Goal: Information Seeking & Learning: Find specific fact

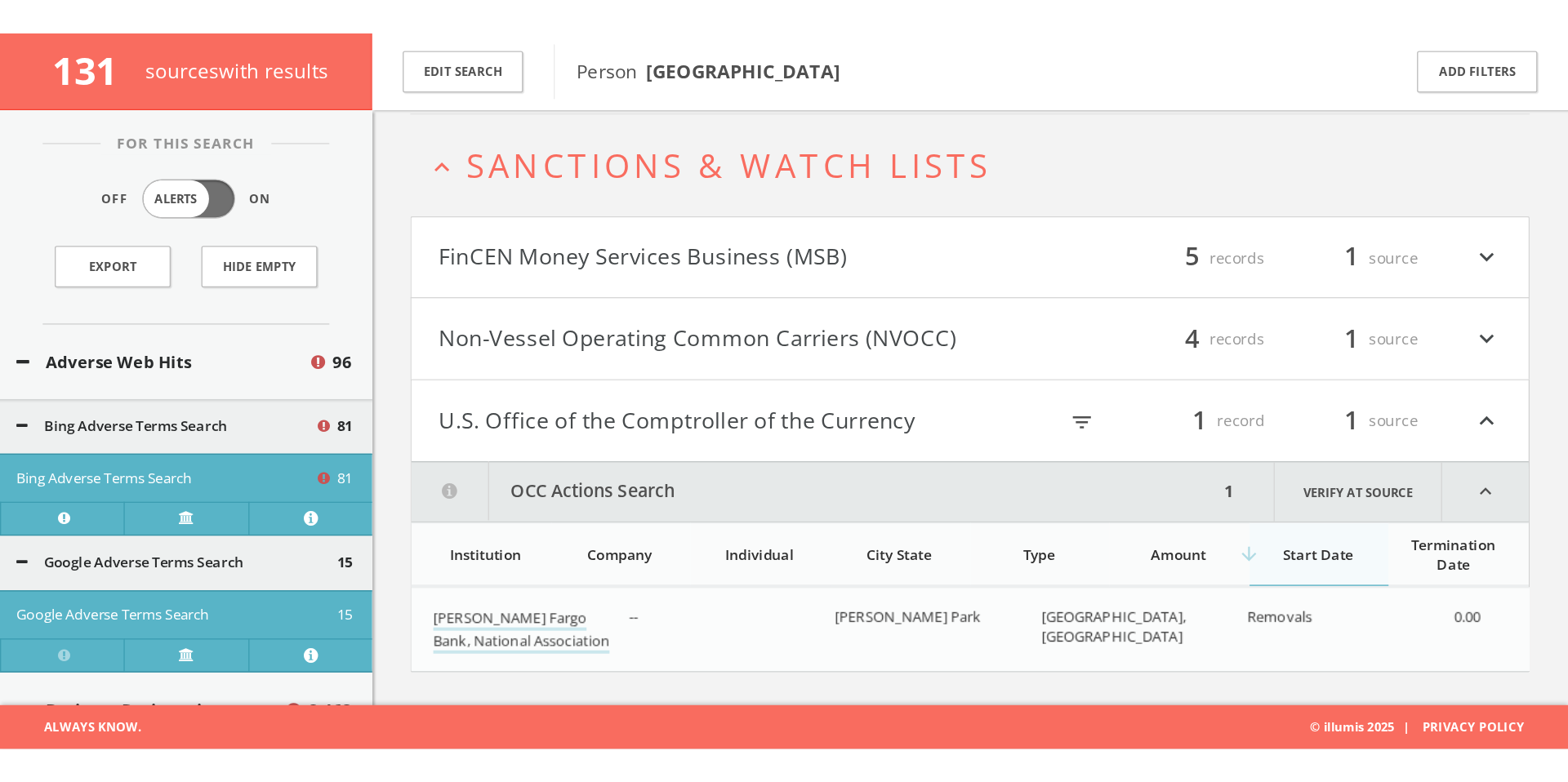
scroll to position [100923, 0]
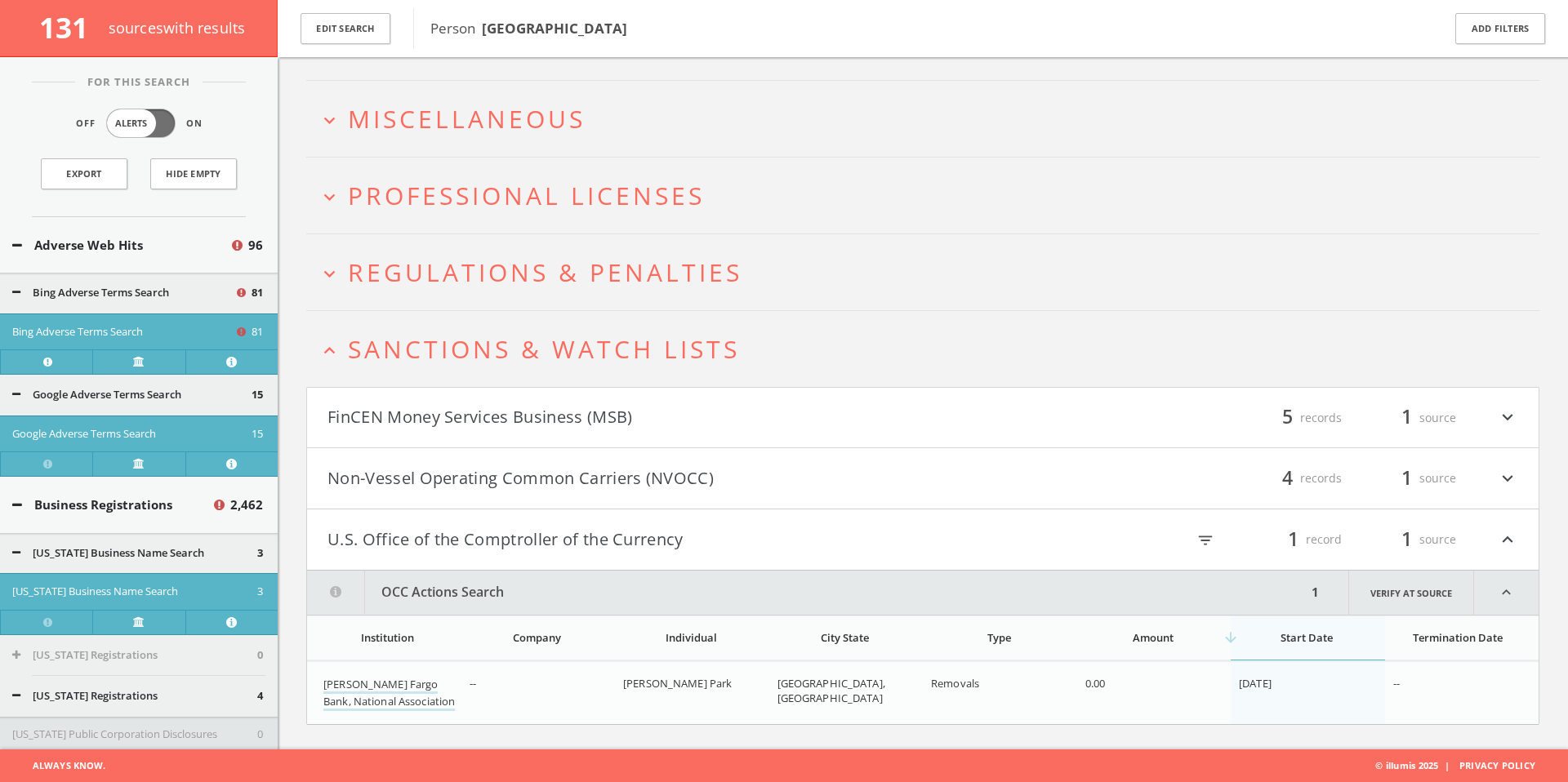
click at [569, 413] on button "FinCEN Money Services Business (MSB)" at bounding box center [624, 418] width 595 height 28
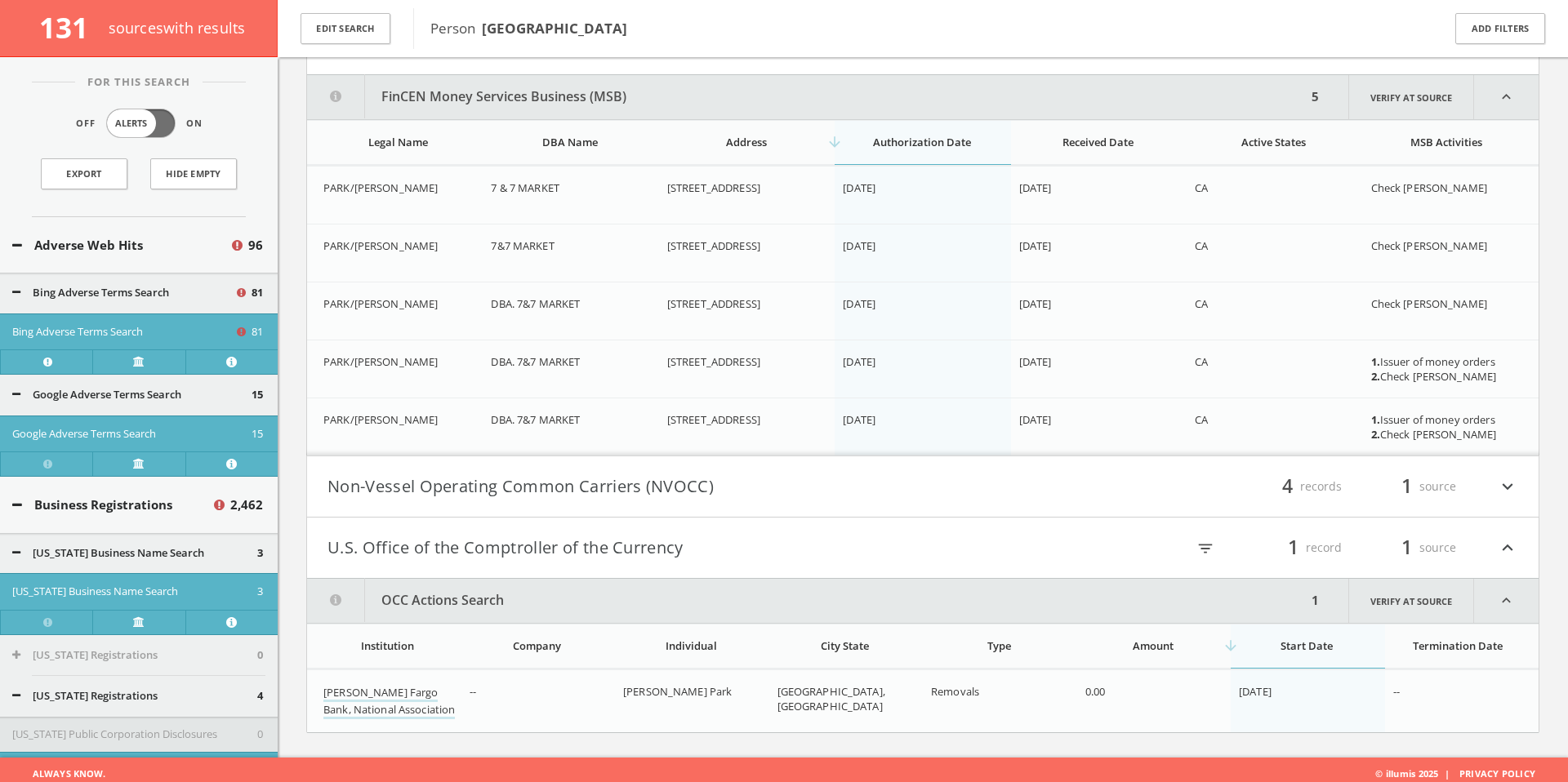
scroll to position [101405, 0]
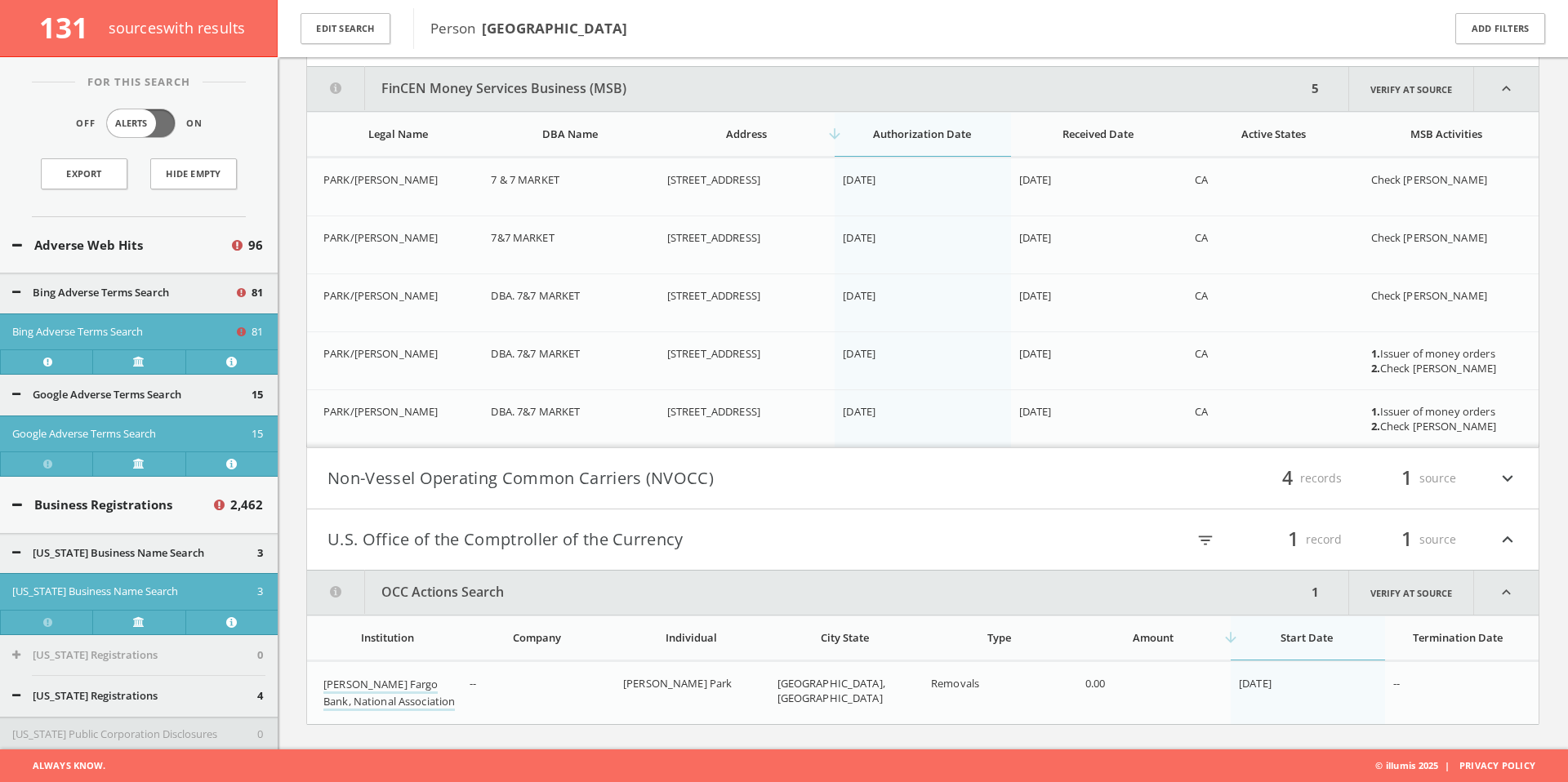
click at [428, 469] on button "Non-Vessel Operating Common Carriers (NVOCC)" at bounding box center [624, 478] width 595 height 28
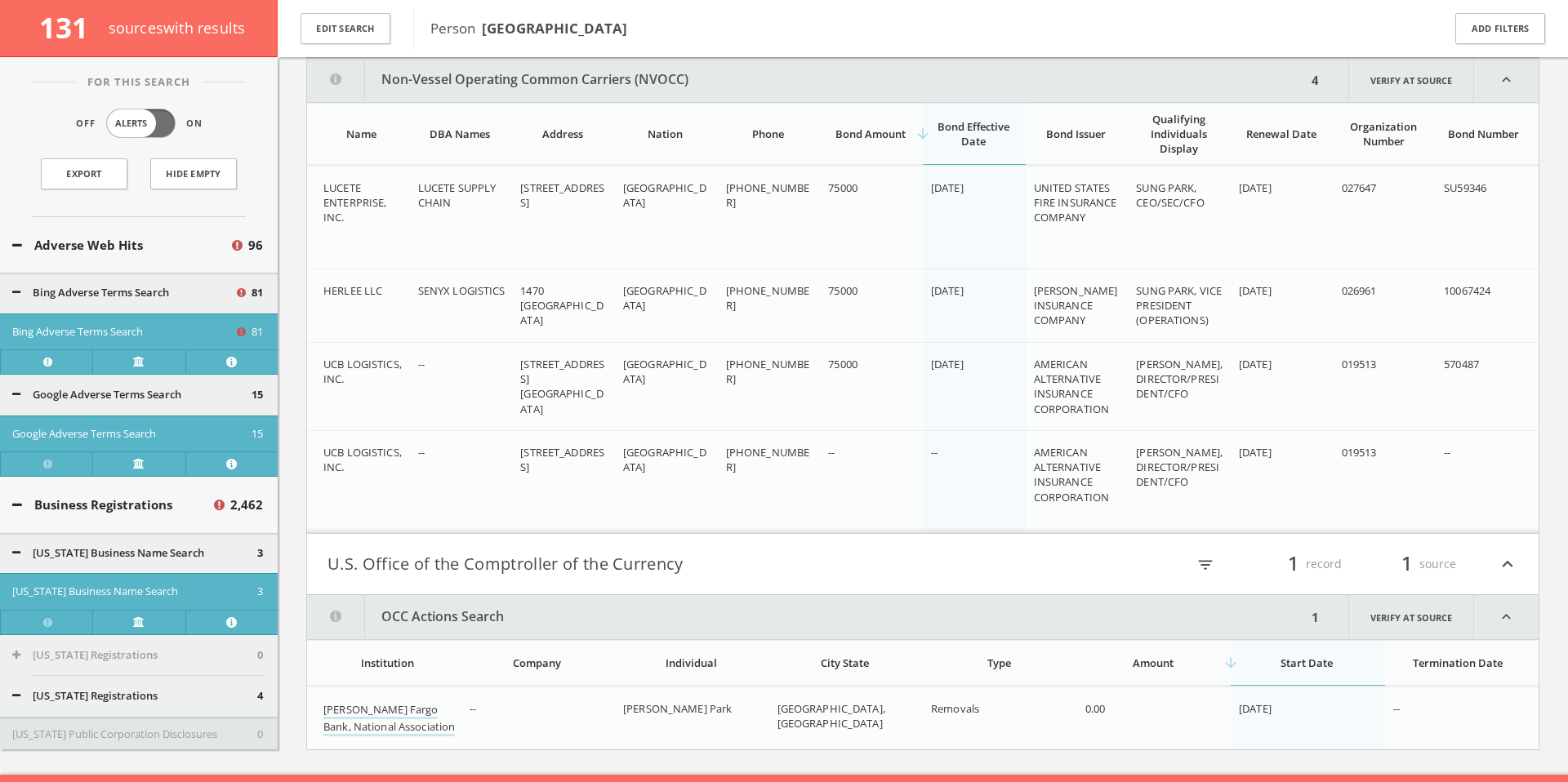
scroll to position [101882, 0]
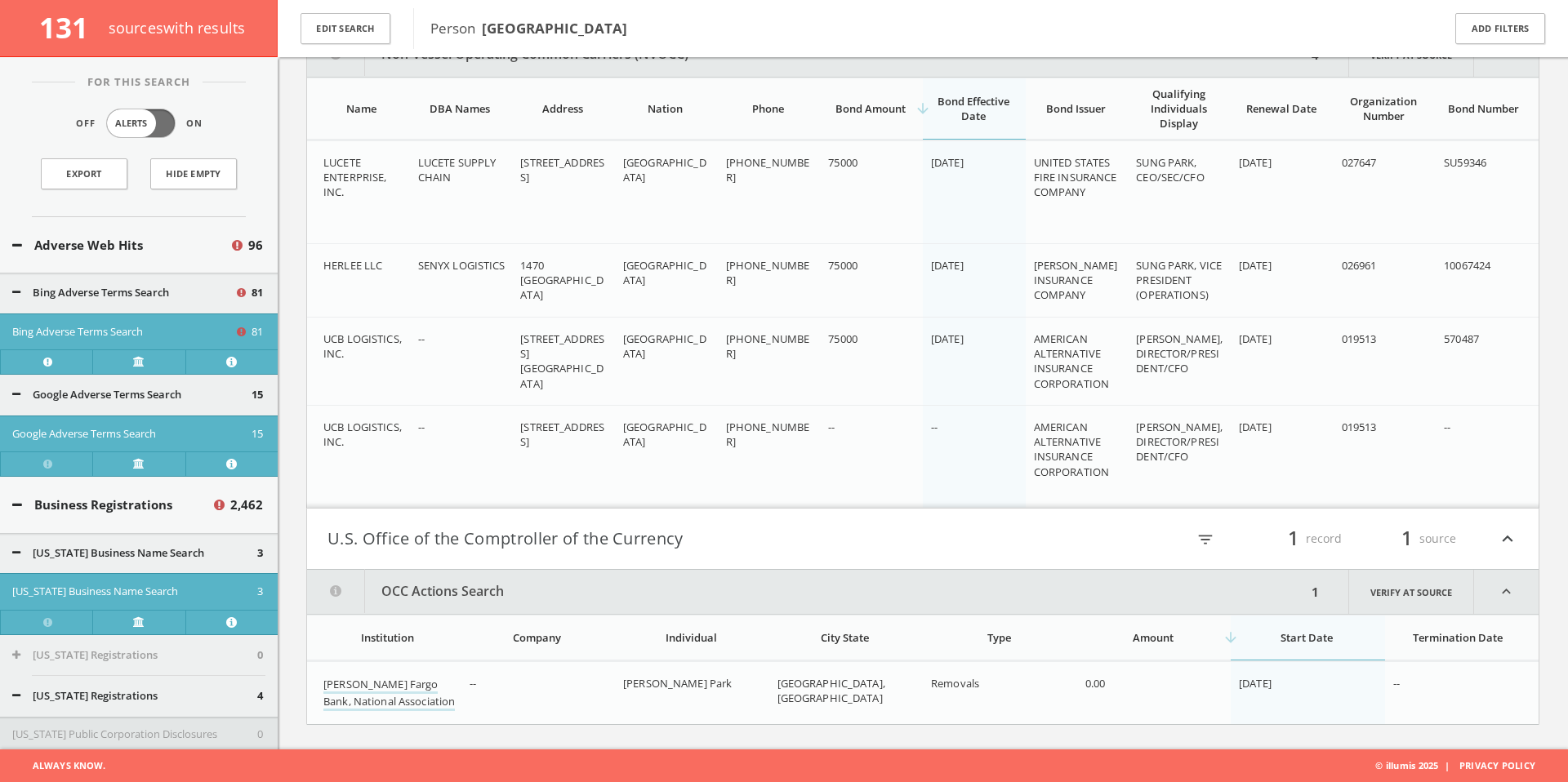
click at [516, 527] on button "U.S. Office of the Comptroller of the Currency" at bounding box center [624, 538] width 595 height 28
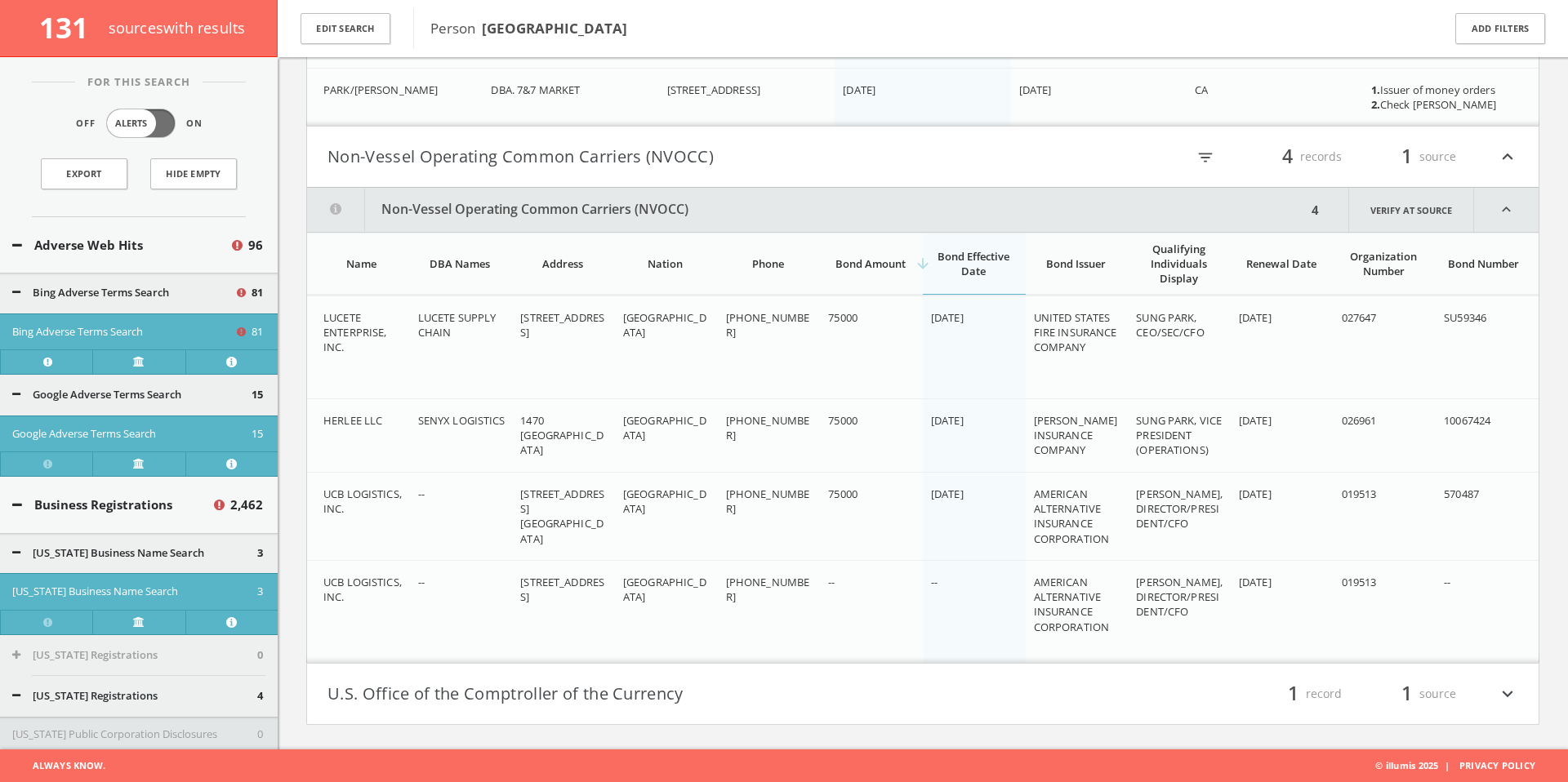
scroll to position [101727, 0]
click at [569, 533] on button "U.S. Office of the Comptroller of the Currency" at bounding box center [624, 693] width 595 height 28
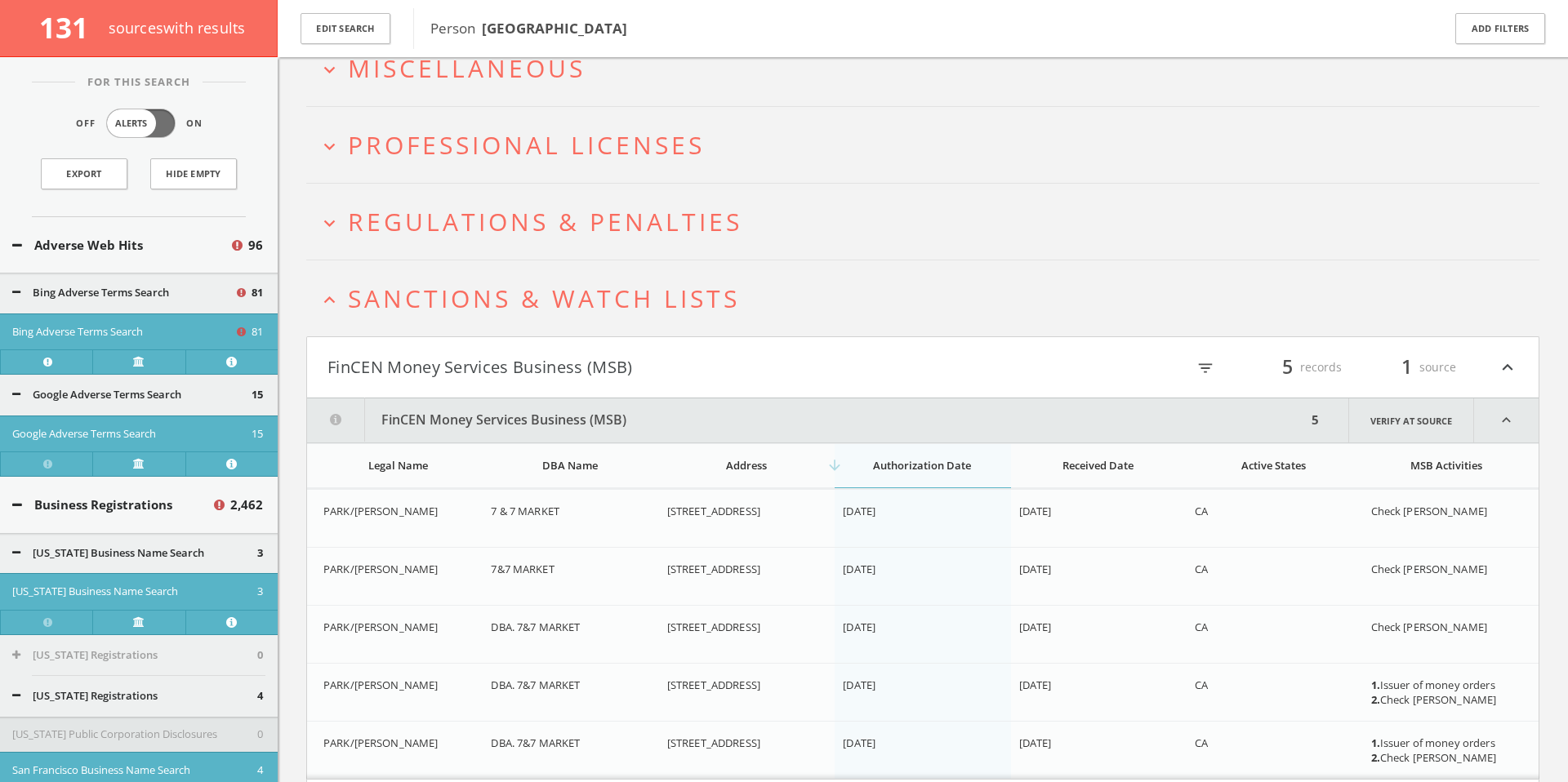
scroll to position [101068, 0]
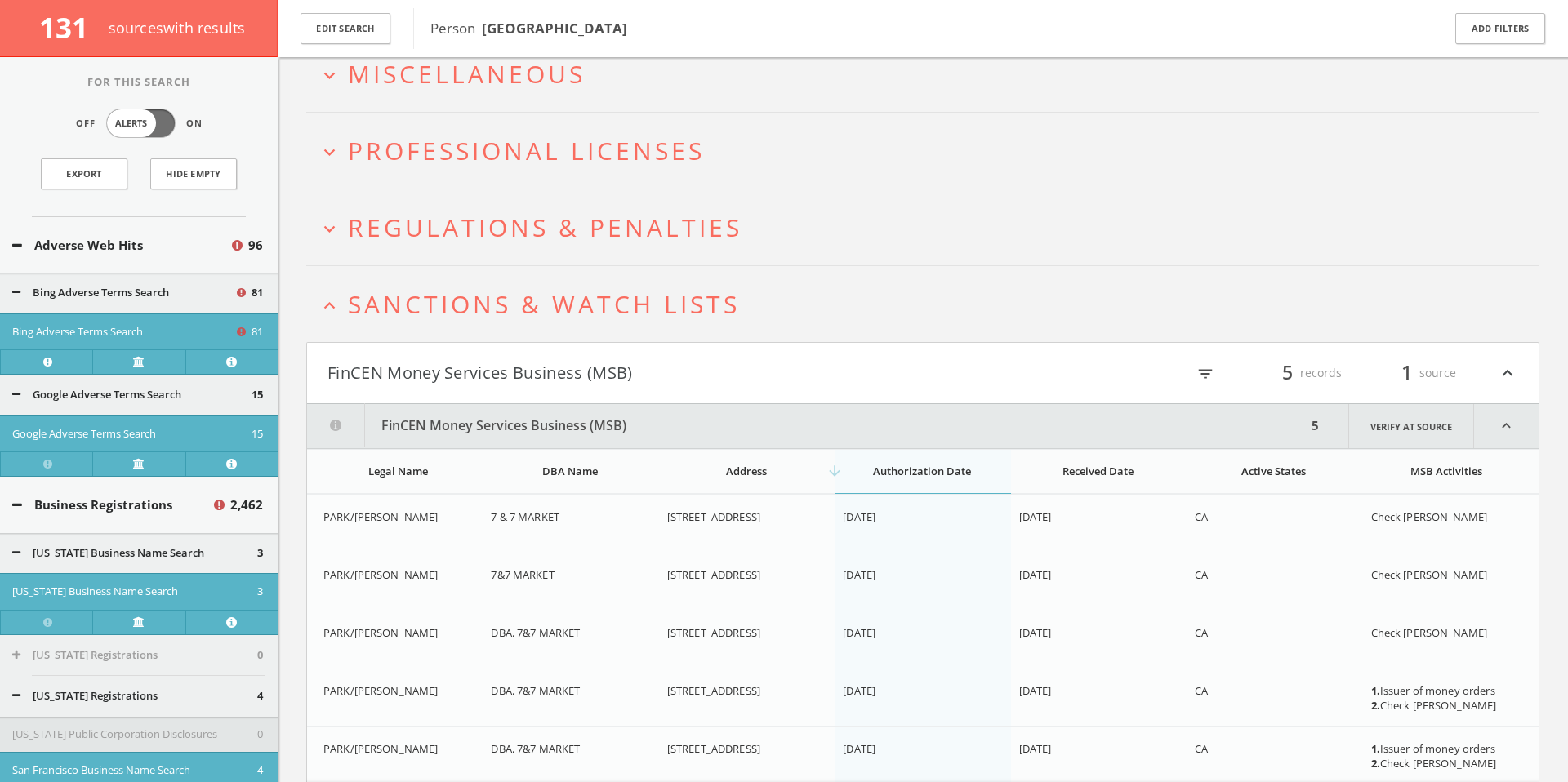
click at [474, 243] on span "Regulations & Penalties" at bounding box center [544, 228] width 394 height 34
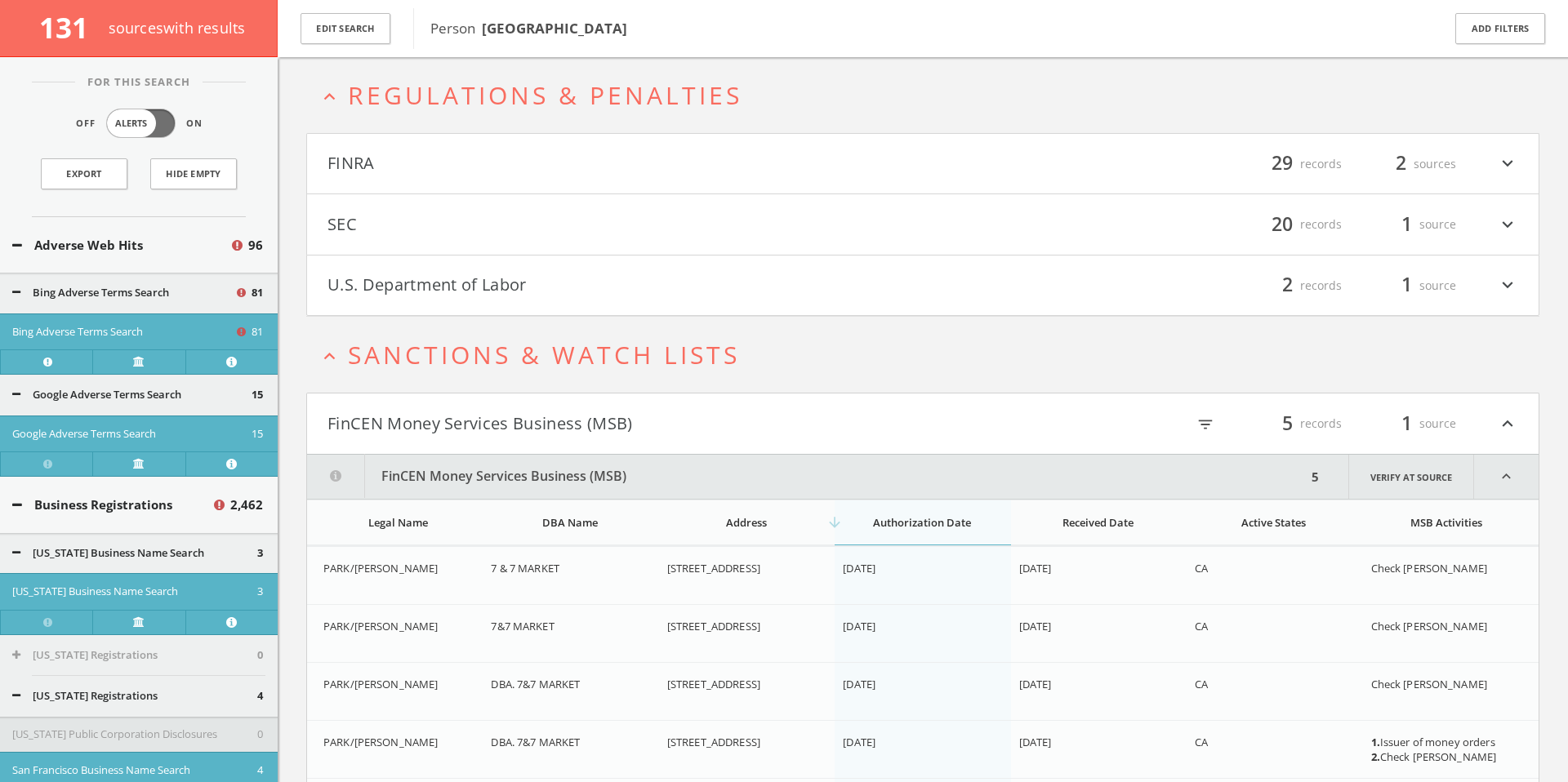
click at [515, 175] on button "FINRA" at bounding box center [624, 164] width 595 height 28
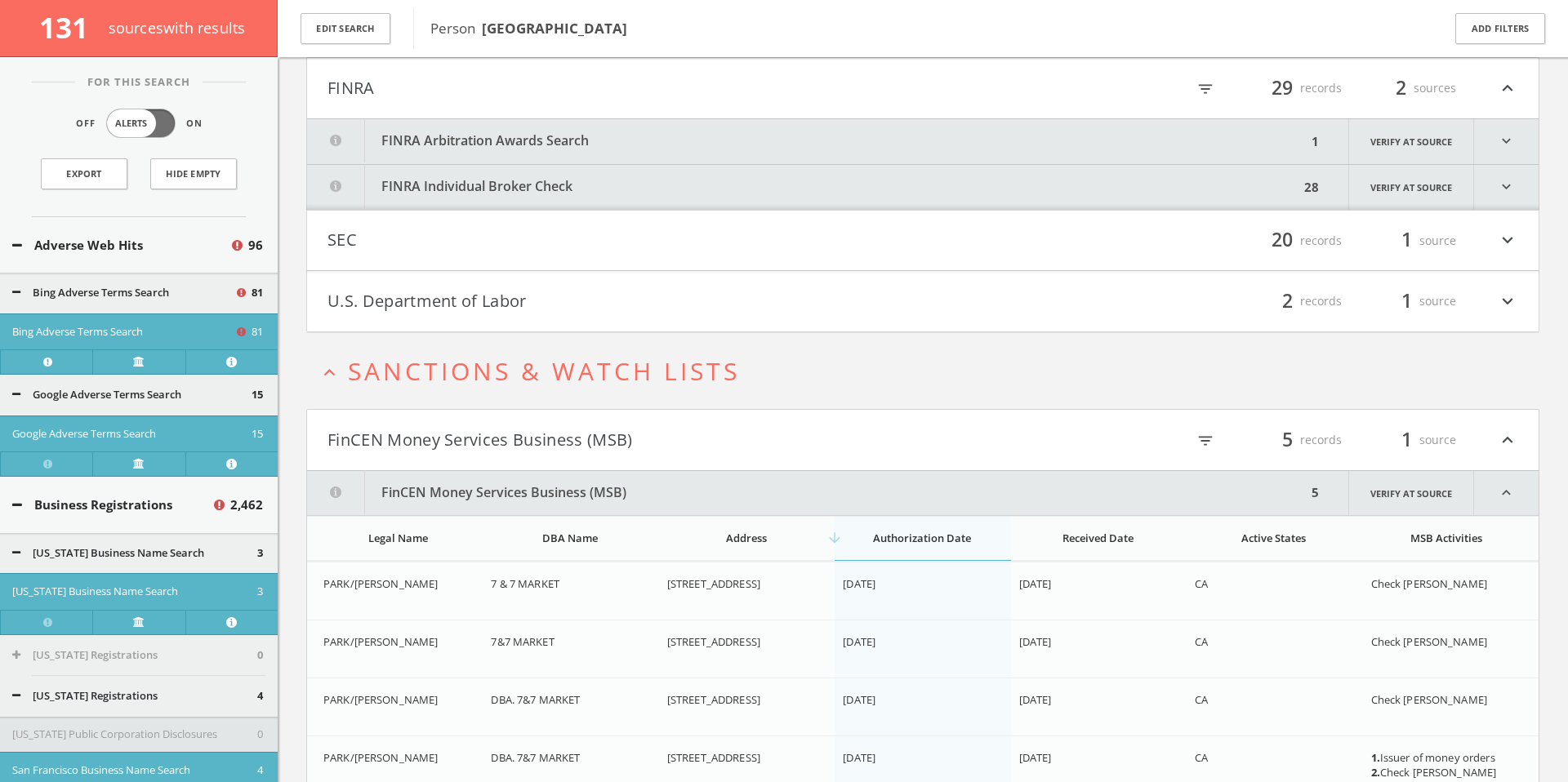
click at [519, 148] on button "FINRA Arbitration Awards Search" at bounding box center [807, 141] width 999 height 45
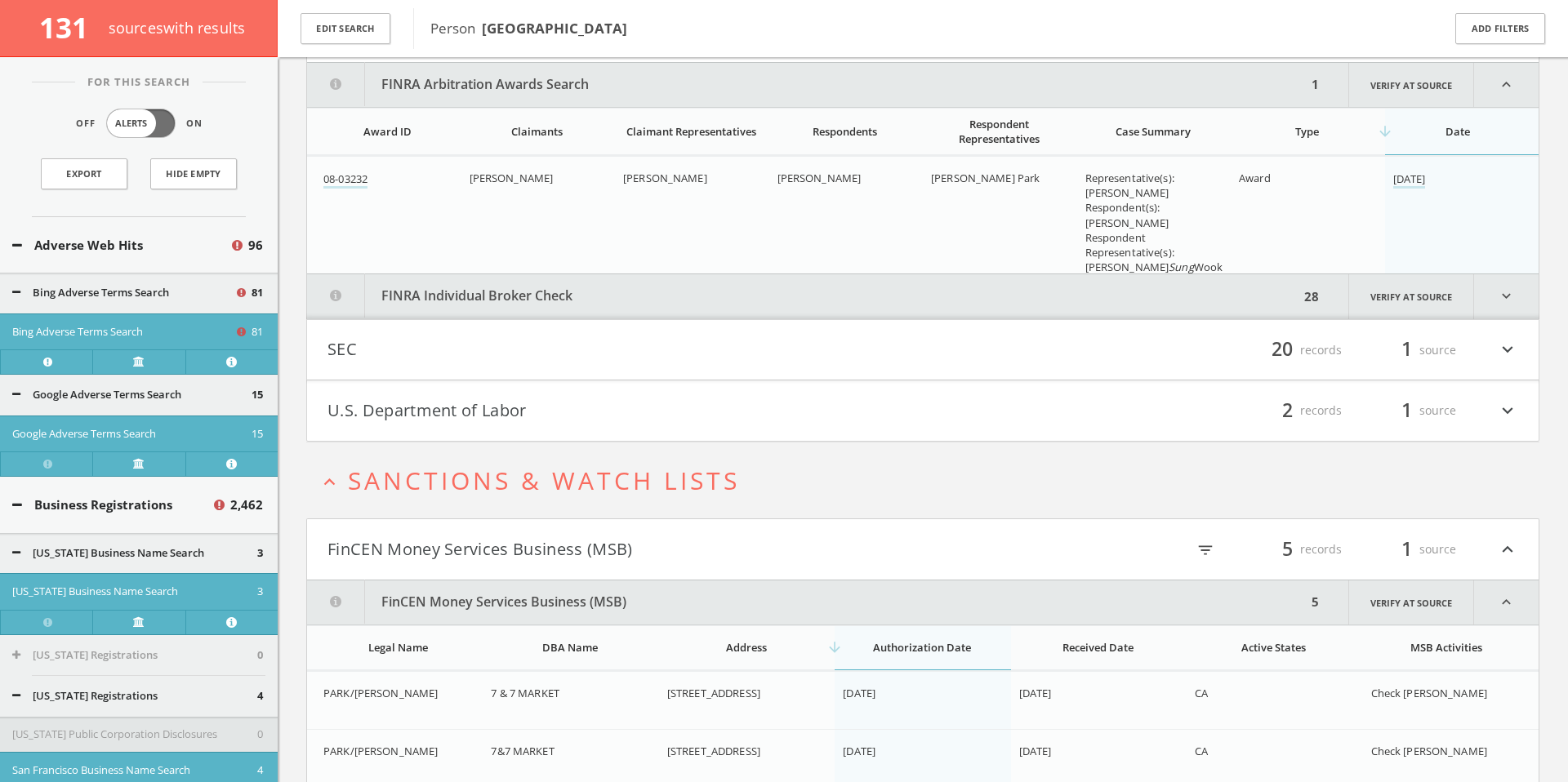
scroll to position [101338, 0]
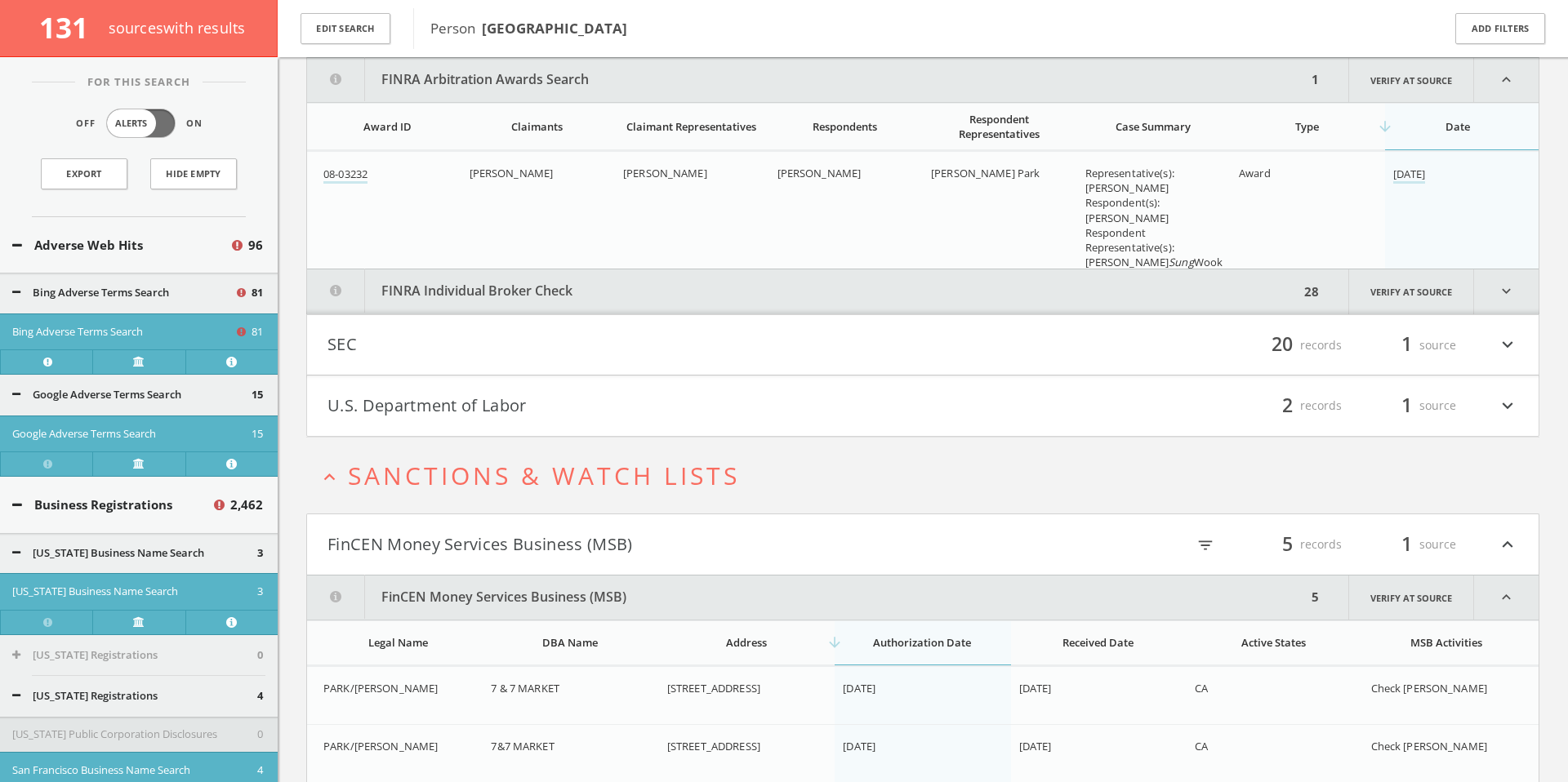
click at [583, 298] on button "FINRA Individual Broker Check" at bounding box center [803, 291] width 992 height 45
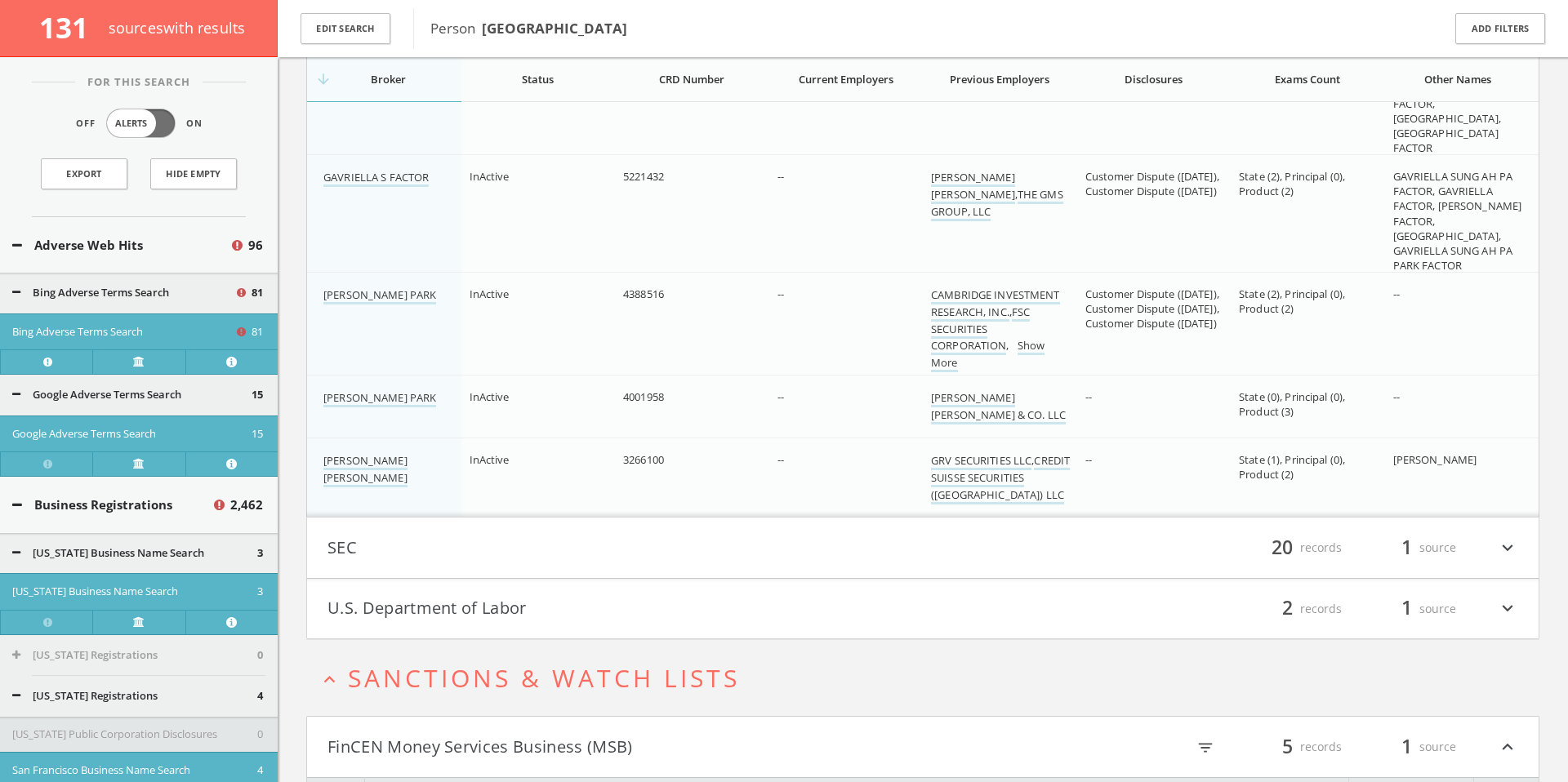
scroll to position [103360, 0]
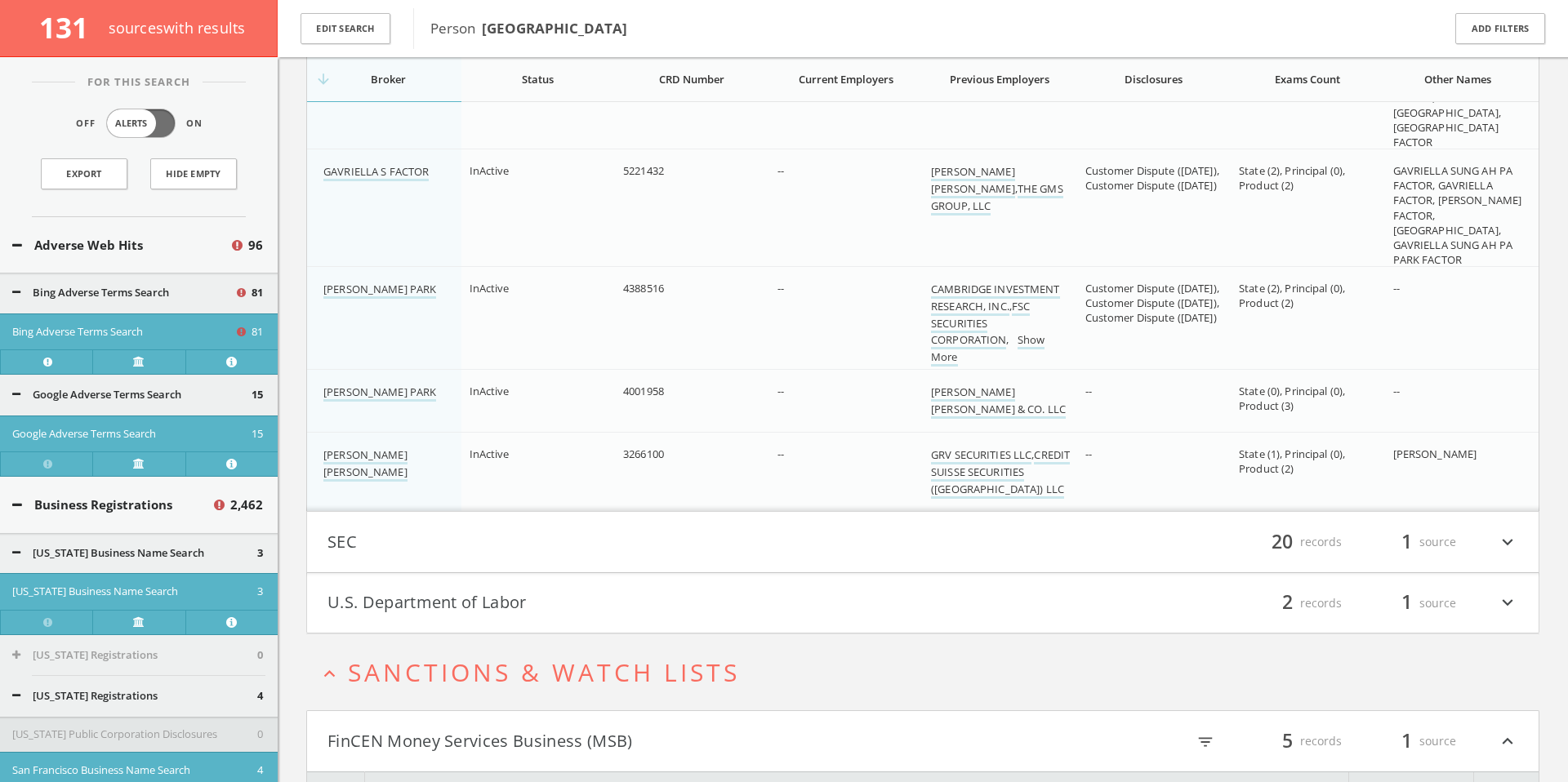
click at [865, 533] on button "U.S. Department of Labor" at bounding box center [624, 603] width 595 height 28
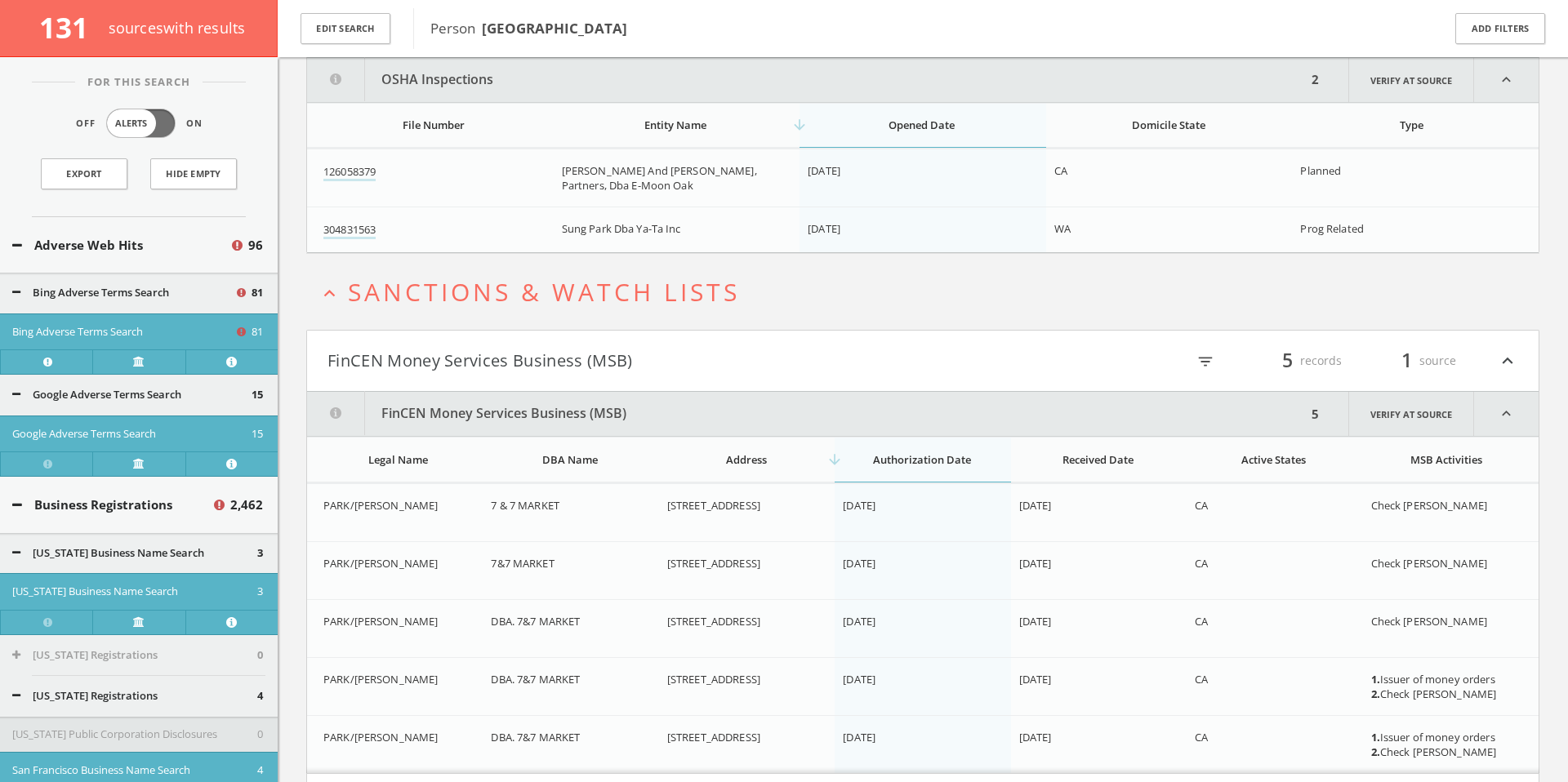
scroll to position [103800, 0]
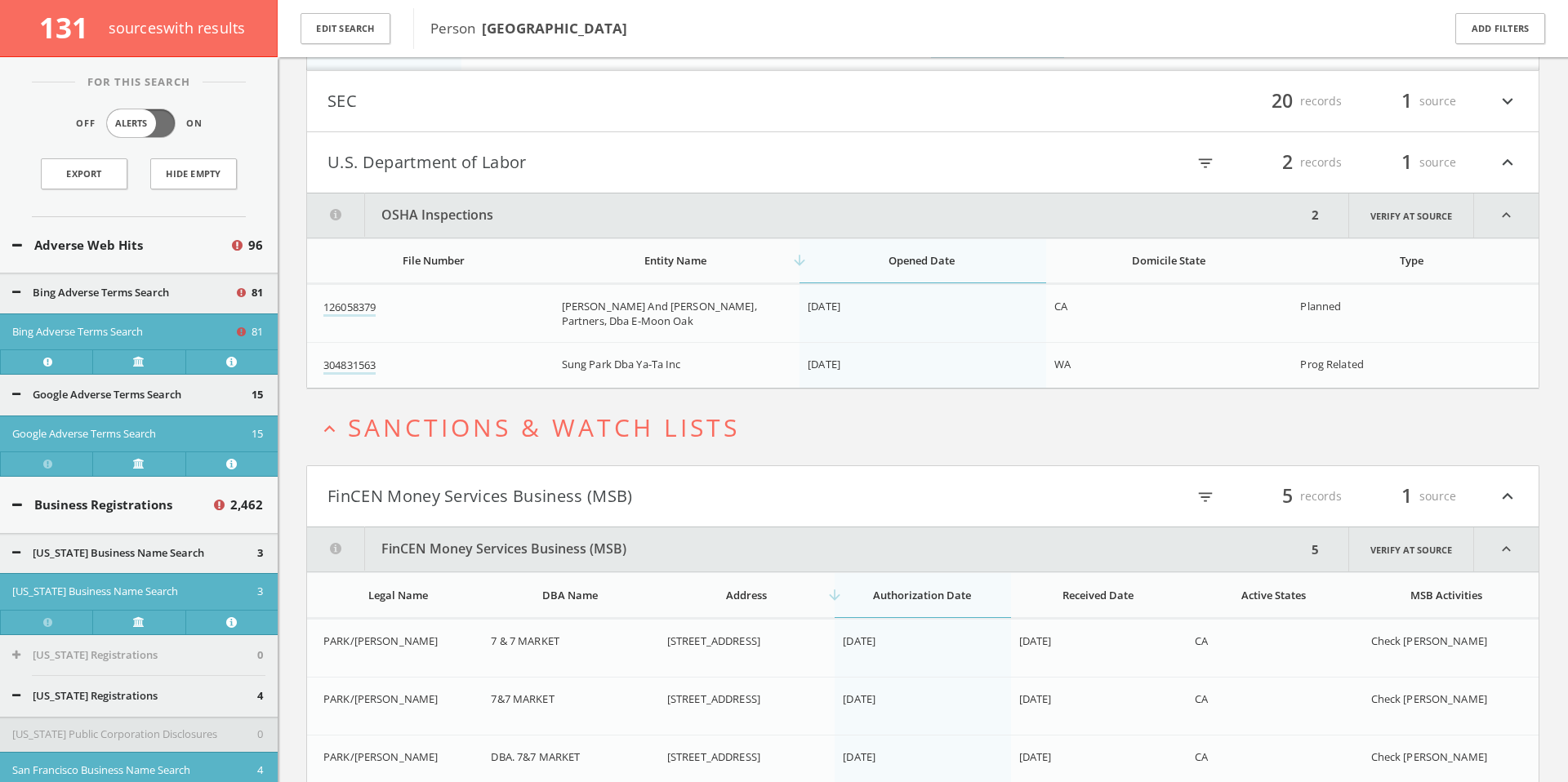
click at [719, 110] on button "SEC" at bounding box center [624, 101] width 595 height 28
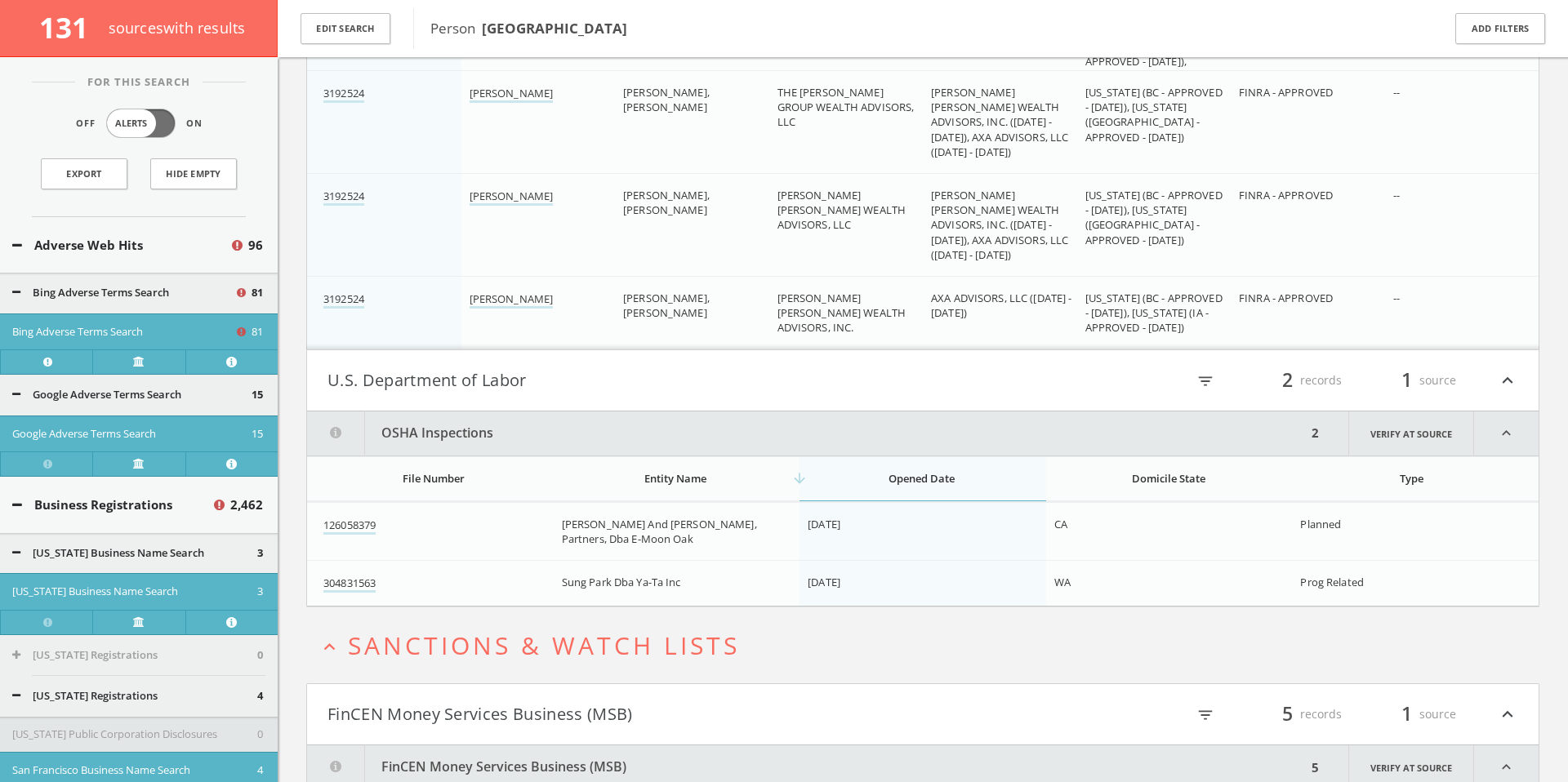
scroll to position [106782, 0]
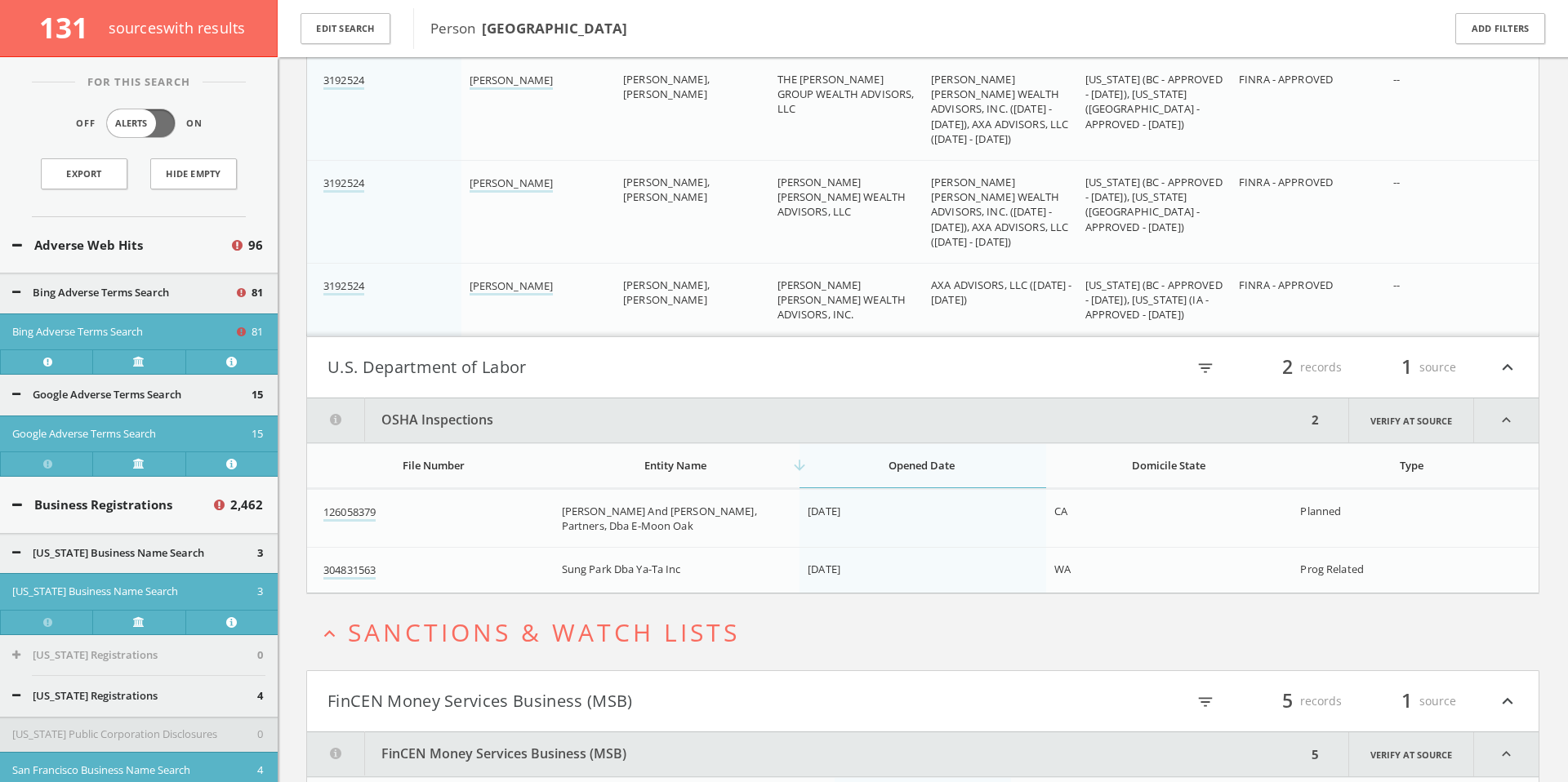
click at [684, 370] on button "U.S. Department of Labor" at bounding box center [624, 367] width 595 height 28
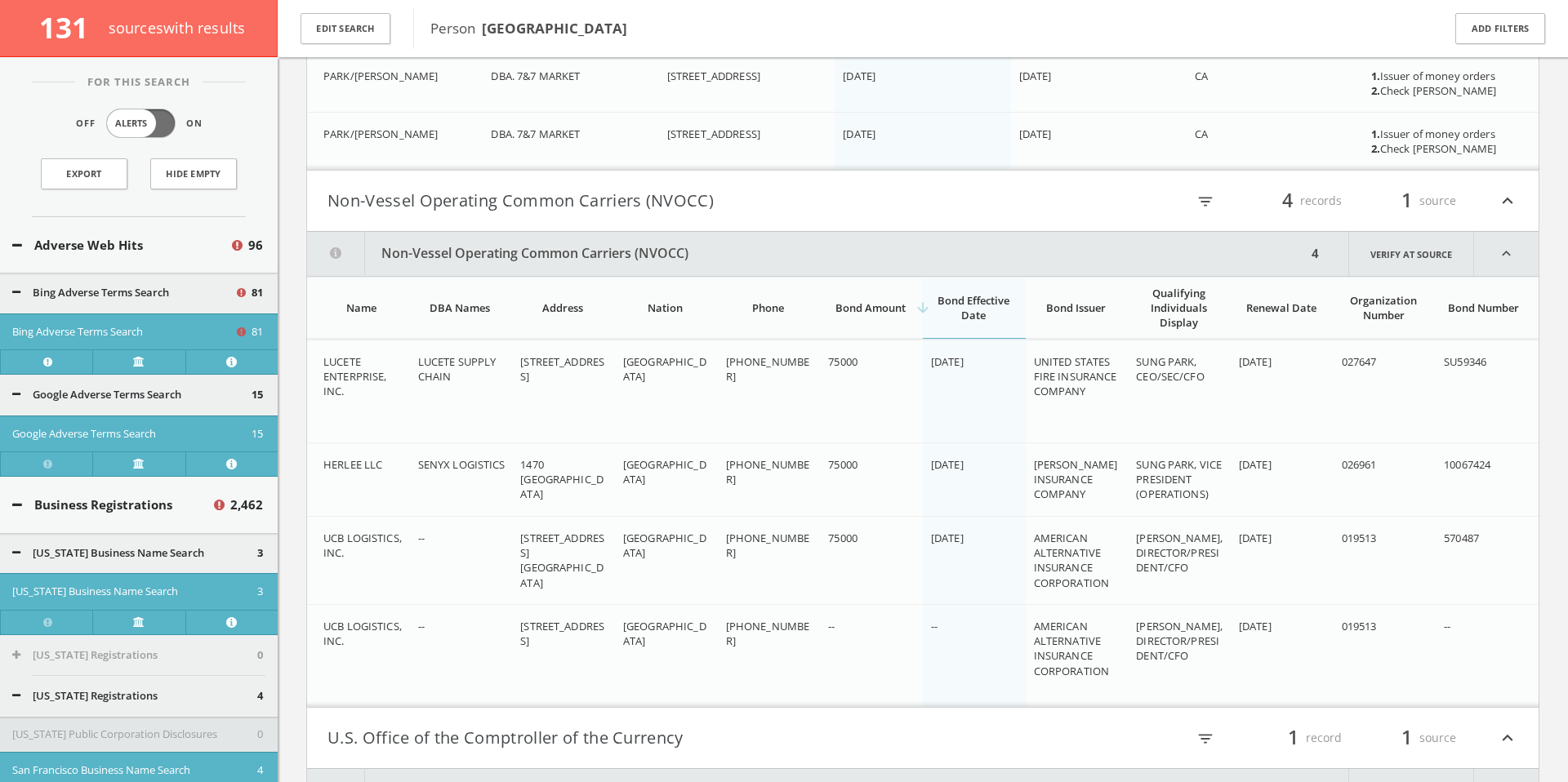
scroll to position [107226, 0]
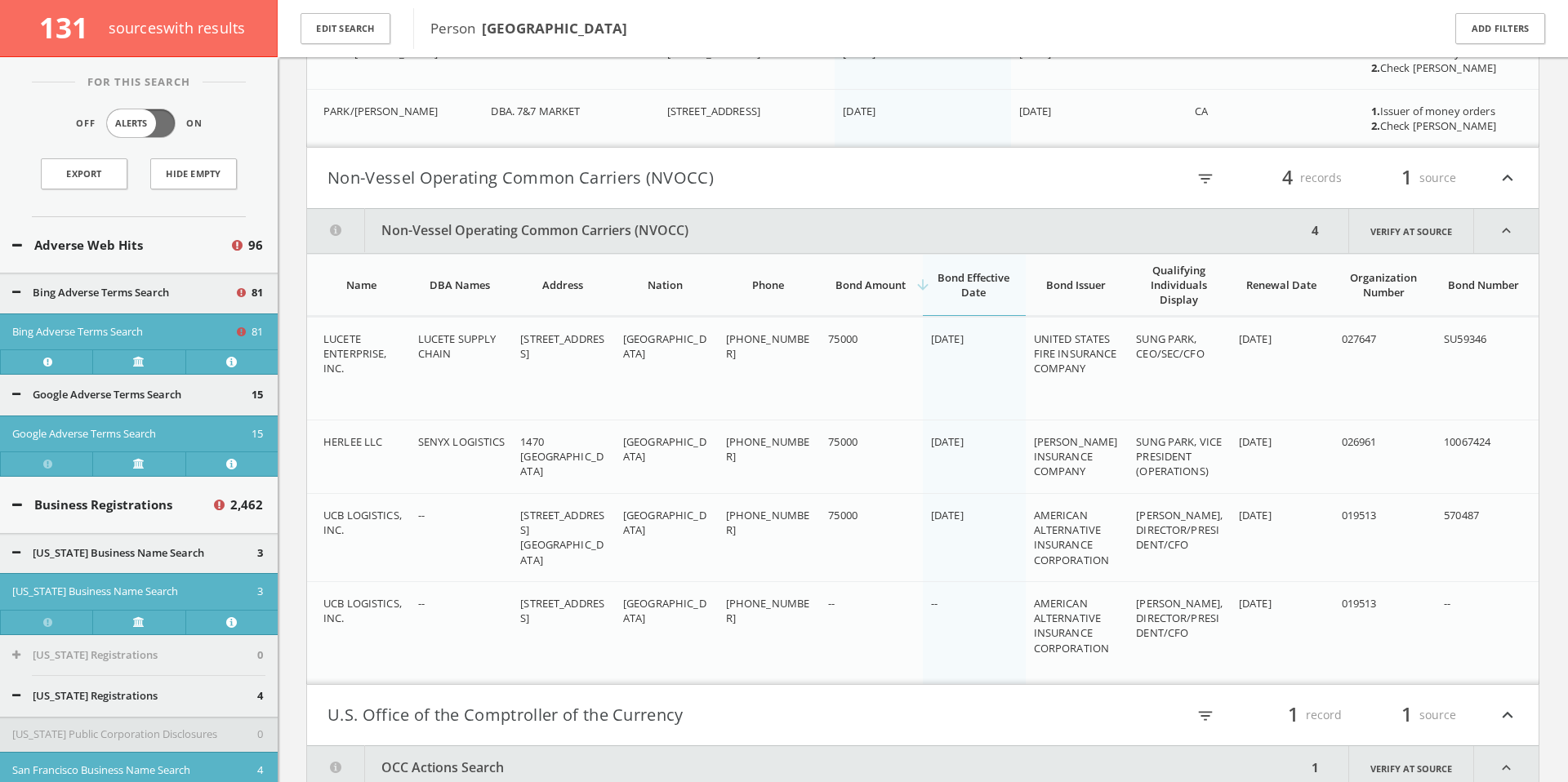
click at [618, 227] on button "Non-Vessel Operating Common Carriers (NVOCC)" at bounding box center [807, 231] width 999 height 44
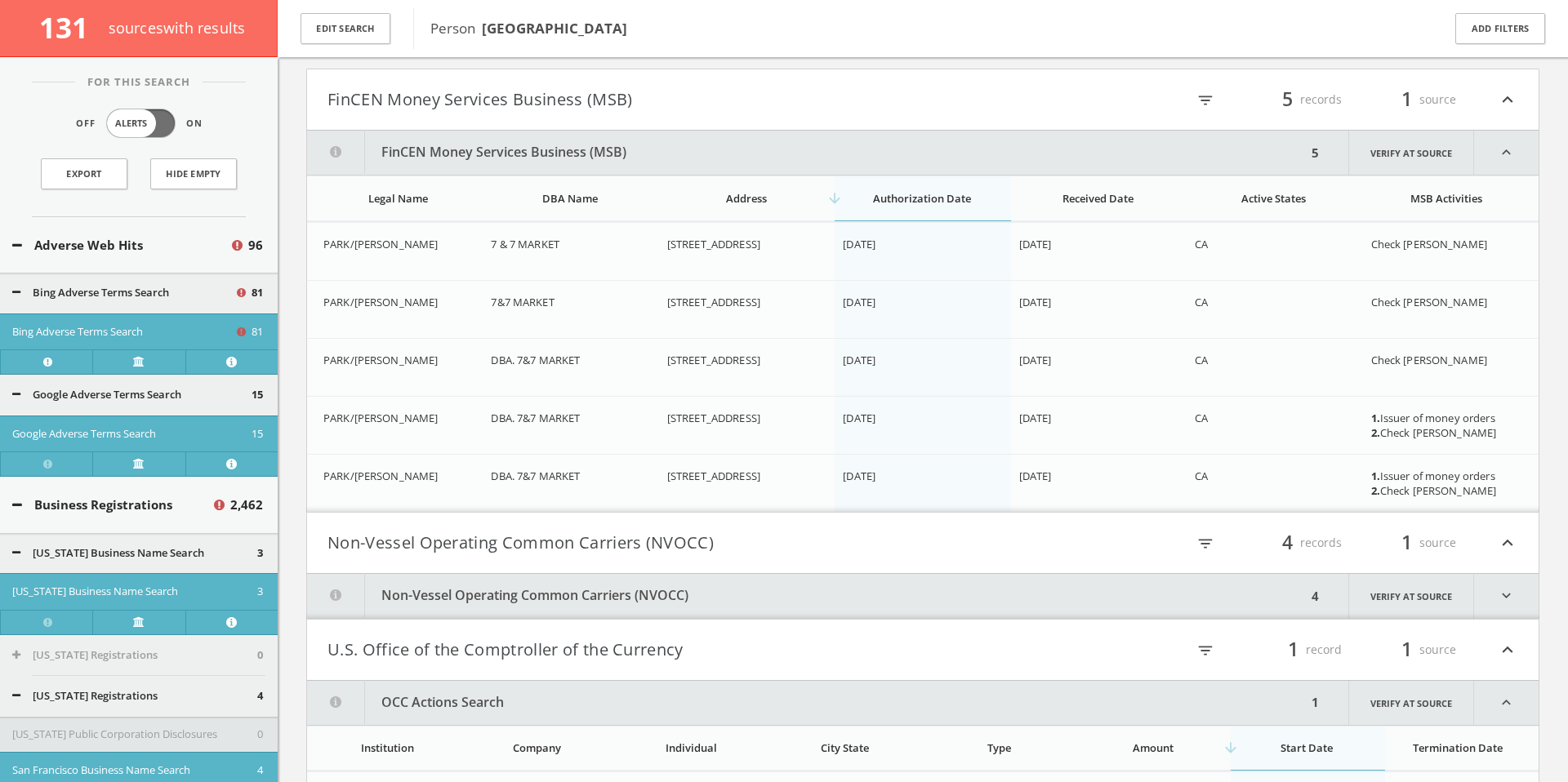
scroll to position [106734, 0]
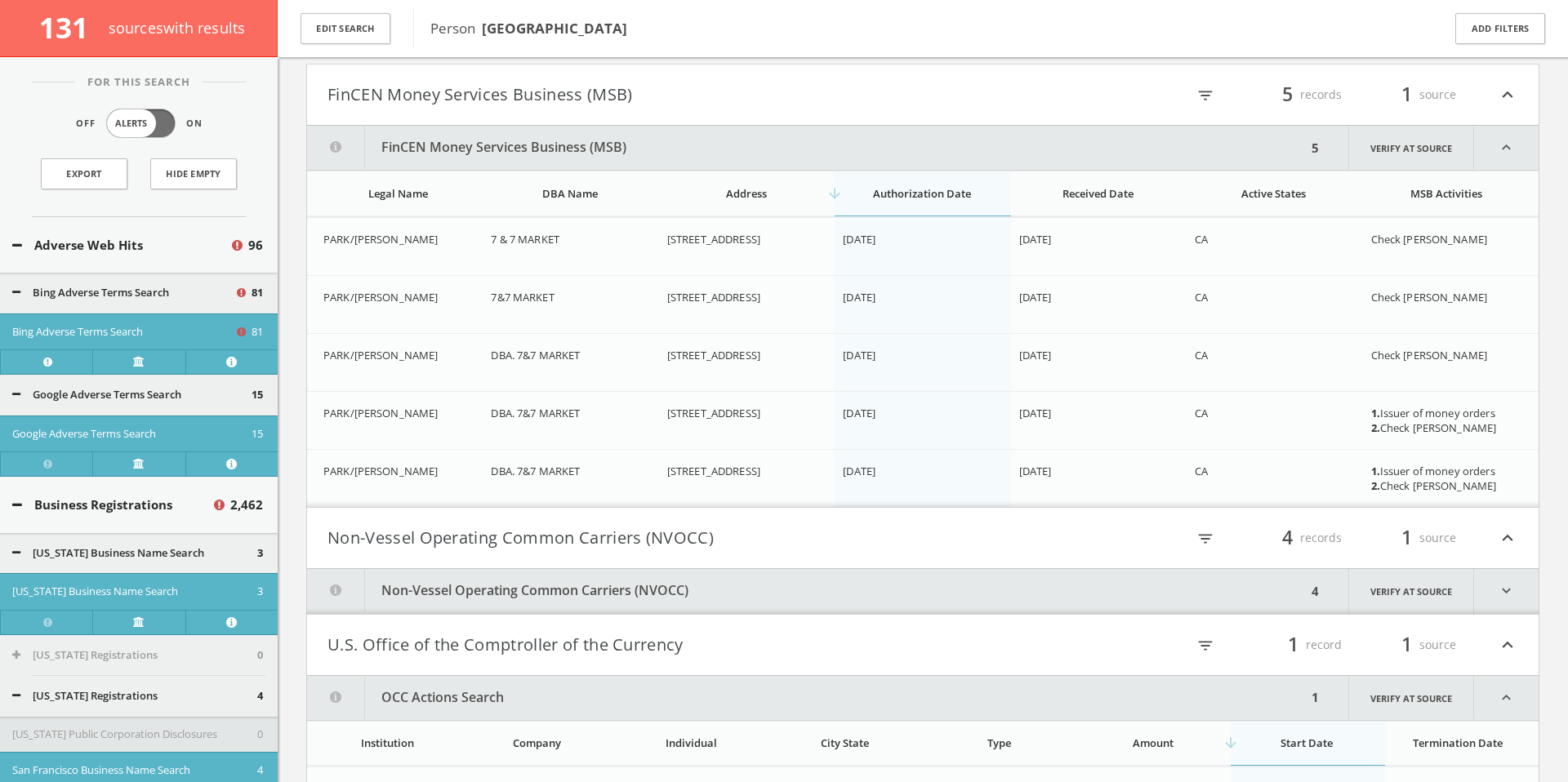
click at [668, 141] on button "FinCEN Money Services Business (MSB)" at bounding box center [807, 148] width 999 height 44
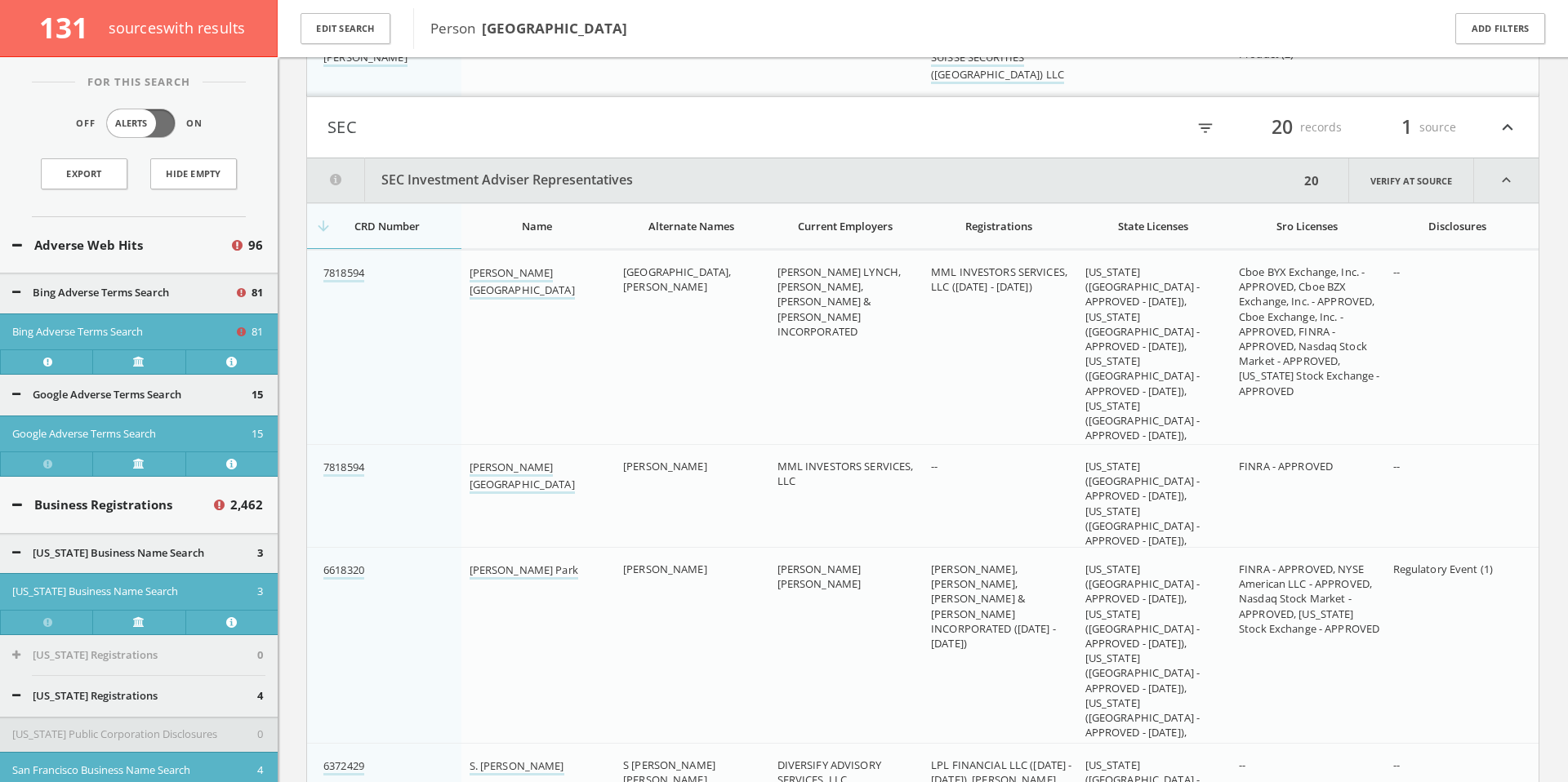
scroll to position [103507, 0]
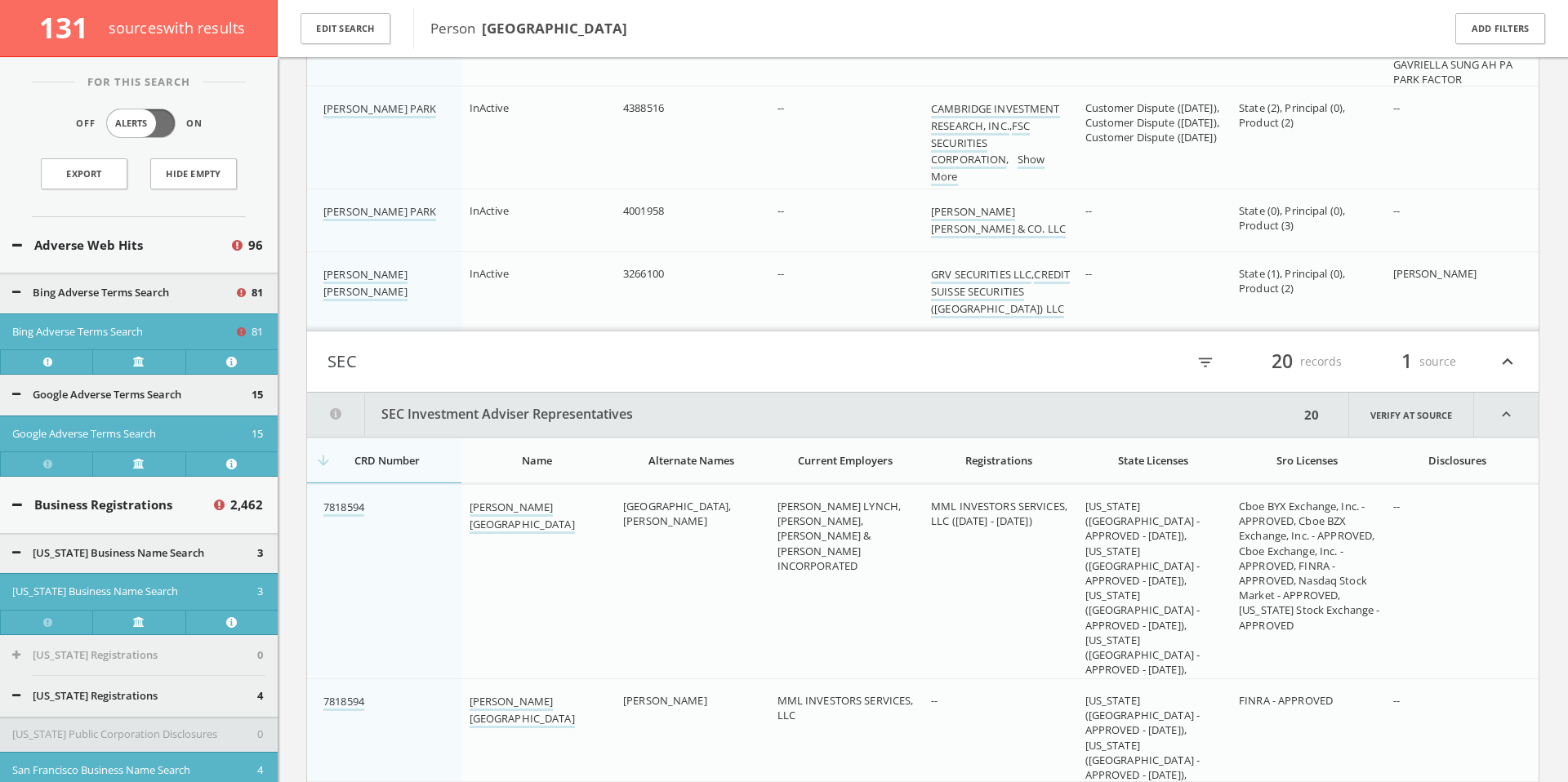
click at [1149, 533] on link "Show More" at bounding box center [1176, 775] width 57 height 17
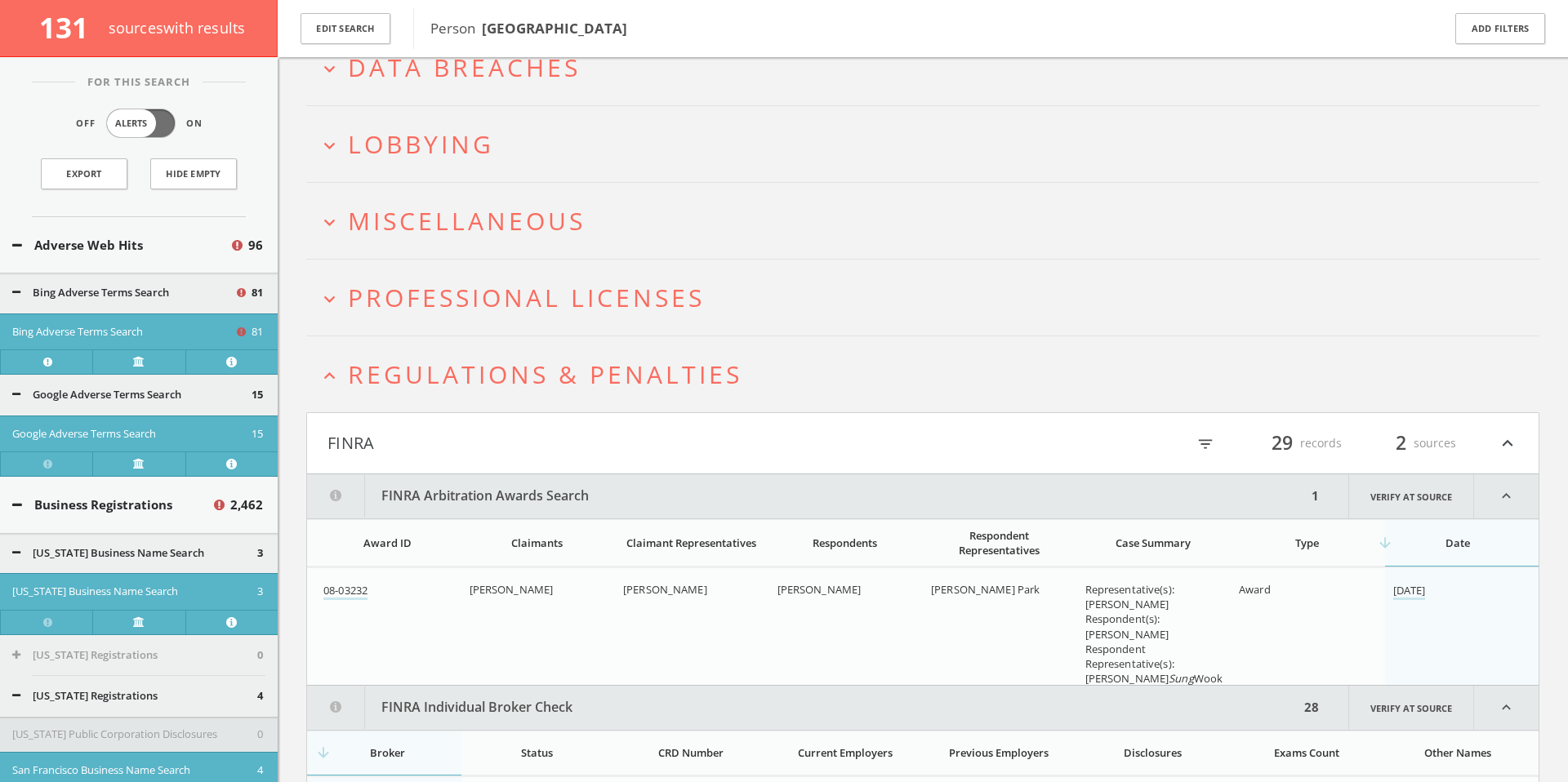
scroll to position [100883, 0]
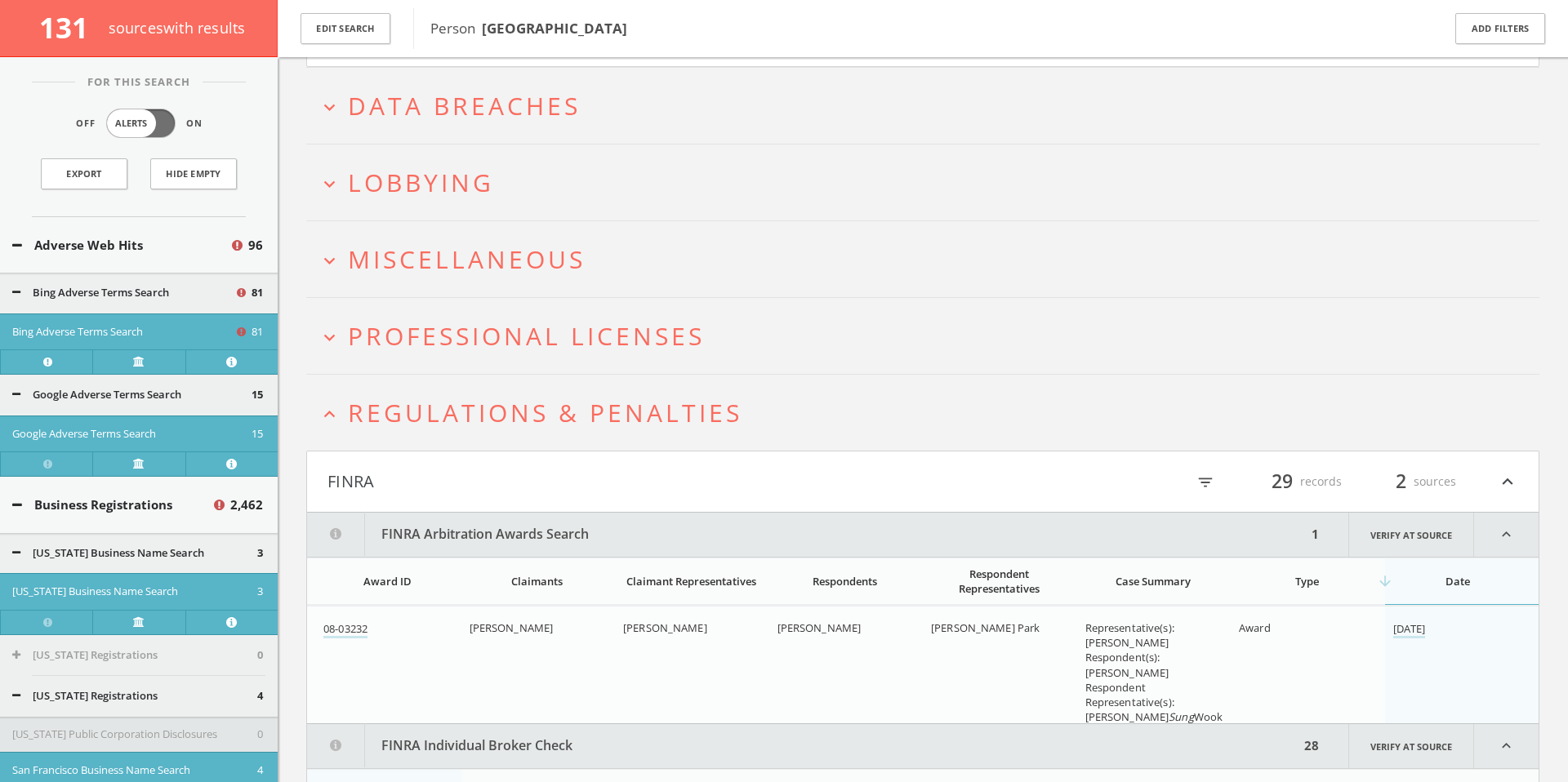
click at [558, 110] on span "Data Breaches" at bounding box center [464, 105] width 233 height 34
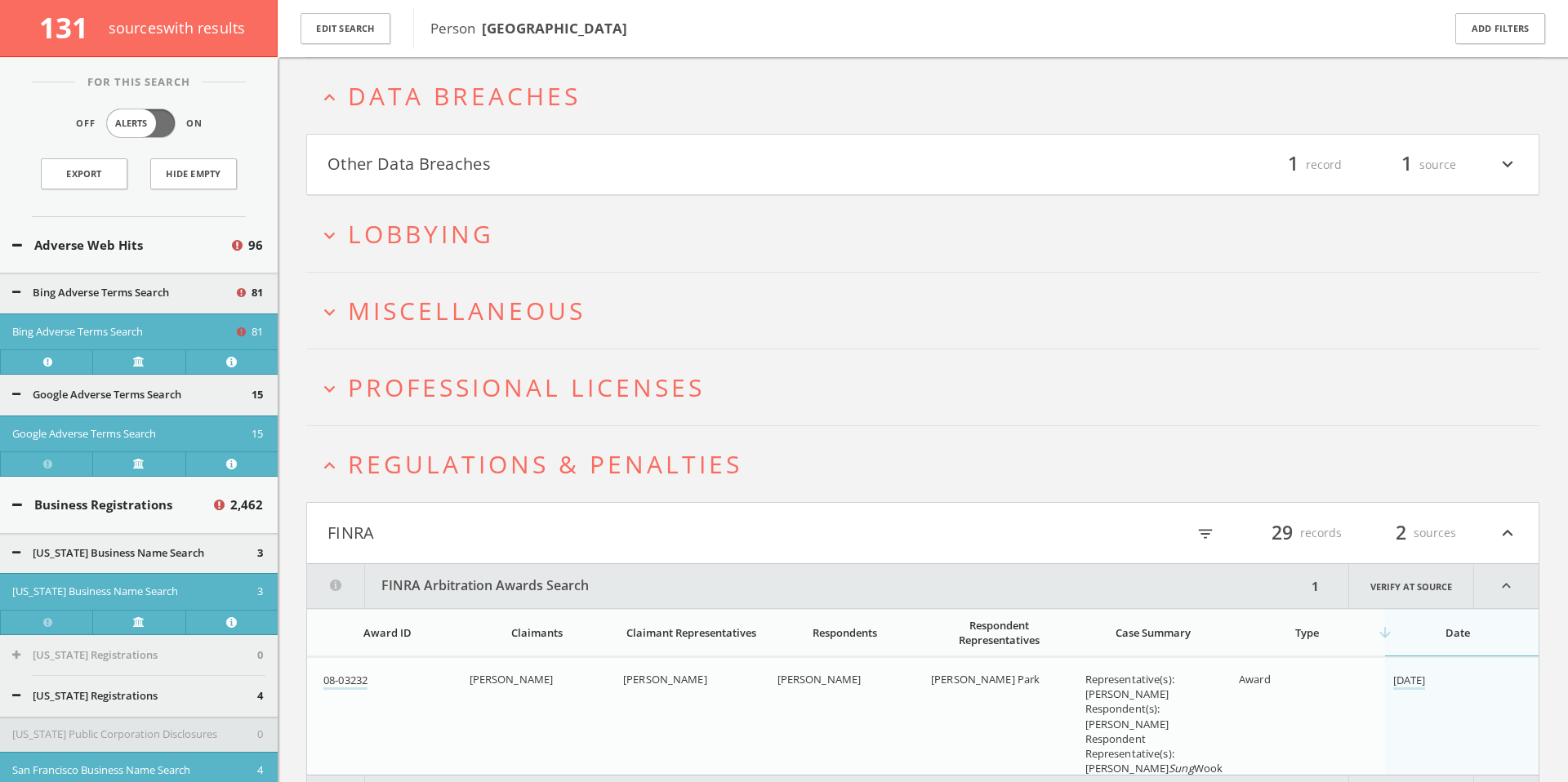
click at [500, 234] on button "expand_more Lobbying" at bounding box center [928, 233] width 1221 height 27
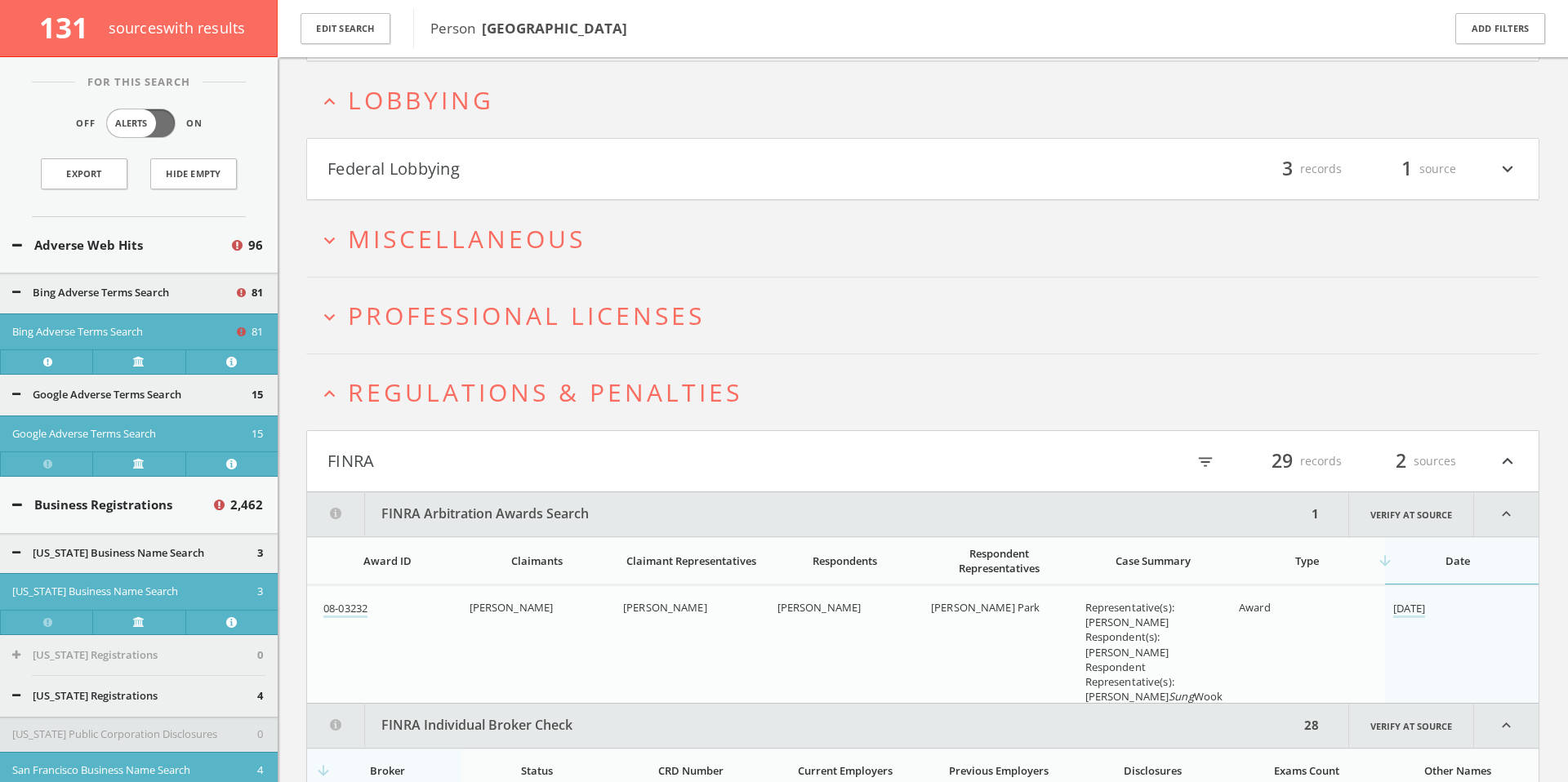
scroll to position [101032, 0]
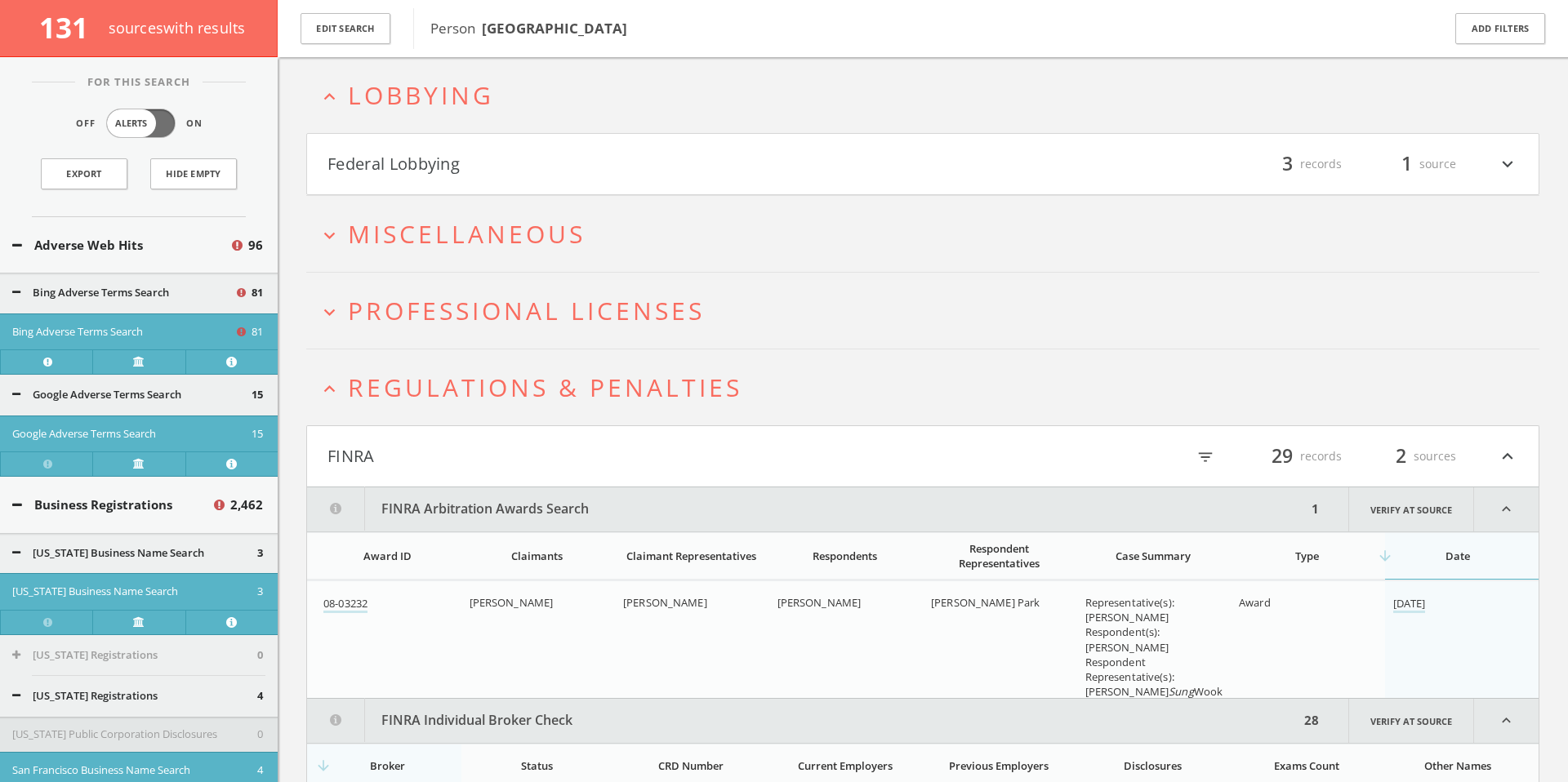
click at [450, 171] on button "Federal Lobbying" at bounding box center [624, 164] width 595 height 28
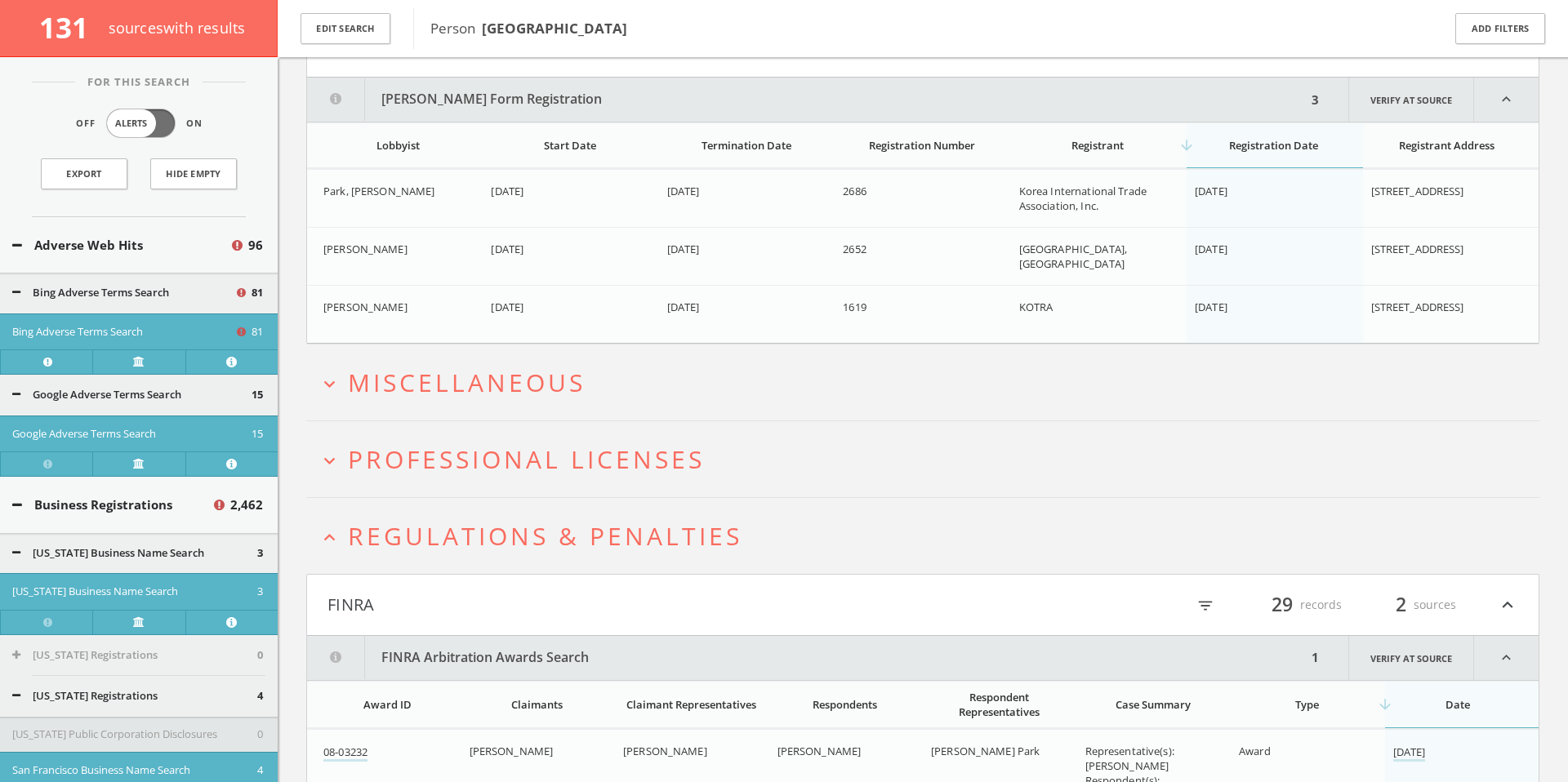
scroll to position [101169, 0]
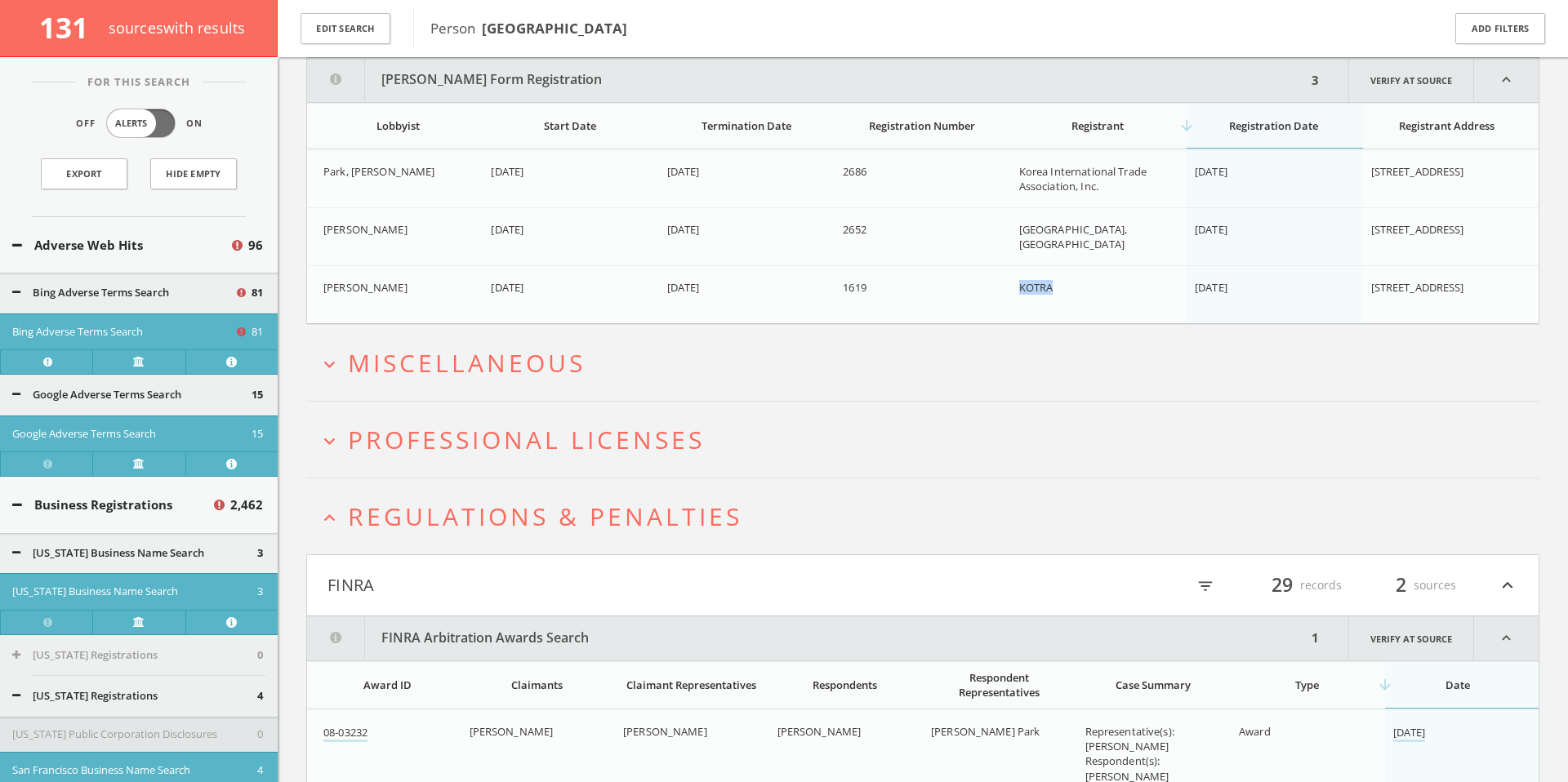
drag, startPoint x: 1020, startPoint y: 288, endPoint x: 1057, endPoint y: 288, distance: 37.0
click at [1057, 288] on div "KOTRA" at bounding box center [1100, 287] width 163 height 14
click at [1028, 224] on span "[GEOGRAPHIC_DATA], [GEOGRAPHIC_DATA]" at bounding box center [1073, 236] width 108 height 30
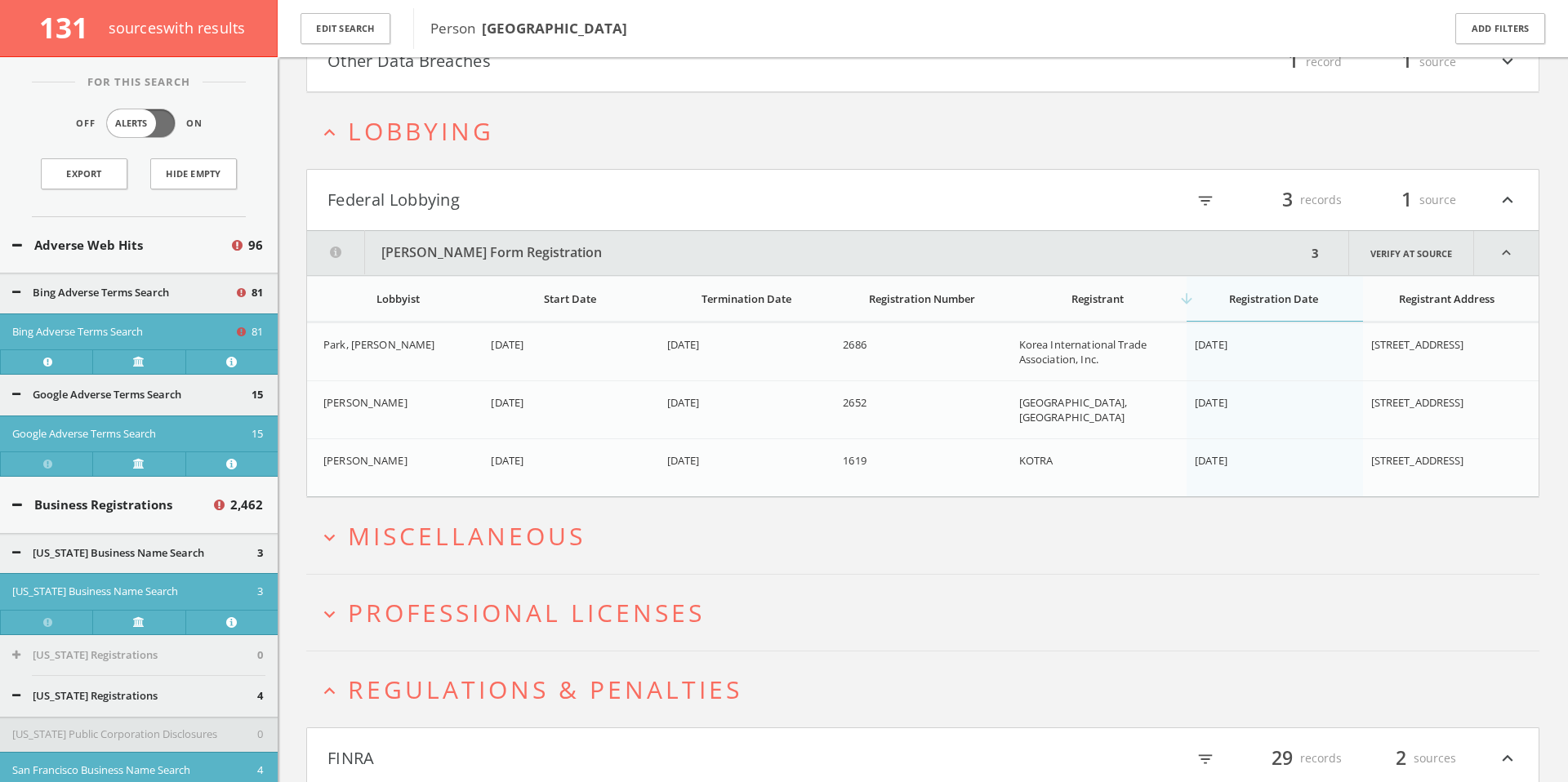
scroll to position [100695, 0]
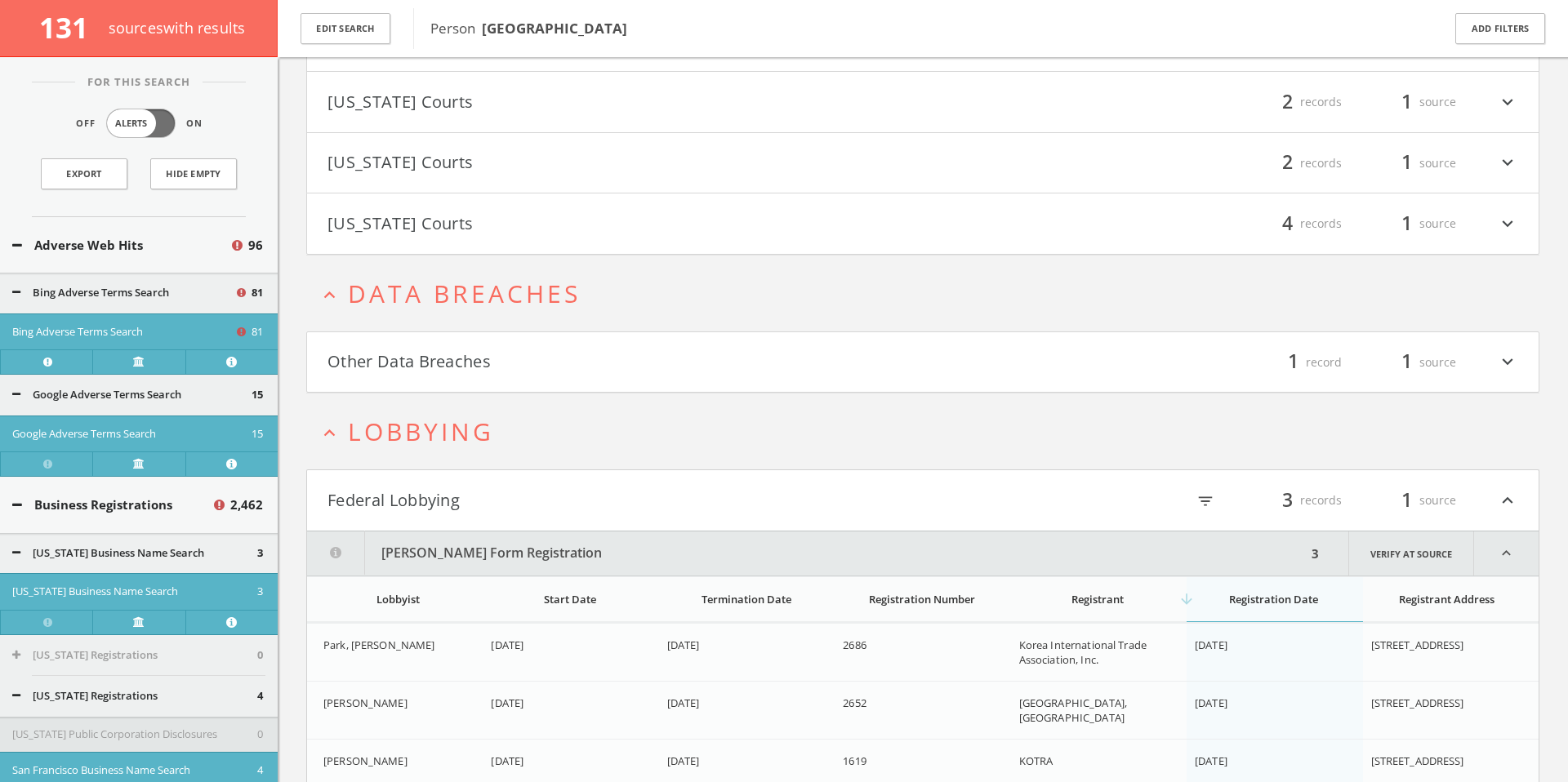
click at [545, 365] on button "Other Data Breaches" at bounding box center [624, 362] width 595 height 28
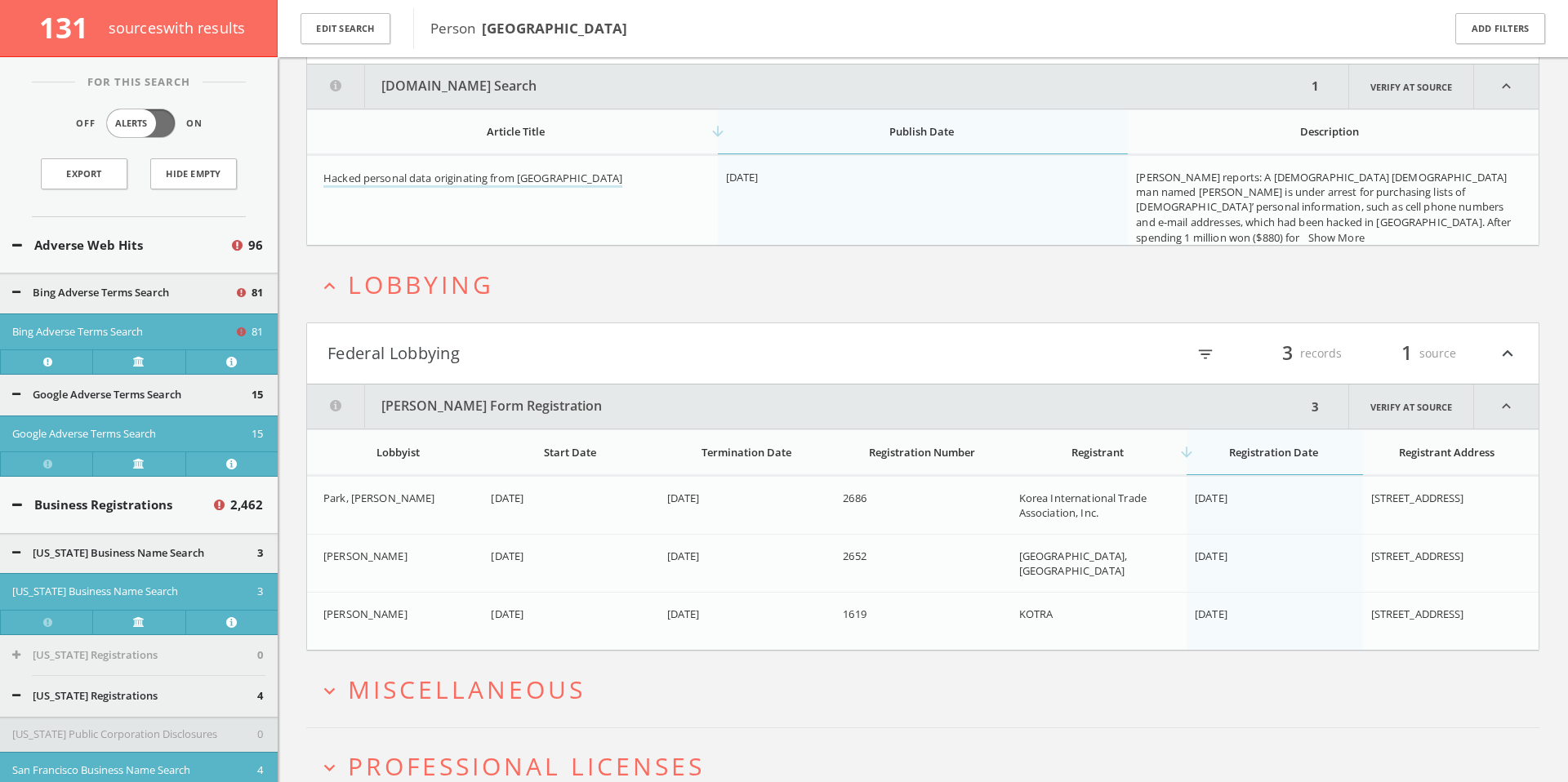
scroll to position [101031, 0]
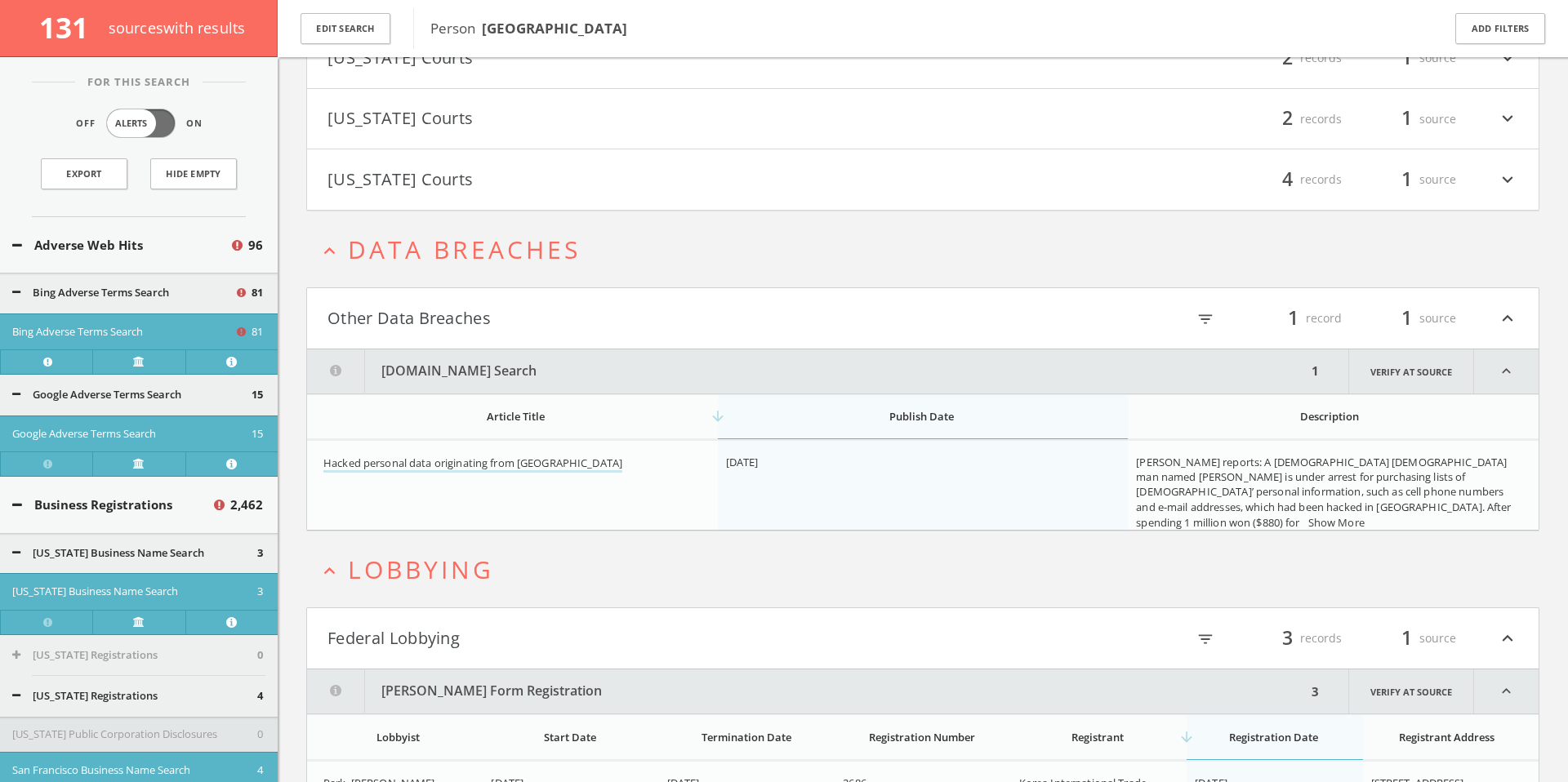
click at [536, 186] on button "[US_STATE] Courts" at bounding box center [624, 179] width 595 height 28
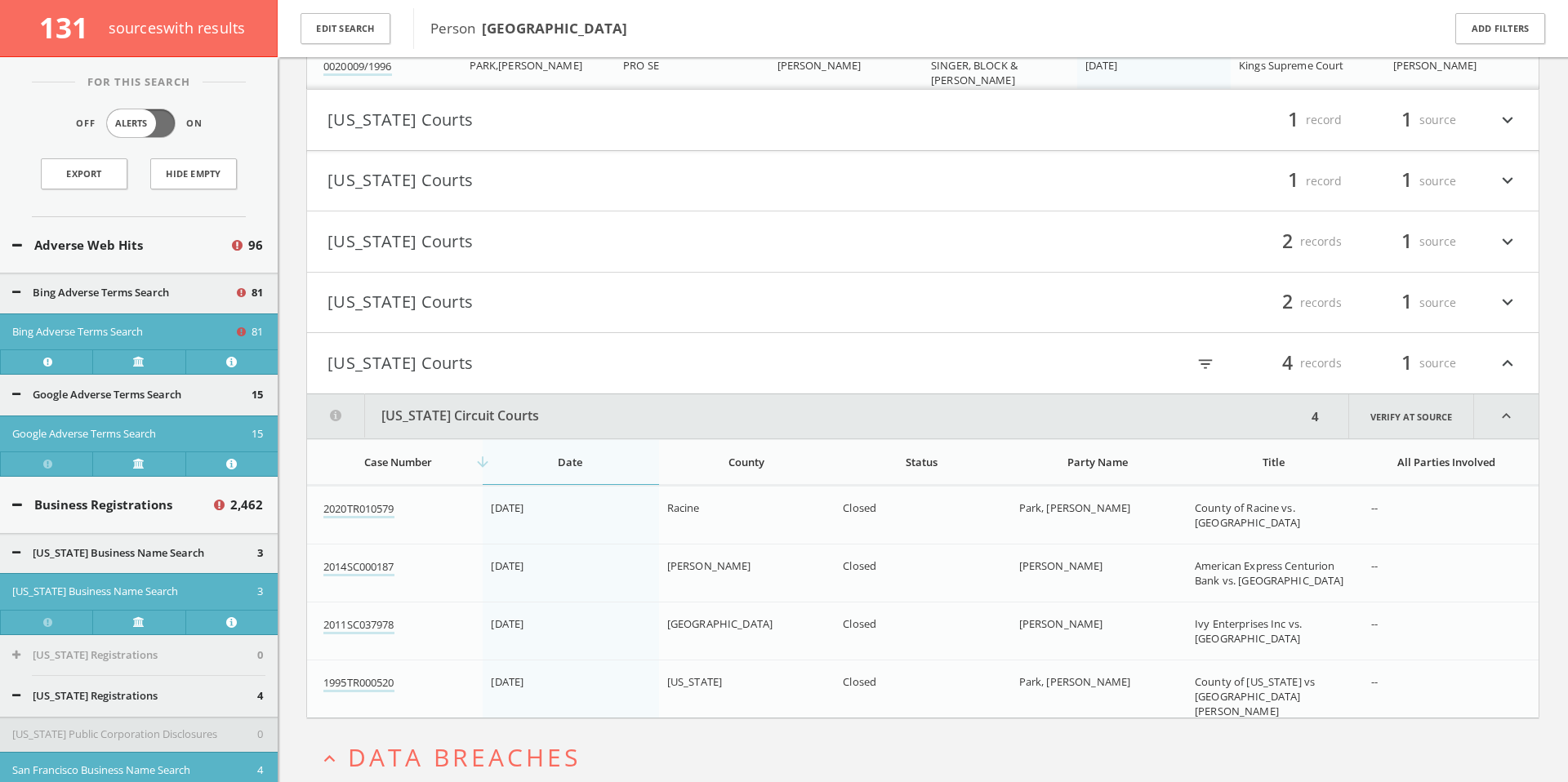
scroll to position [100537, 0]
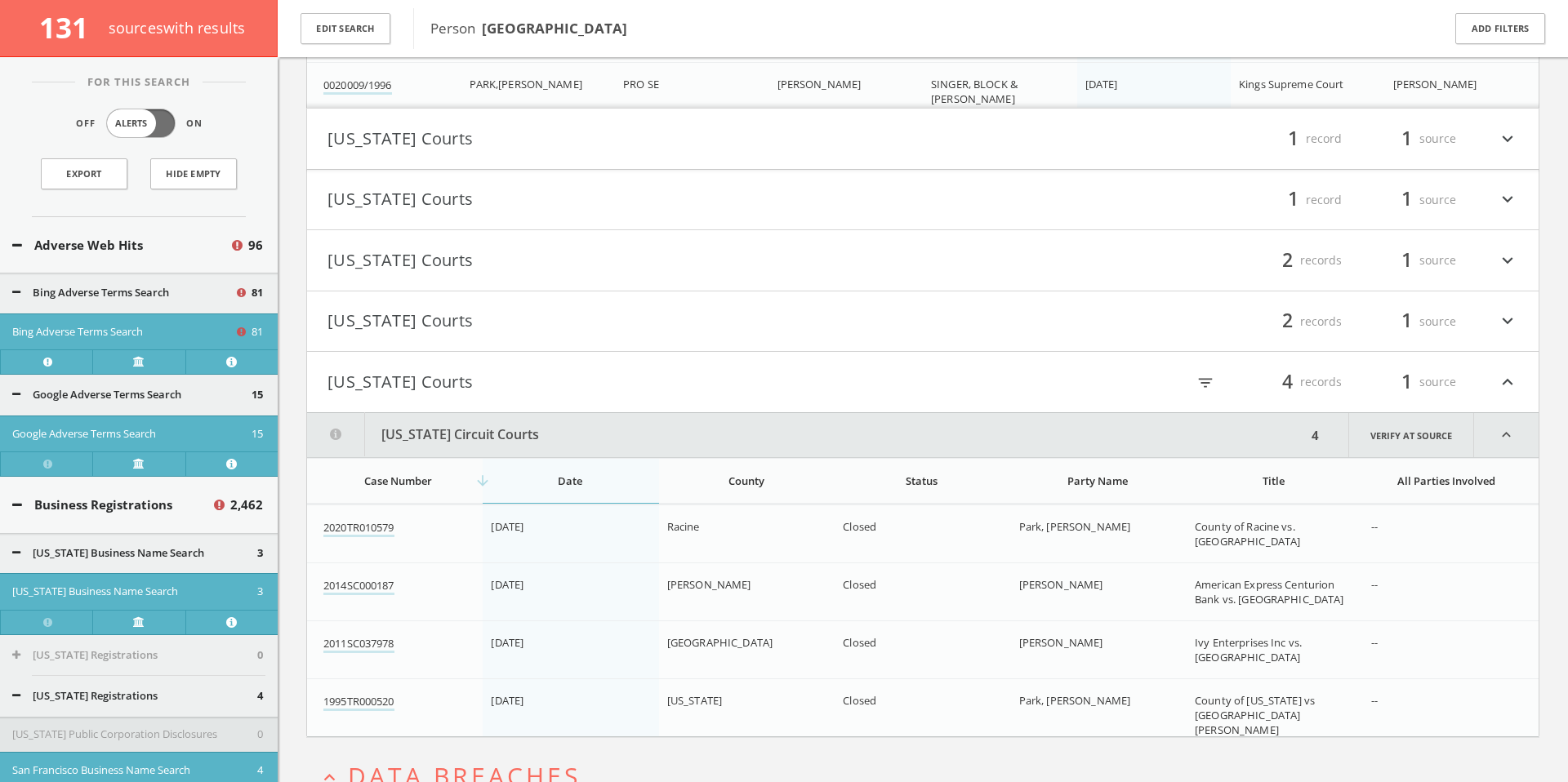
click at [948, 320] on div "filter_list 2 records 1 source expand_more" at bounding box center [1220, 321] width 595 height 28
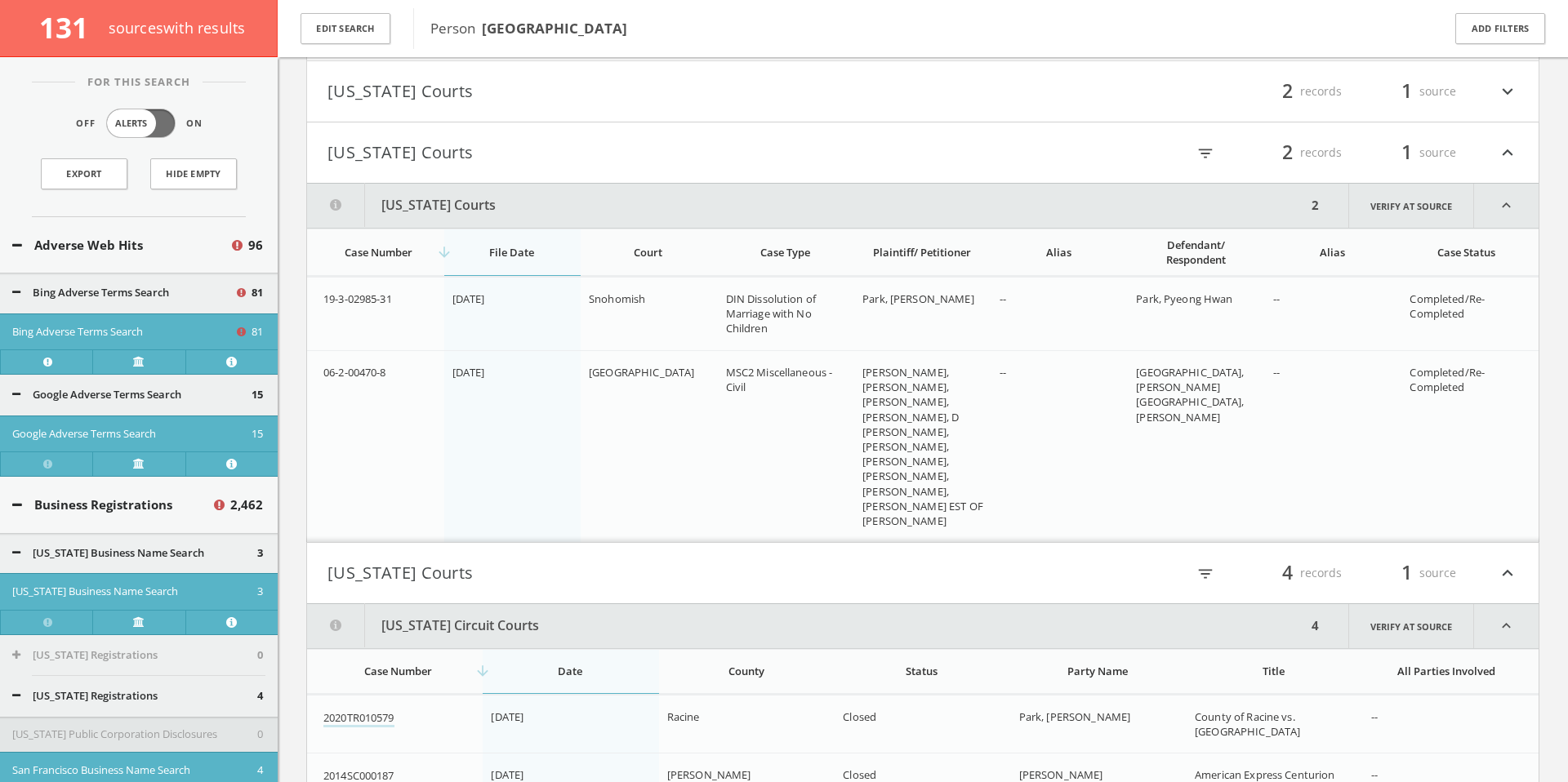
scroll to position [100638, 0]
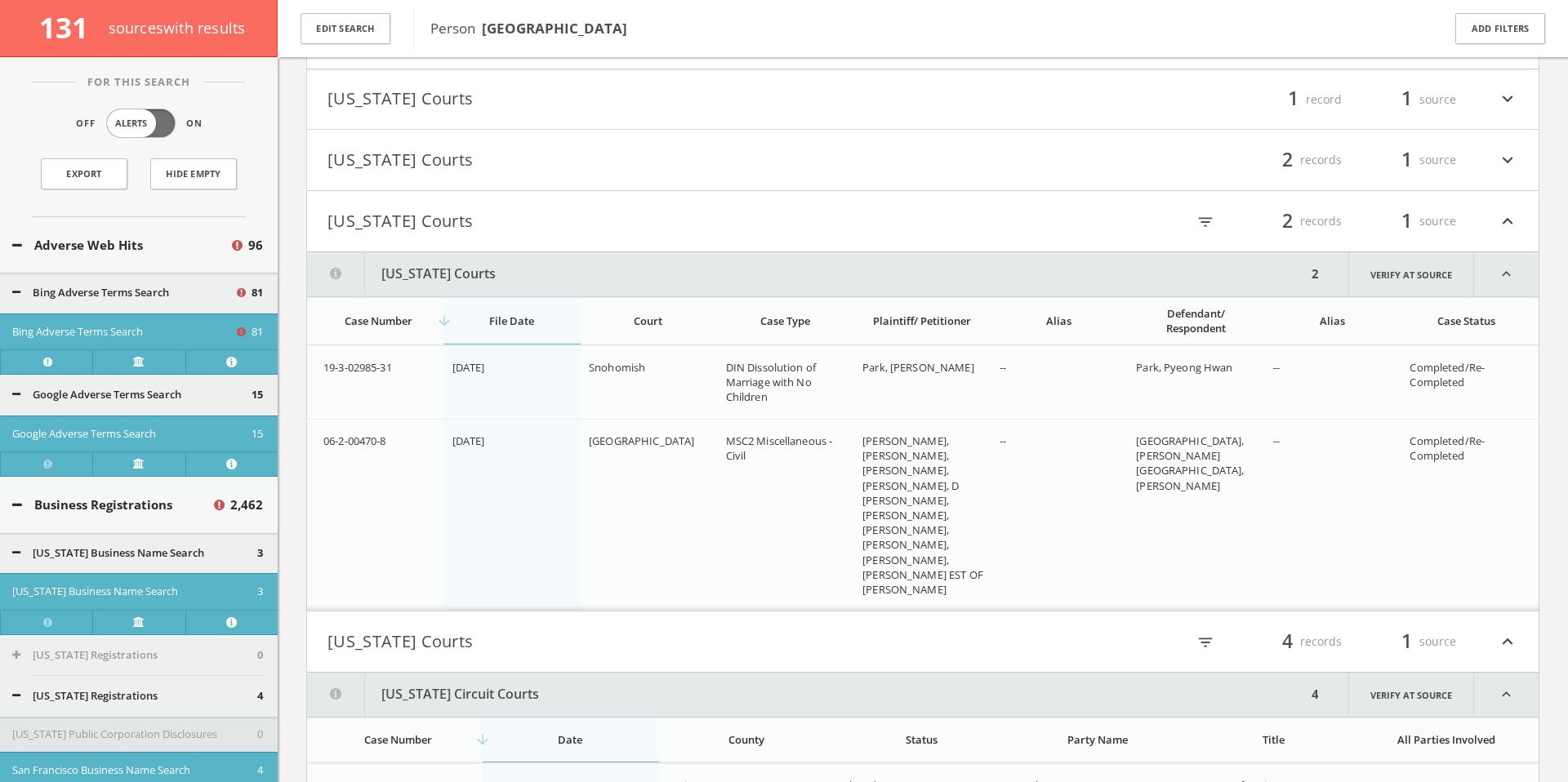
click at [852, 165] on button "[US_STATE] Courts" at bounding box center [624, 159] width 595 height 28
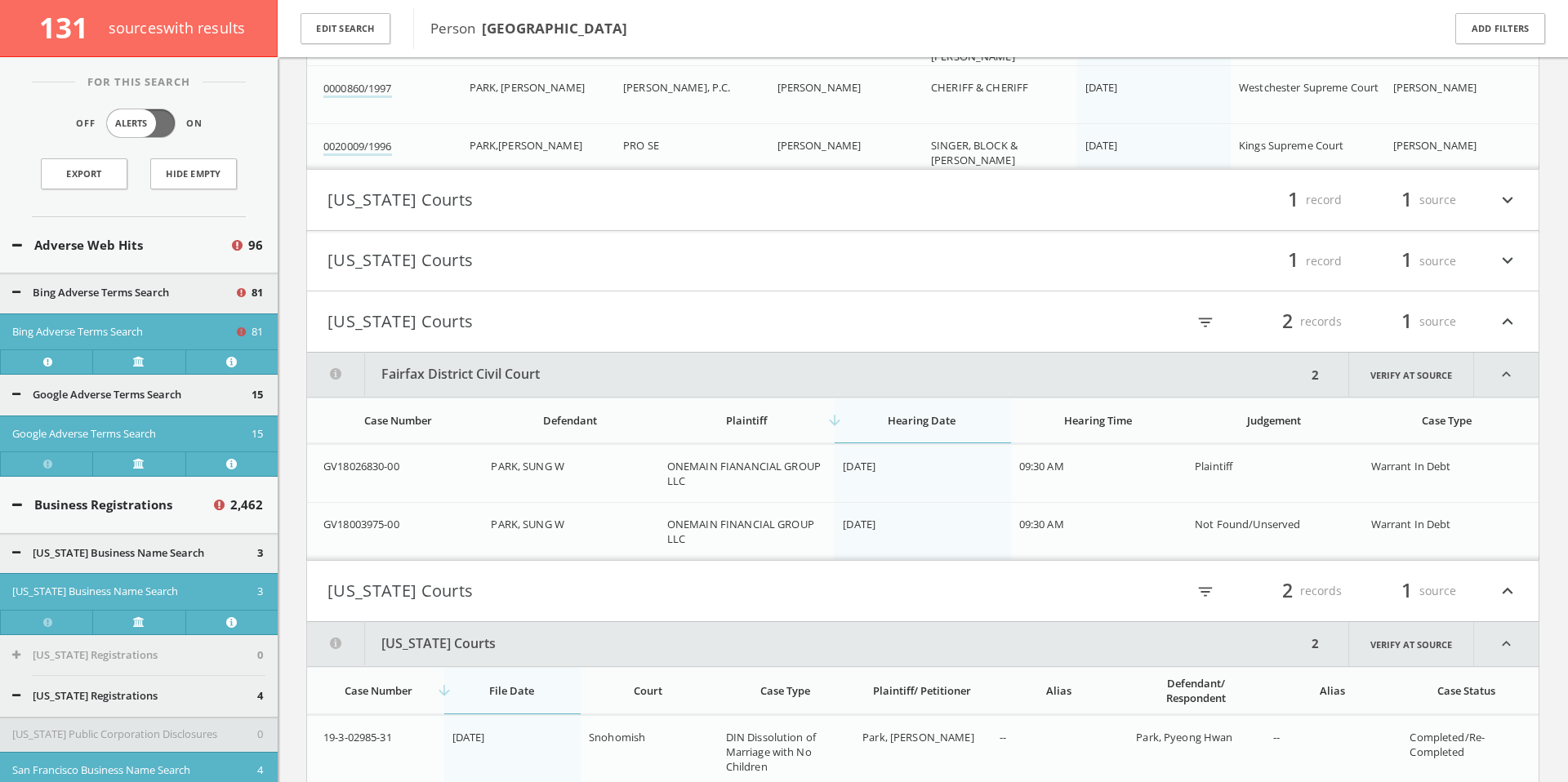
click at [726, 280] on h4 "Texas Courts filter_list 1 record 1 source expand_more" at bounding box center [922, 262] width 1231 height 61
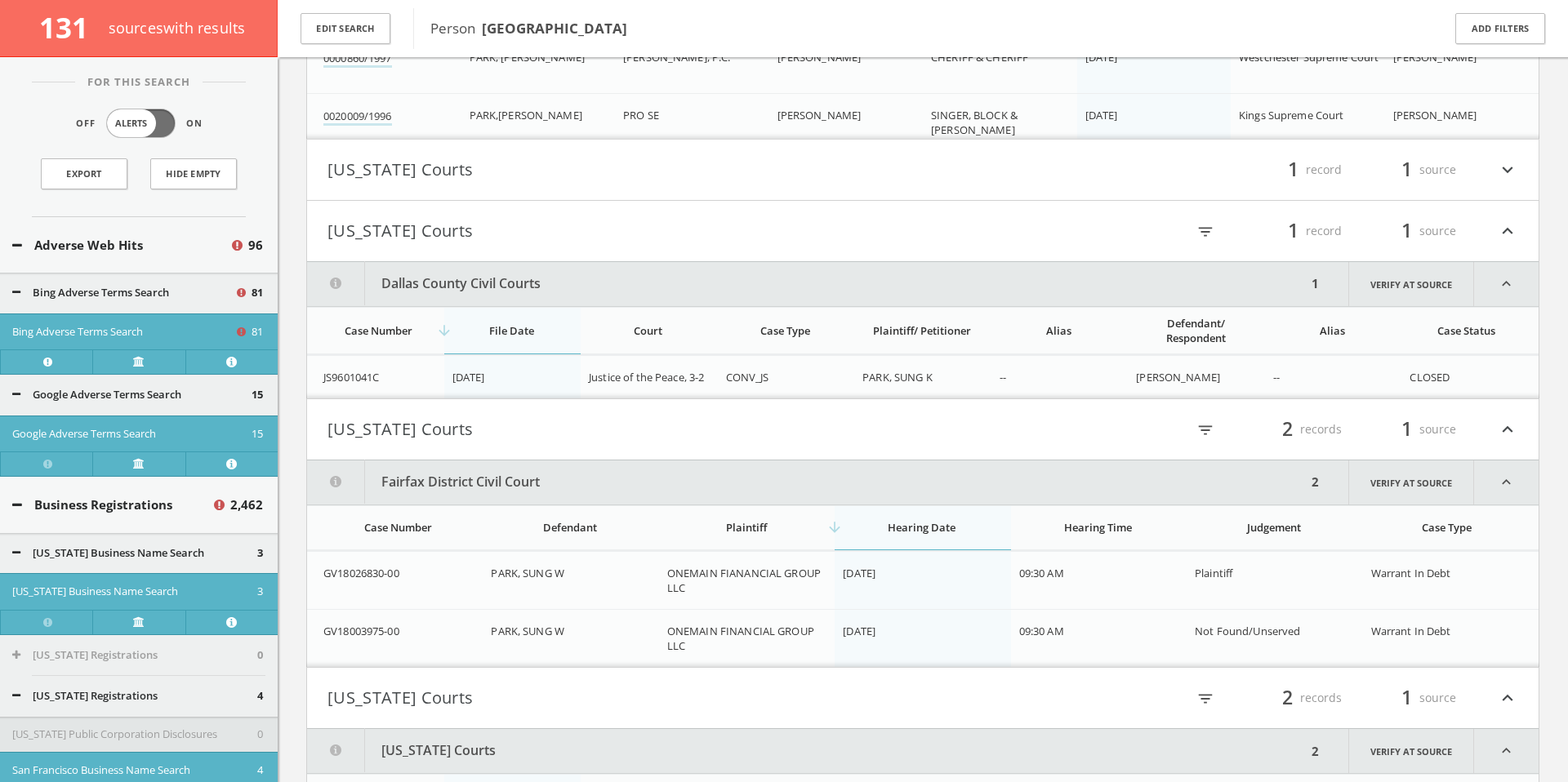
scroll to position [100492, 0]
click at [974, 167] on div "filter_list 1 record 1 source expand_more" at bounding box center [1220, 171] width 595 height 28
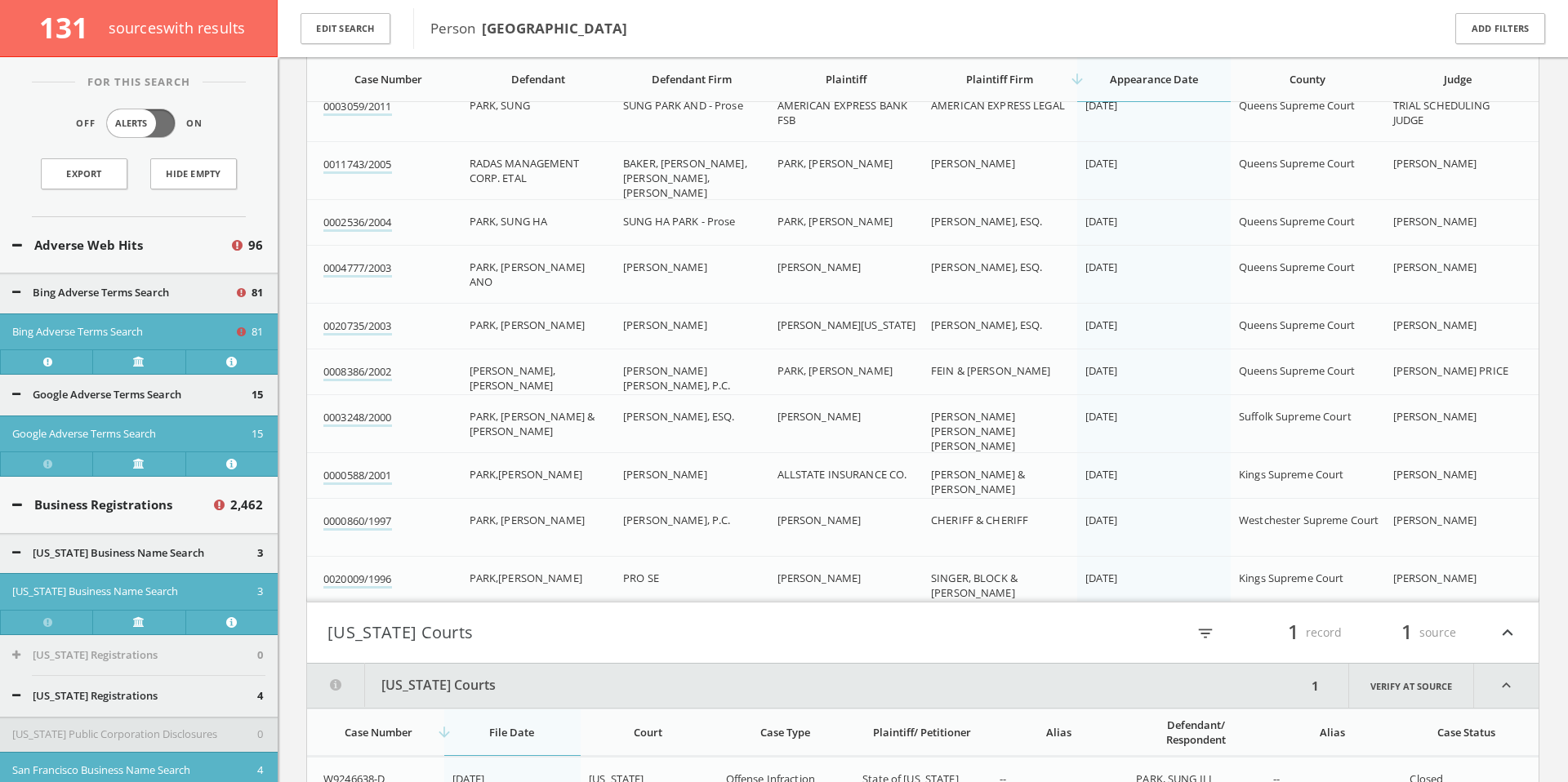
scroll to position [100037, 0]
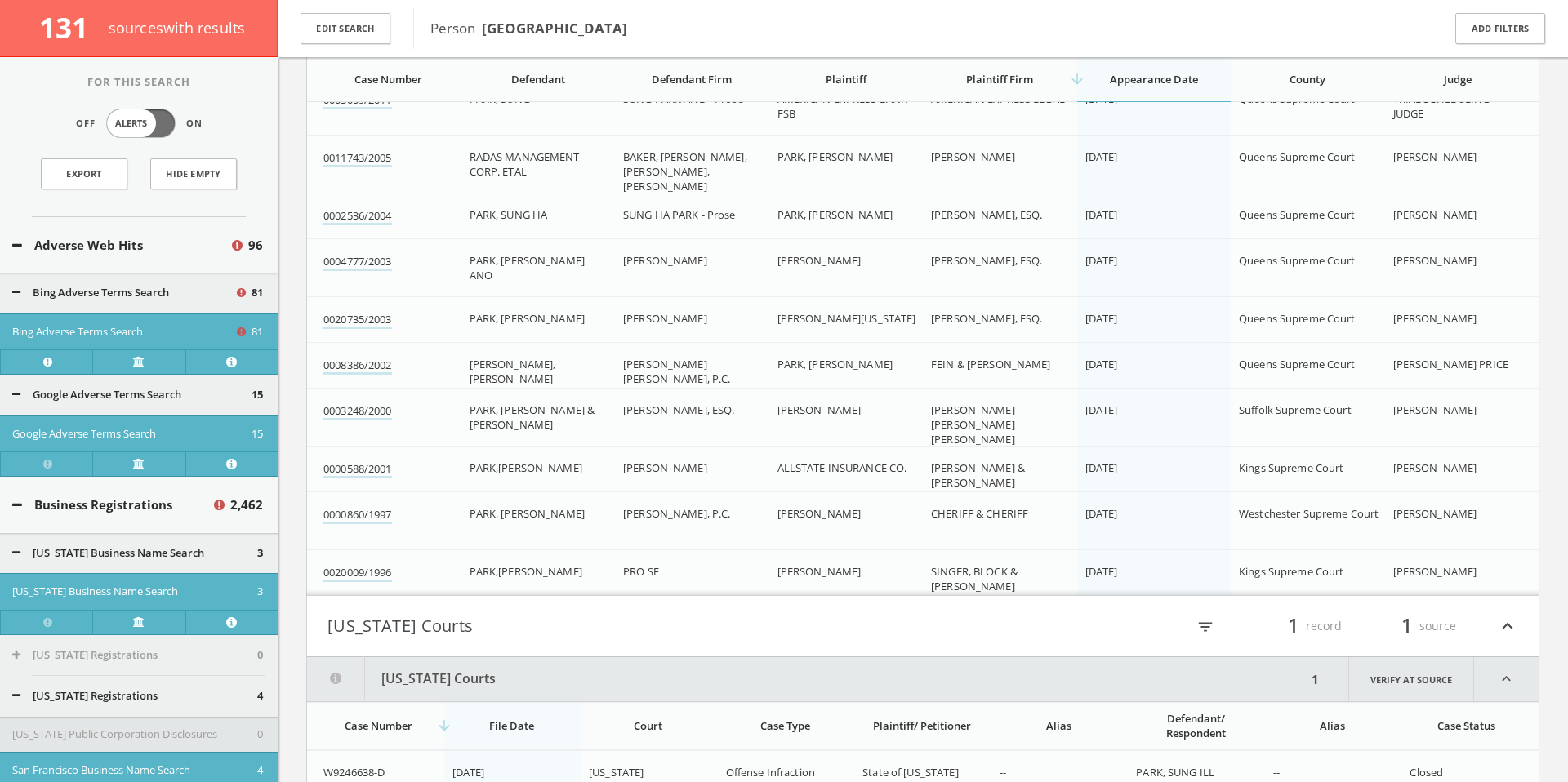
click at [682, 483] on td "[PERSON_NAME]" at bounding box center [692, 475] width 154 height 58
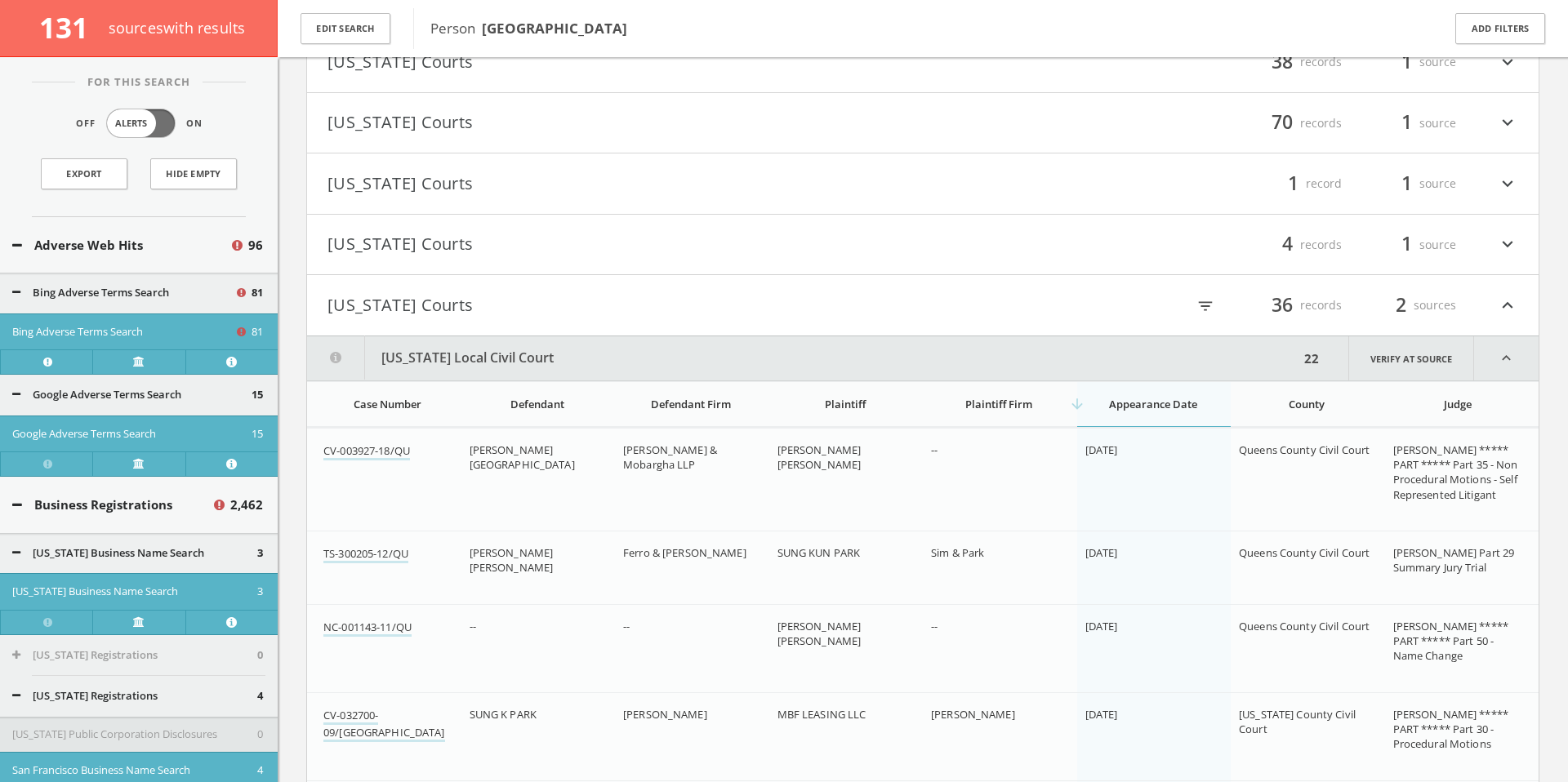
scroll to position [98217, 0]
click at [689, 258] on button "[US_STATE] Courts" at bounding box center [624, 246] width 595 height 28
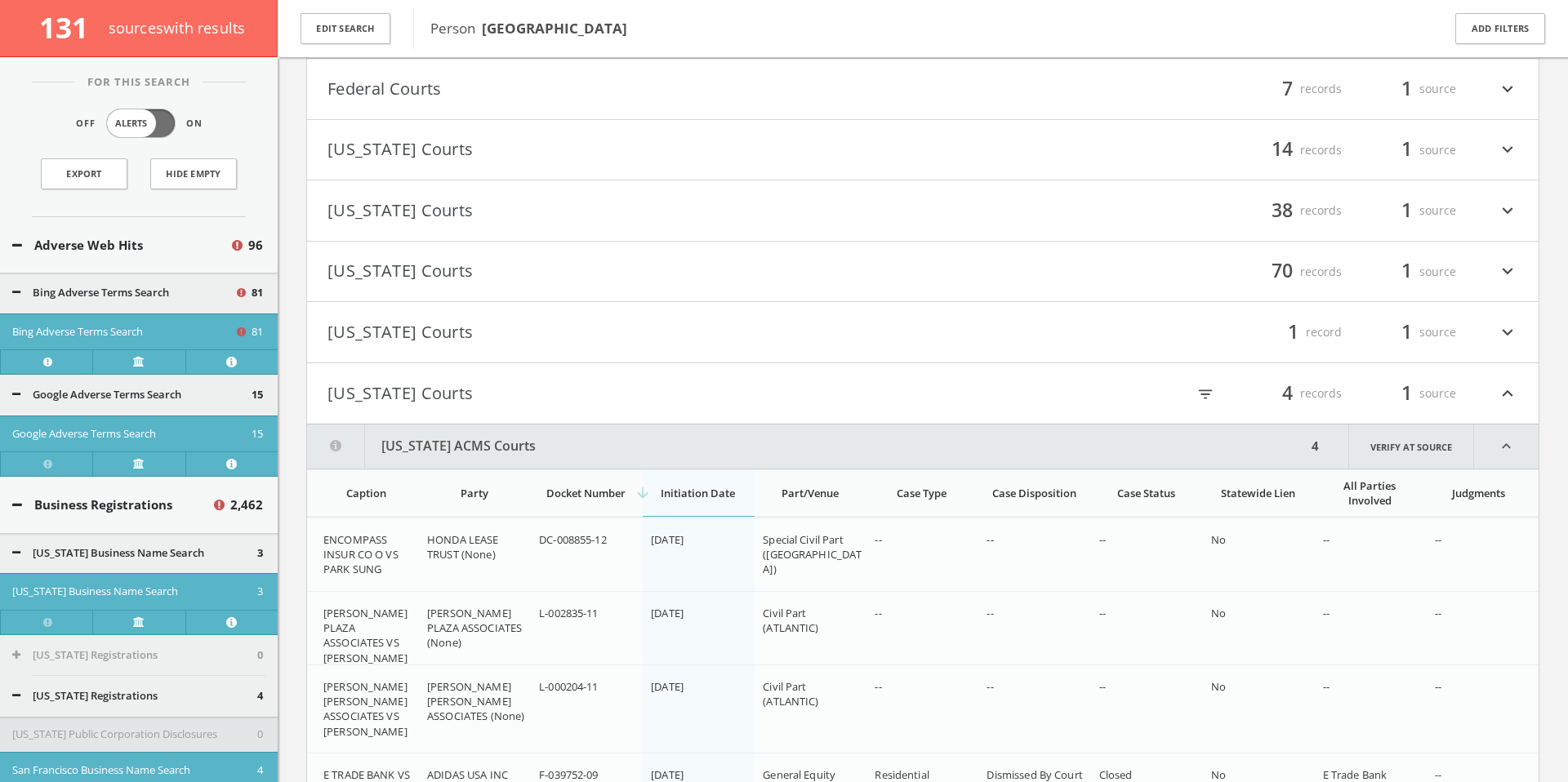
scroll to position [98068, 0]
click at [485, 353] on h4 "Nevada Courts filter_list 1 record 1 source expand_more" at bounding box center [922, 335] width 1231 height 61
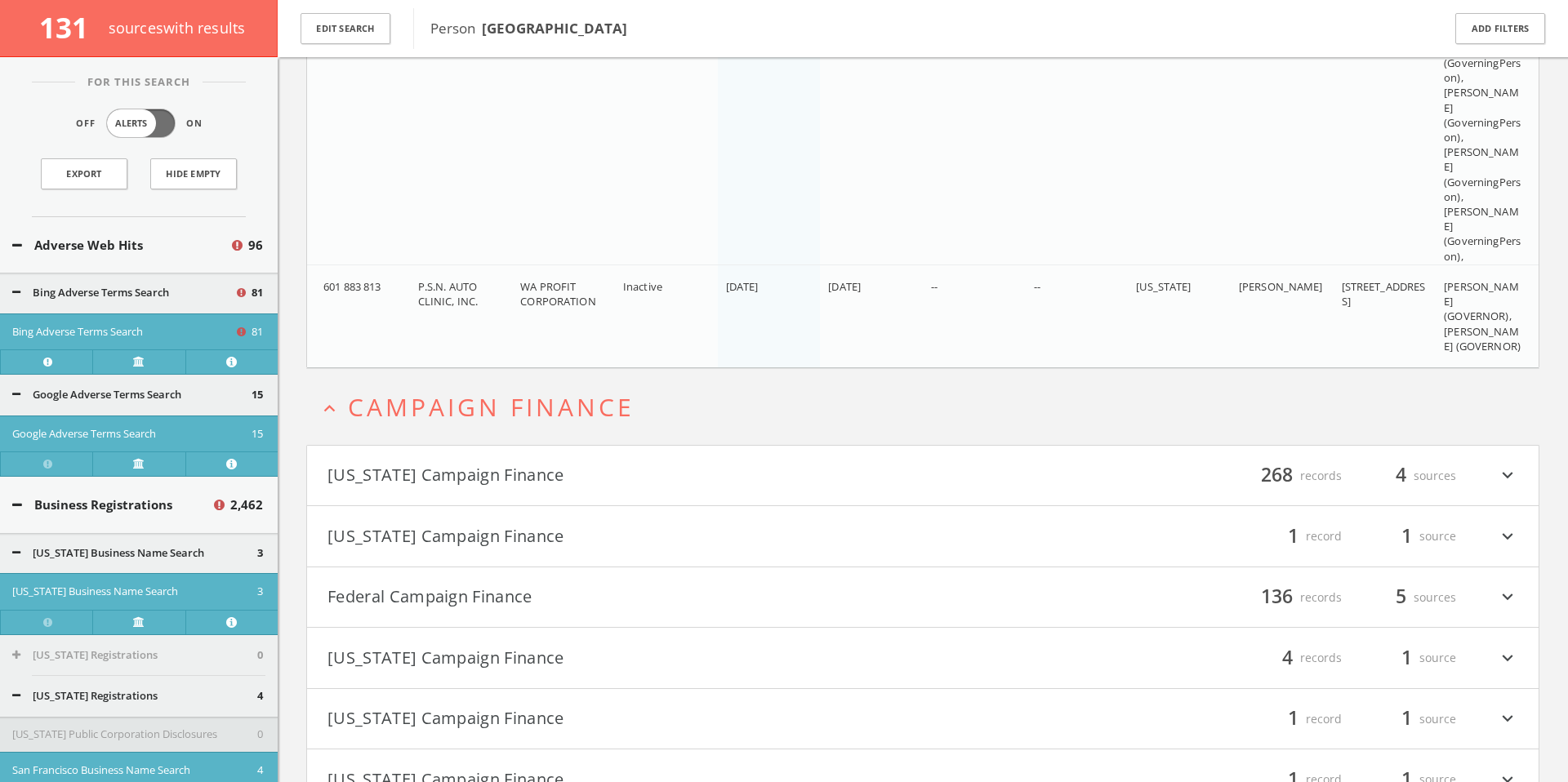
scroll to position [96016, 0]
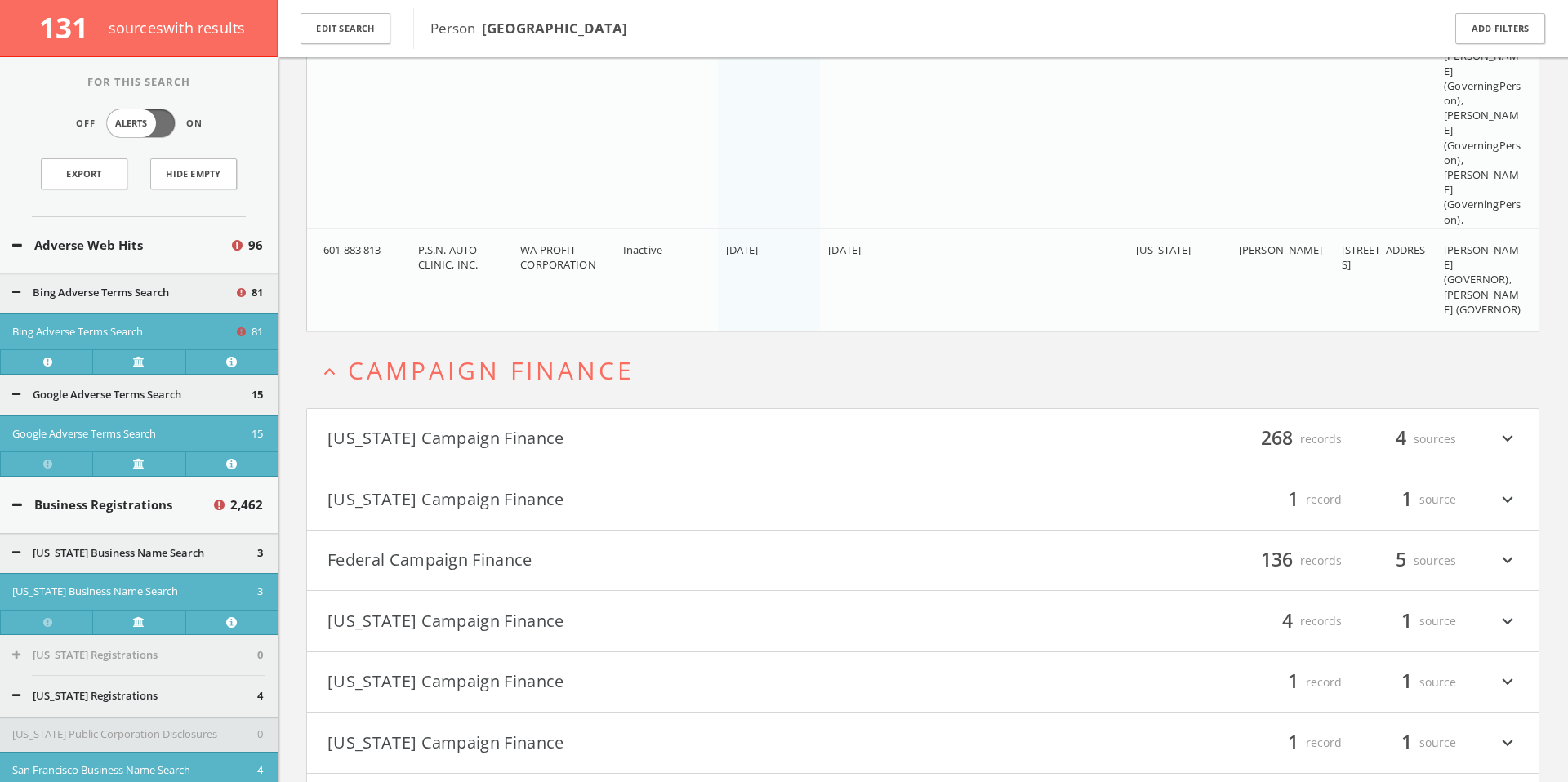
click at [504, 421] on h4 "California Campaign Finance filter_list 268 records 4 sources expand_more" at bounding box center [922, 440] width 1231 height 61
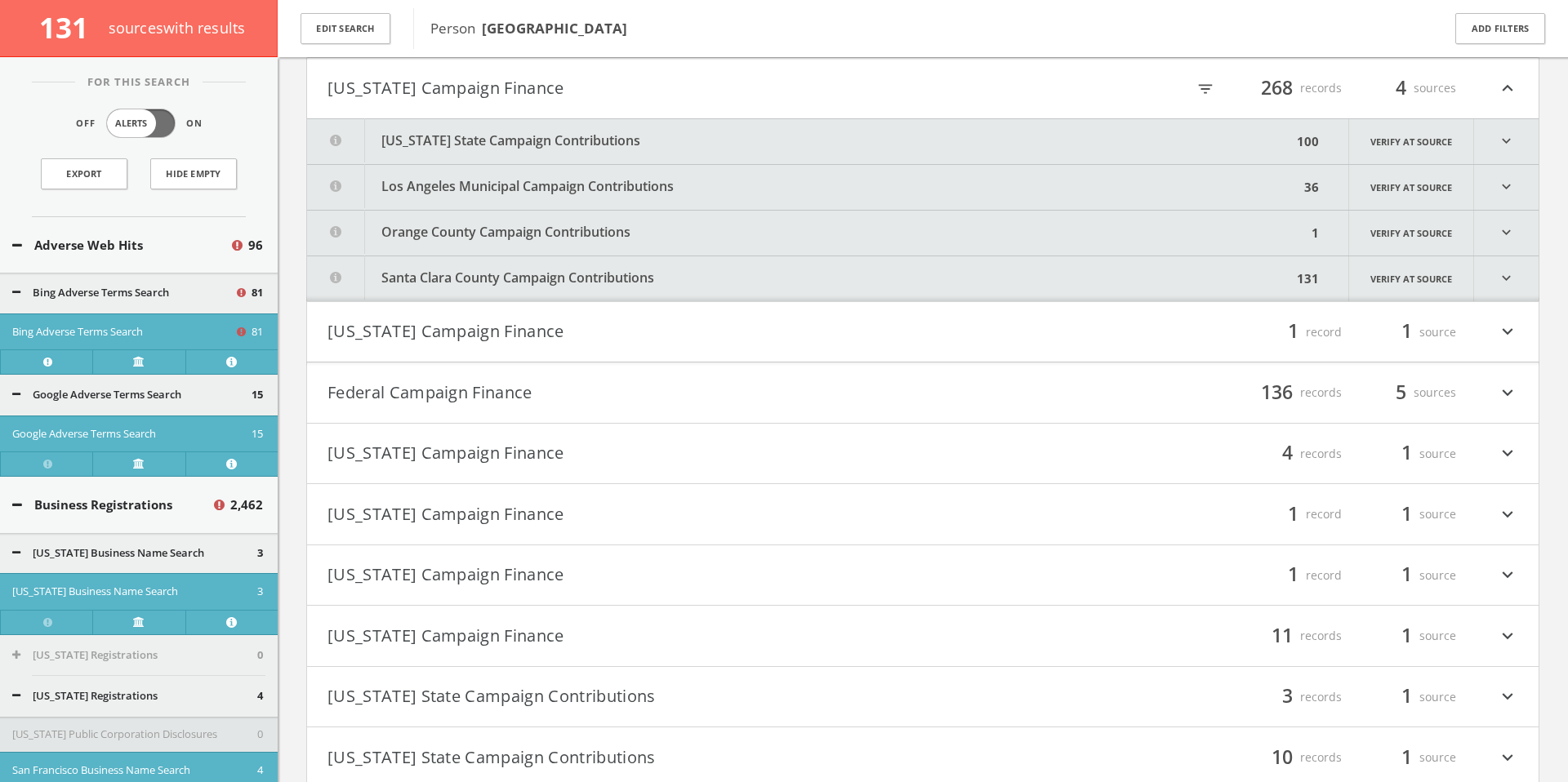
click at [479, 323] on button "[US_STATE] Campaign Finance" at bounding box center [624, 332] width 595 height 28
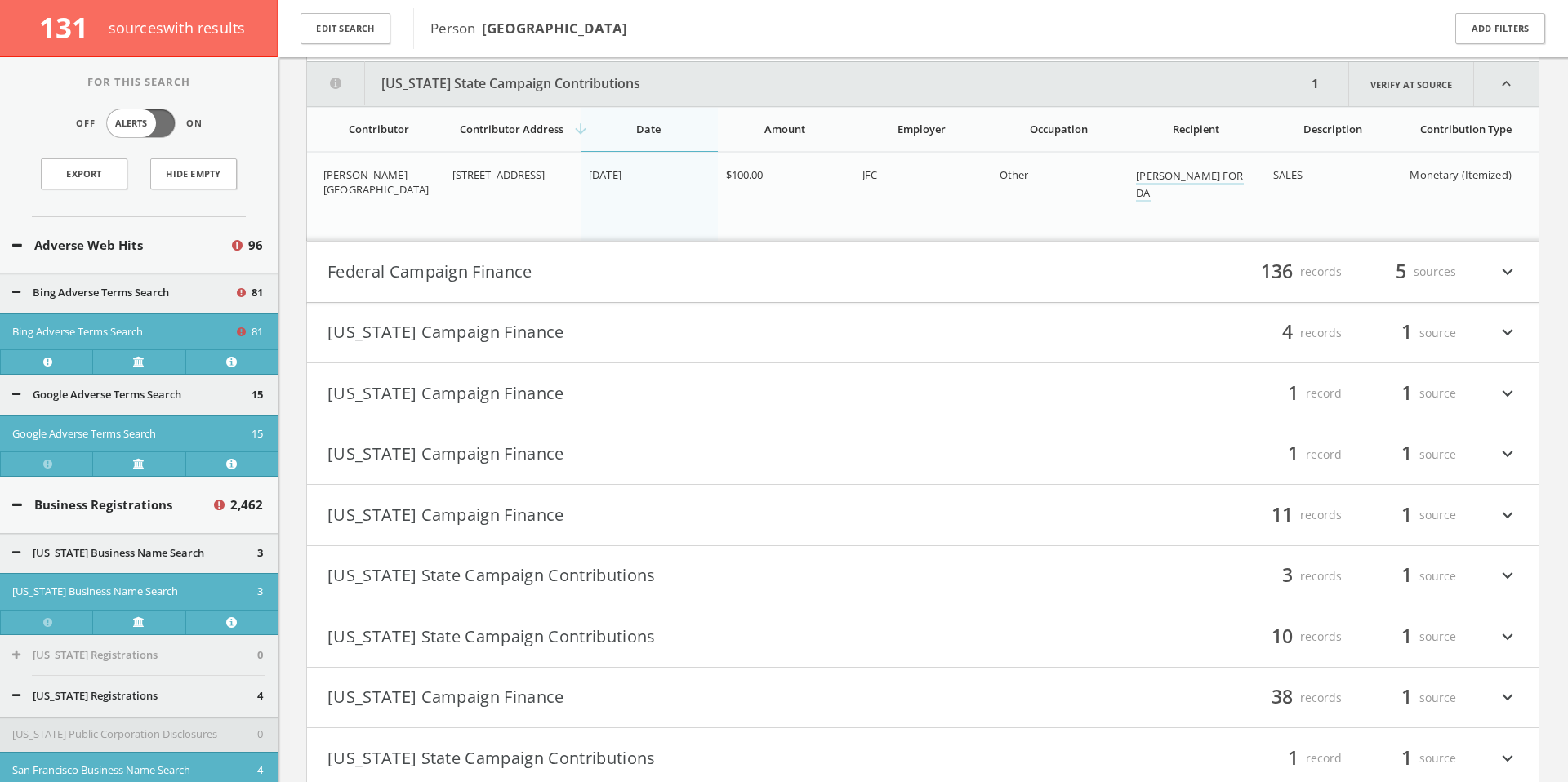
scroll to position [96672, 0]
click at [475, 286] on h4 "Federal Campaign Finance filter_list 136 records 5 sources expand_more" at bounding box center [922, 268] width 1231 height 61
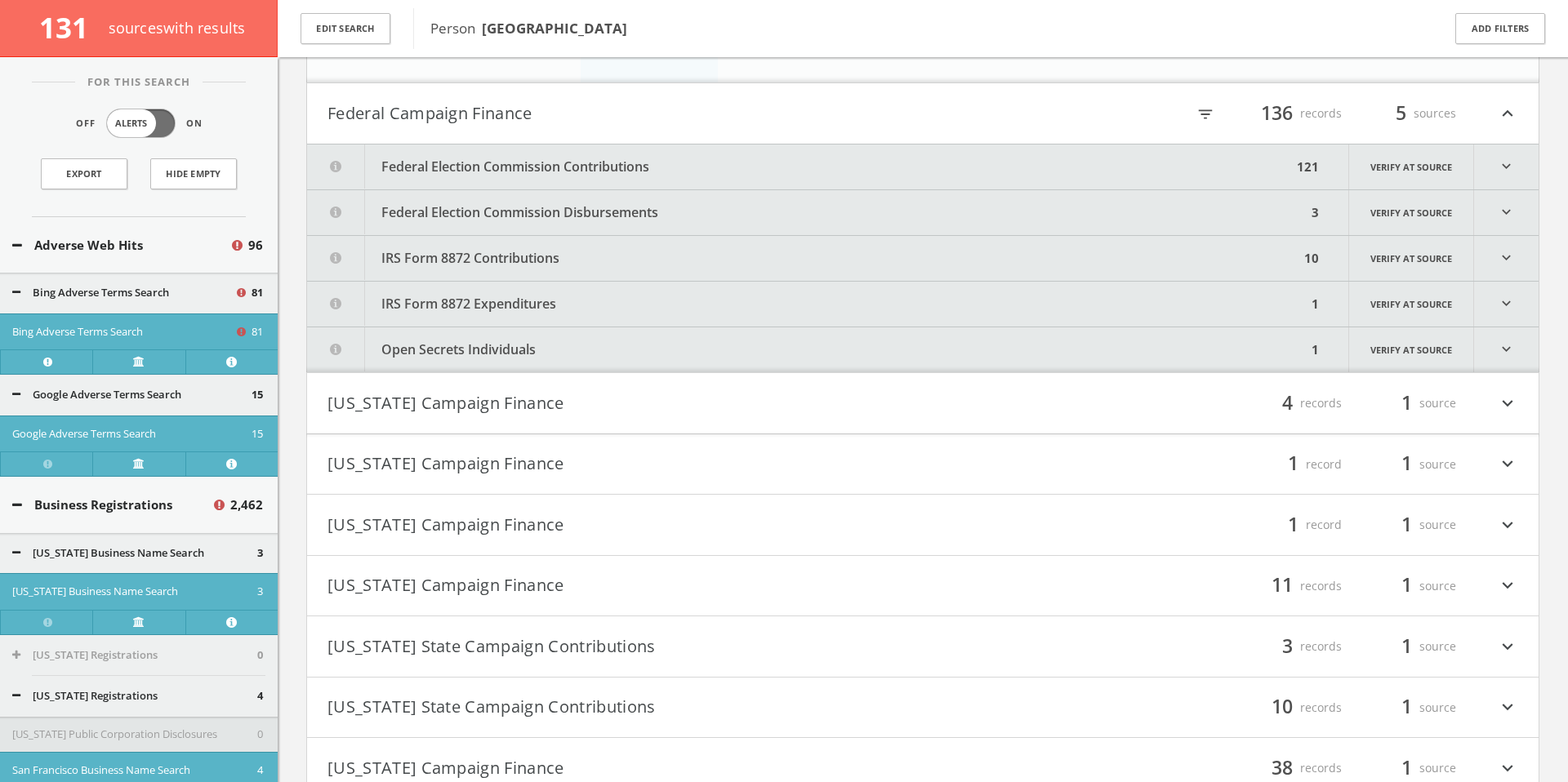
scroll to position [96852, 0]
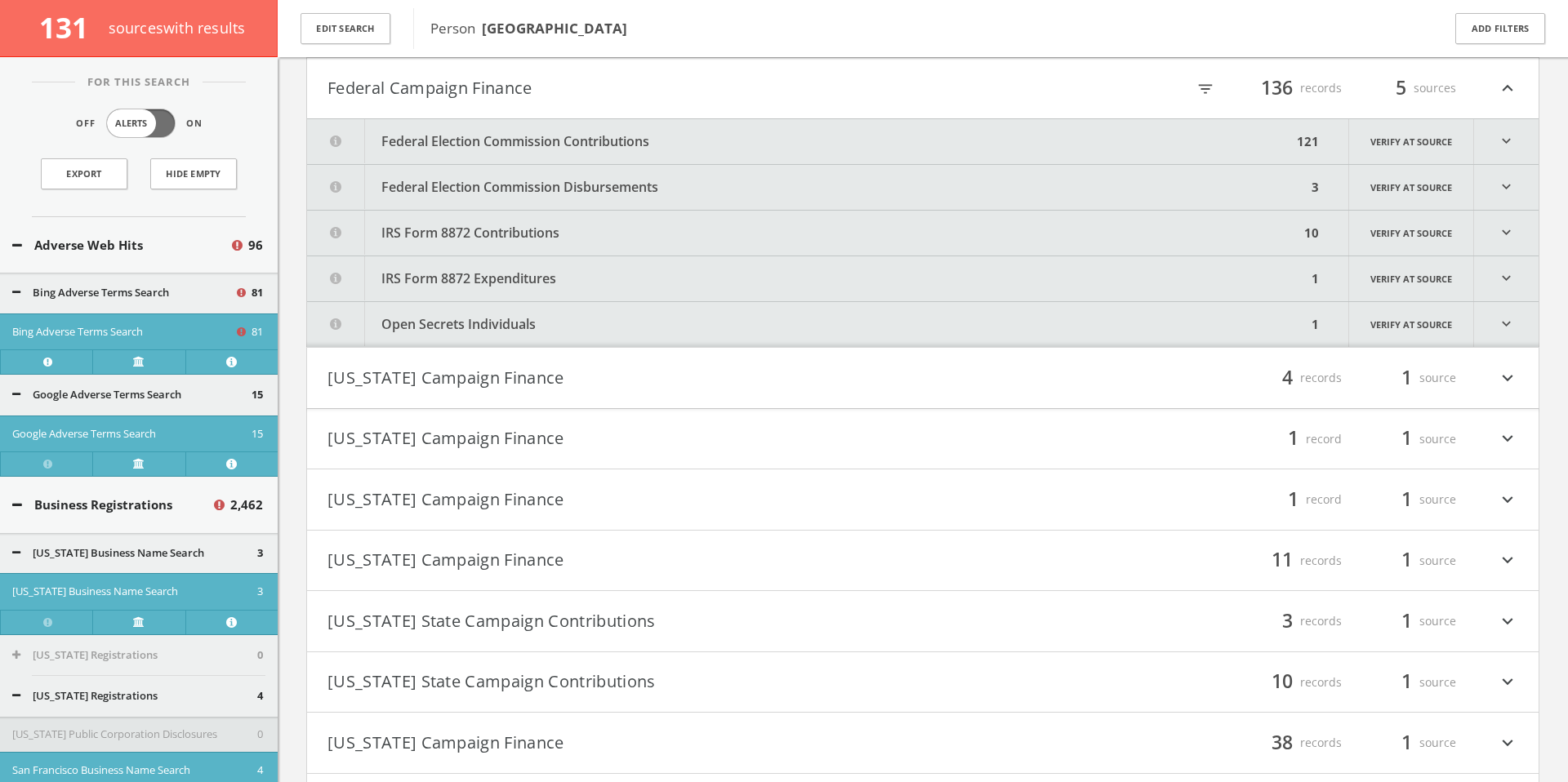
click at [483, 319] on button "Open Secrets Individuals" at bounding box center [807, 324] width 999 height 45
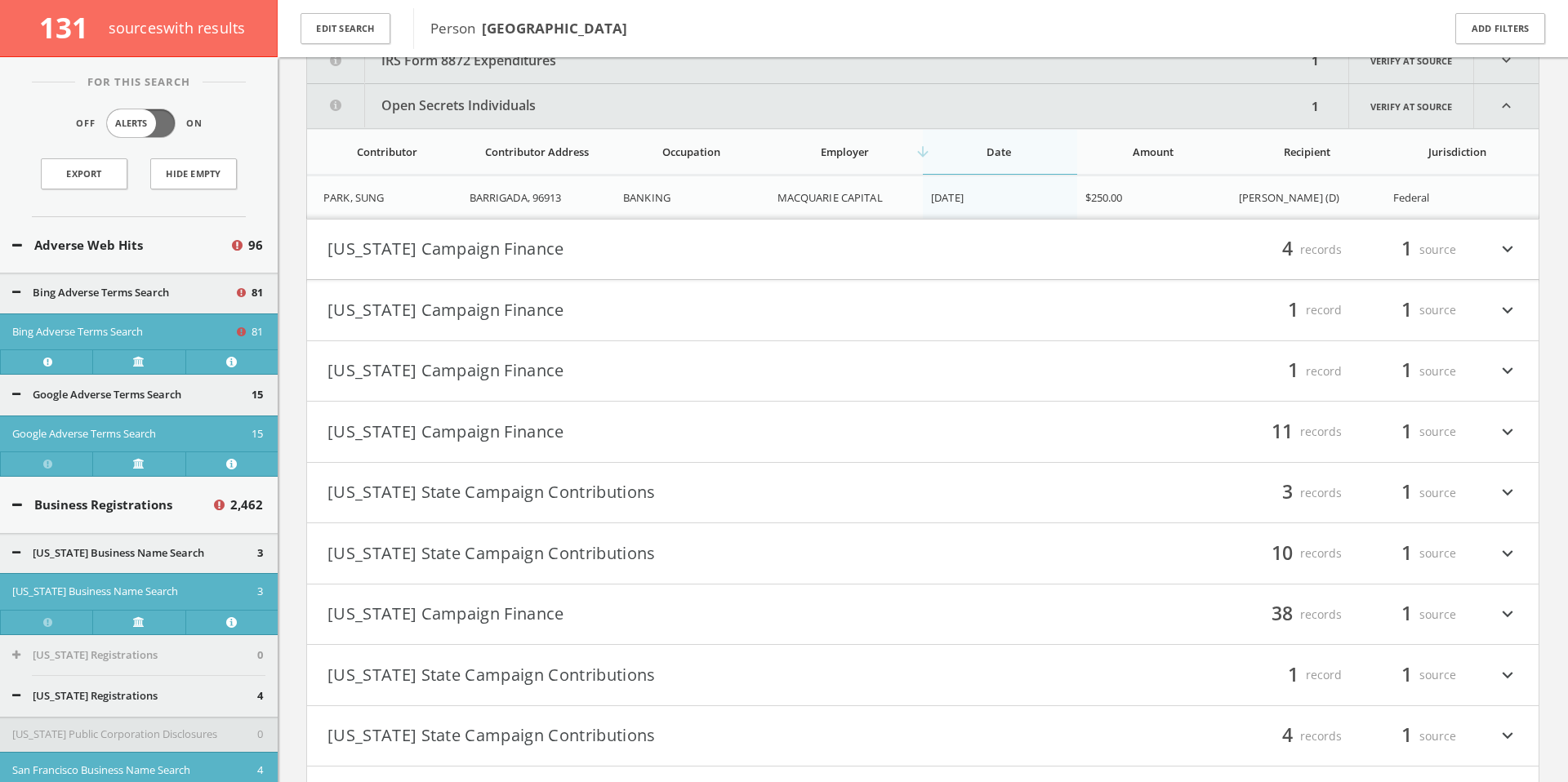
scroll to position [97096, 0]
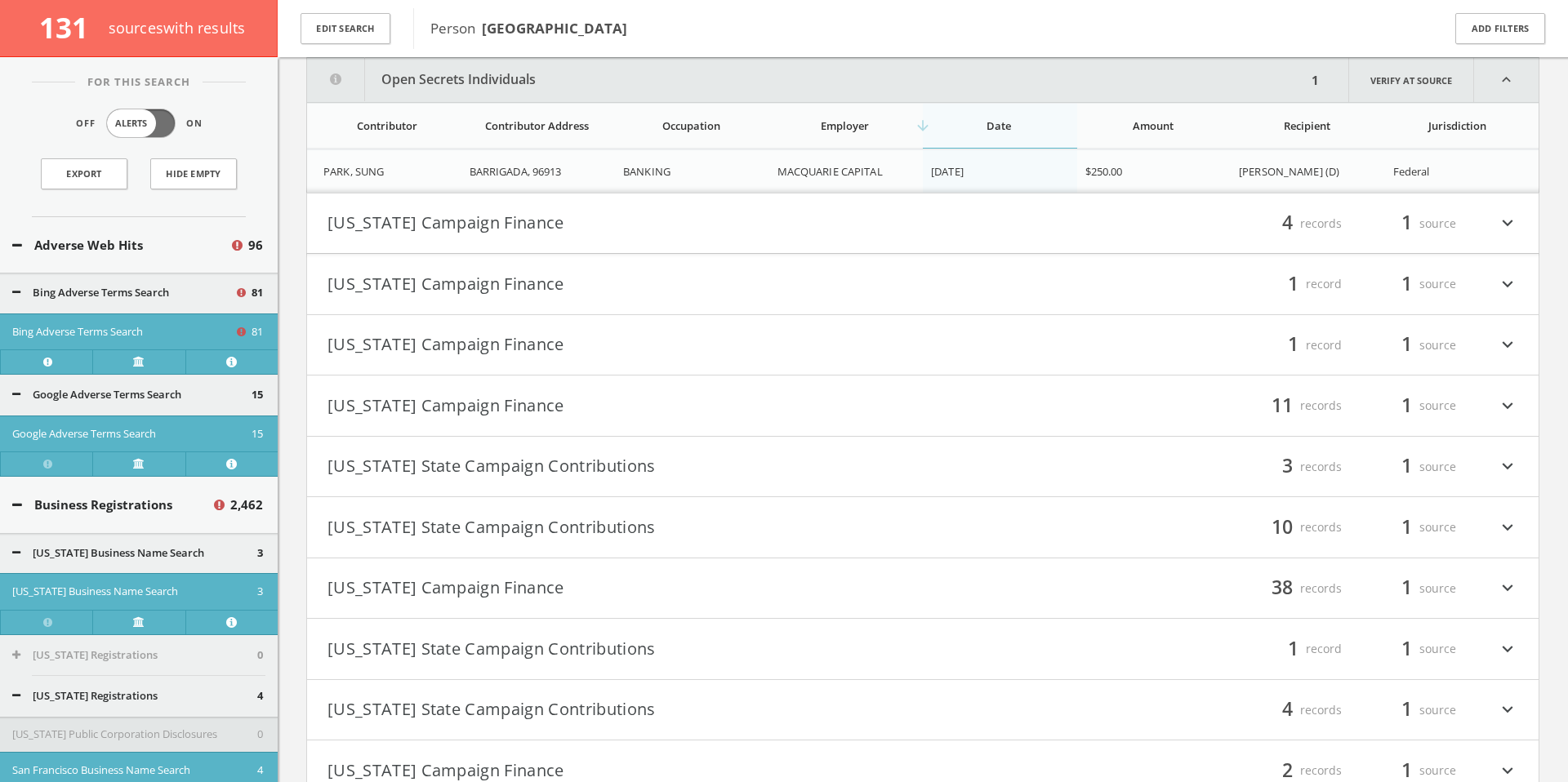
click at [933, 214] on div "filter_list 4 records 1 source expand_more" at bounding box center [1220, 224] width 595 height 28
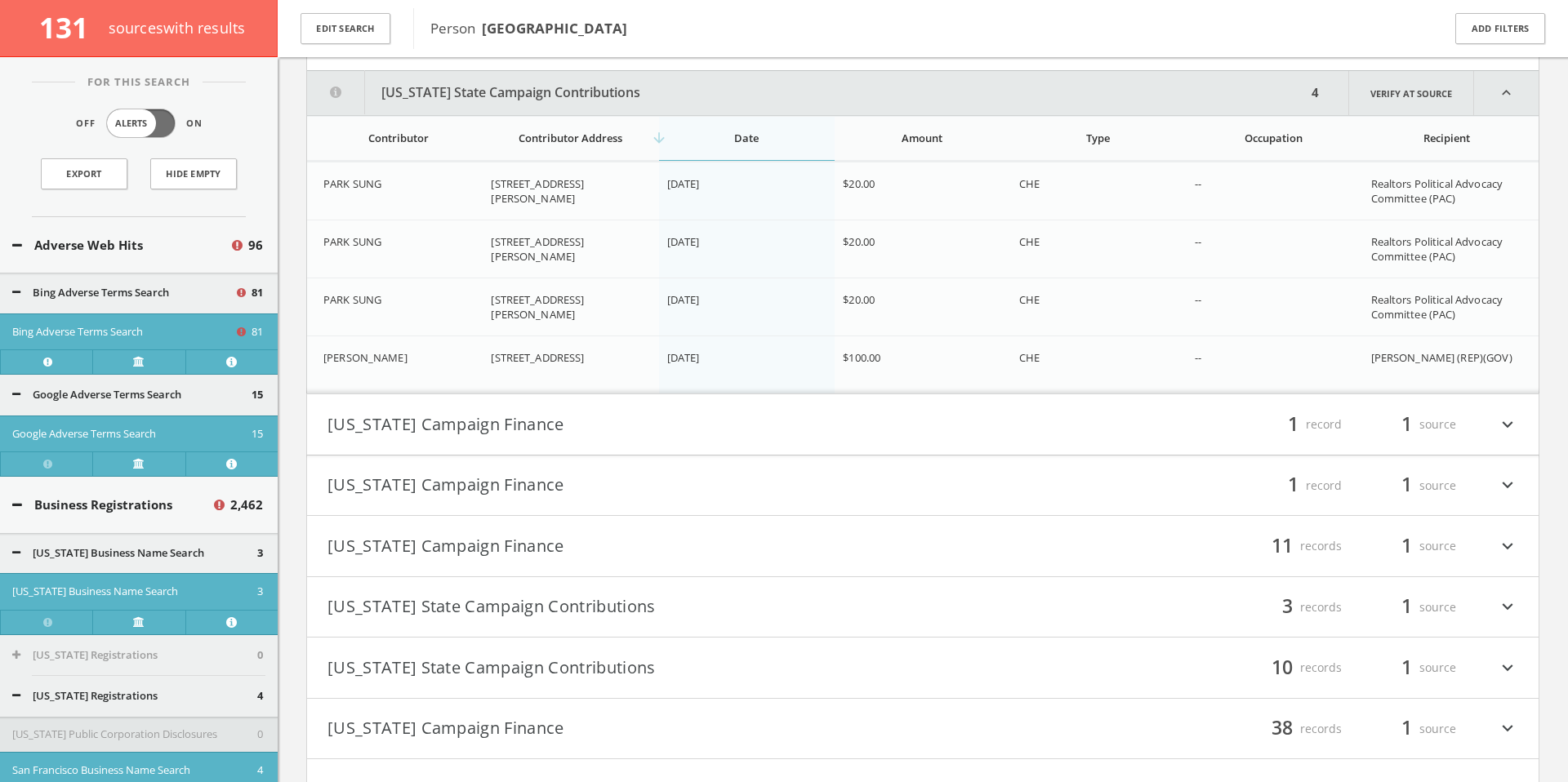
scroll to position [97293, 0]
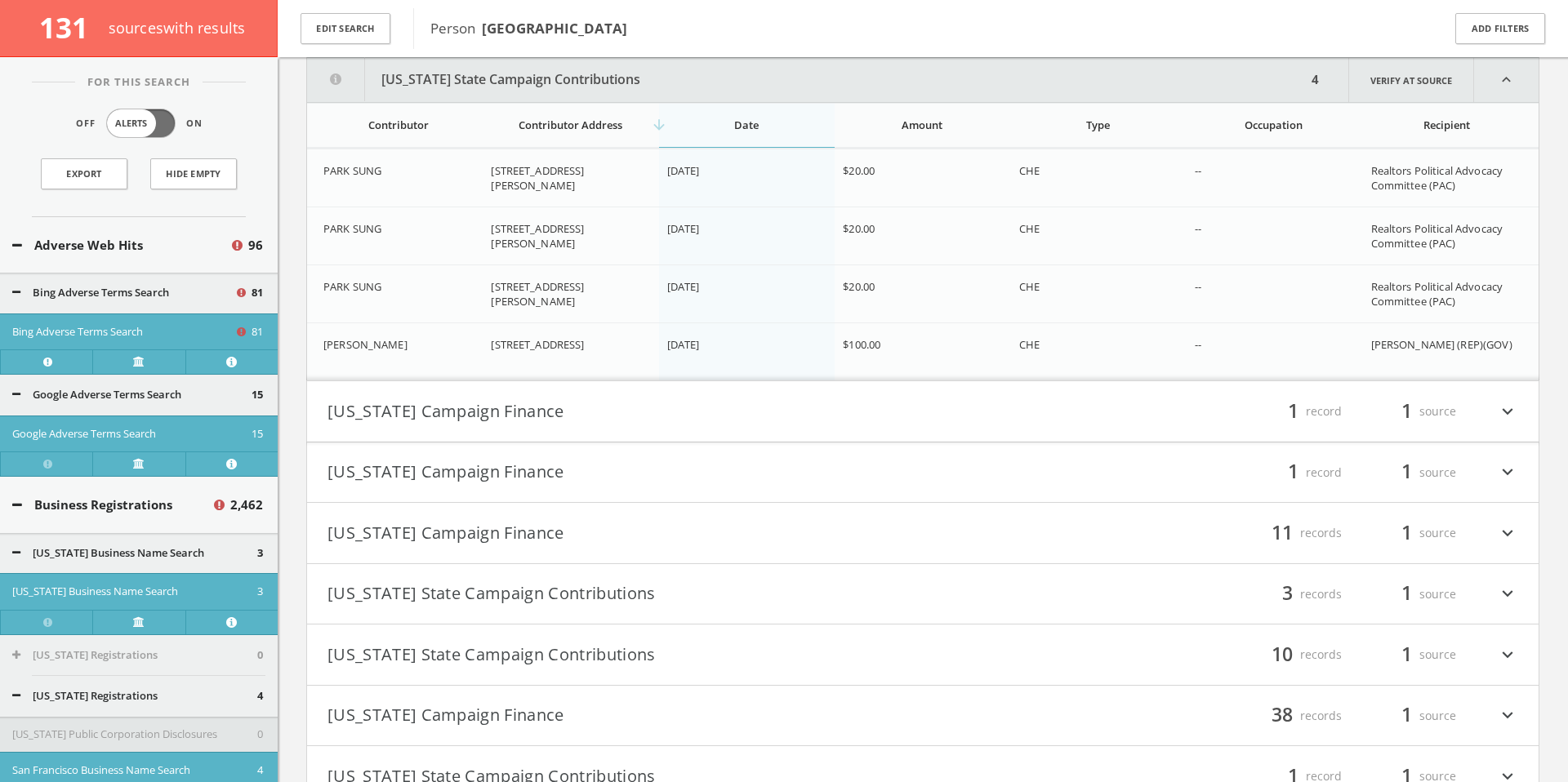
click at [788, 401] on button "[US_STATE] Campaign Finance" at bounding box center [624, 411] width 595 height 28
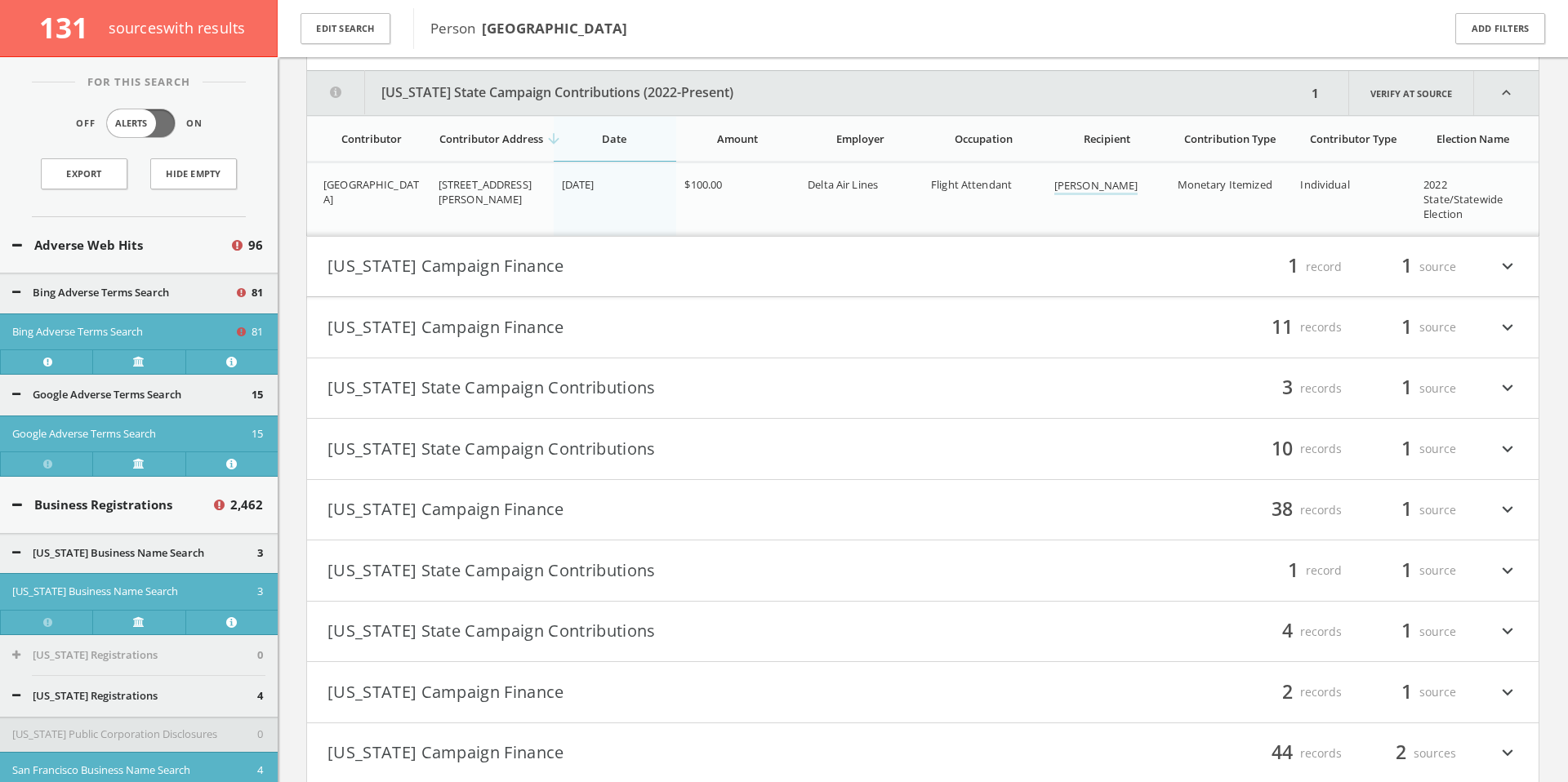
scroll to position [97677, 0]
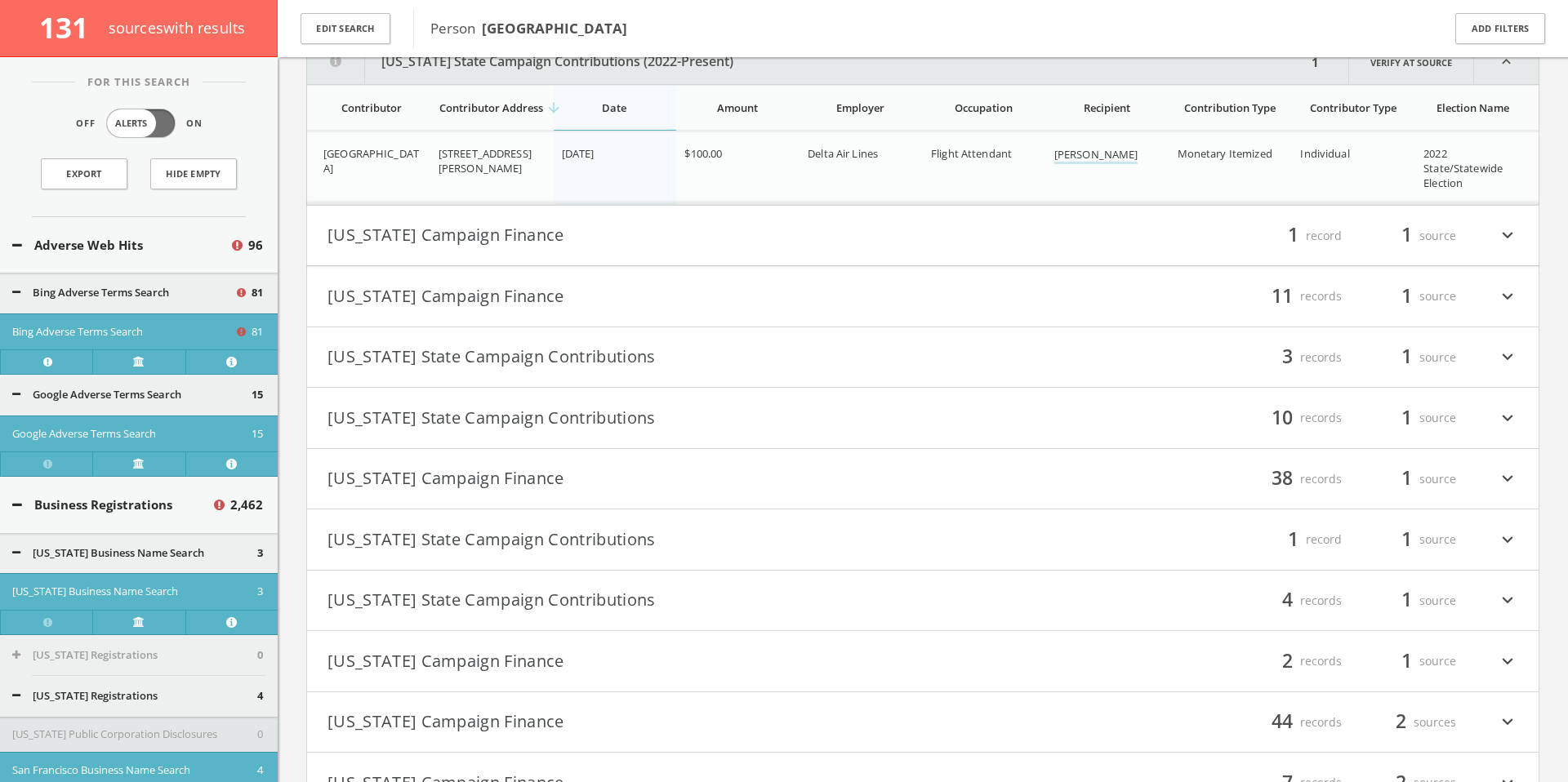
click at [830, 238] on button "[US_STATE] Campaign Finance" at bounding box center [624, 235] width 595 height 28
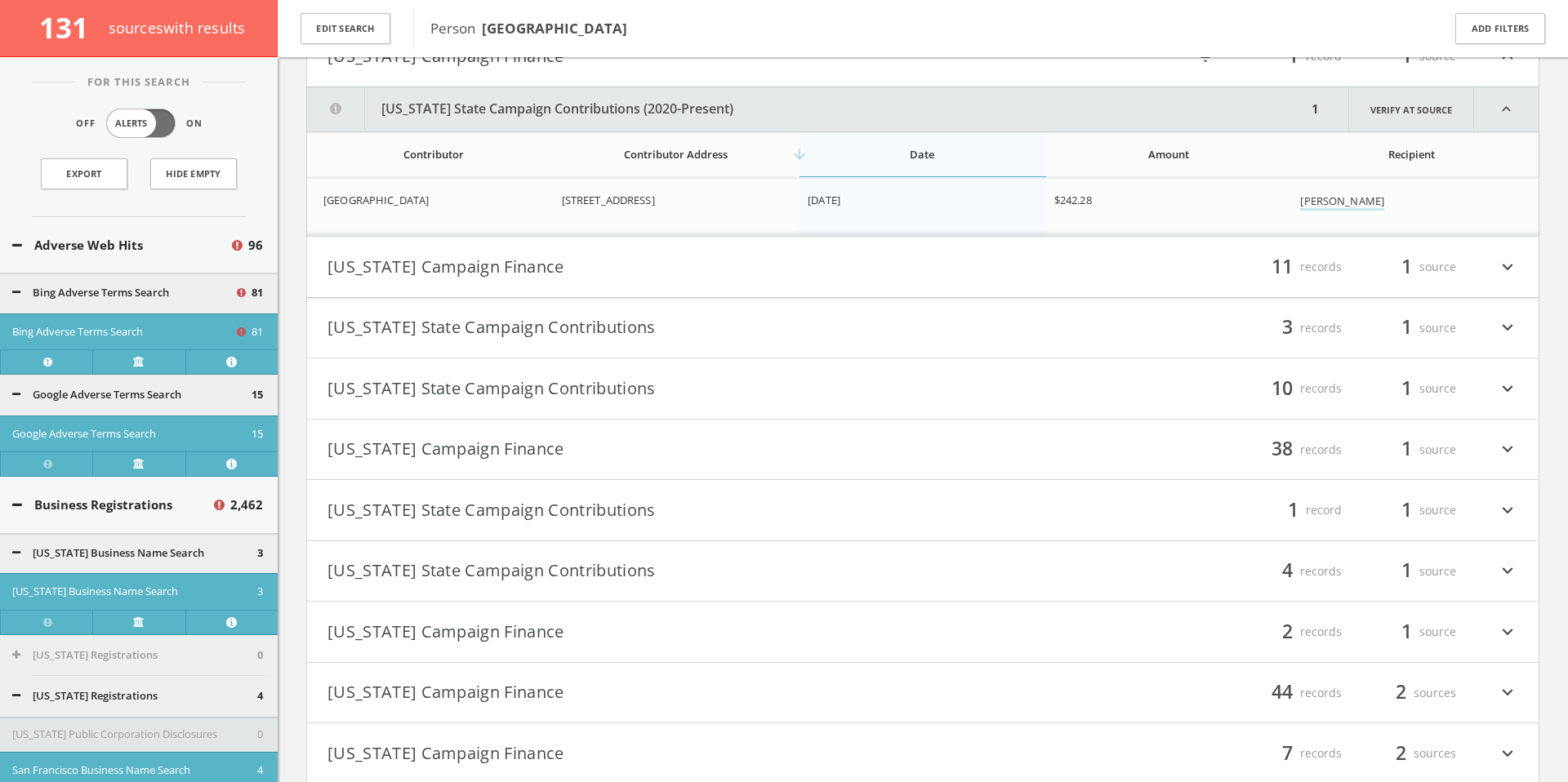
scroll to position [97904, 0]
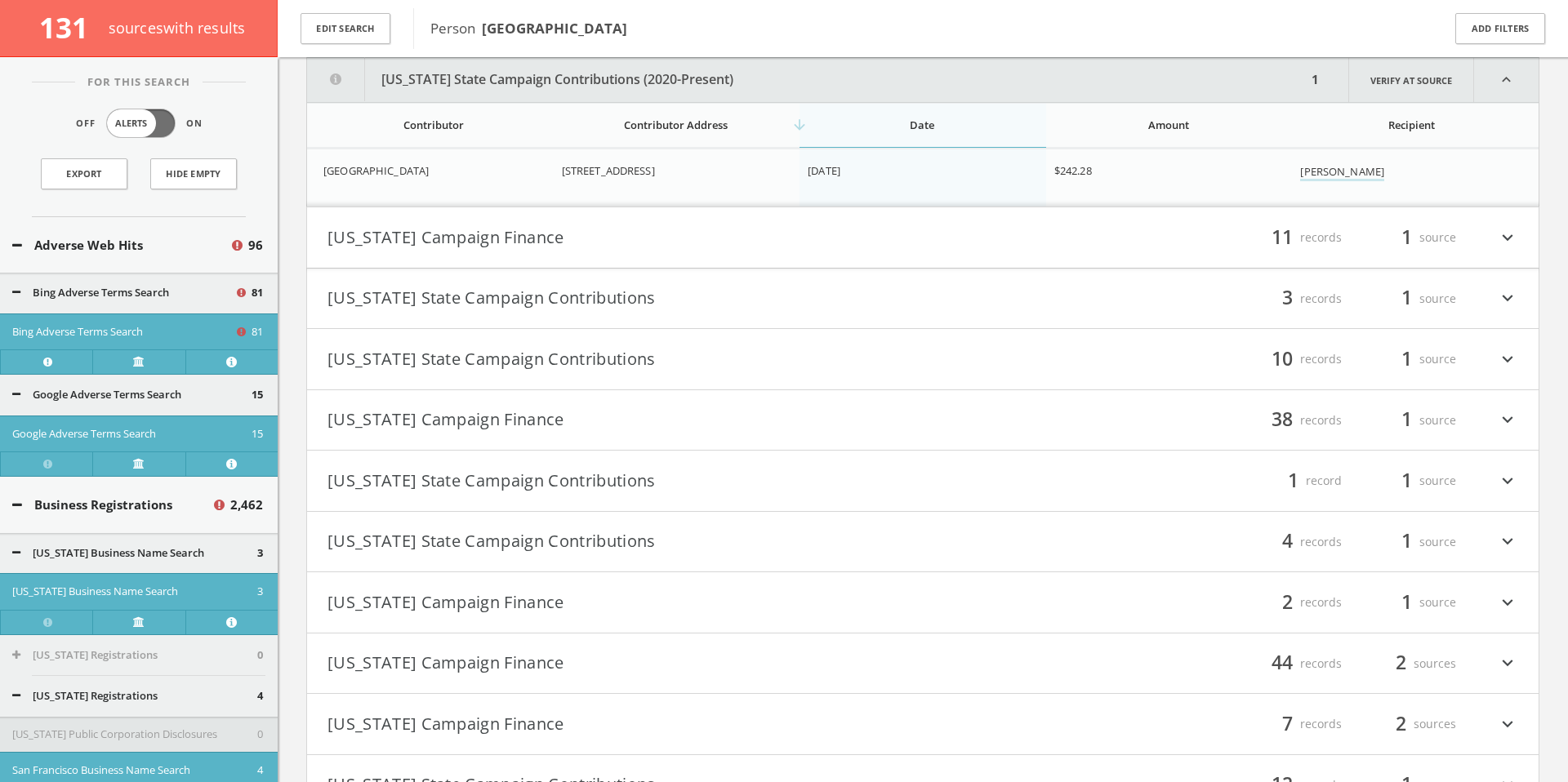
click at [830, 238] on button "[US_STATE] Campaign Finance" at bounding box center [624, 237] width 595 height 28
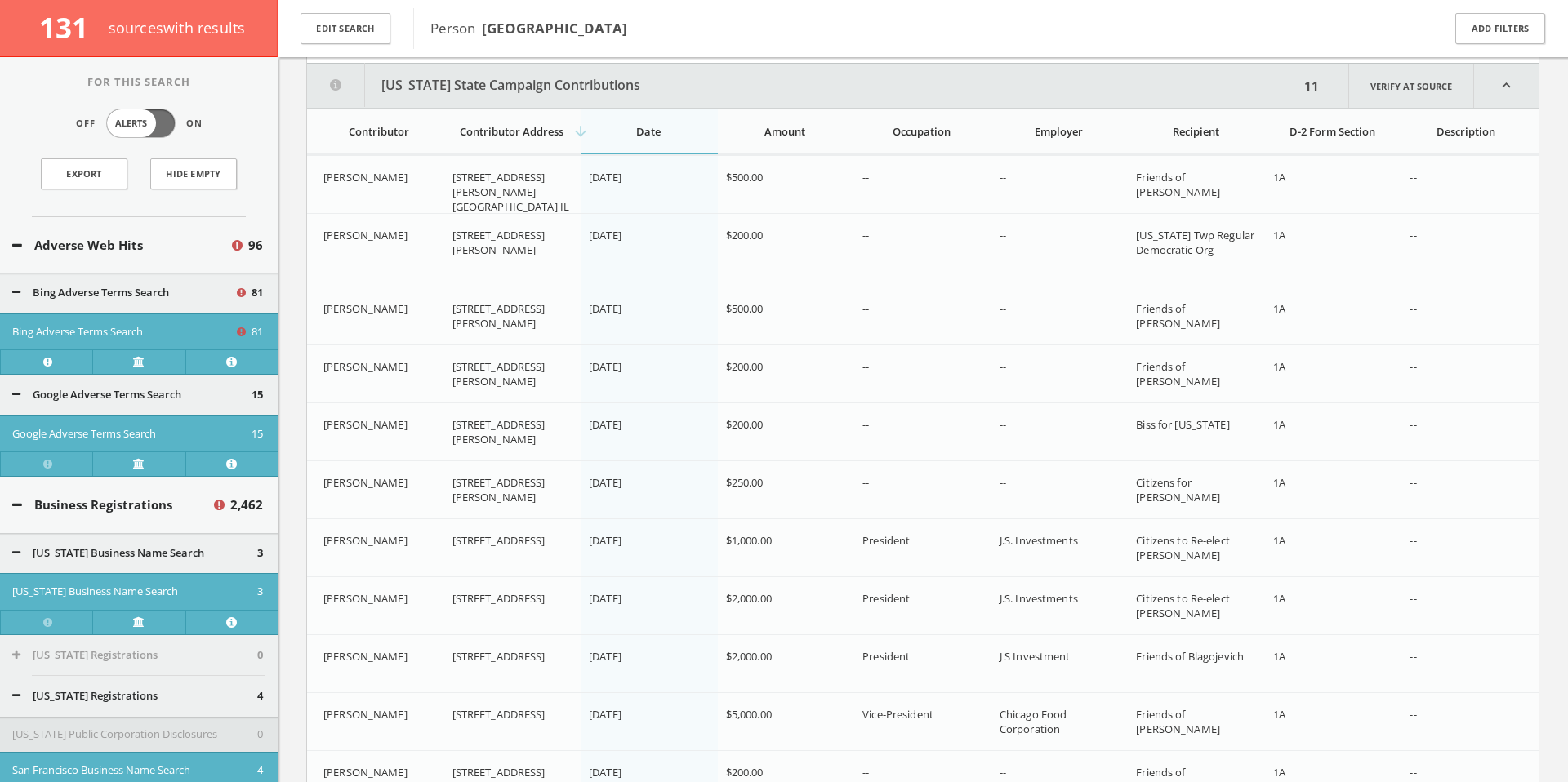
scroll to position [98114, 0]
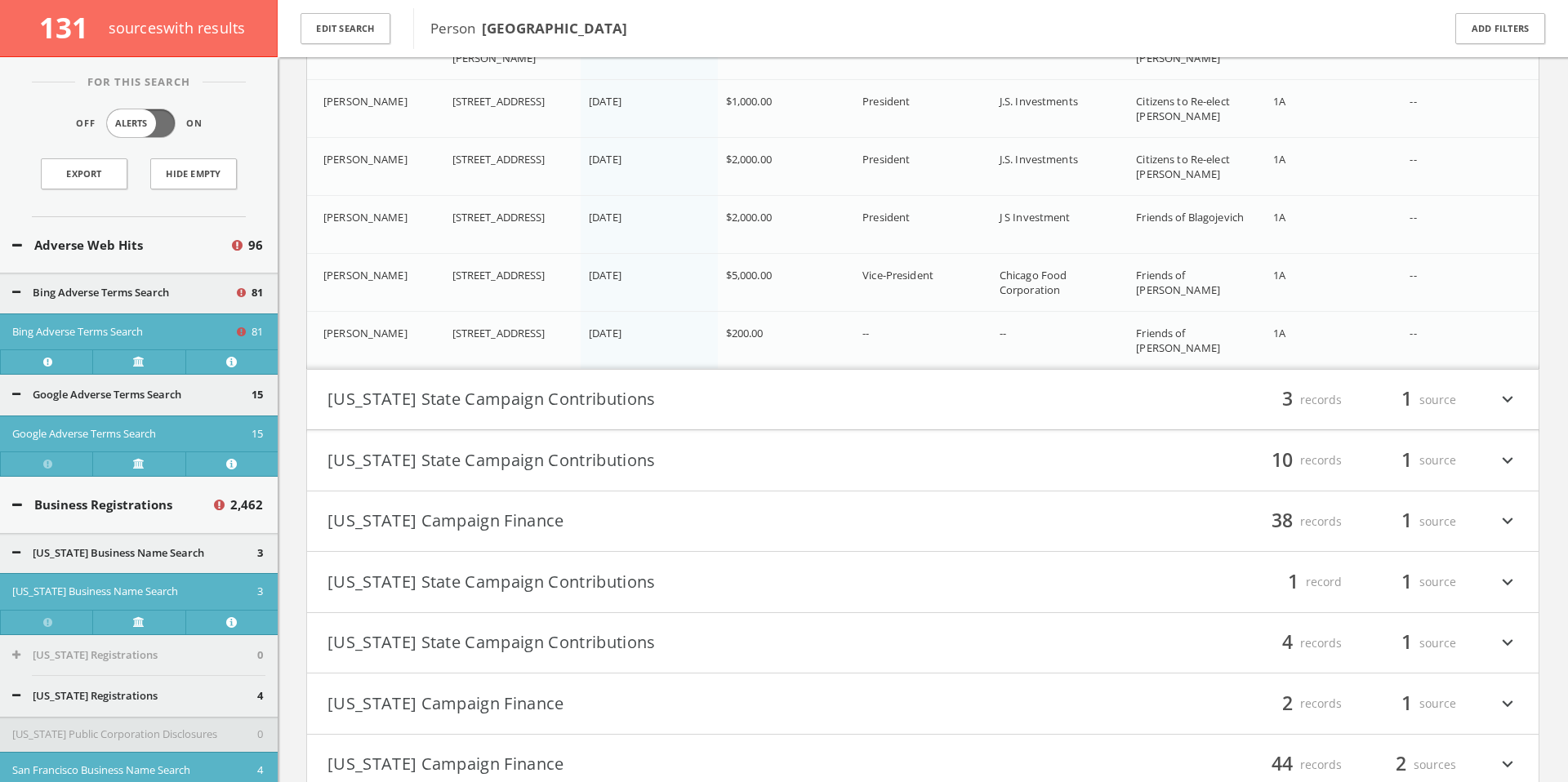
click at [798, 400] on button "[US_STATE] State Campaign Contributions" at bounding box center [624, 400] width 595 height 28
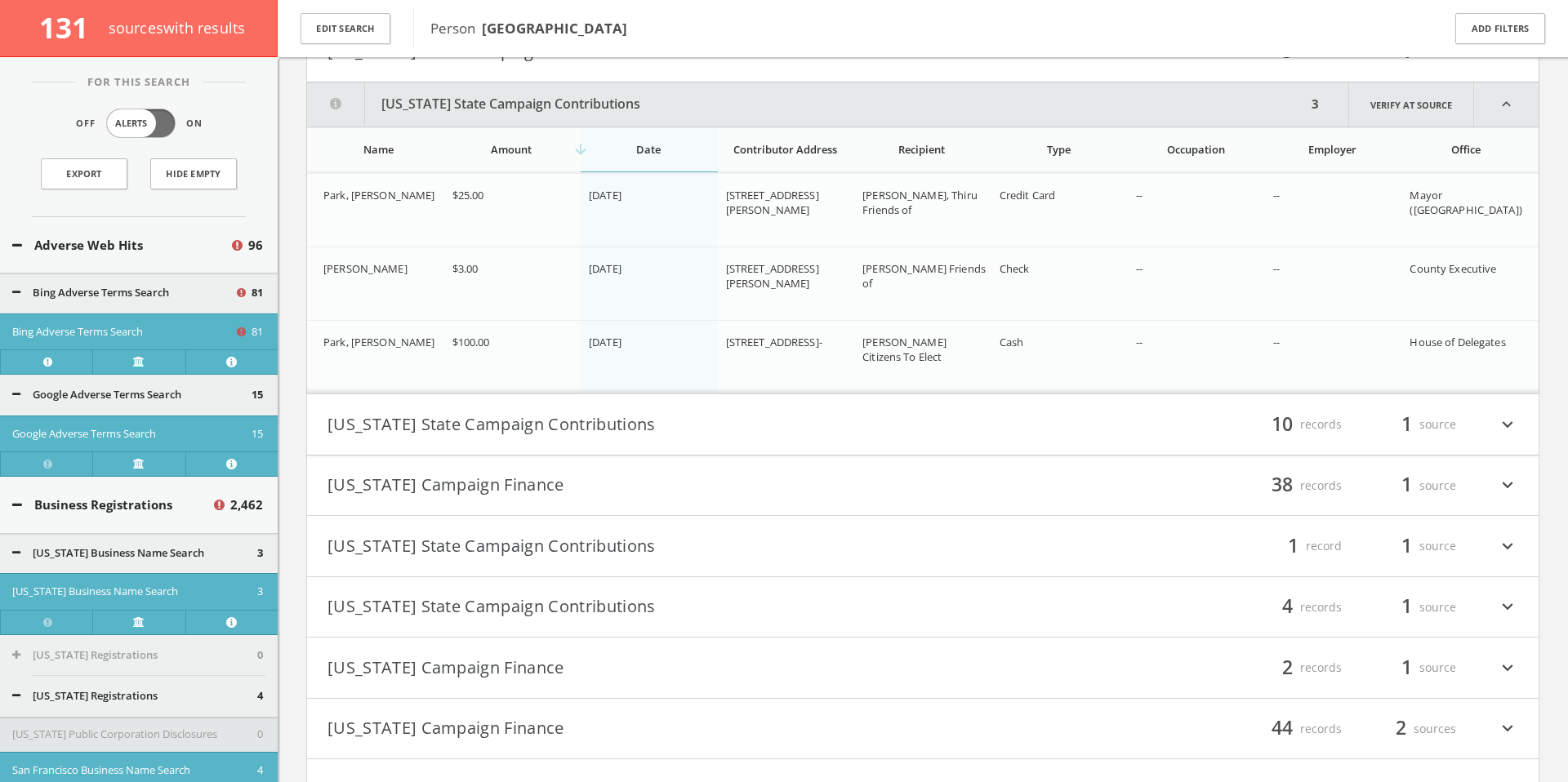
scroll to position [98921, 0]
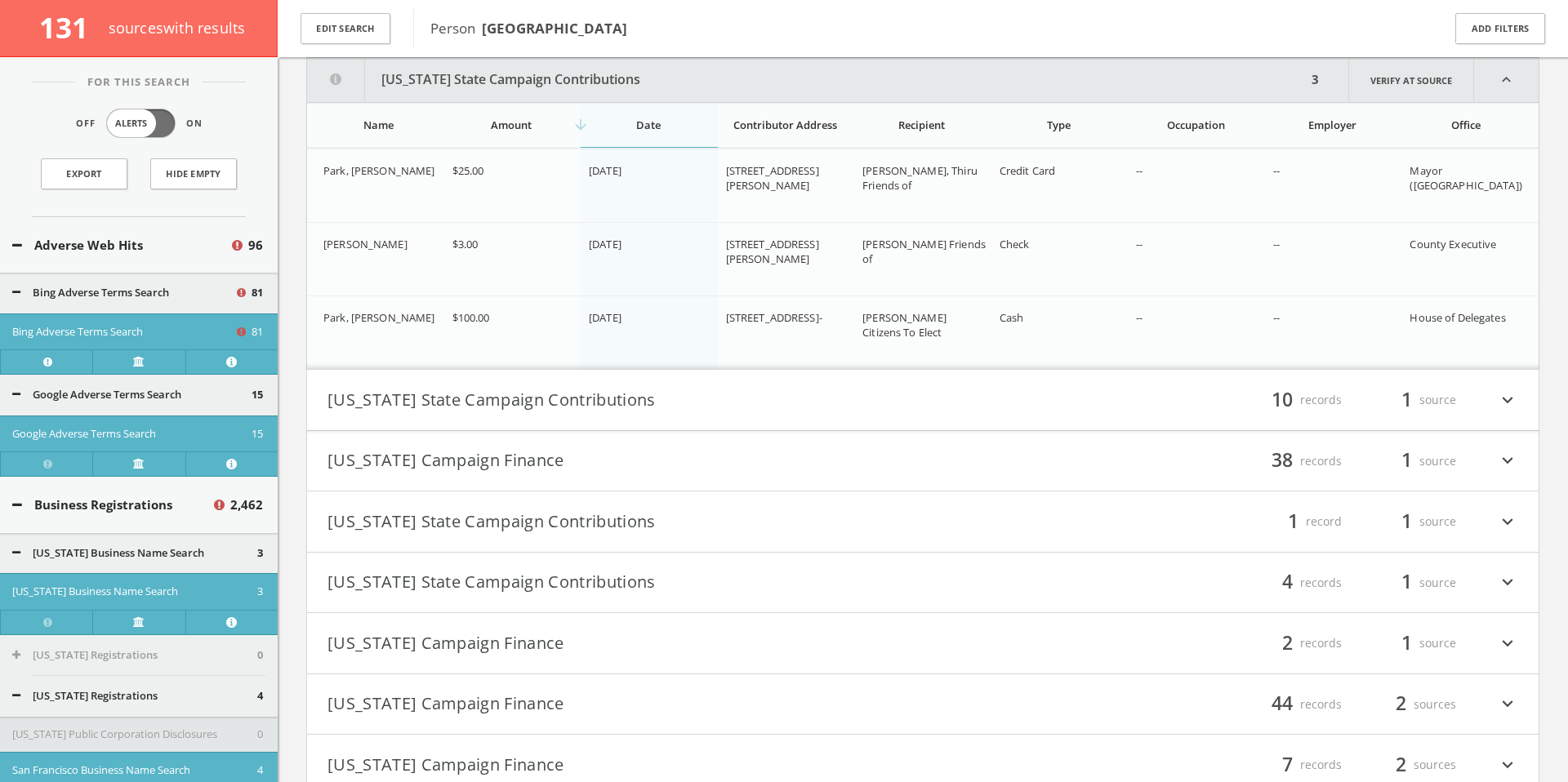
click at [794, 384] on h4 "Massachusetts State Campaign Contributions filter_list 10 records 1 source expa…" at bounding box center [922, 400] width 1231 height 61
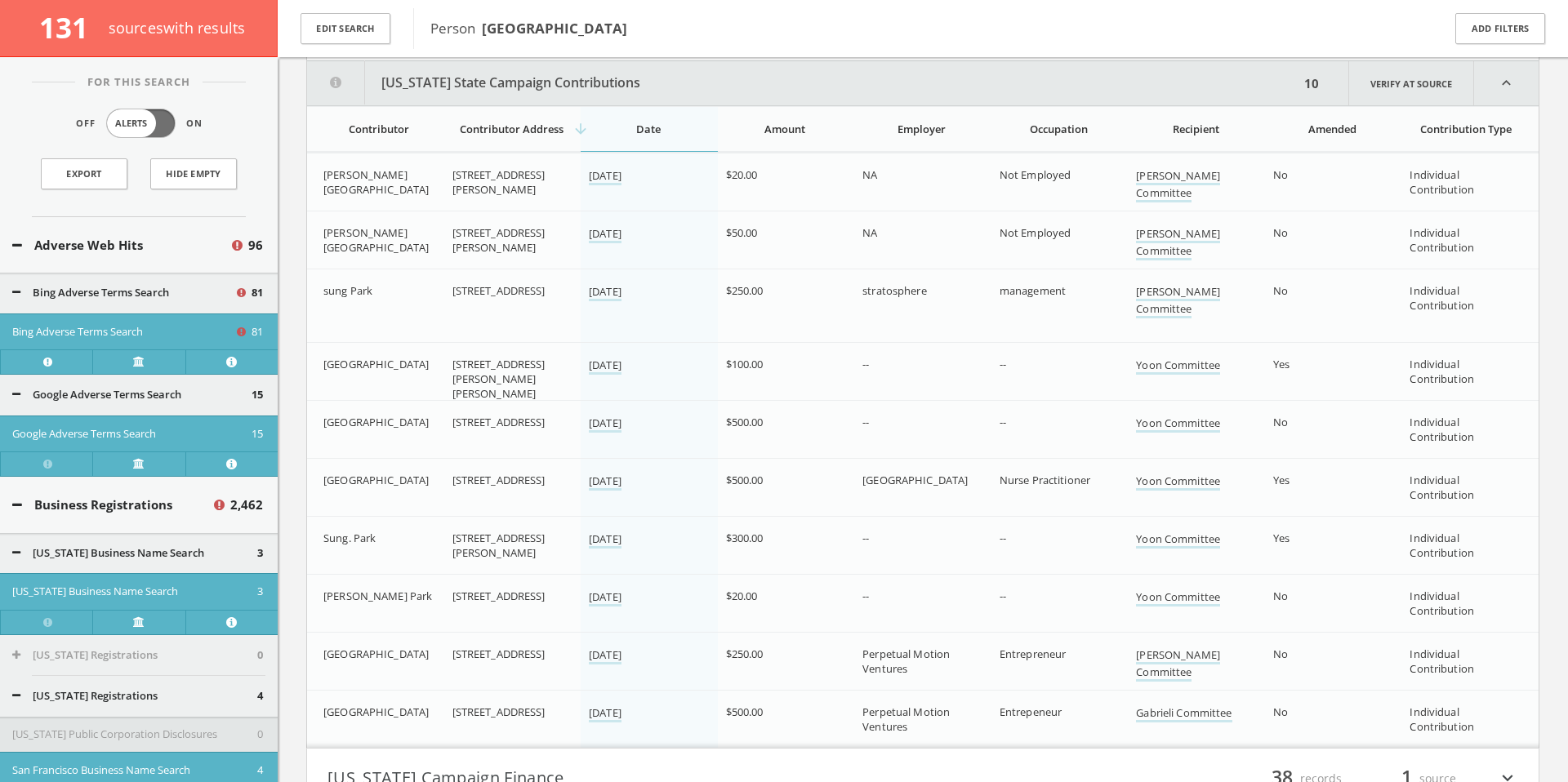
scroll to position [99295, 0]
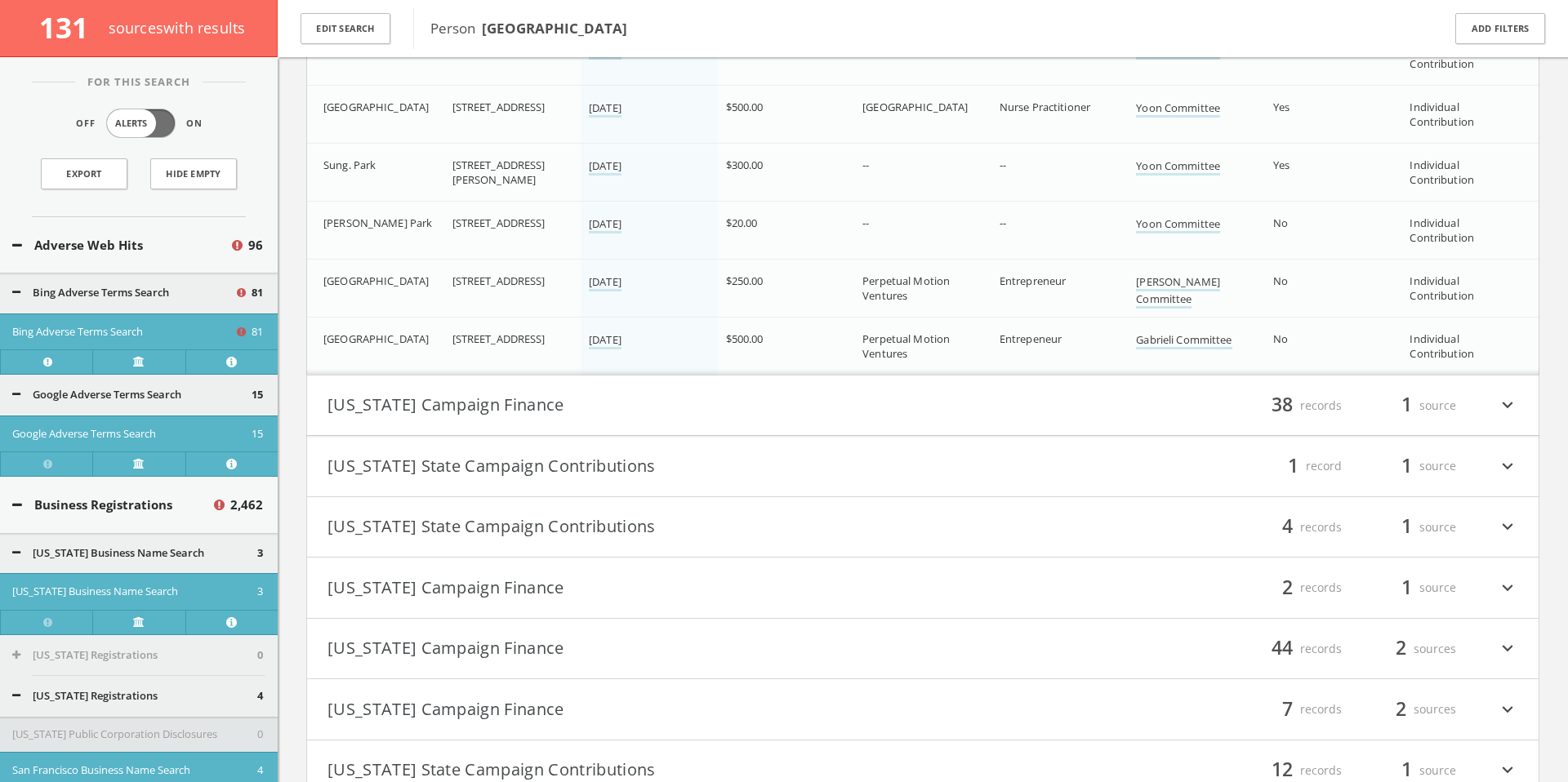
click at [789, 393] on button "[US_STATE] Campaign Finance" at bounding box center [624, 406] width 595 height 28
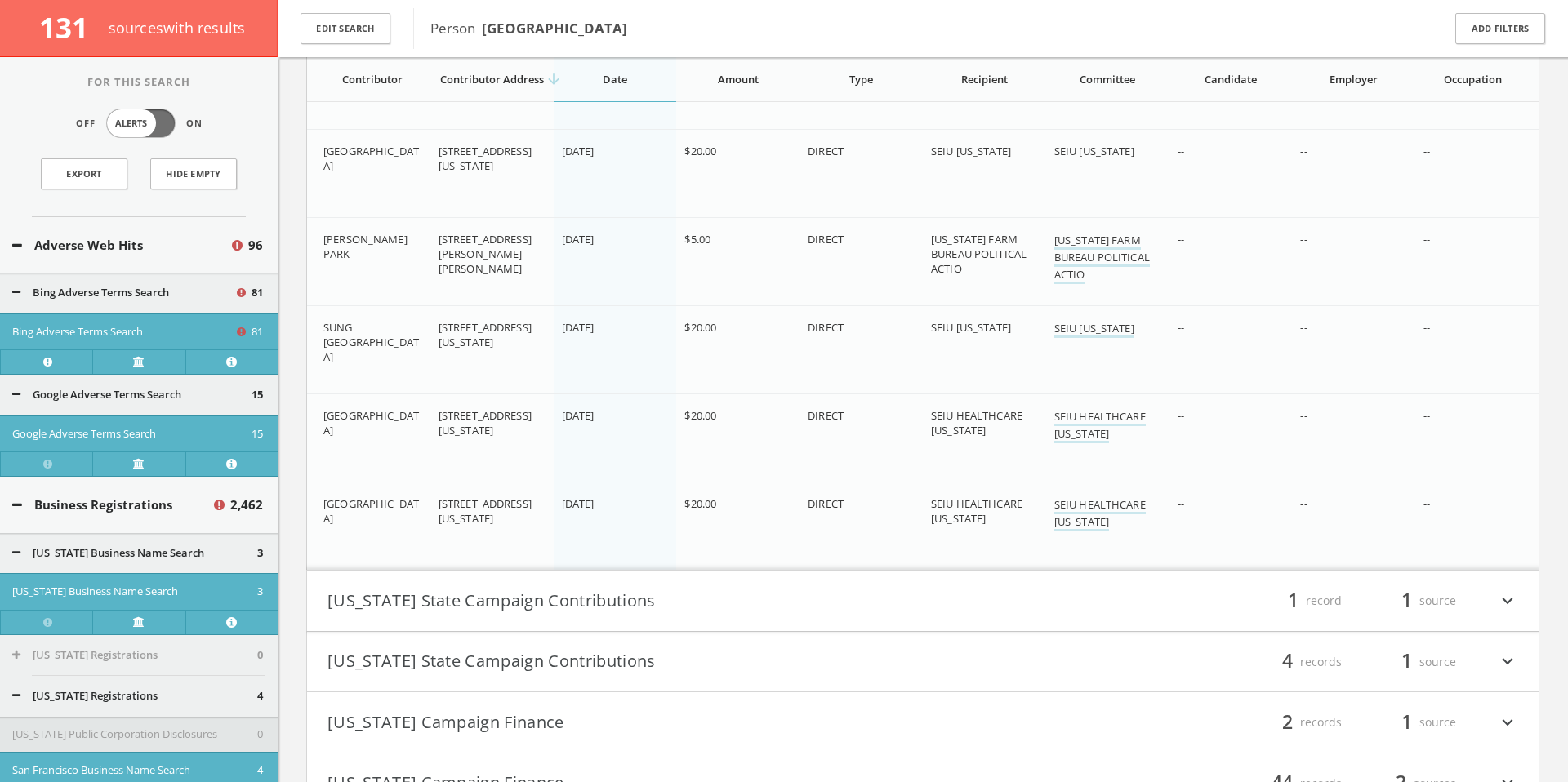
scroll to position [103140, 0]
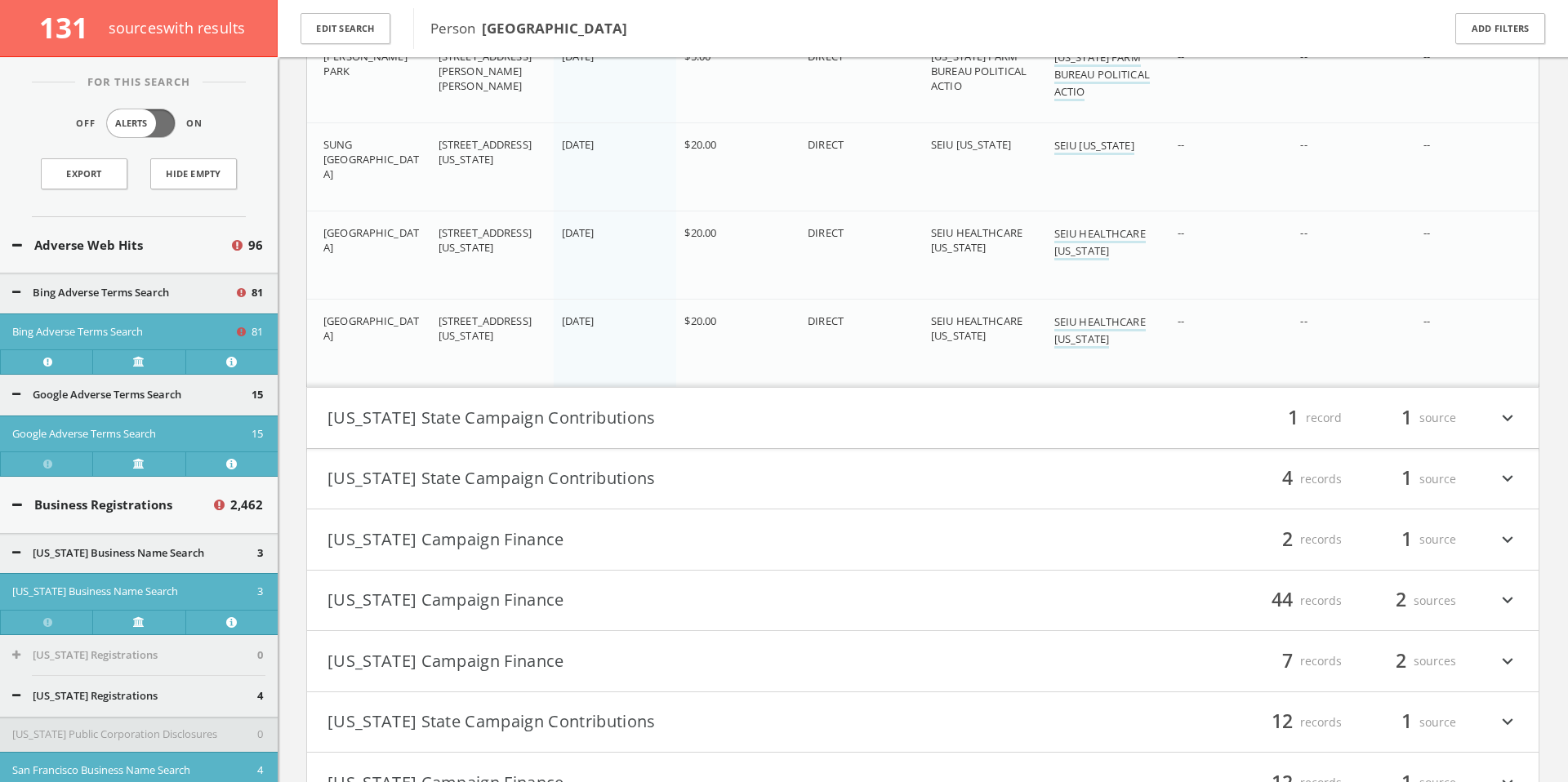
click at [795, 417] on button "[US_STATE] State Campaign Contributions" at bounding box center [624, 418] width 595 height 28
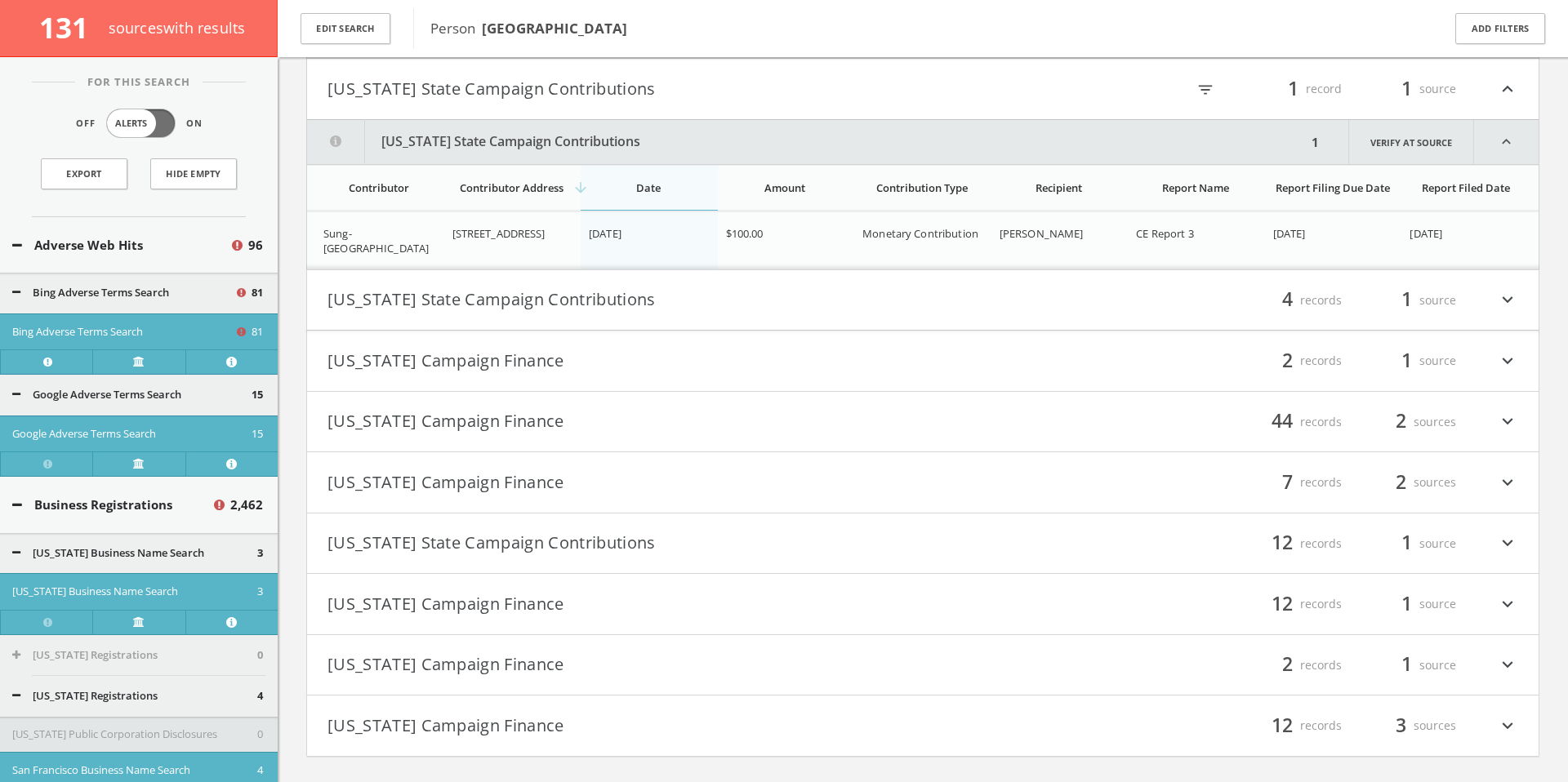
scroll to position [103531, 0]
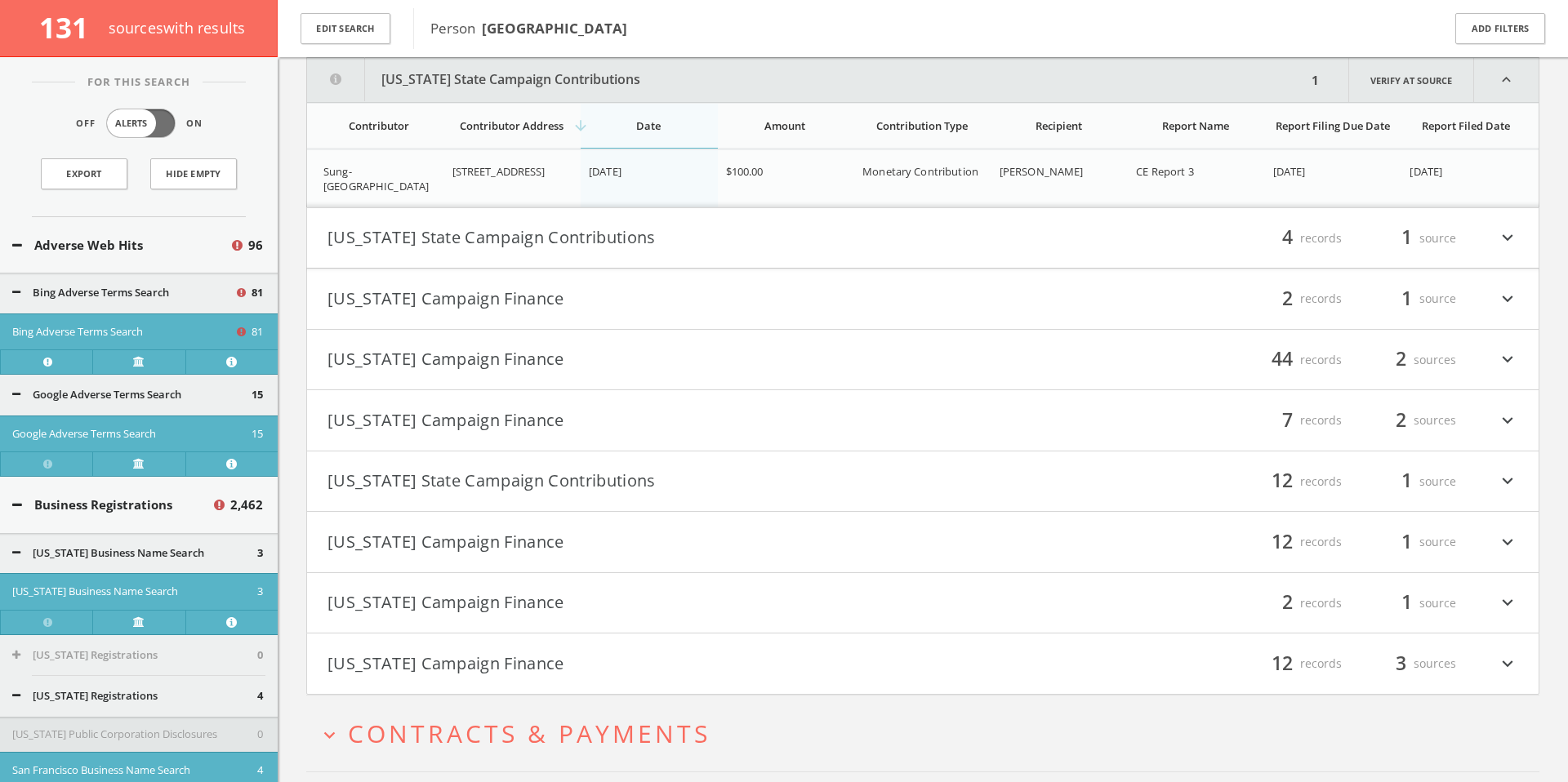
click at [733, 238] on button "[US_STATE] State Campaign Contributions" at bounding box center [624, 238] width 595 height 28
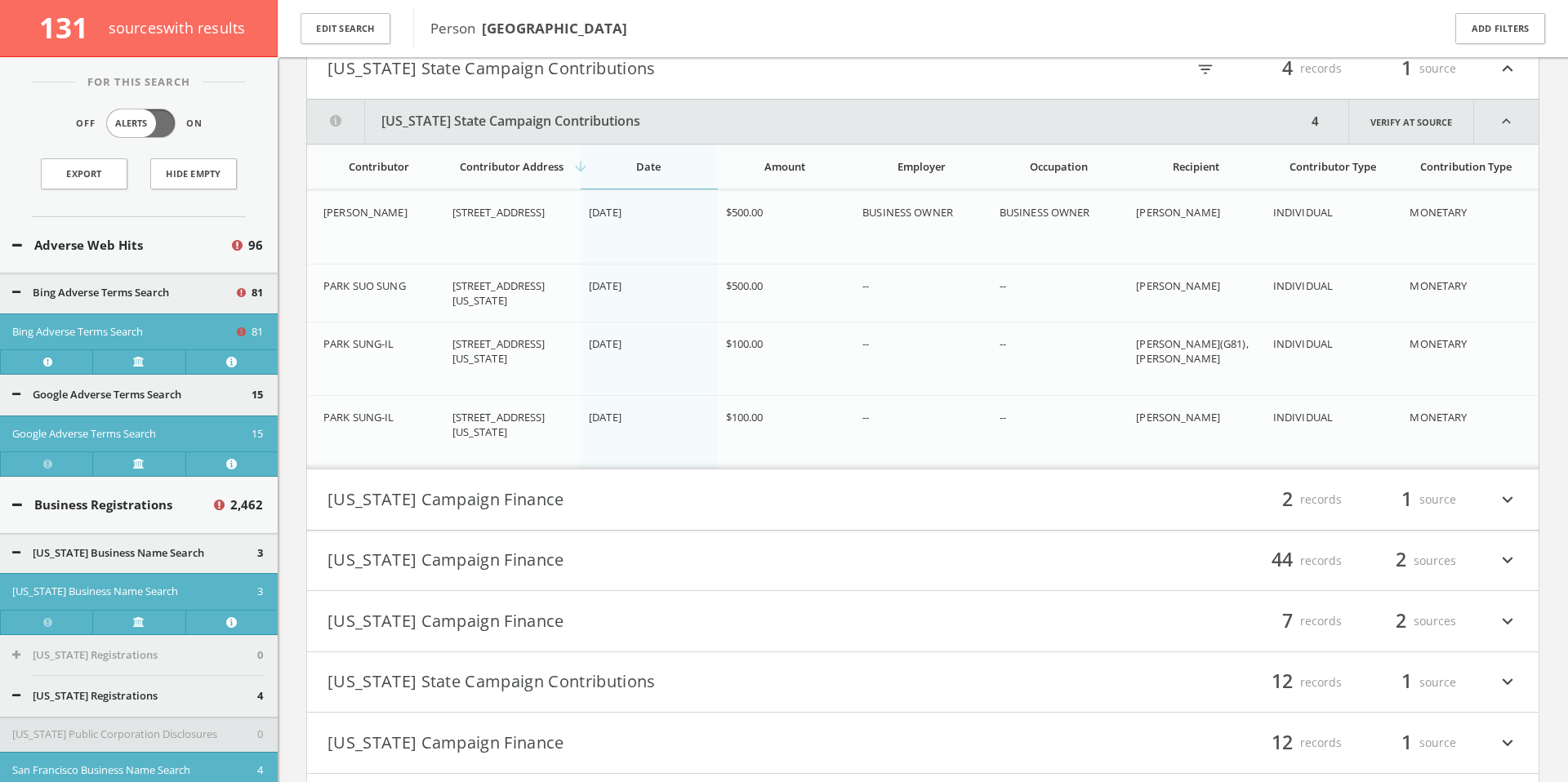
scroll to position [103743, 0]
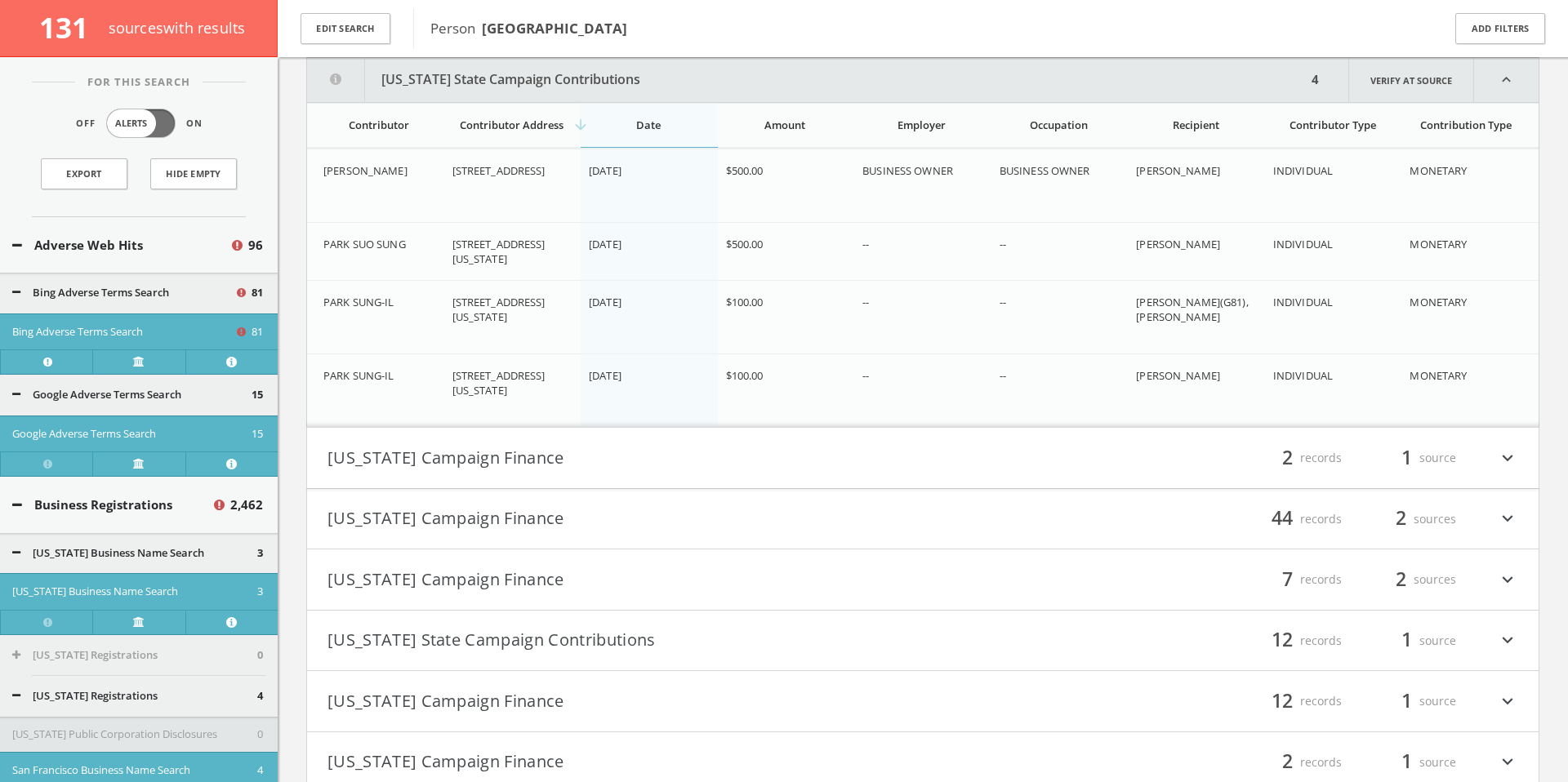
click at [776, 455] on button "[US_STATE] Campaign Finance" at bounding box center [624, 457] width 595 height 28
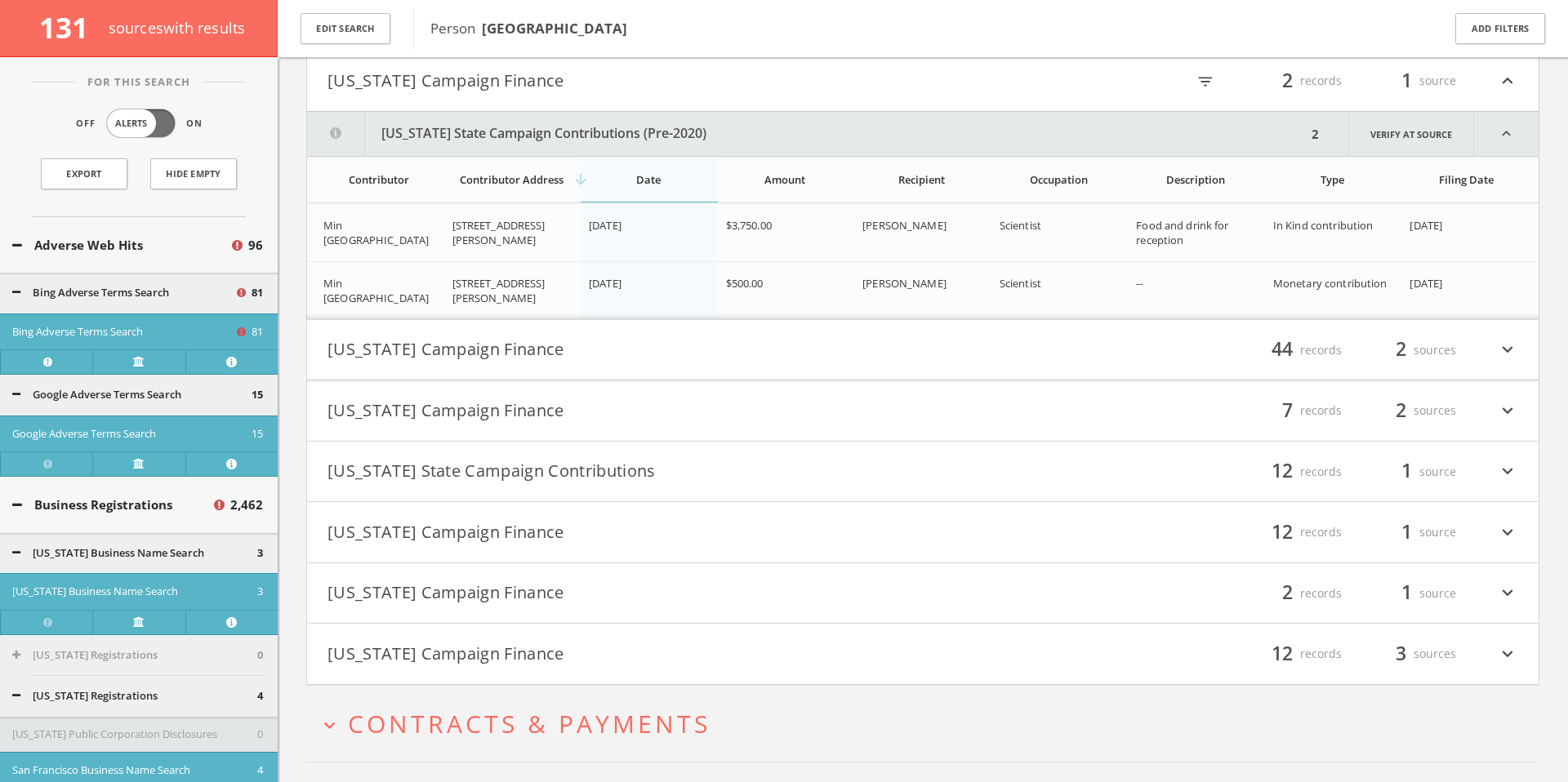
scroll to position [104174, 0]
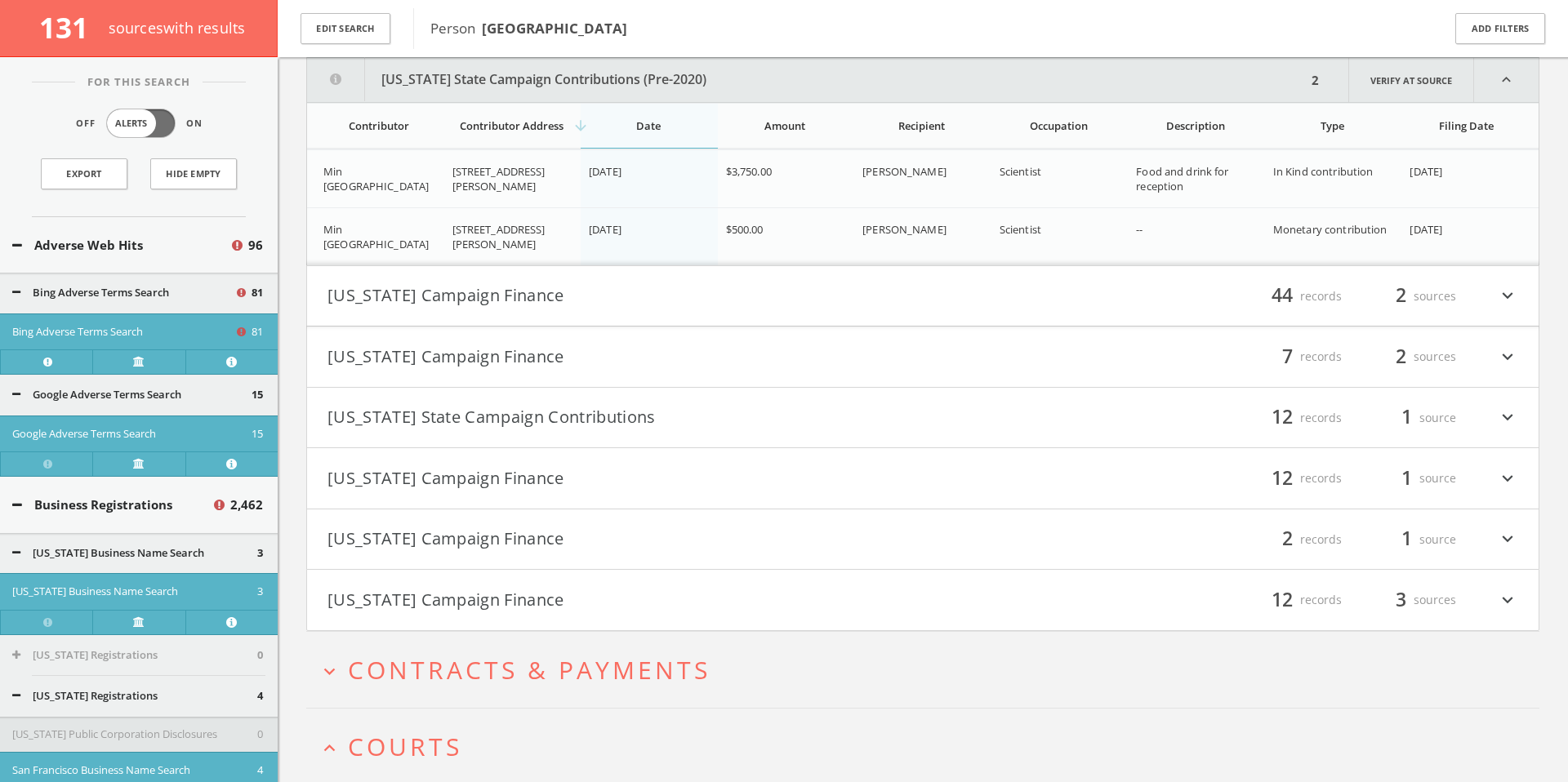
click at [761, 376] on h4 "Pennsylvania Campaign Finance filter_list 7 records 2 sources expand_more" at bounding box center [922, 357] width 1231 height 61
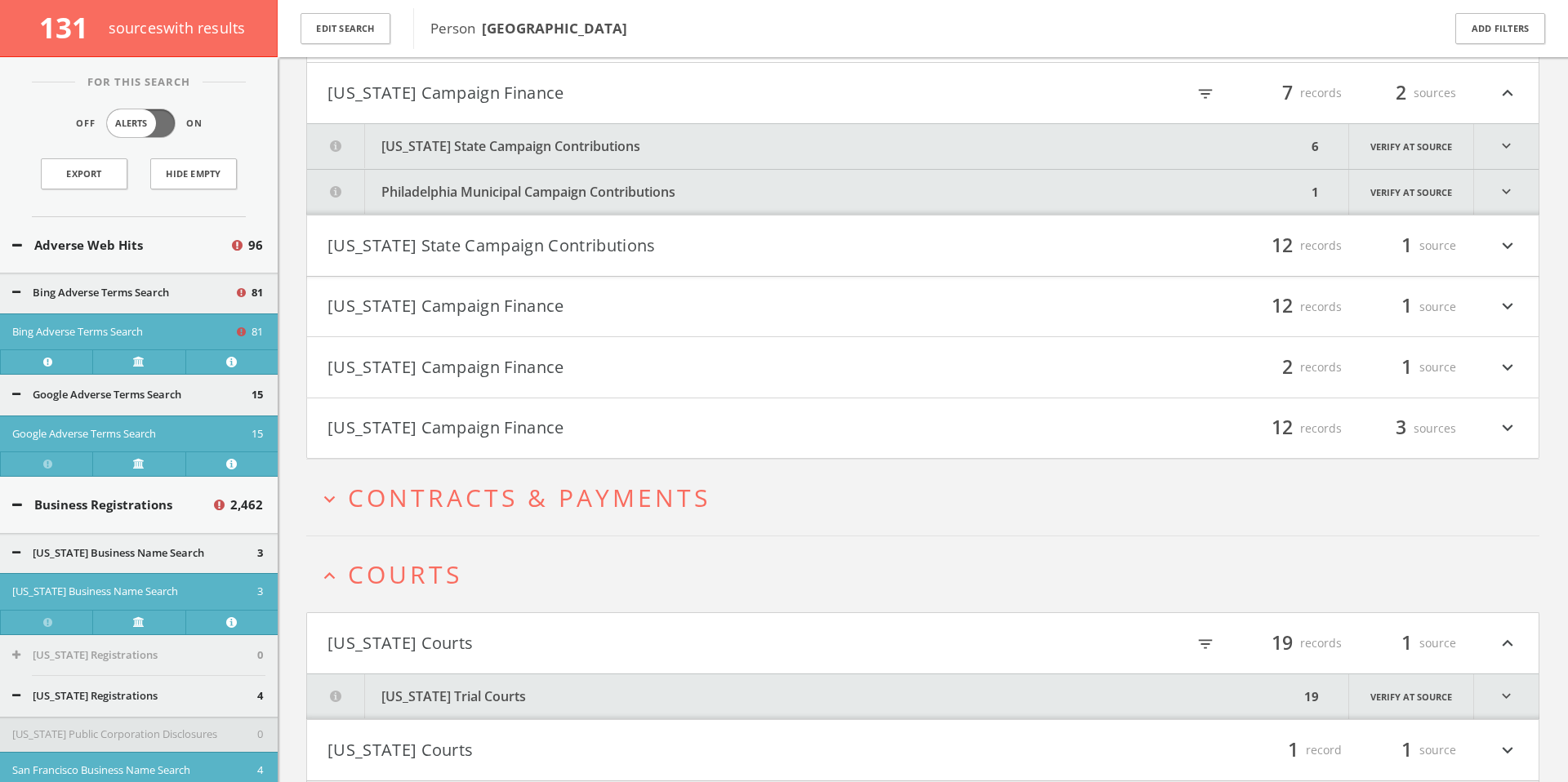
scroll to position [104442, 0]
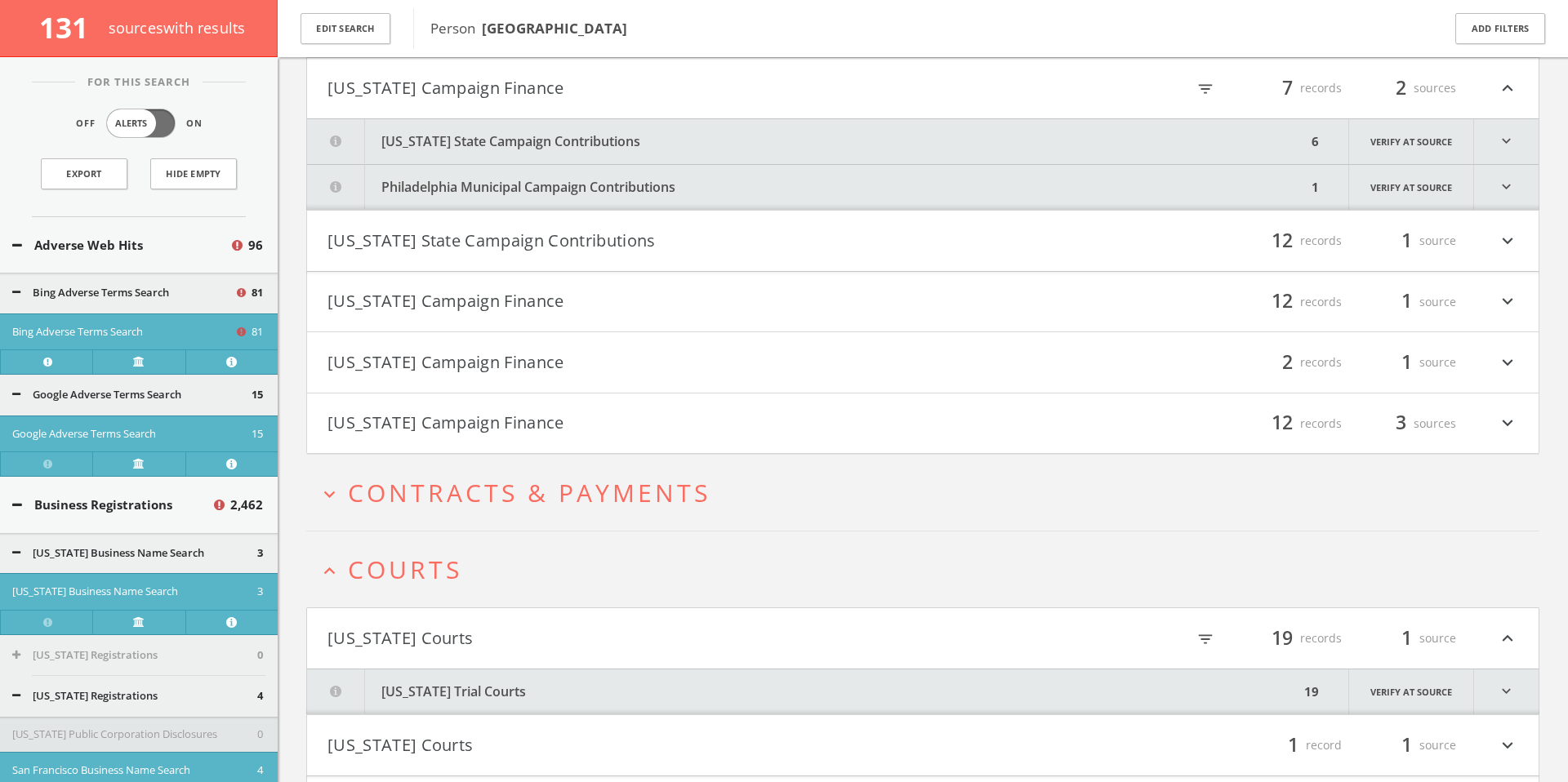
click at [705, 139] on button "[US_STATE] State Campaign Contributions" at bounding box center [807, 141] width 999 height 45
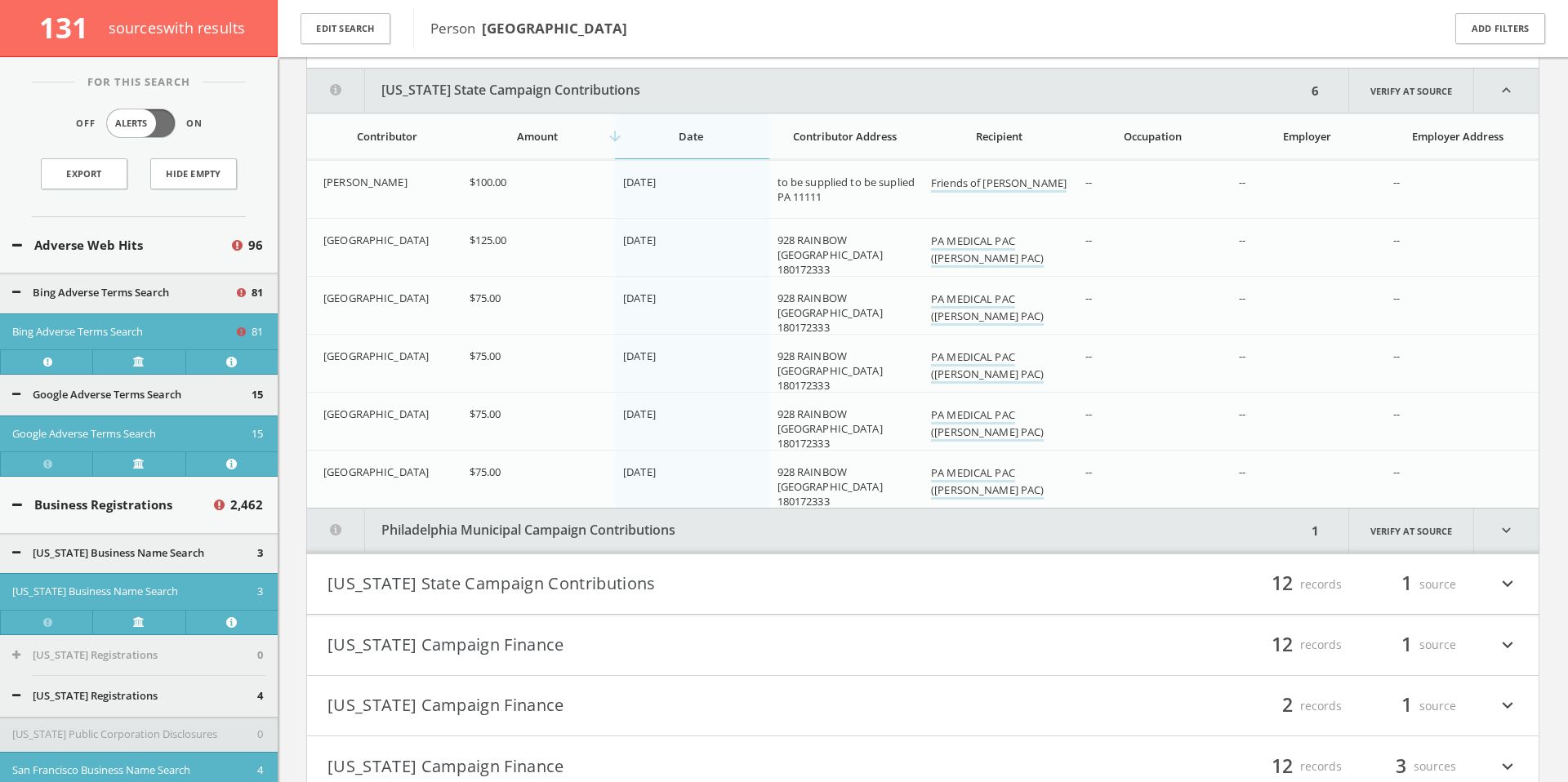
scroll to position [104504, 0]
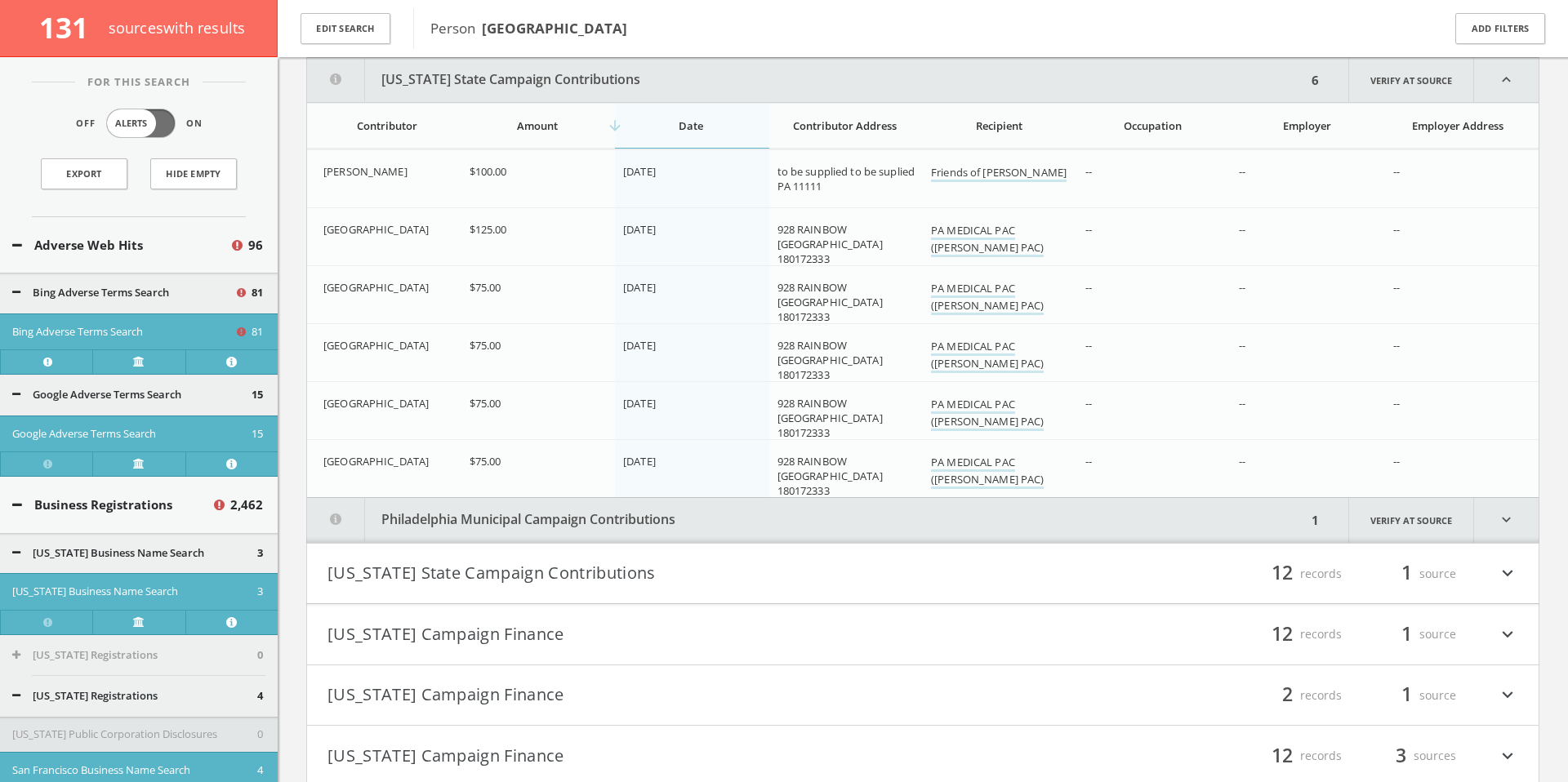
click at [781, 519] on button "Philadelphia Municipal Campaign Contributions" at bounding box center [807, 520] width 999 height 45
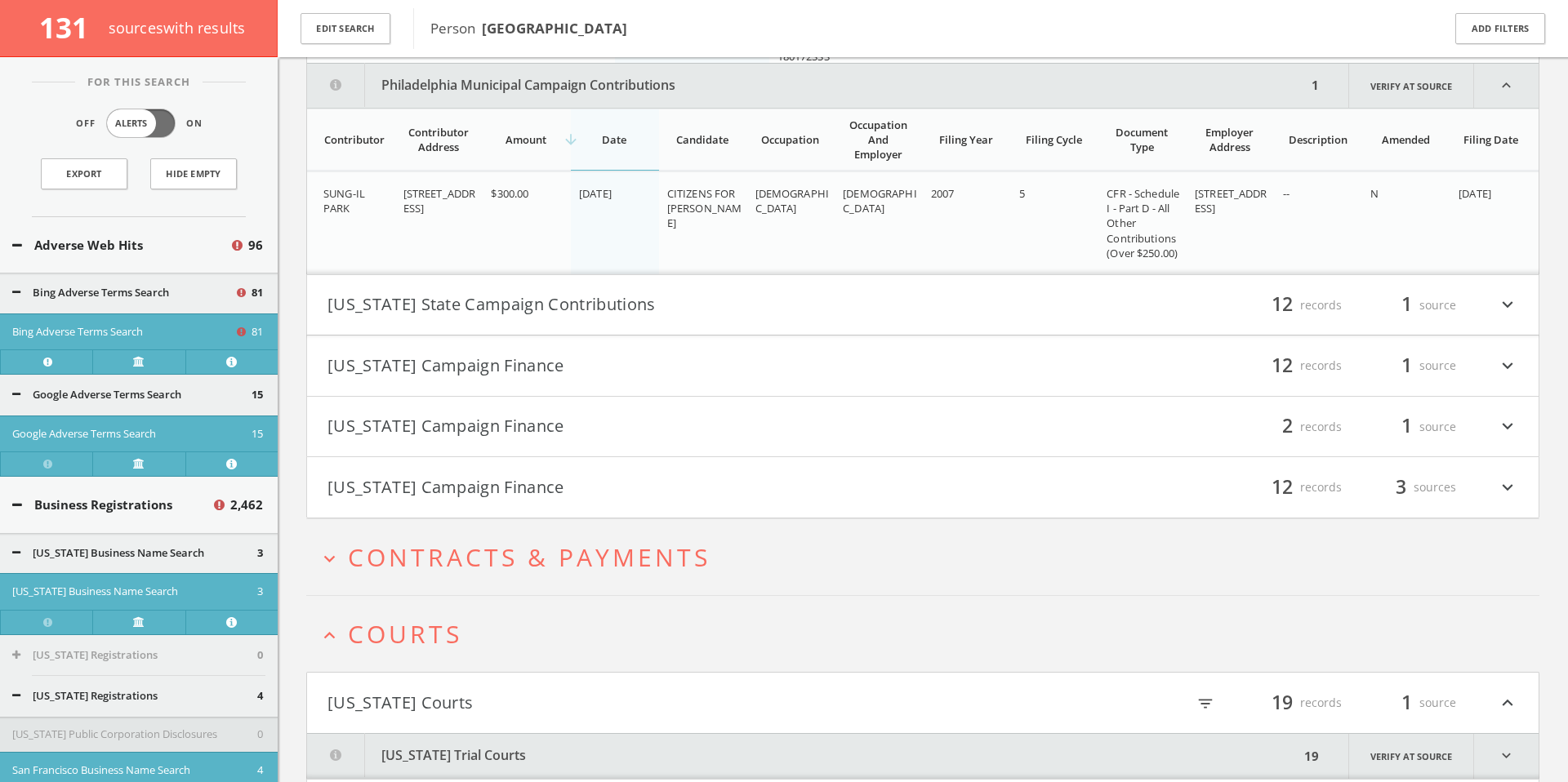
scroll to position [104943, 0]
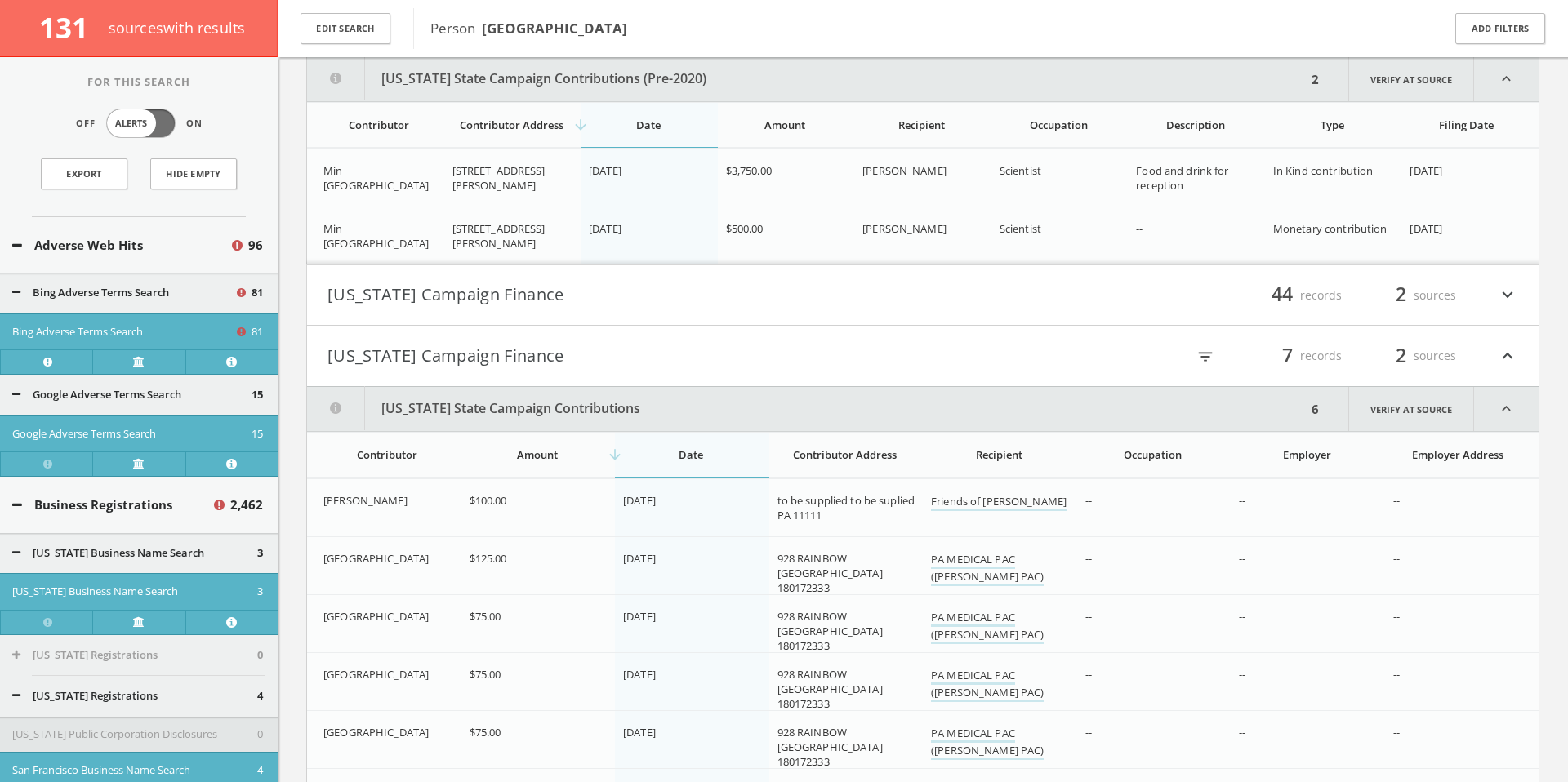
click at [719, 277] on h4 "New York Campaign Finance filter_list 44 records 2 sources expand_more" at bounding box center [922, 296] width 1231 height 61
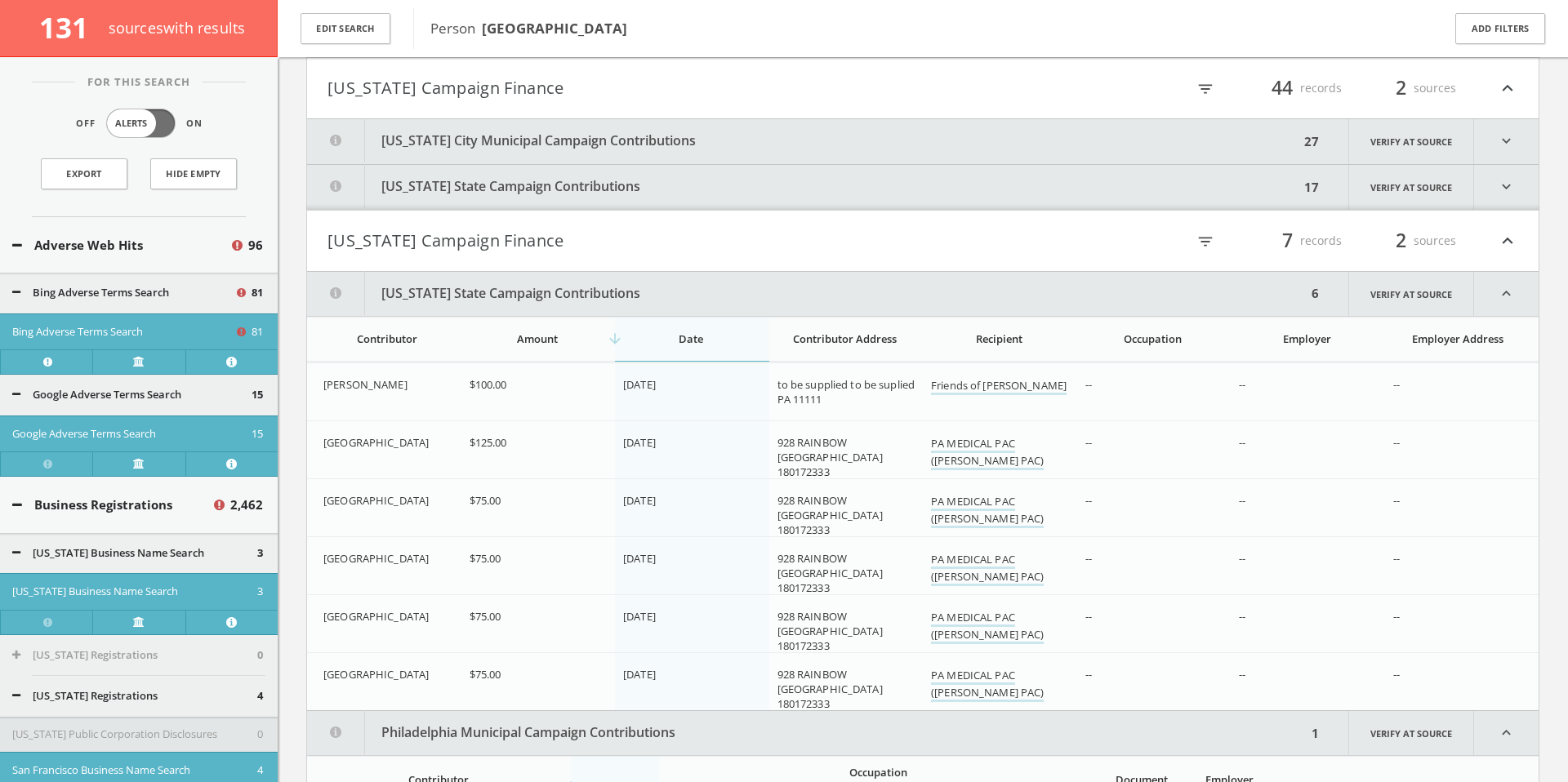
click at [746, 140] on button "[US_STATE] City Municipal Campaign Contributions" at bounding box center [803, 141] width 992 height 45
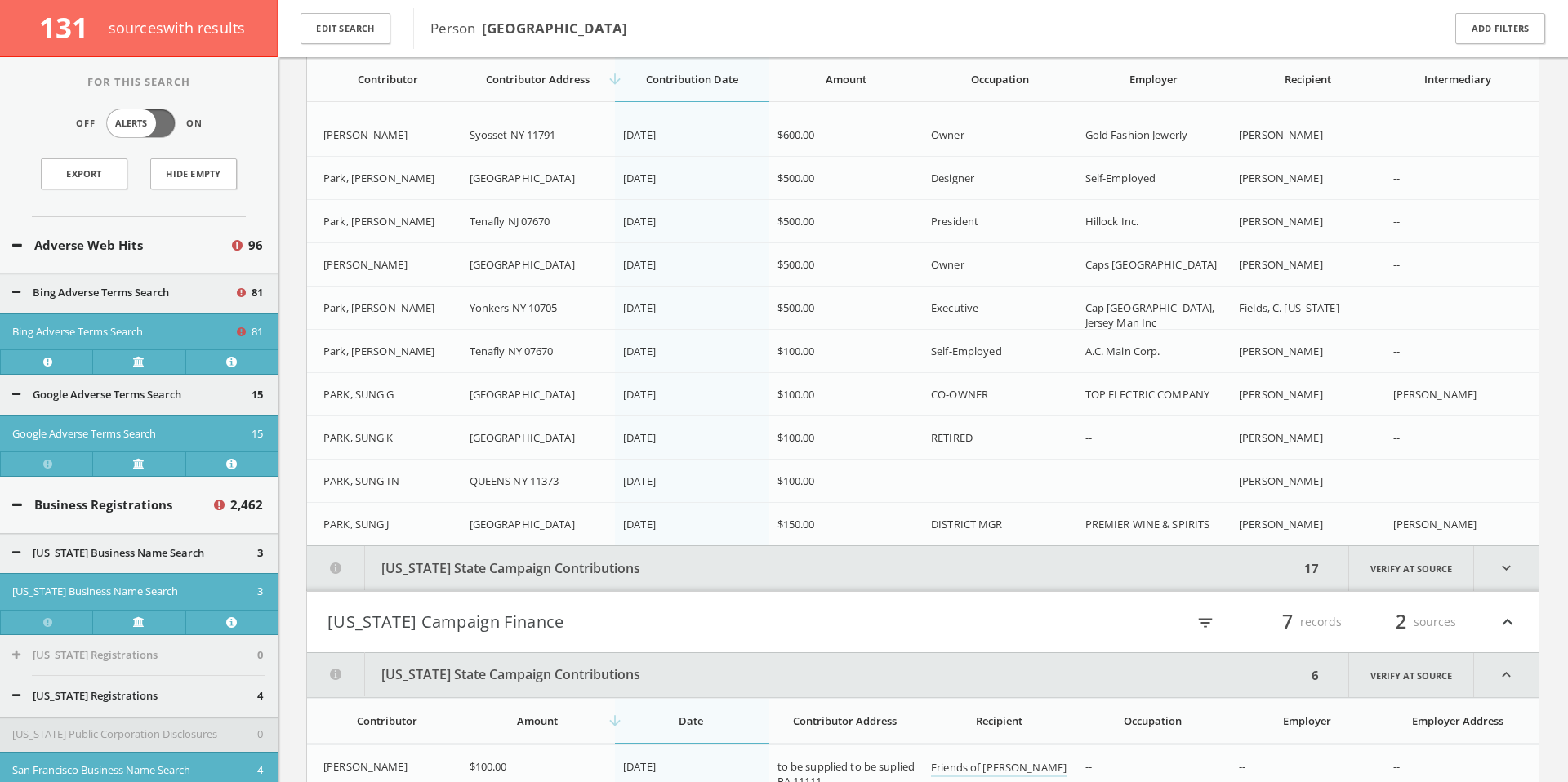
scroll to position [105399, 0]
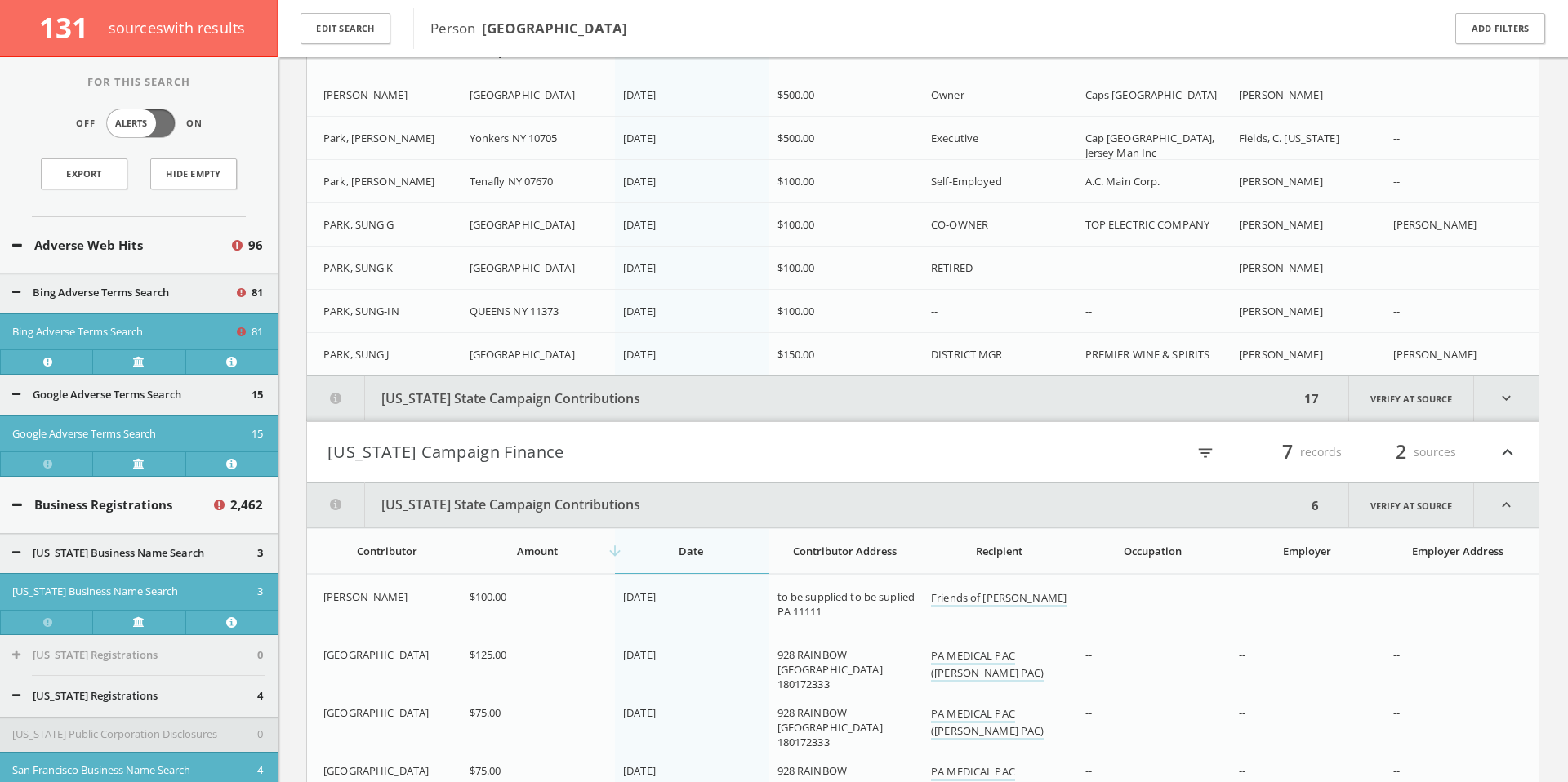
click at [765, 442] on button "[US_STATE] Campaign Finance" at bounding box center [624, 452] width 595 height 28
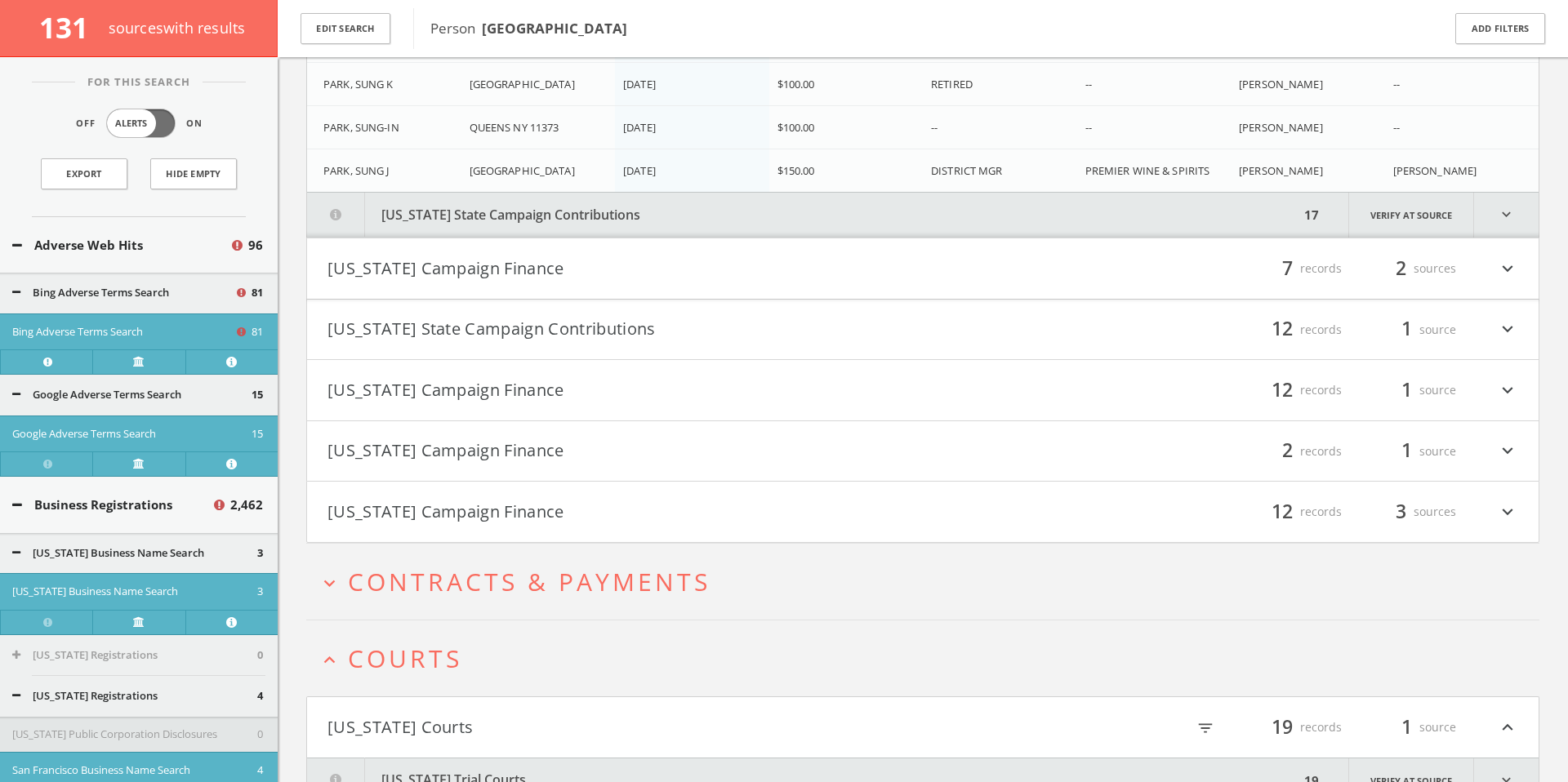
click at [729, 265] on button "[US_STATE] Campaign Finance" at bounding box center [624, 268] width 595 height 28
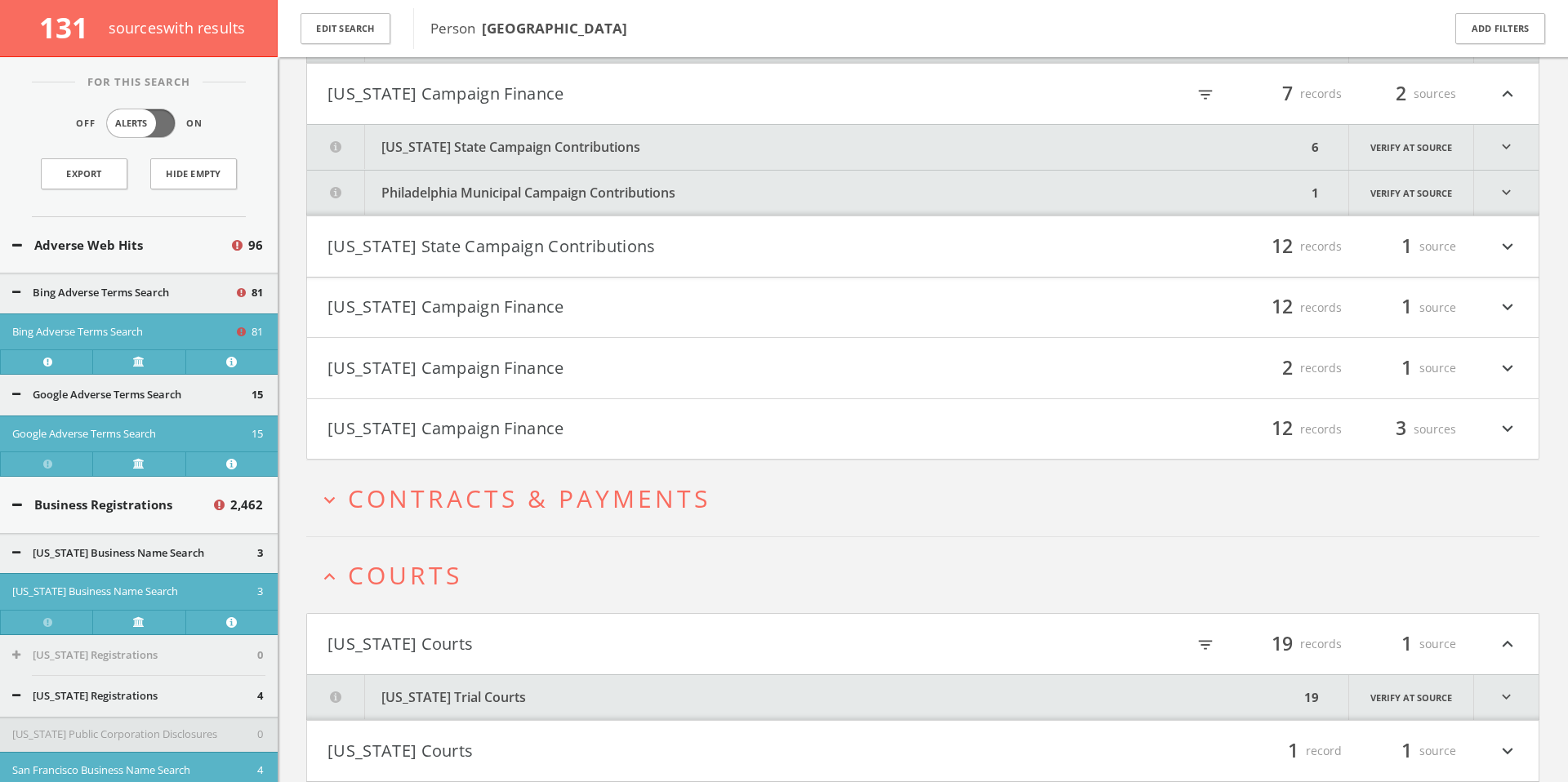
scroll to position [105763, 0]
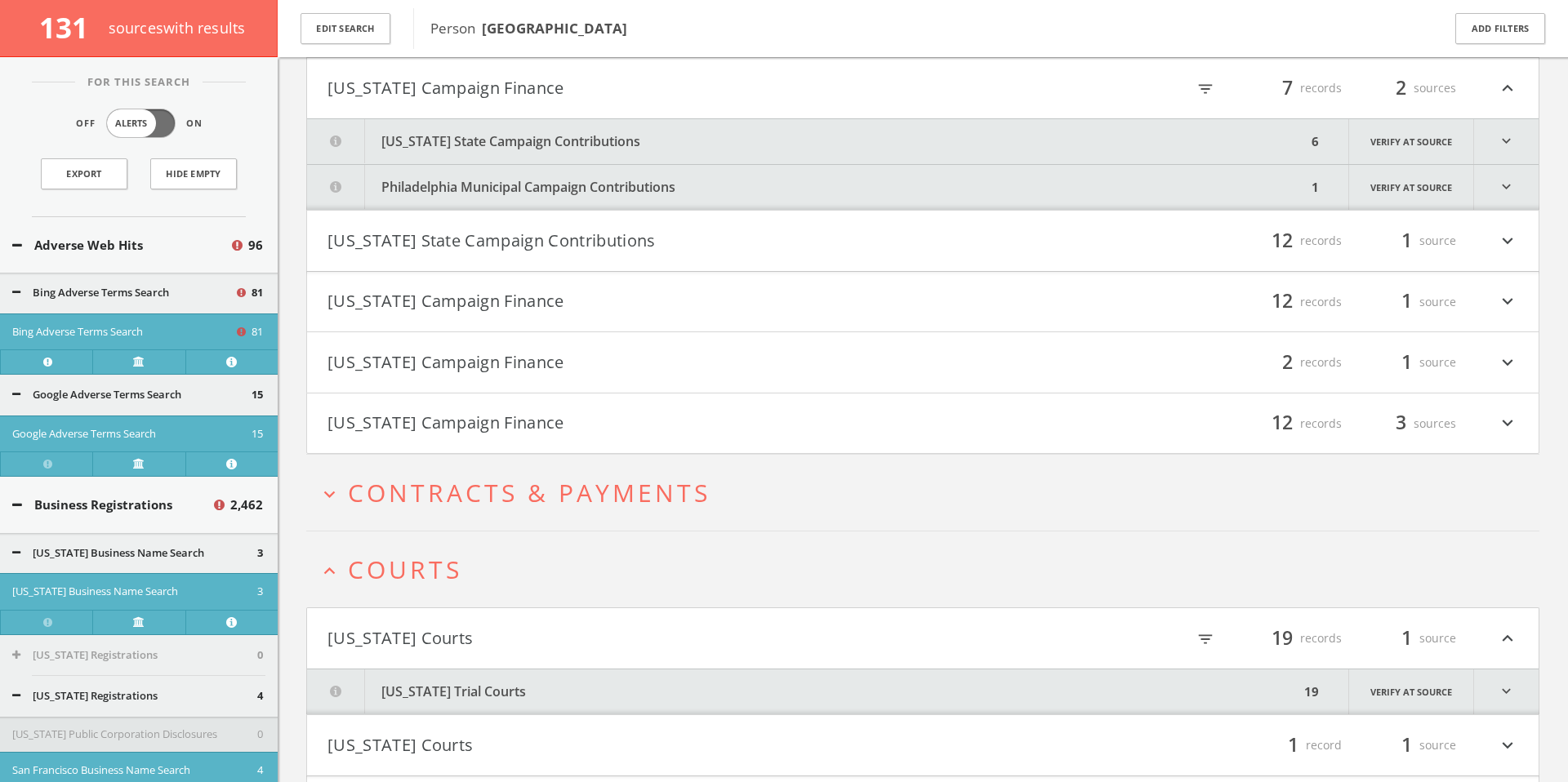
click at [735, 143] on button "[US_STATE] State Campaign Contributions" at bounding box center [807, 141] width 999 height 45
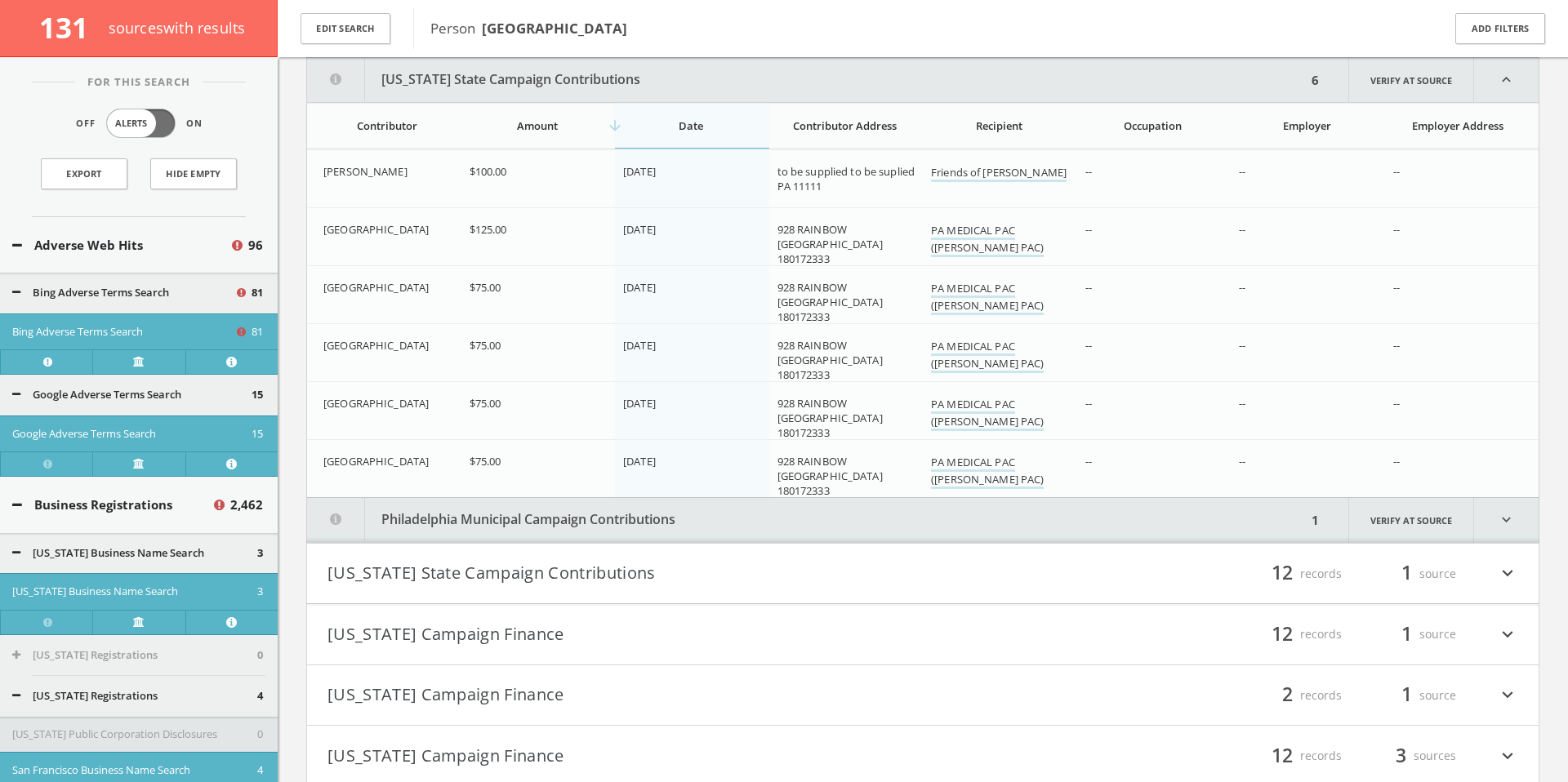
click at [742, 511] on button "Philadelphia Municipal Campaign Contributions" at bounding box center [807, 520] width 999 height 45
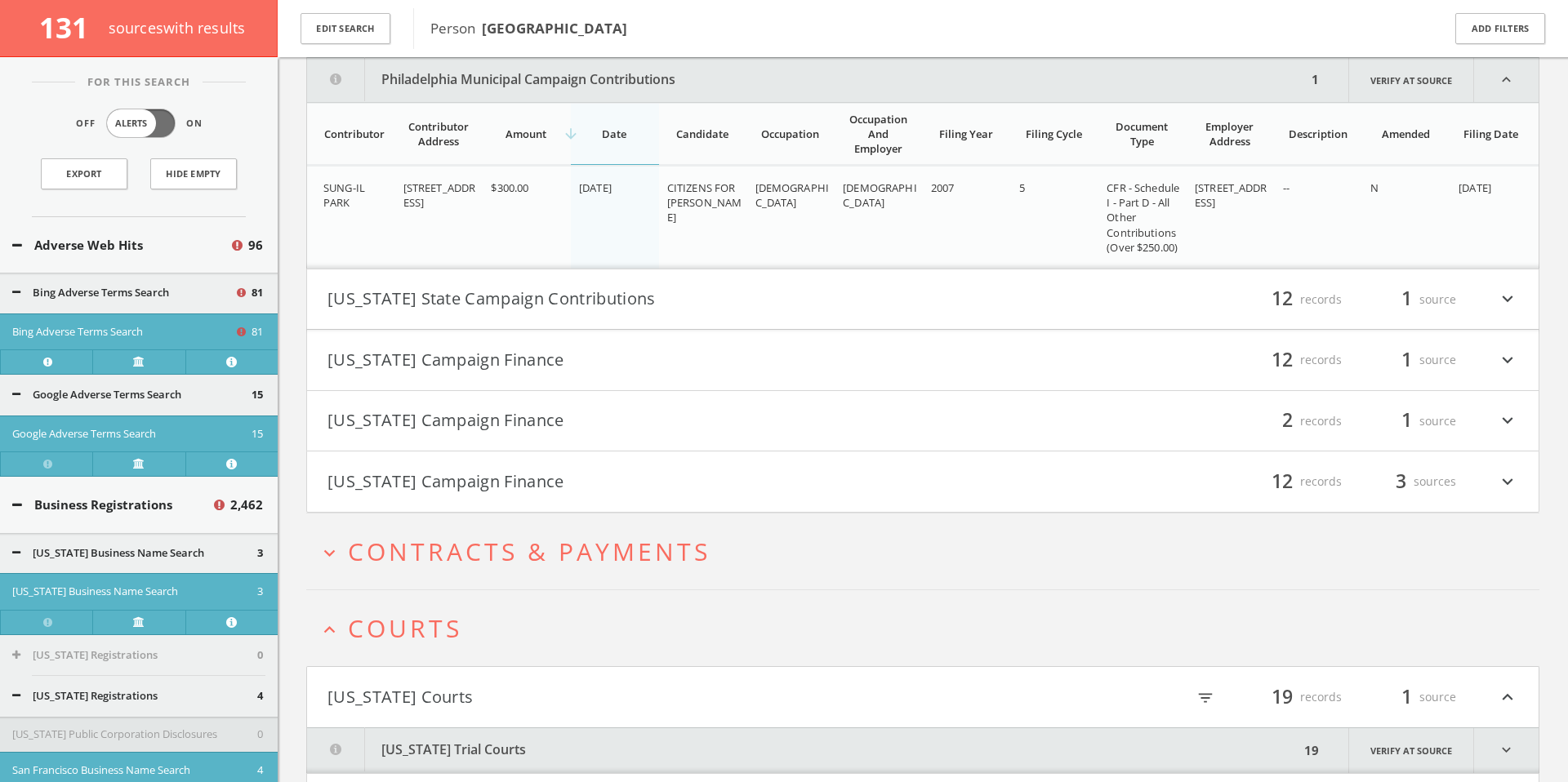
click at [736, 291] on button "[US_STATE] State Campaign Contributions" at bounding box center [624, 299] width 595 height 28
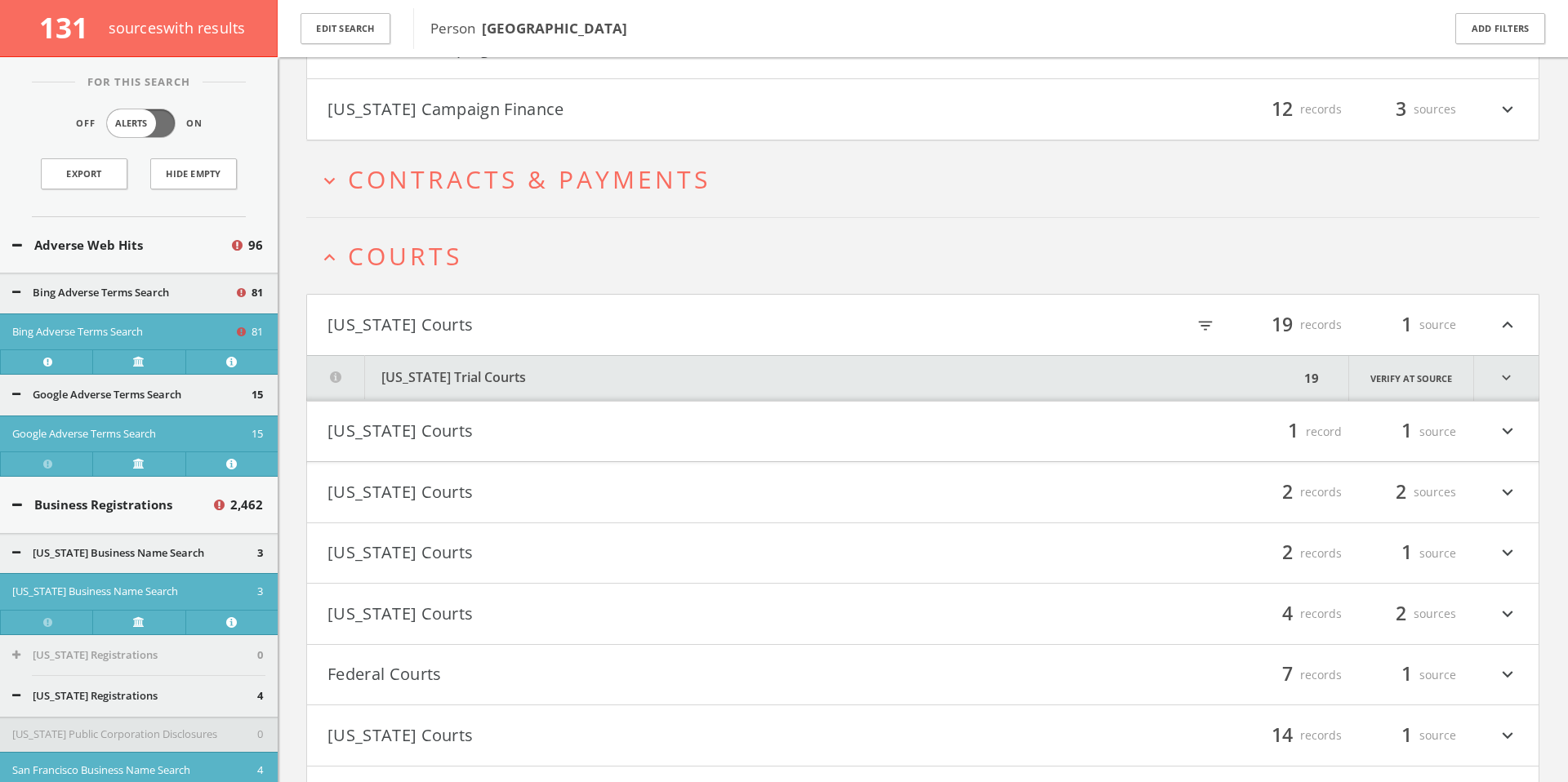
scroll to position [107380, 0]
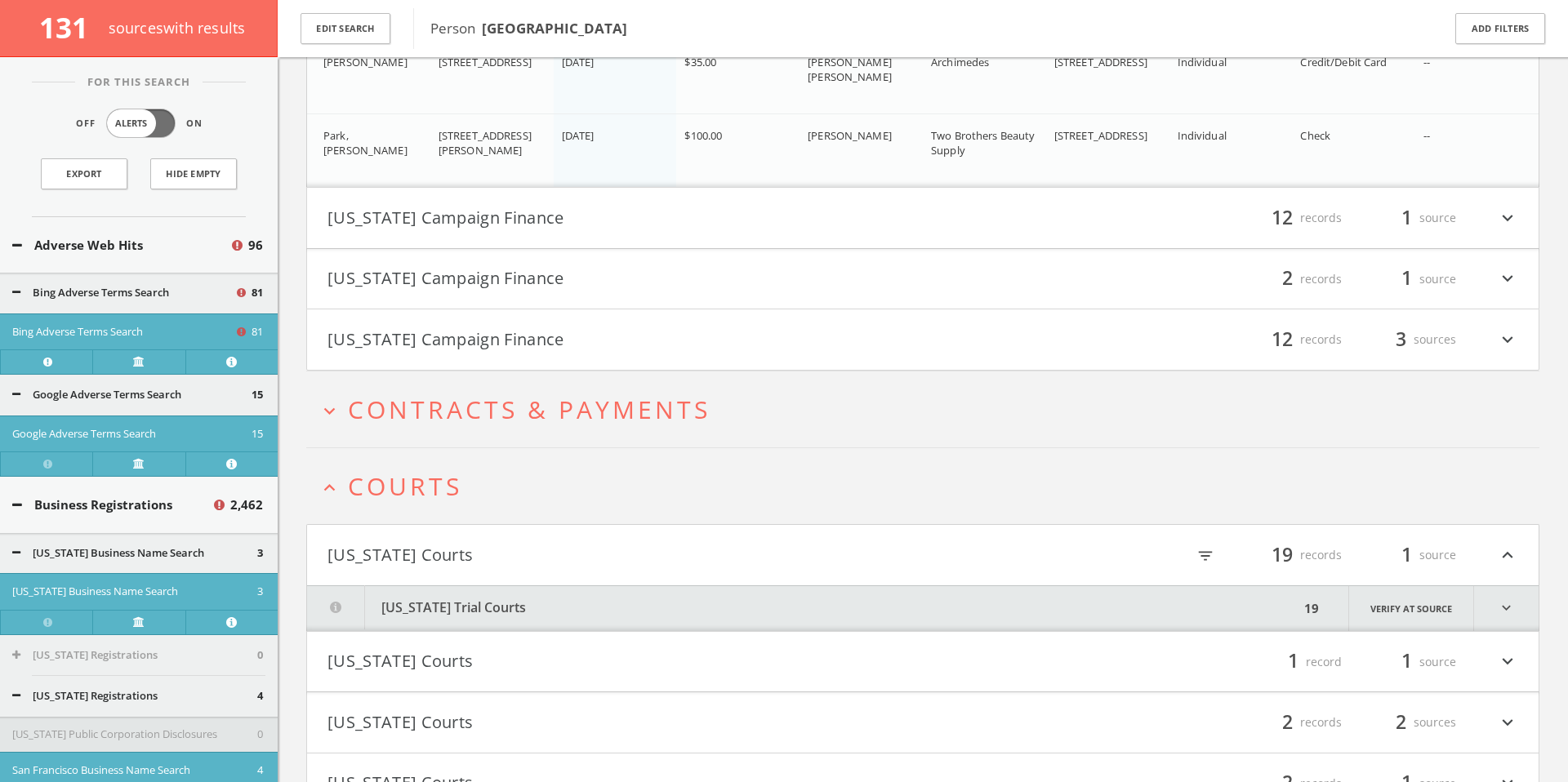
click at [655, 229] on button "[US_STATE] Campaign Finance" at bounding box center [624, 218] width 595 height 28
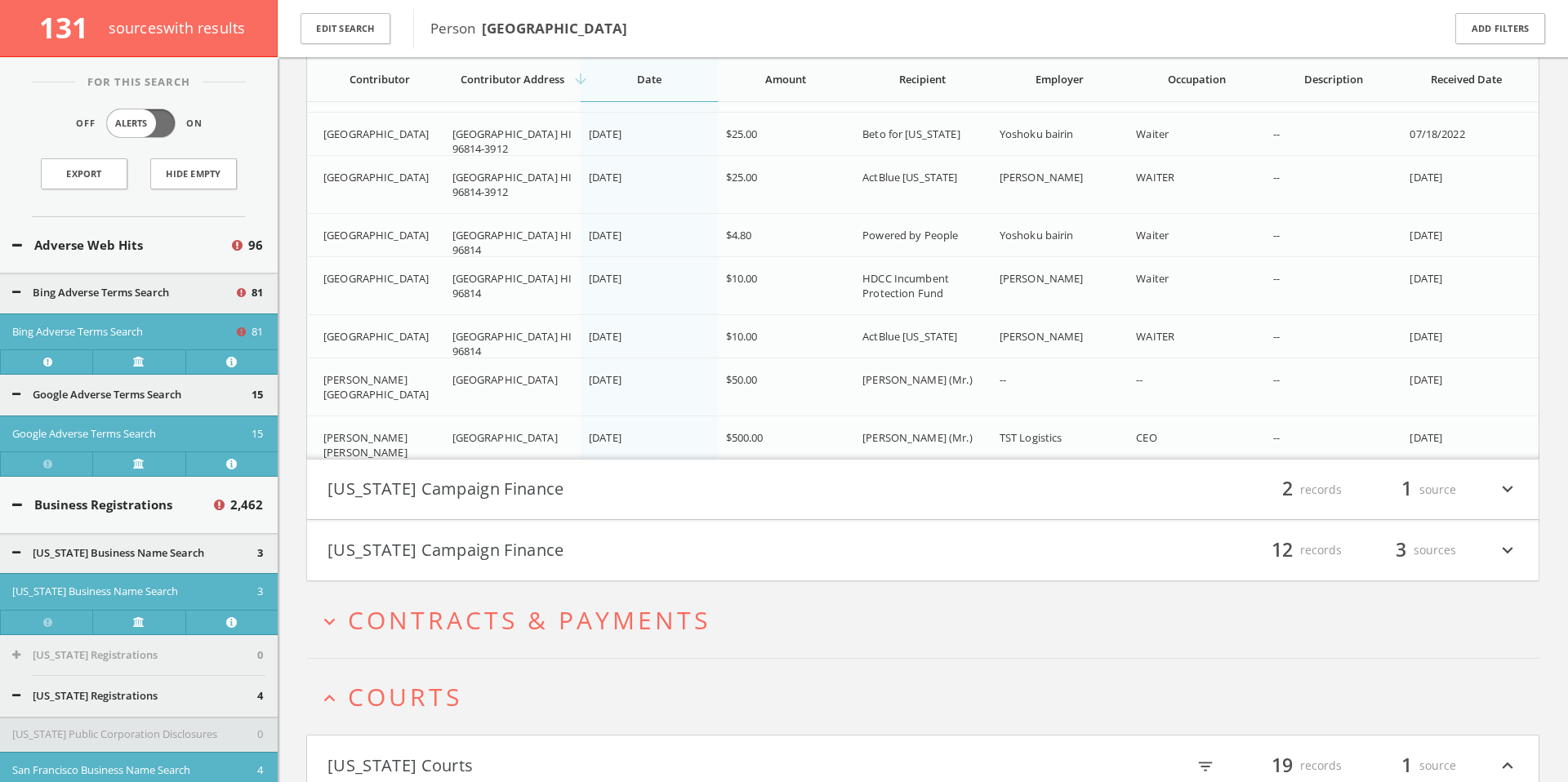
click at [706, 498] on button "[US_STATE] Campaign Finance" at bounding box center [624, 489] width 595 height 28
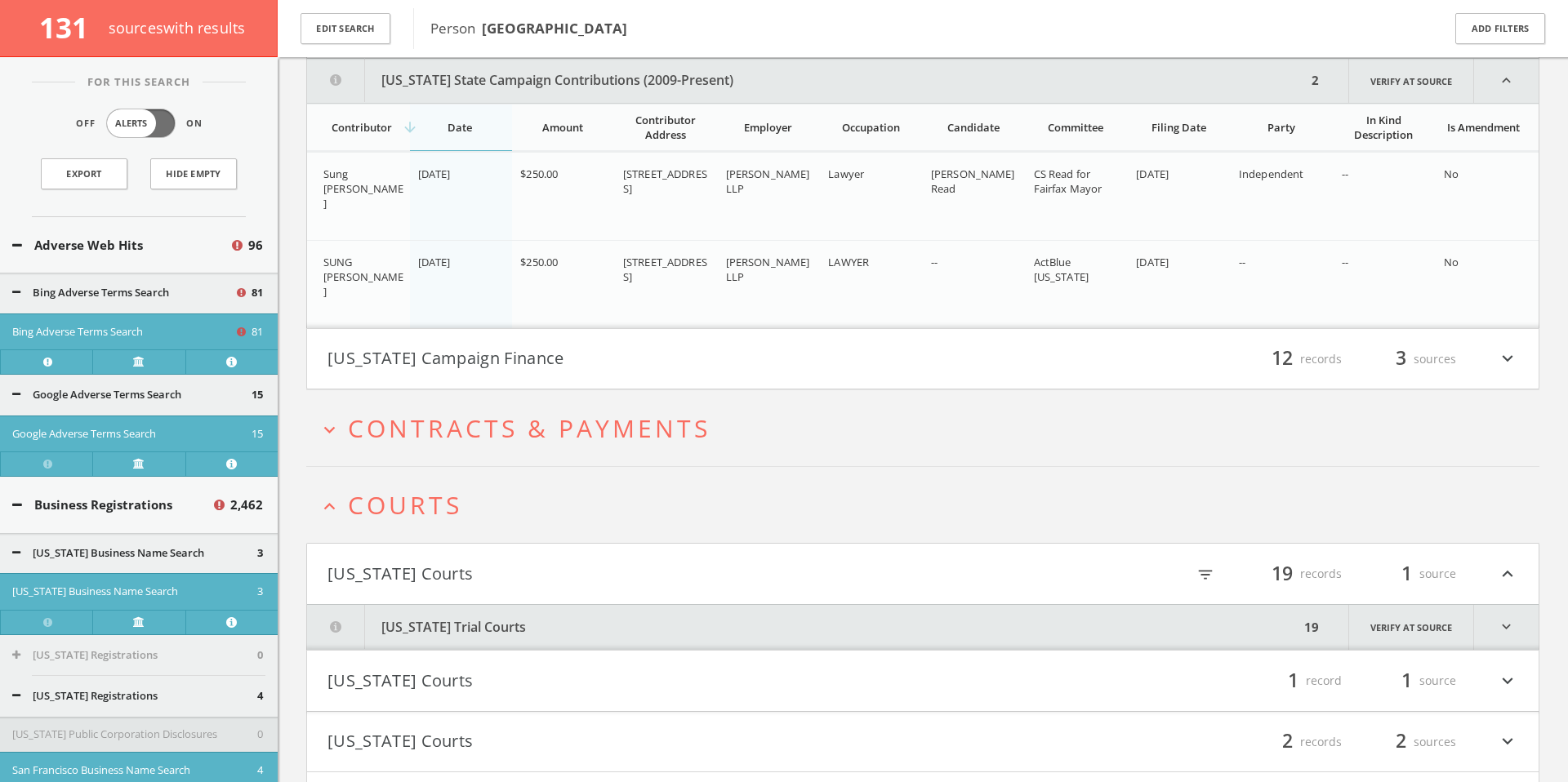
scroll to position [108378, 0]
click at [695, 353] on button "[US_STATE] Campaign Finance" at bounding box center [624, 358] width 595 height 28
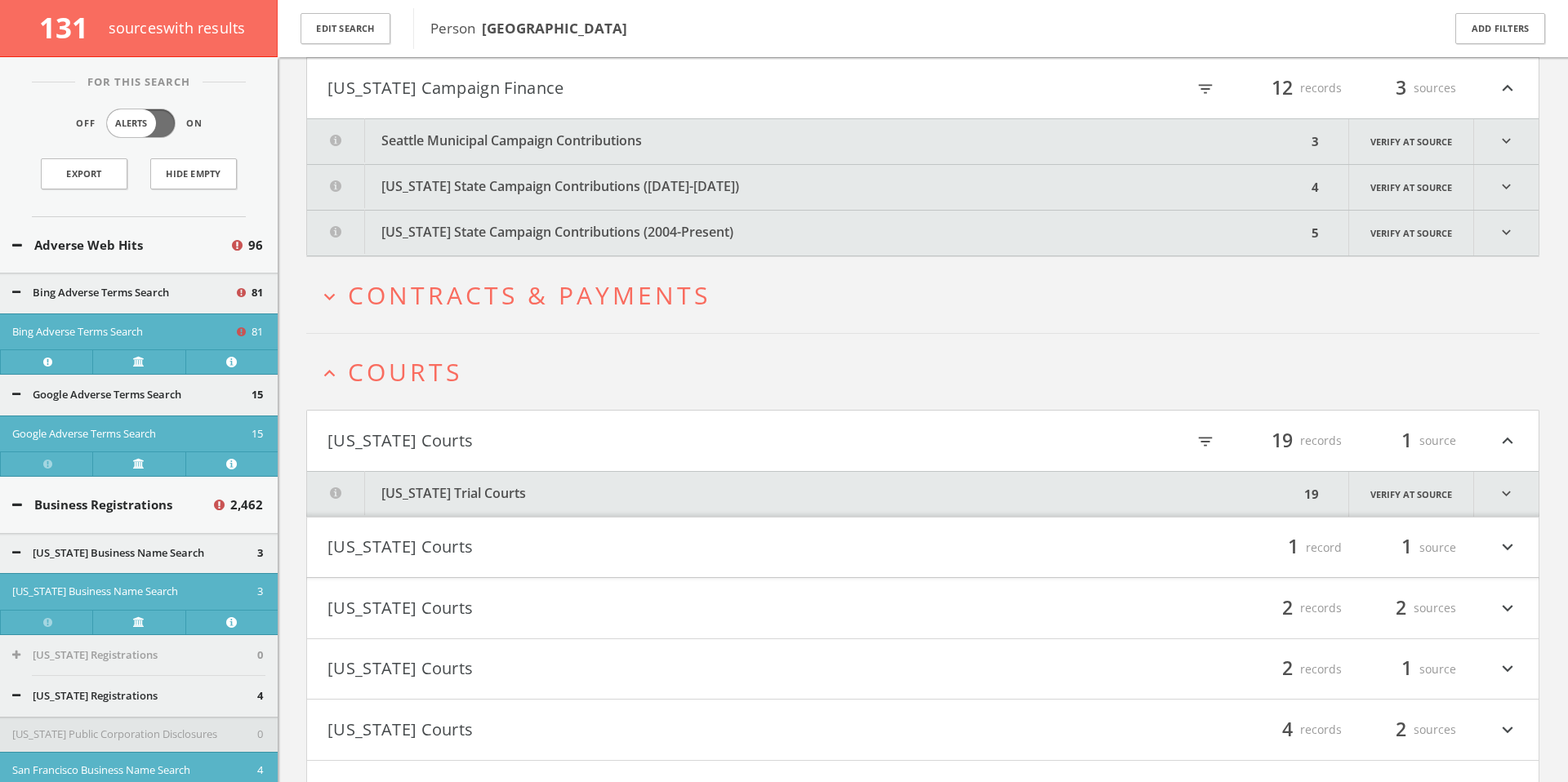
click at [695, 137] on button "Seattle Municipal Campaign Contributions" at bounding box center [807, 141] width 999 height 45
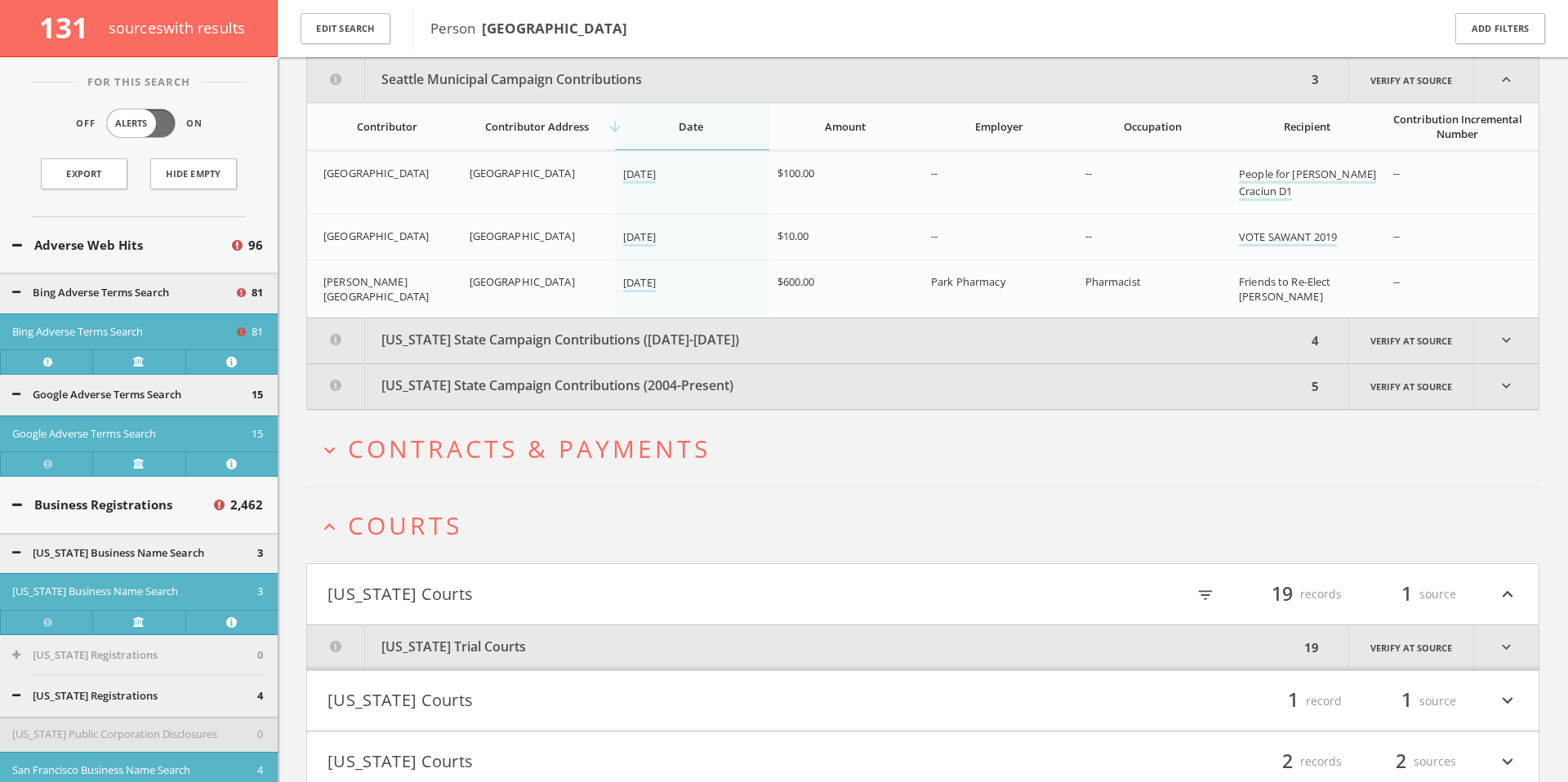
click at [705, 329] on button "[US_STATE] State Campaign Contributions ([DATE]-[DATE])" at bounding box center [807, 340] width 999 height 45
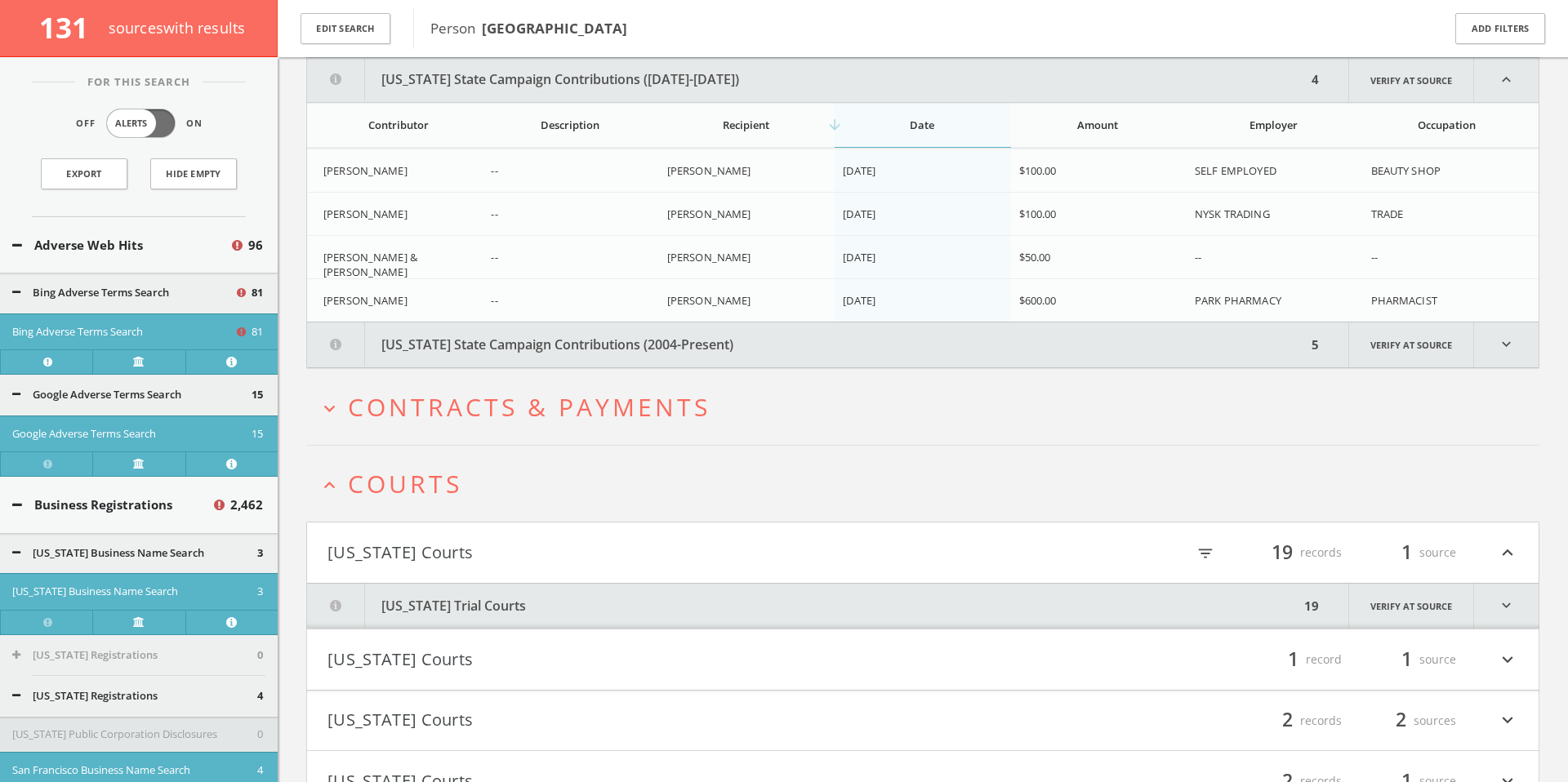
click at [706, 345] on button "[US_STATE] State Campaign Contributions (2004-Present)" at bounding box center [807, 344] width 999 height 45
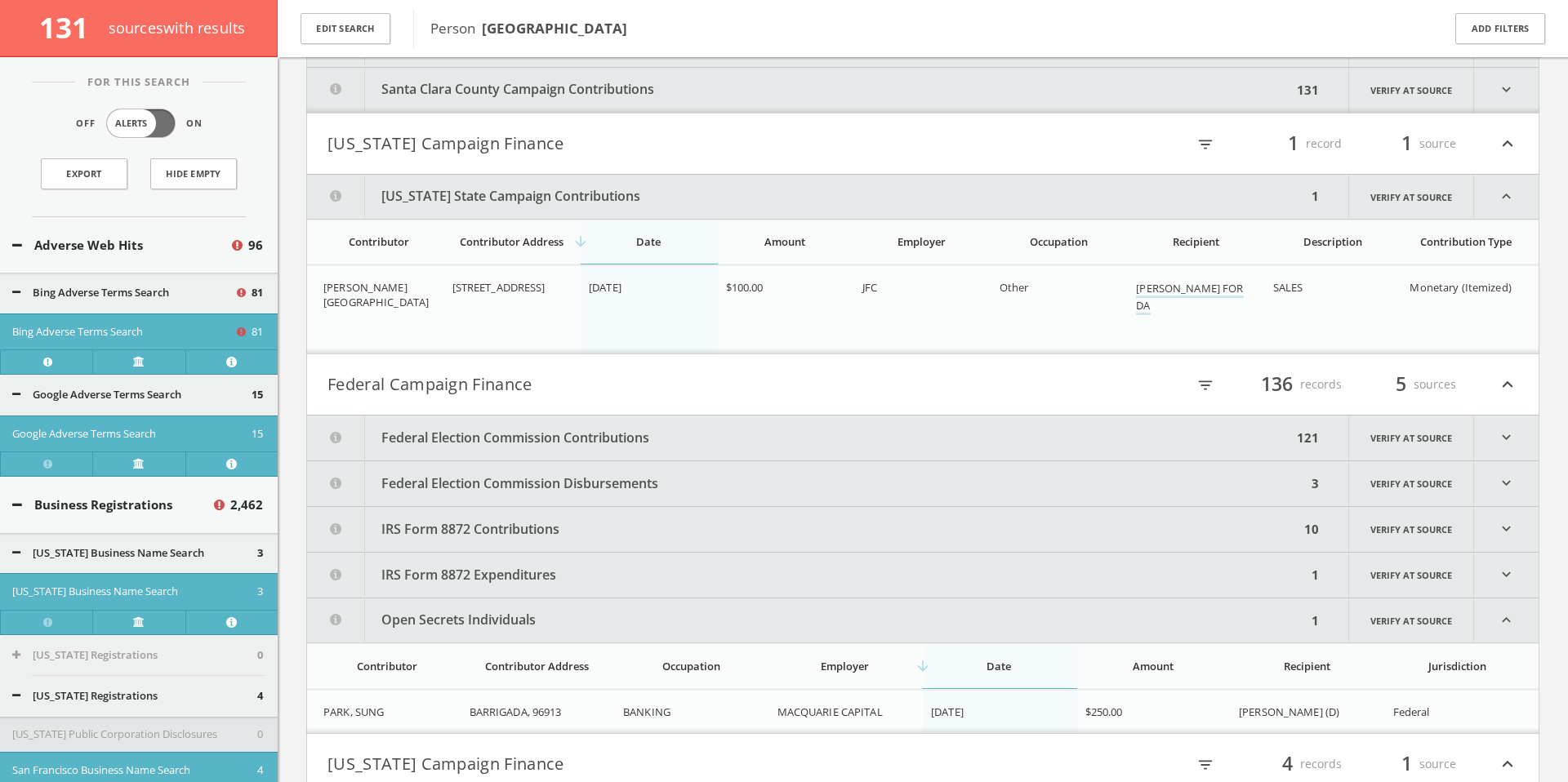
scroll to position [96737, 0]
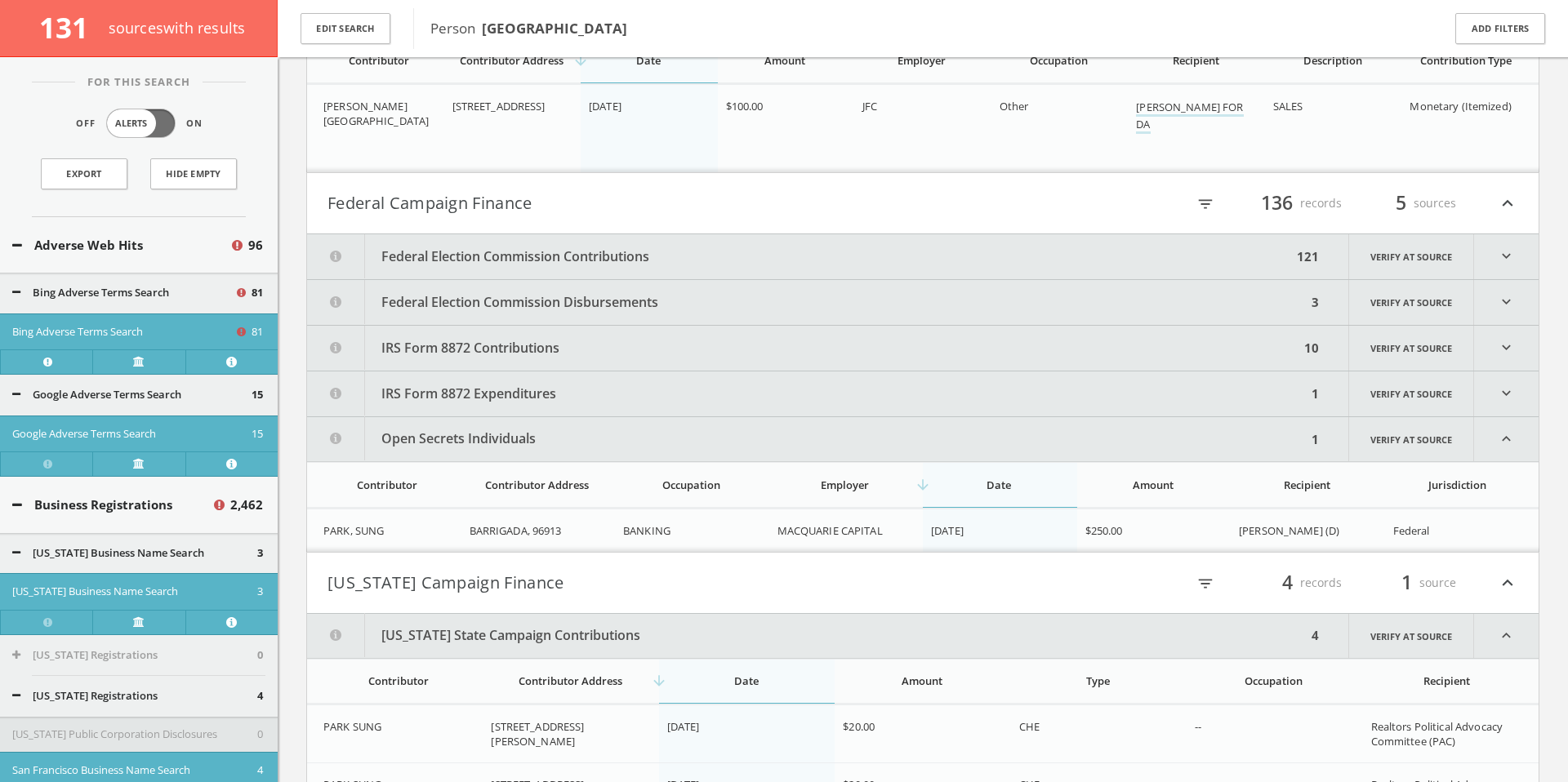
click at [652, 252] on button "Federal Election Commission Contributions" at bounding box center [799, 256] width 985 height 45
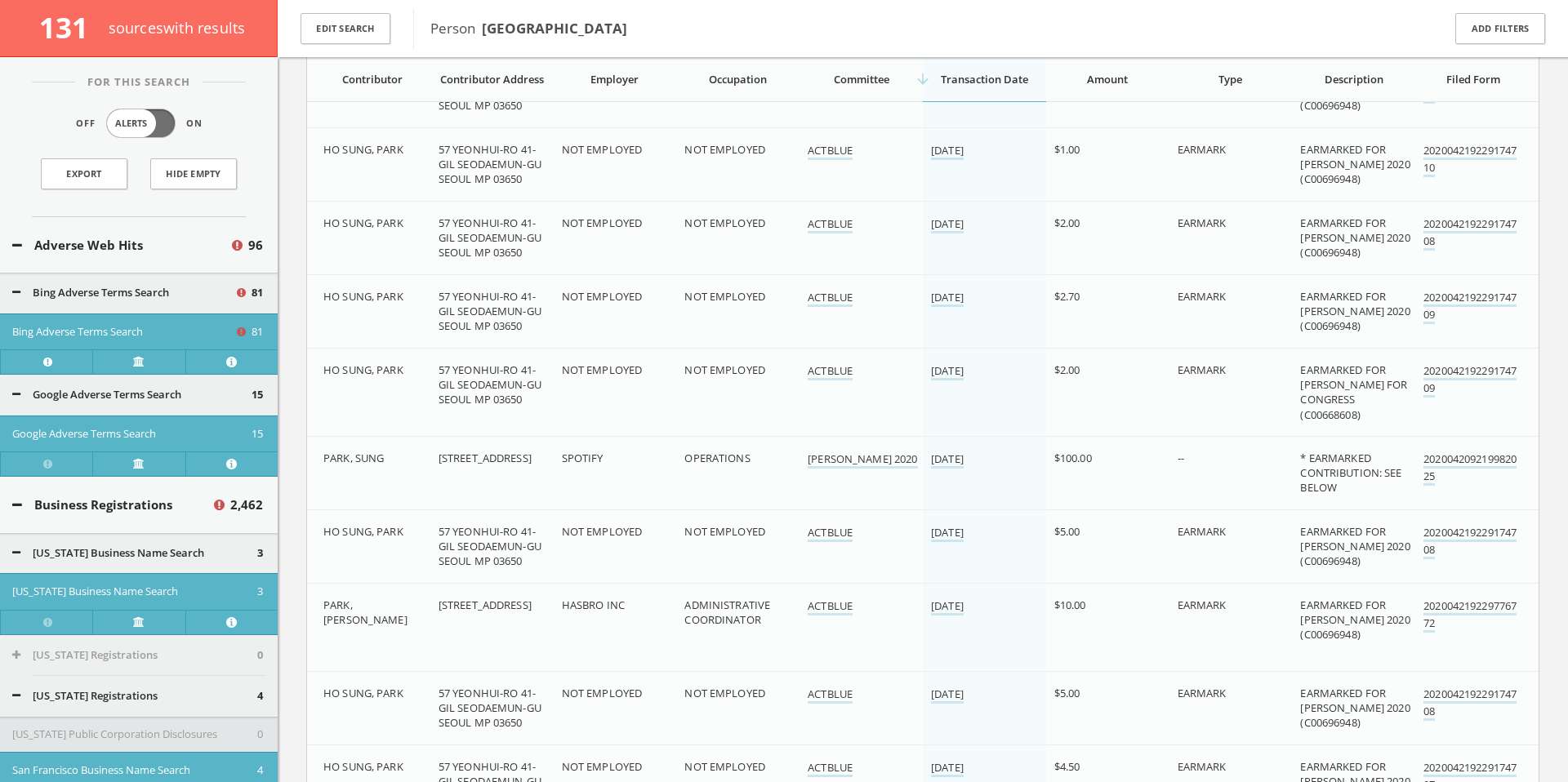
scroll to position [100322, 0]
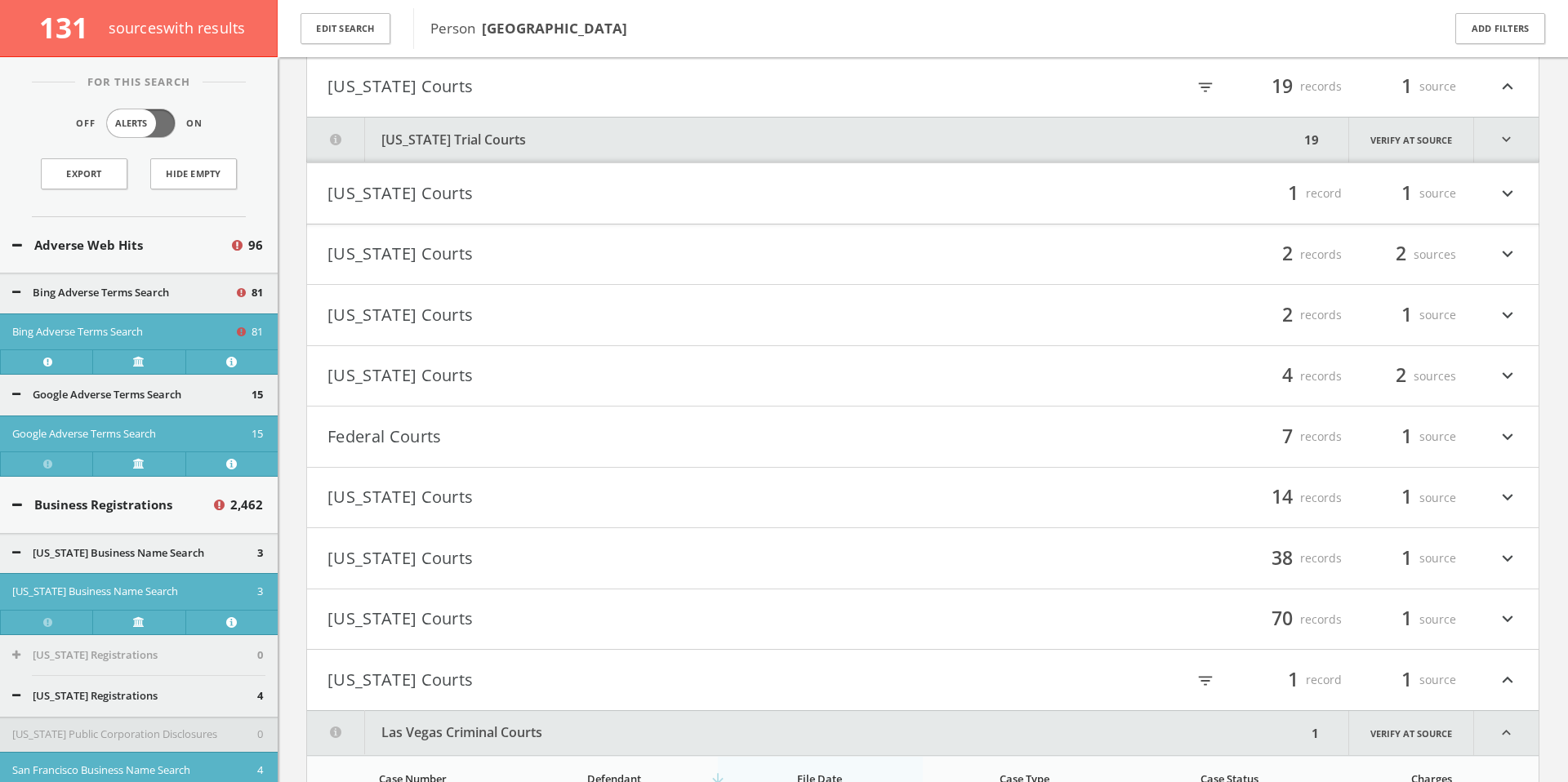
scroll to position [119937, 0]
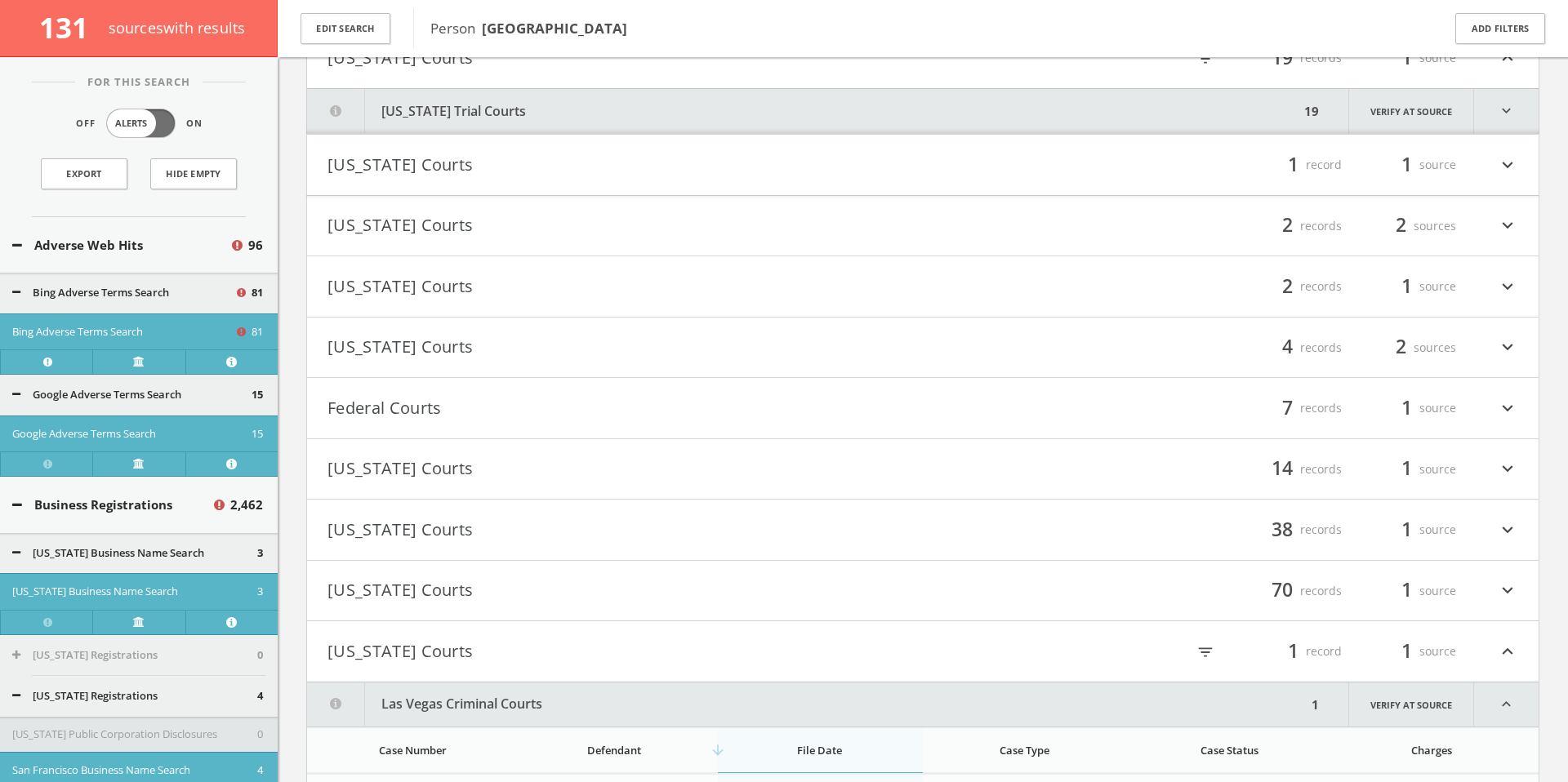
click at [506, 169] on button "[US_STATE] Courts" at bounding box center [624, 164] width 595 height 28
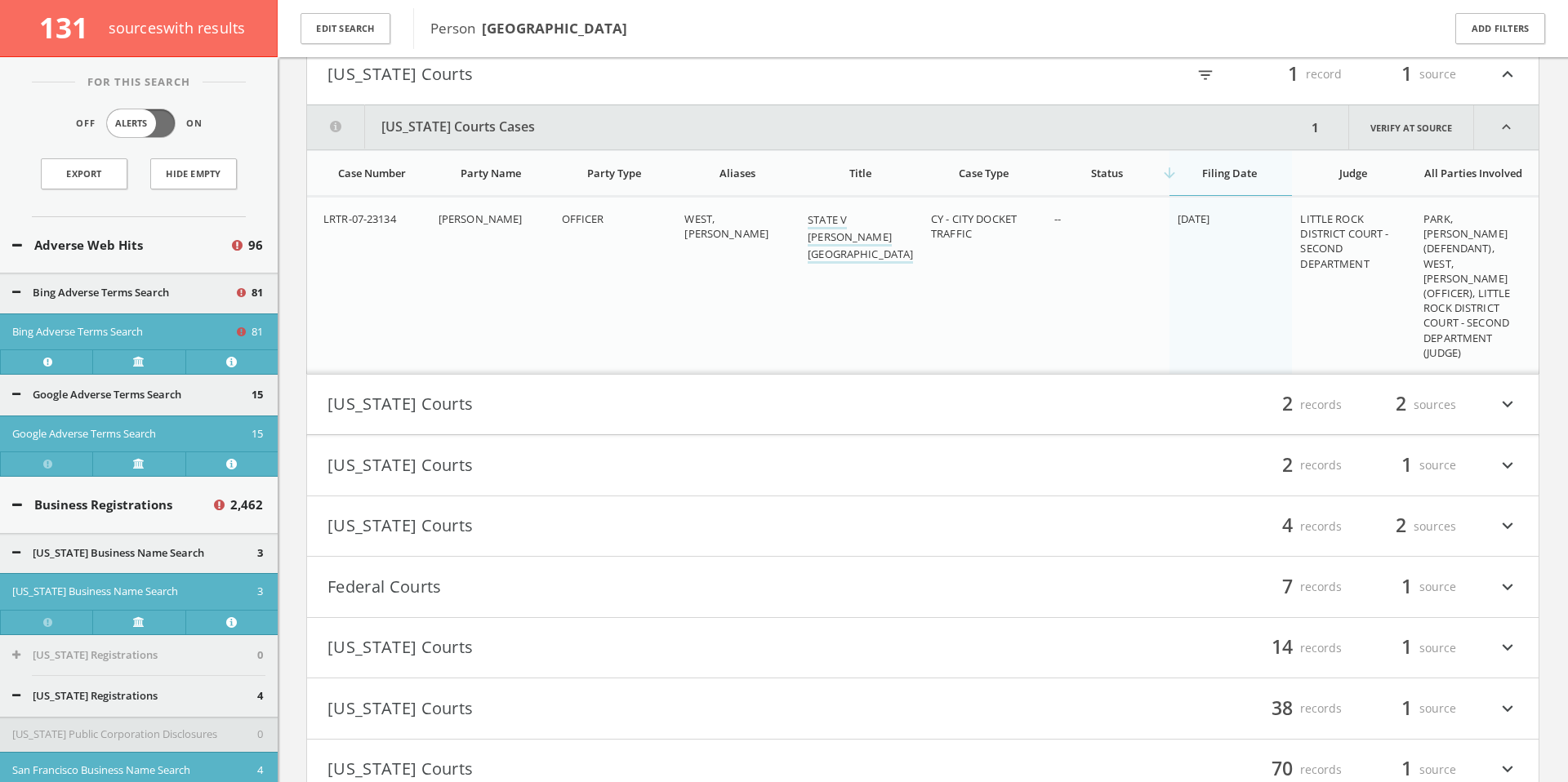
scroll to position [120075, 0]
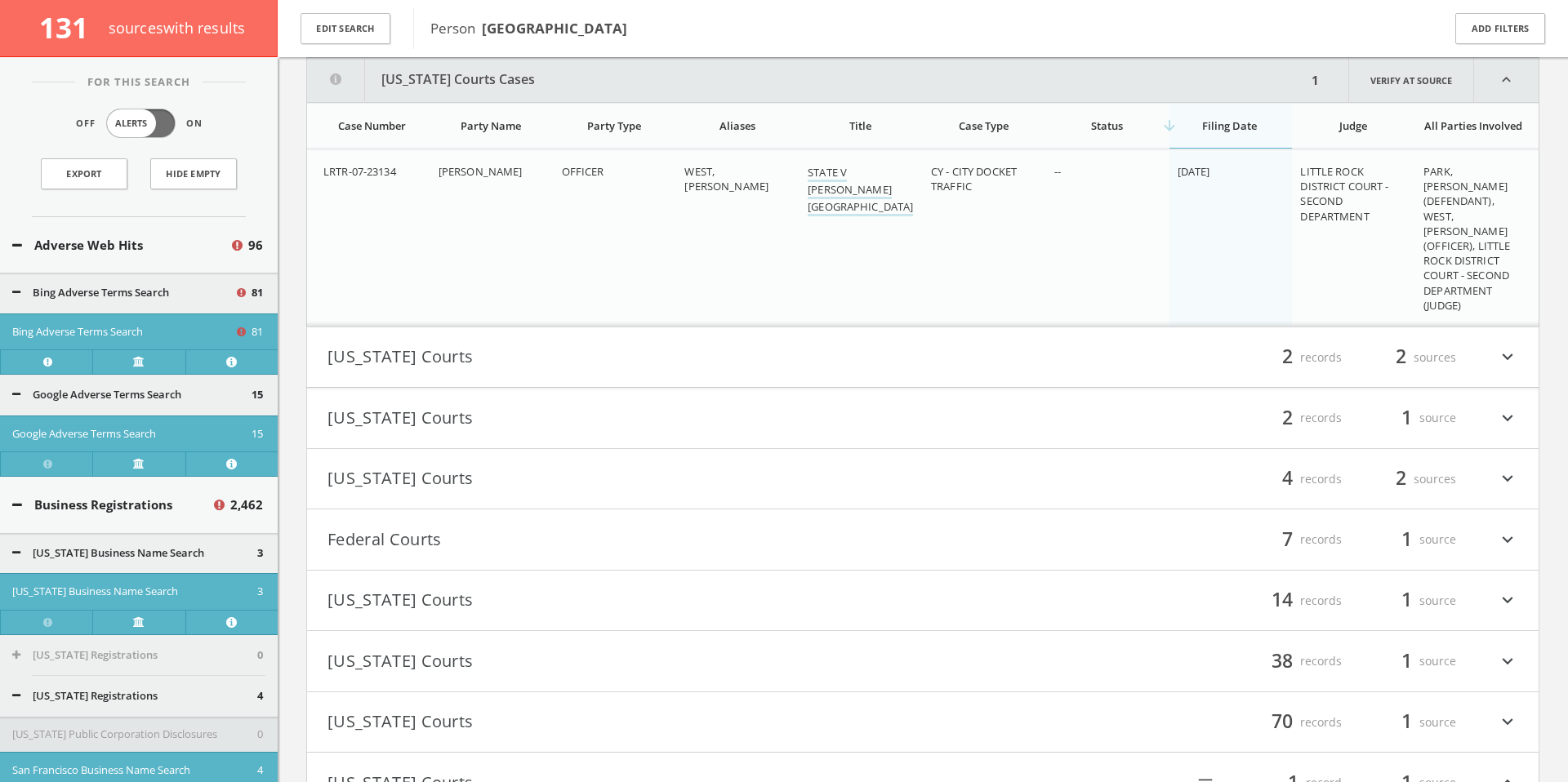
click at [549, 367] on button "[US_STATE] Courts" at bounding box center [624, 357] width 595 height 28
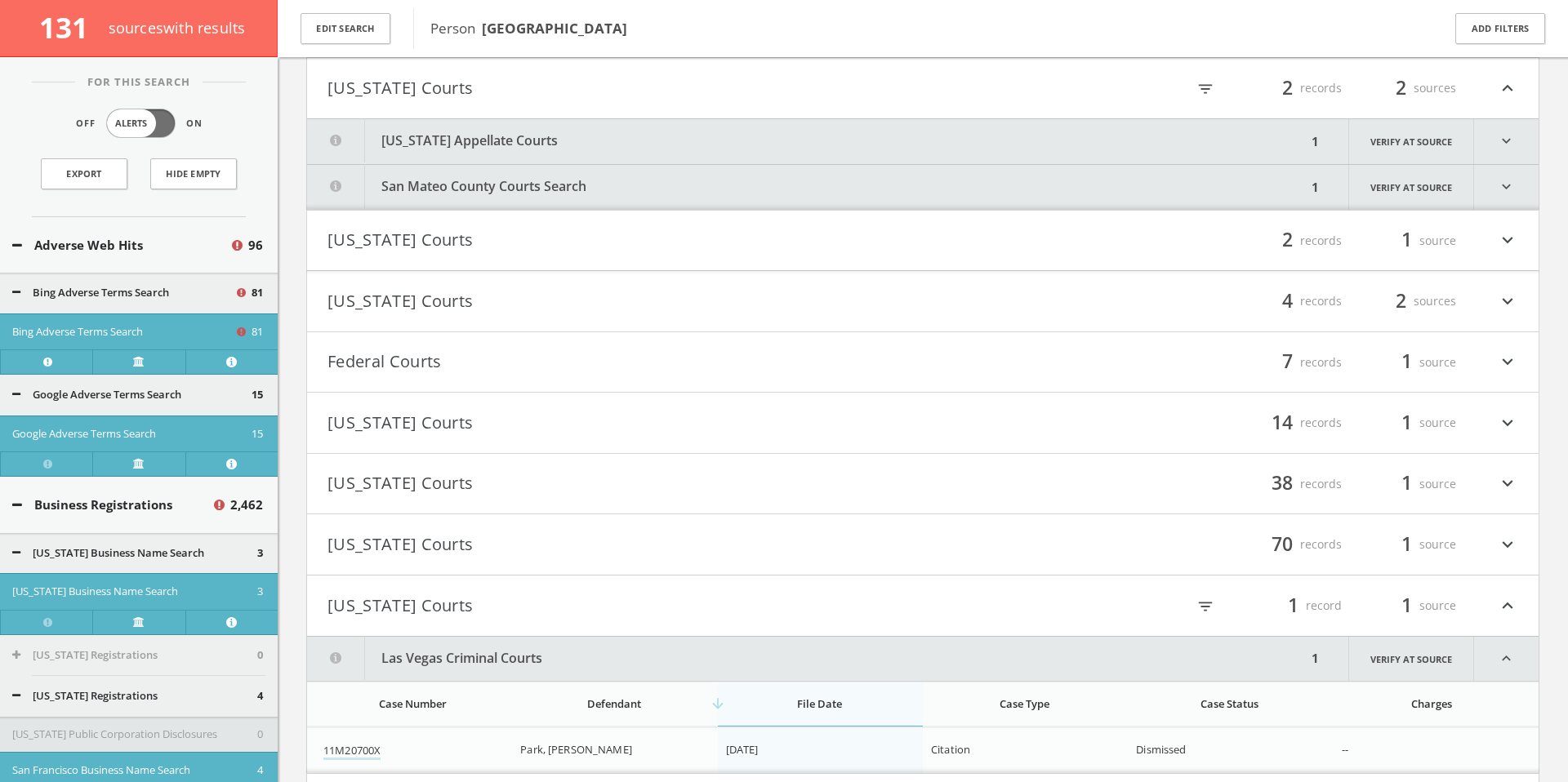
click at [533, 154] on button "[US_STATE] Appellate Courts" at bounding box center [807, 141] width 999 height 45
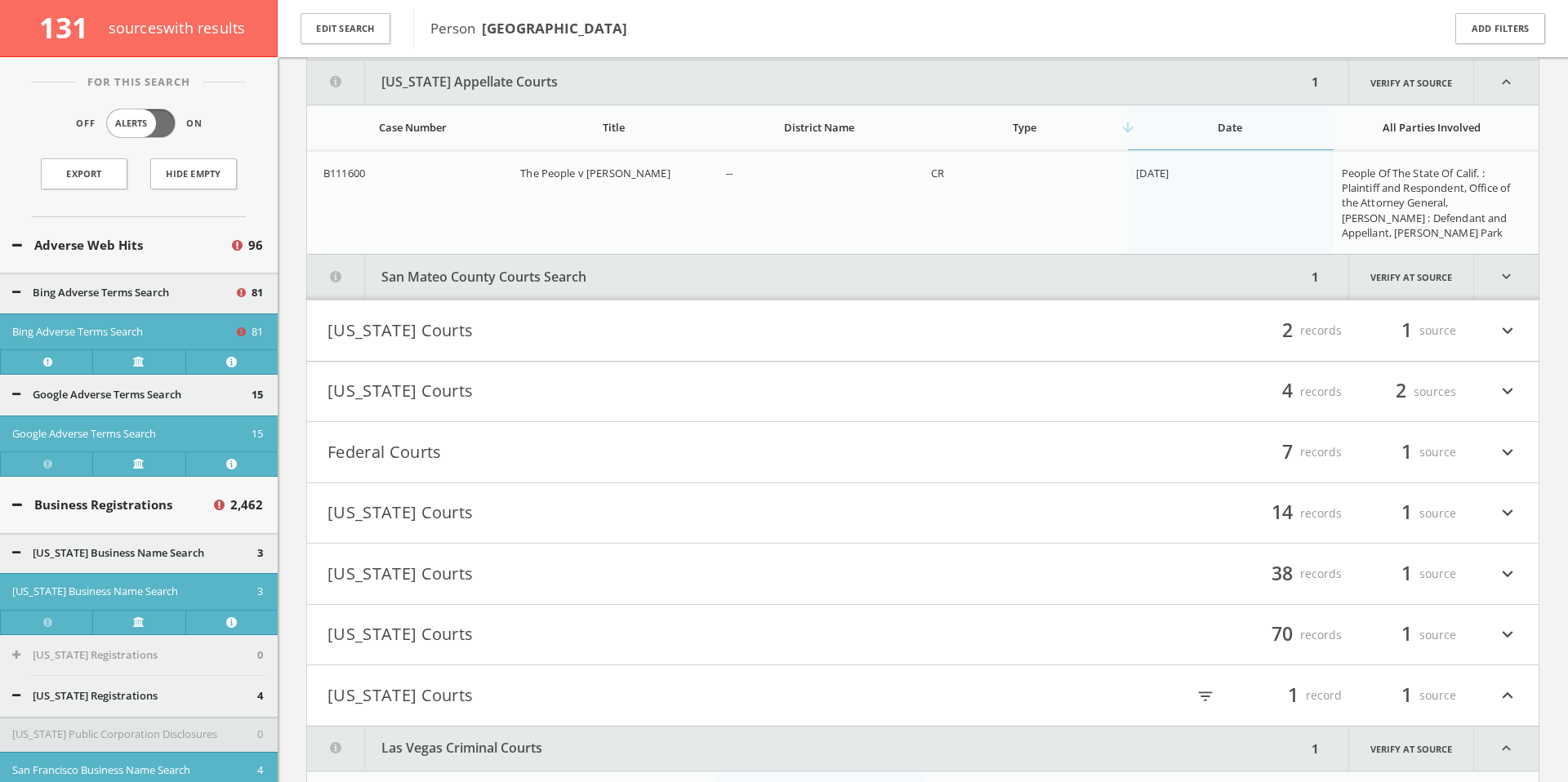
scroll to position [120406, 0]
click at [576, 278] on button "San Mateo County Courts Search" at bounding box center [807, 274] width 999 height 45
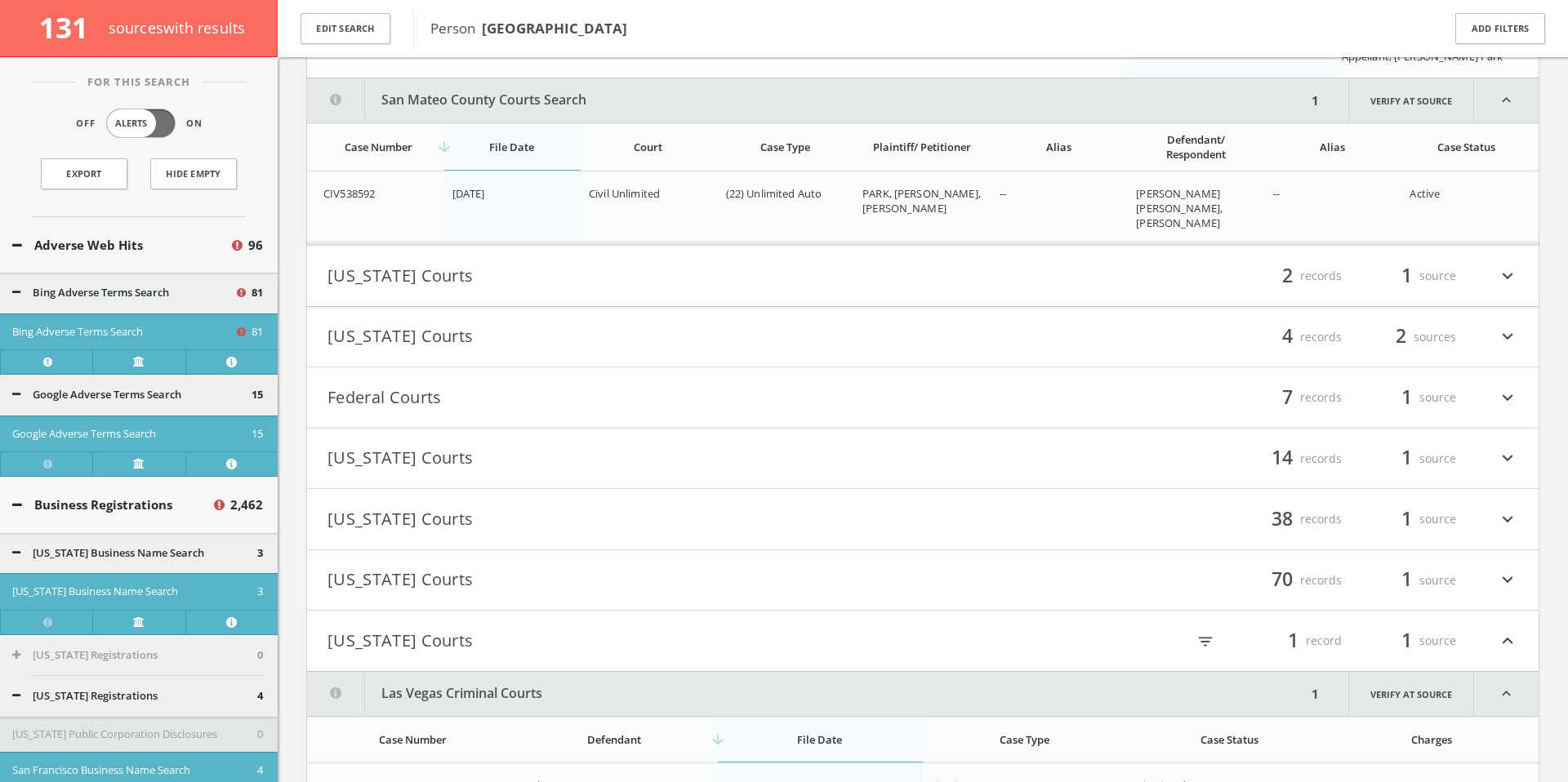
scroll to position [120600, 0]
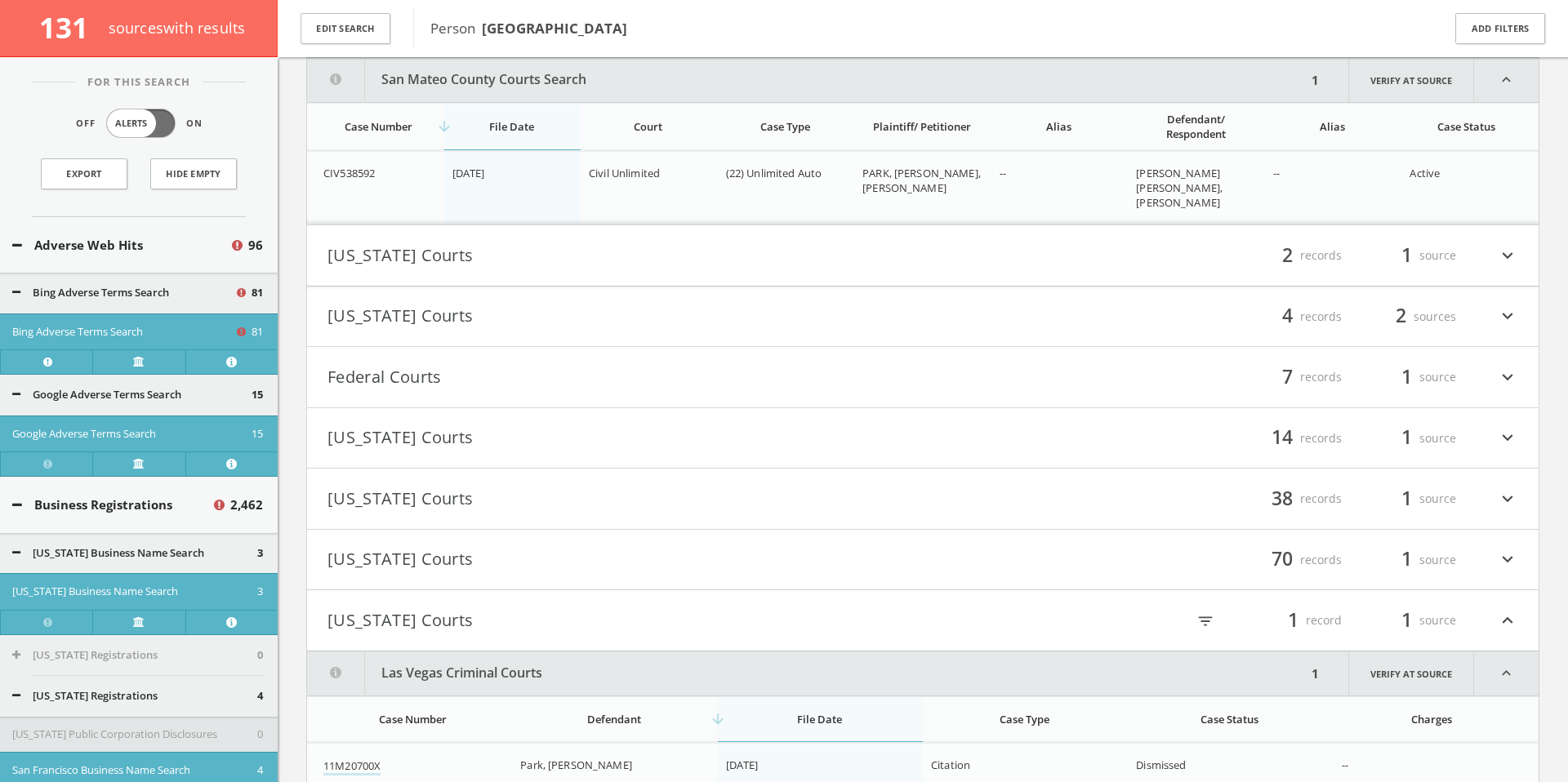
click at [570, 267] on button "[US_STATE] Courts" at bounding box center [624, 255] width 595 height 28
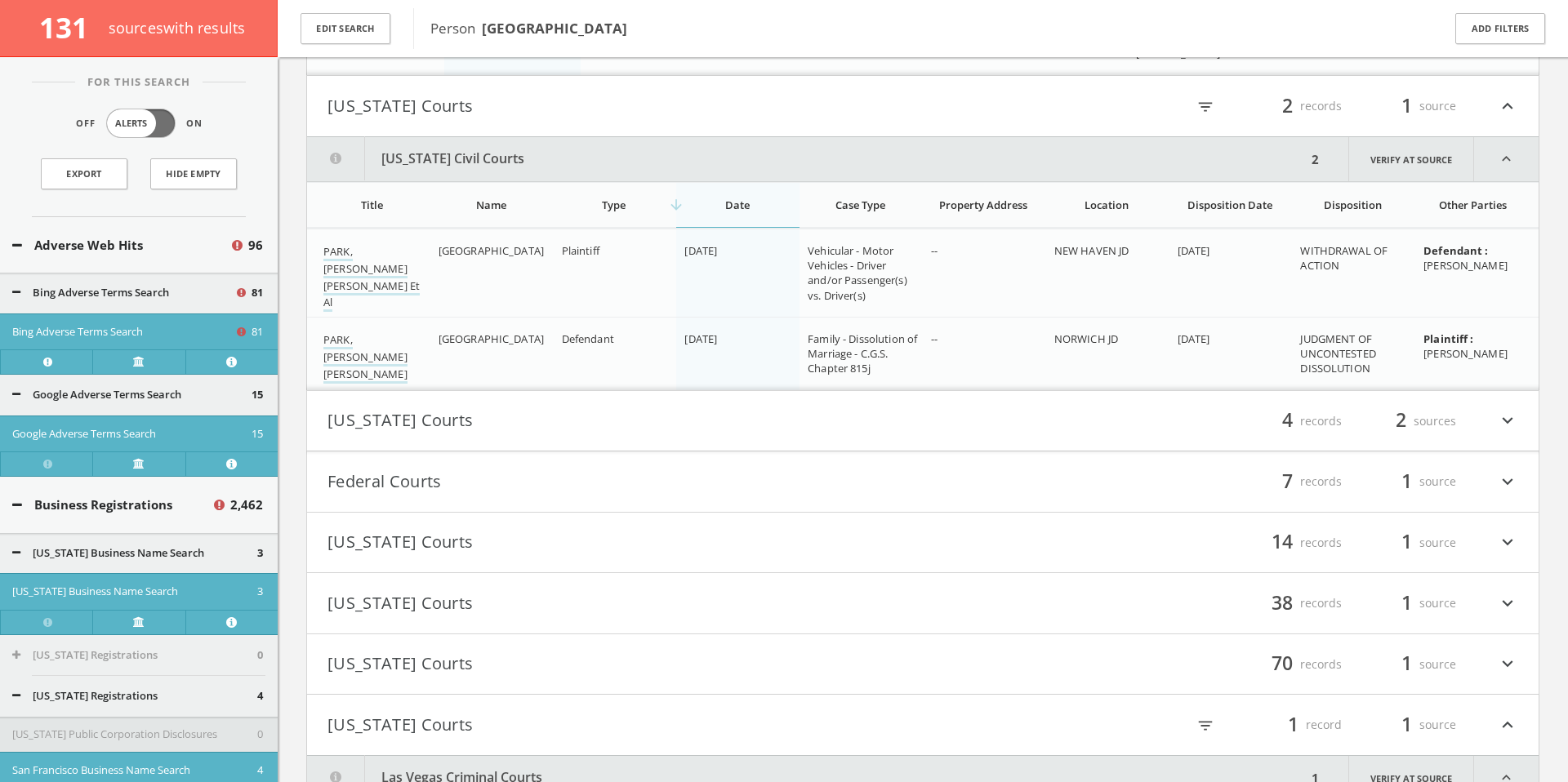
scroll to position [120829, 0]
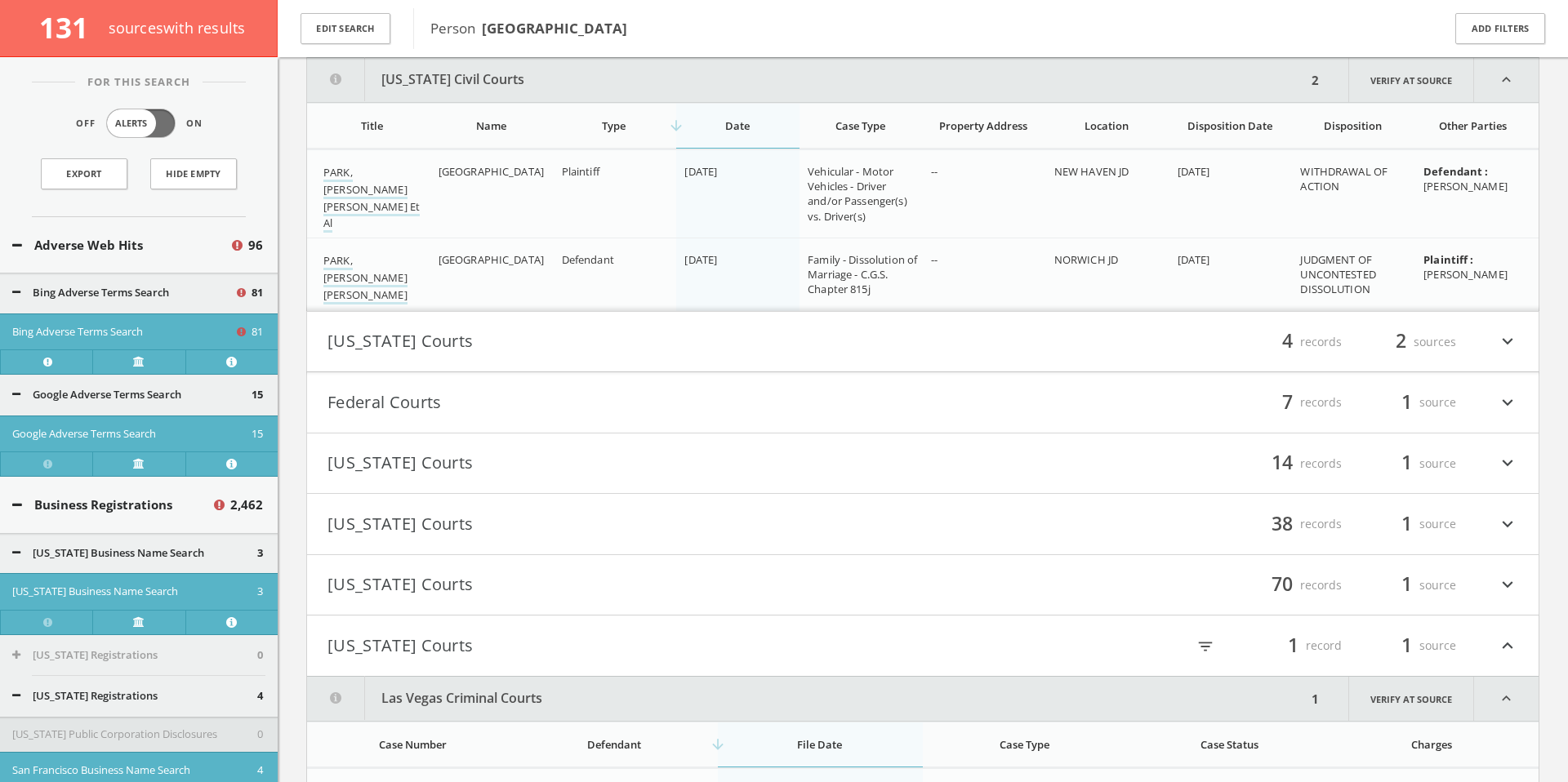
click at [587, 342] on button "[US_STATE] Courts" at bounding box center [624, 342] width 595 height 28
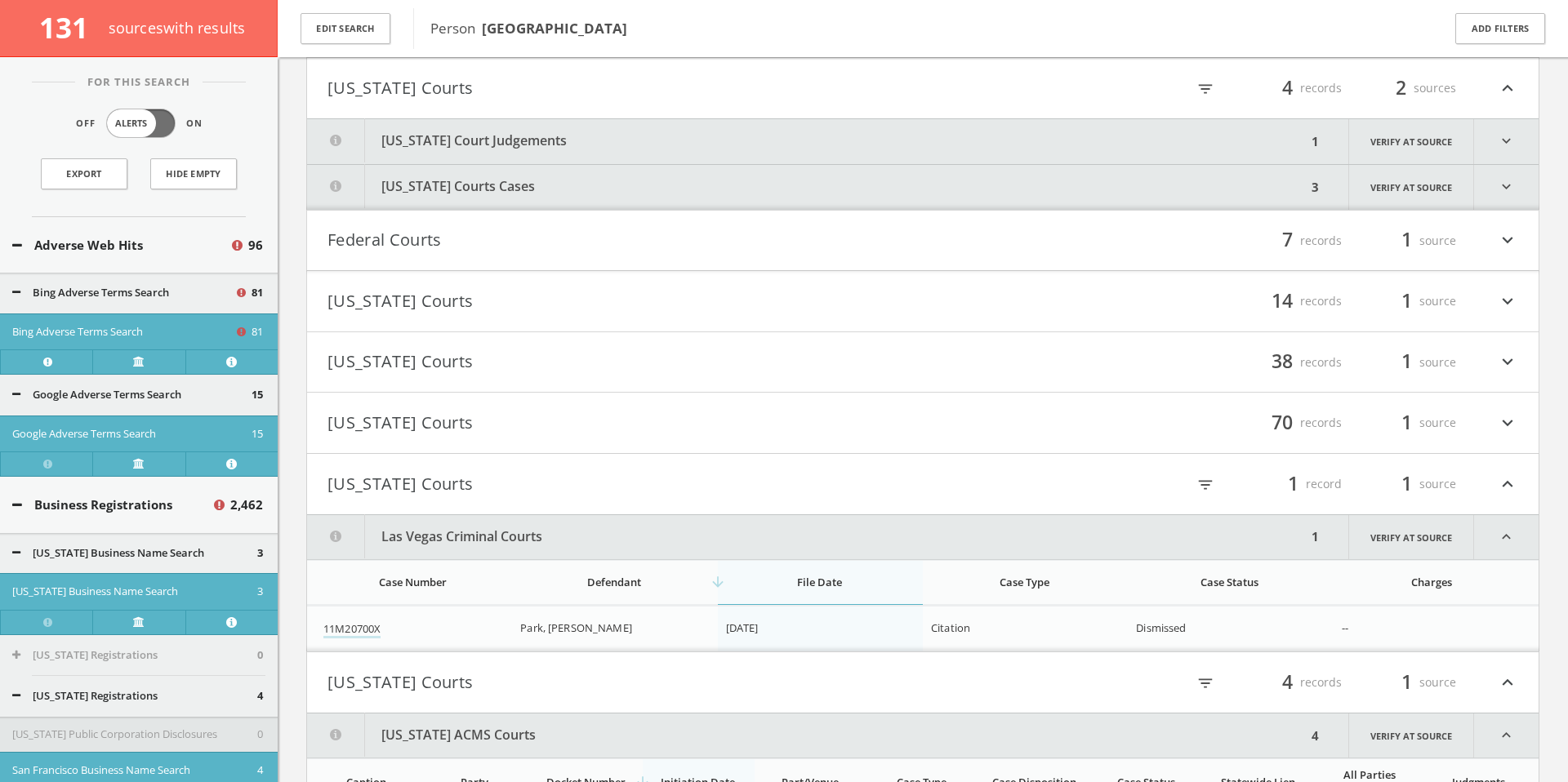
click at [628, 127] on button "[US_STATE] Court Judgements" at bounding box center [807, 141] width 999 height 45
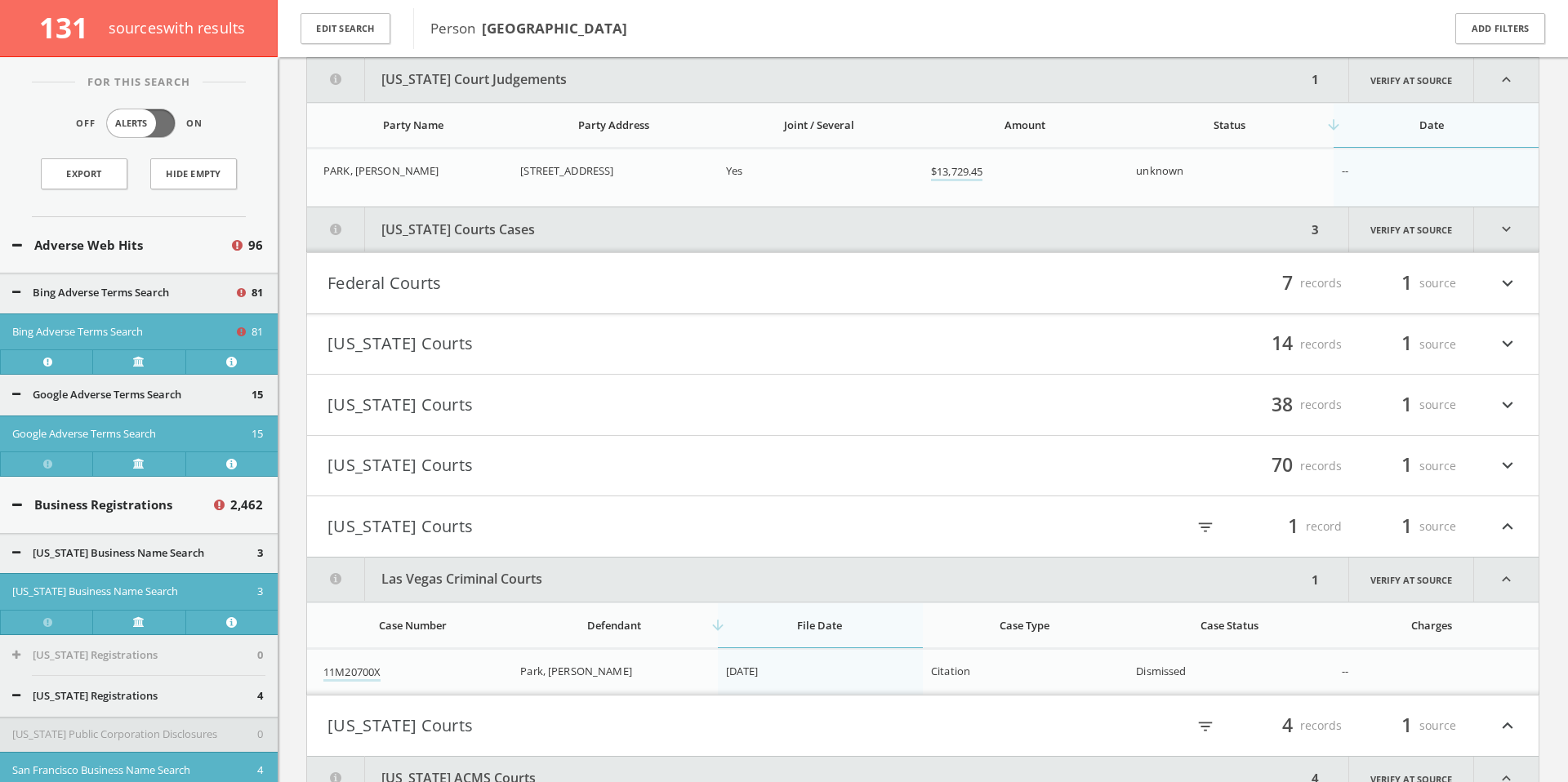
click at [641, 218] on button "[US_STATE] Courts Cases" at bounding box center [807, 229] width 999 height 45
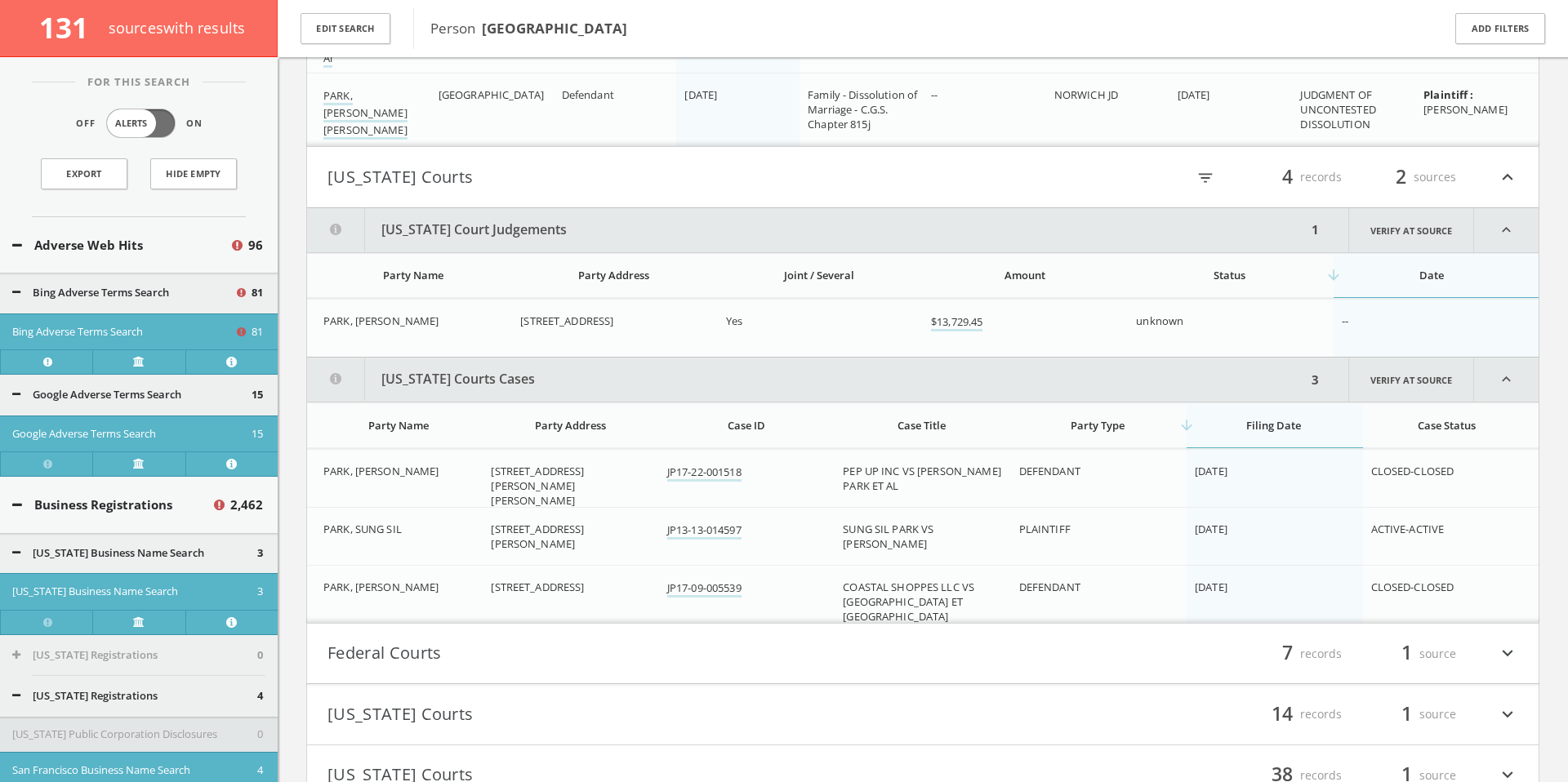
scroll to position [121149, 0]
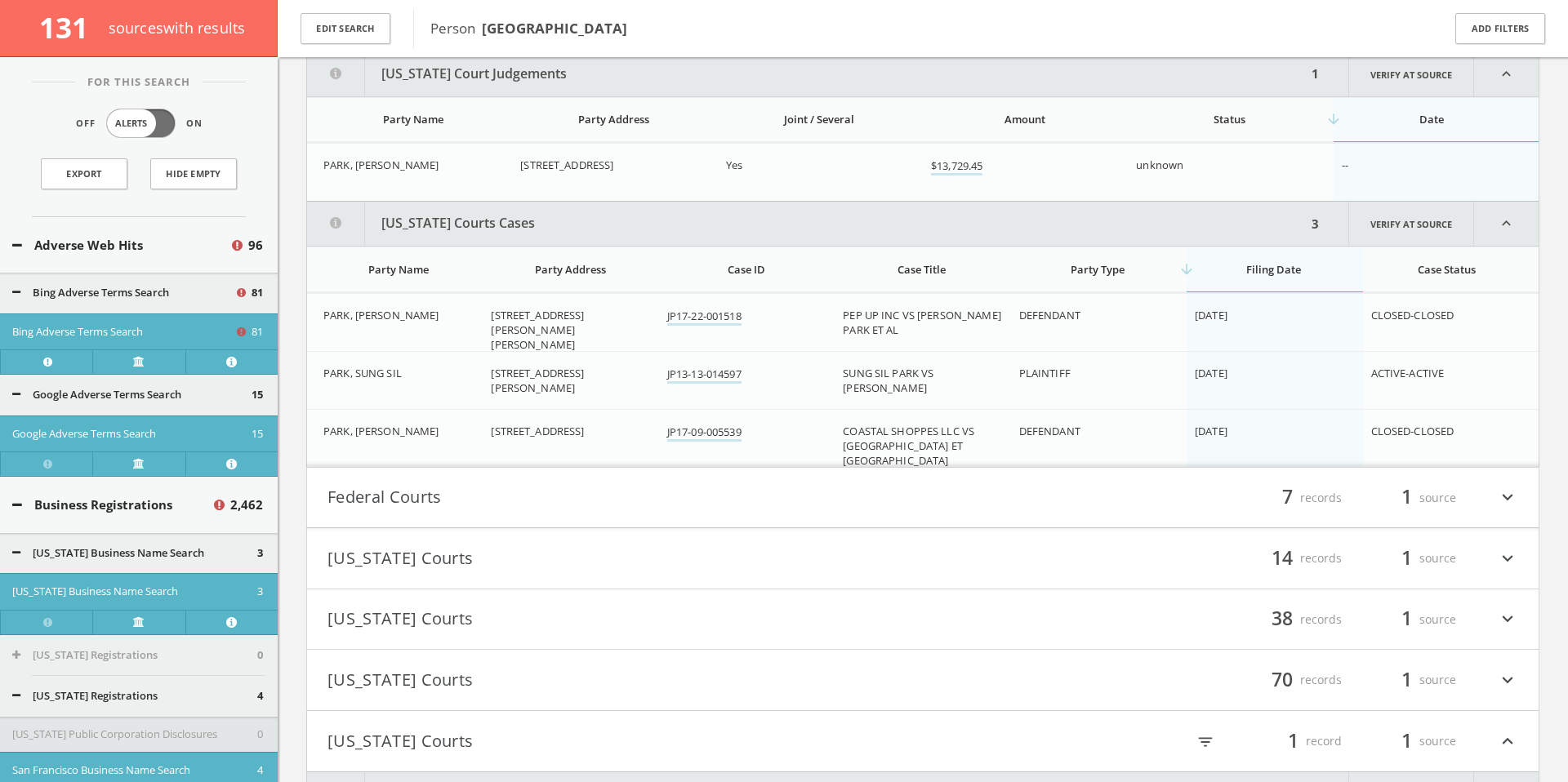
click at [458, 496] on button "Federal Courts" at bounding box center [624, 498] width 595 height 28
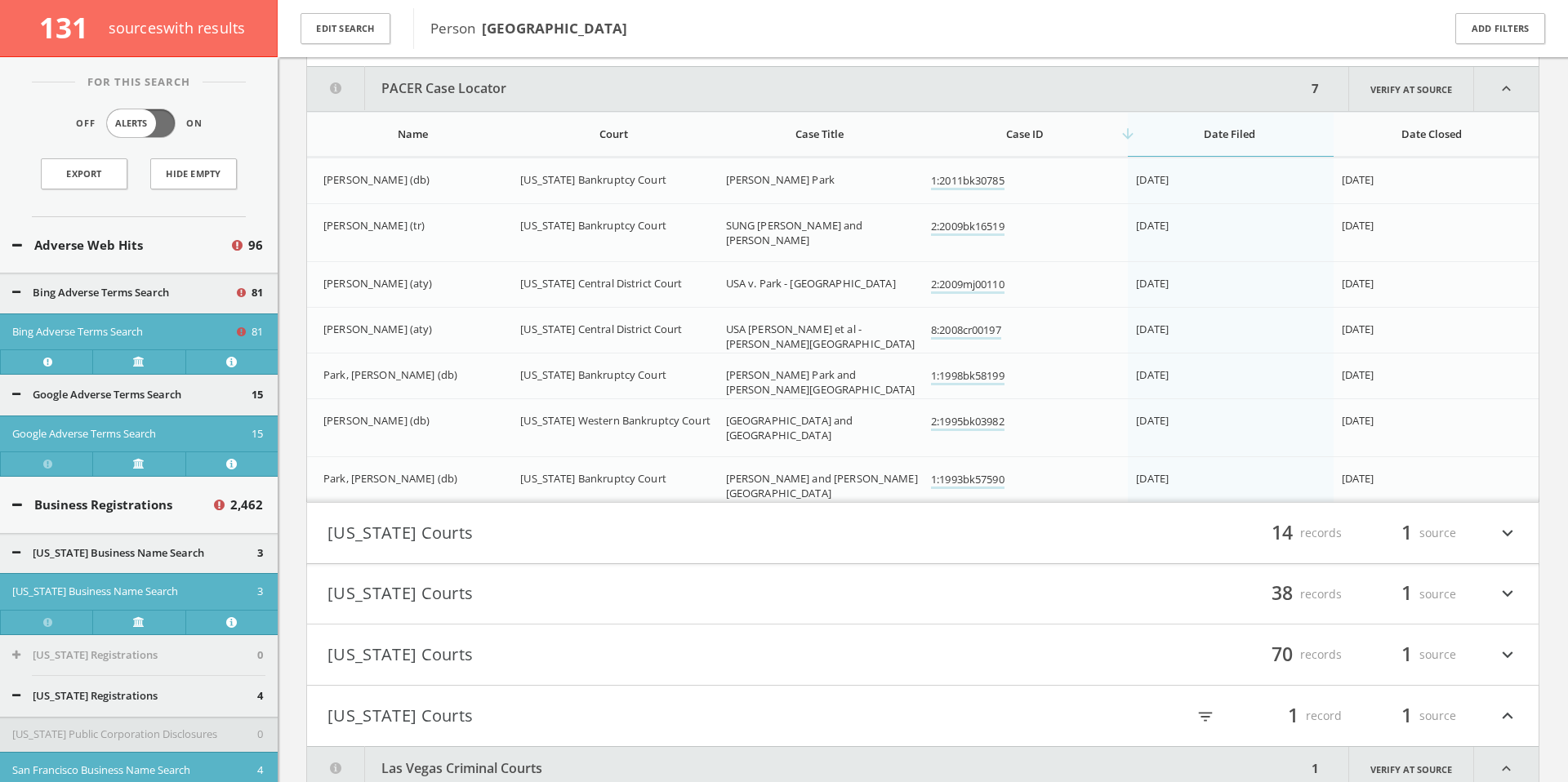
scroll to position [121621, 0]
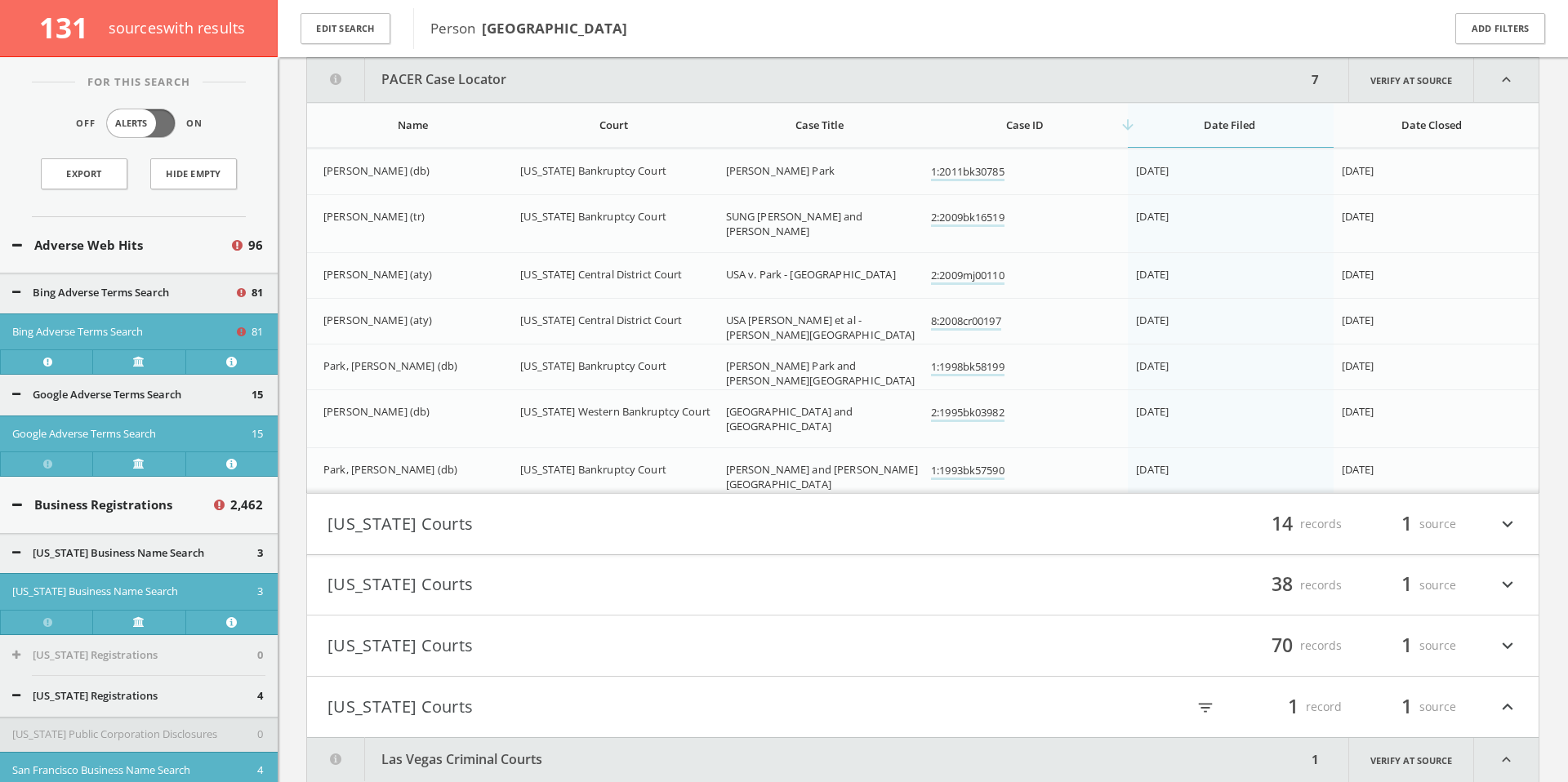
click at [522, 526] on button "[US_STATE] Courts" at bounding box center [624, 524] width 595 height 28
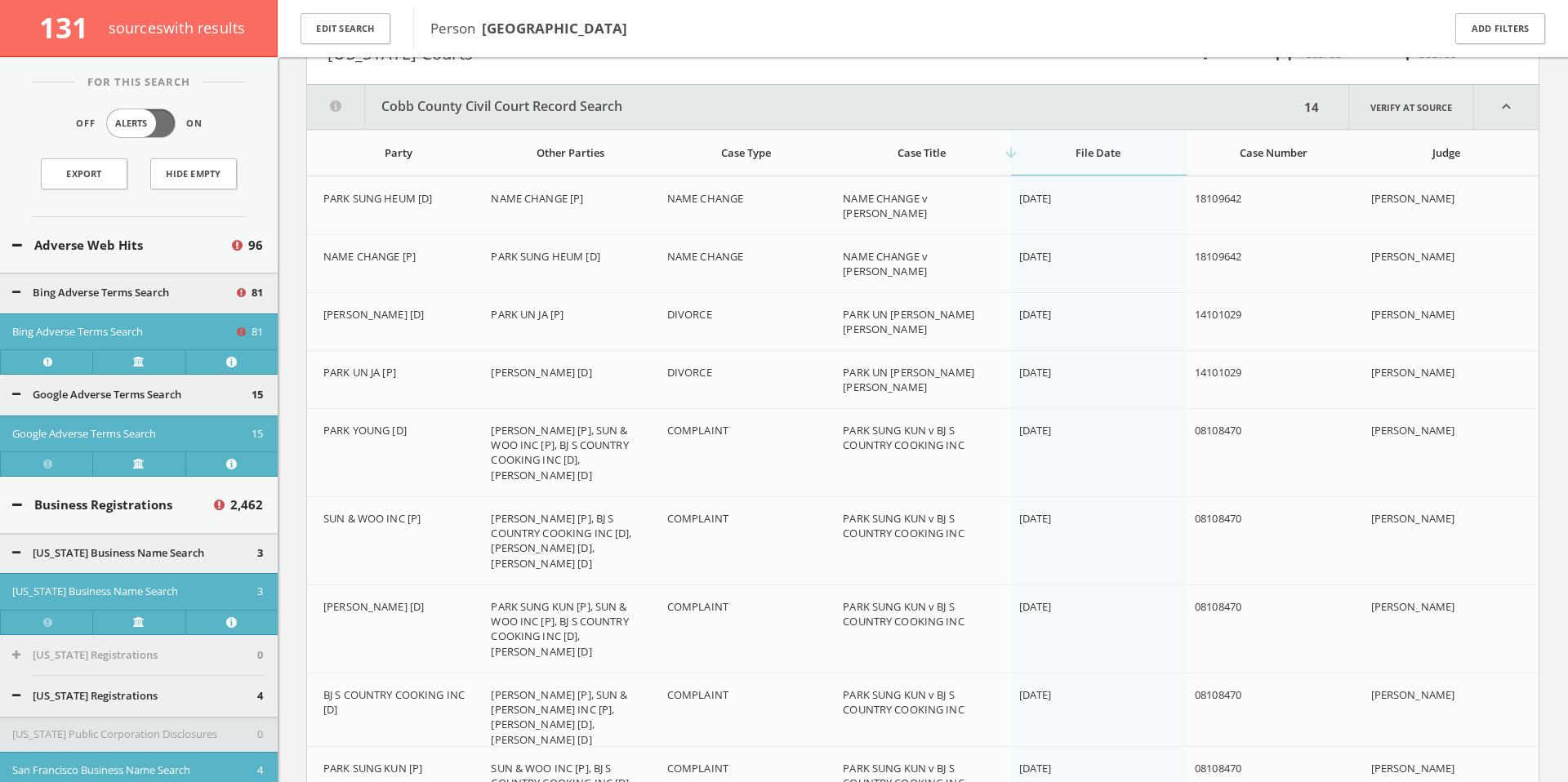
scroll to position [122069, 0]
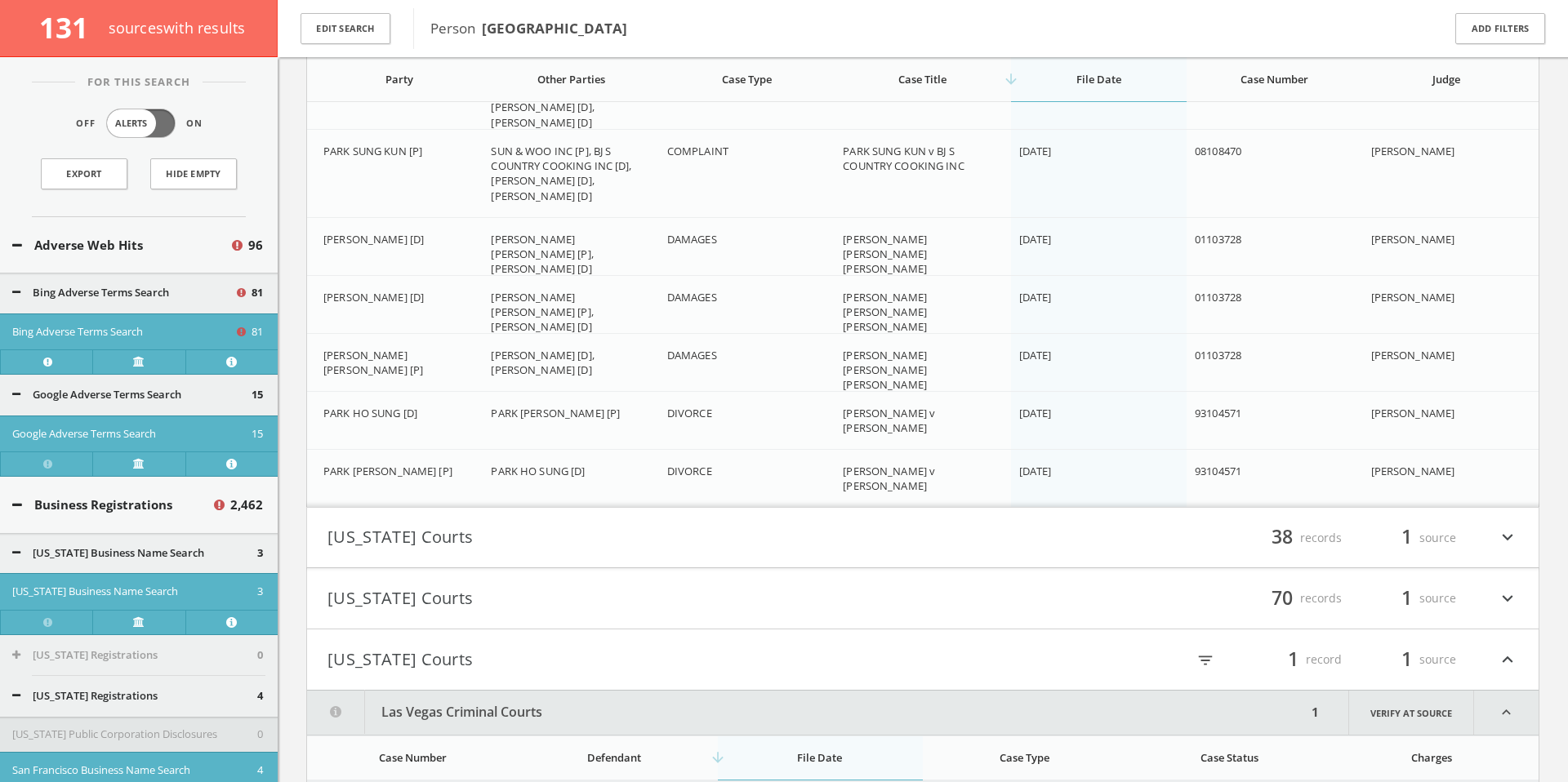
click at [624, 525] on button "[US_STATE] Courts" at bounding box center [624, 537] width 595 height 28
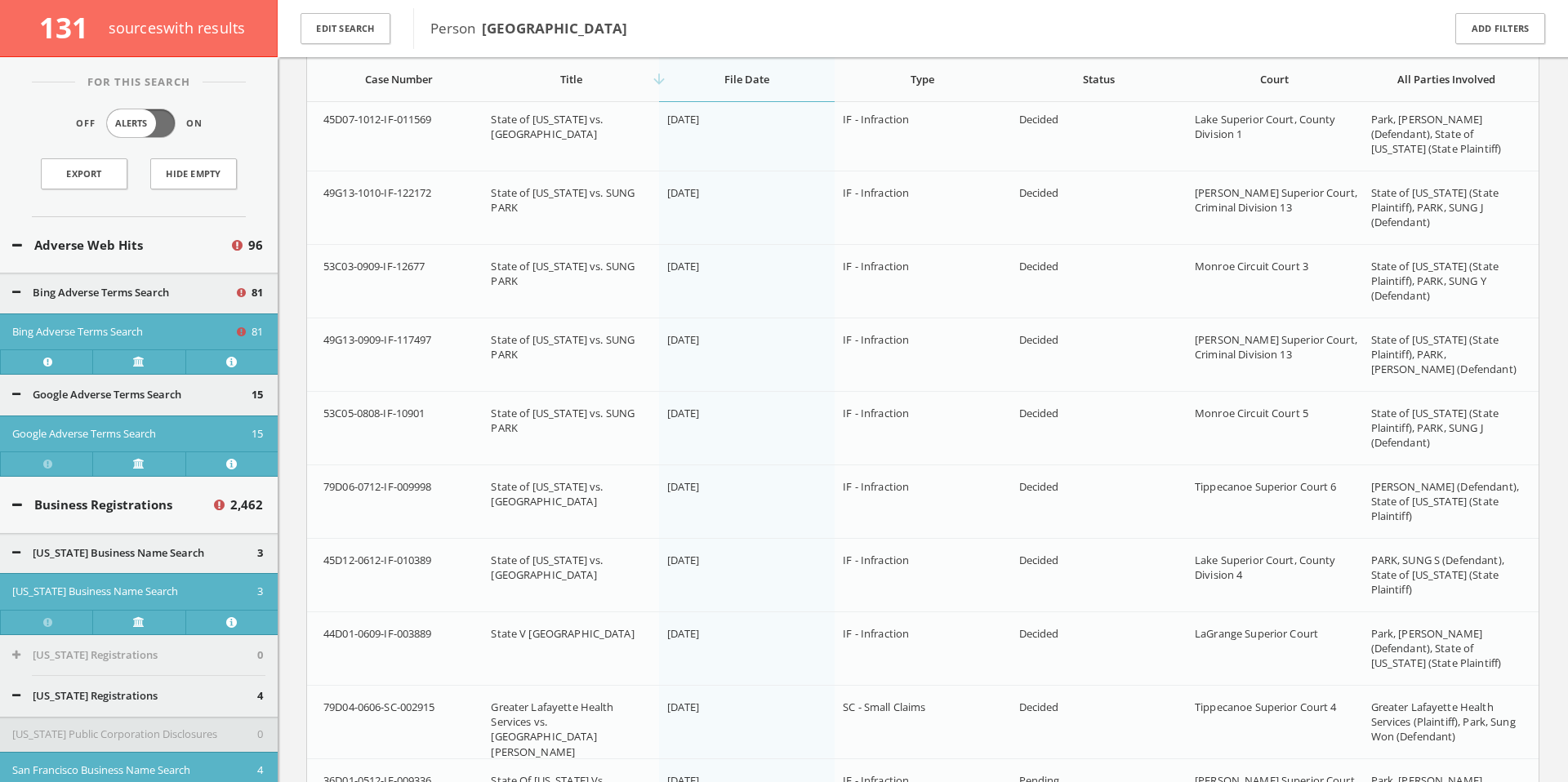
scroll to position [124759, 0]
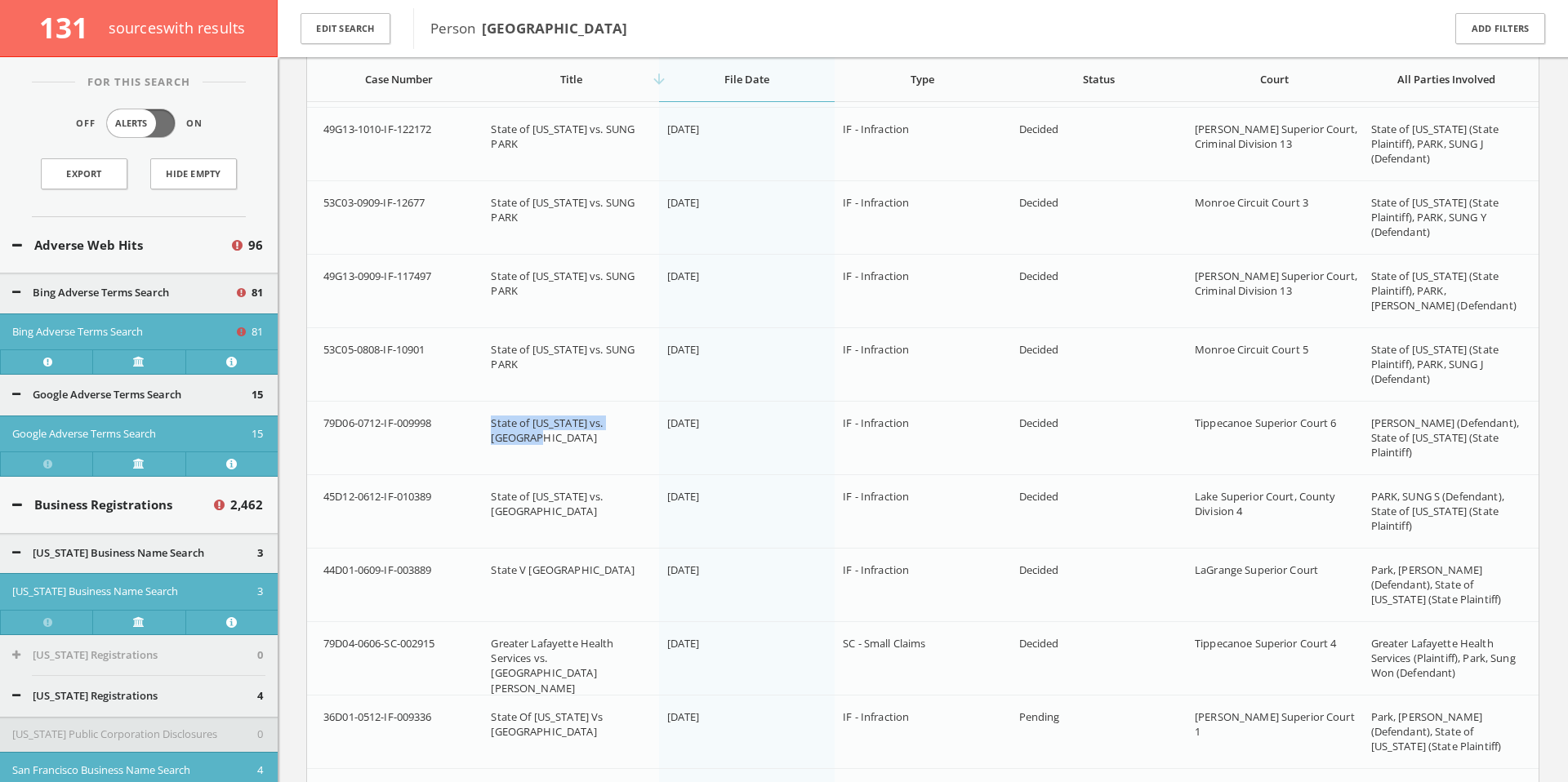
drag, startPoint x: 489, startPoint y: 419, endPoint x: 650, endPoint y: 421, distance: 161.0
click at [650, 421] on td "State of [US_STATE] vs. [GEOGRAPHIC_DATA]" at bounding box center [570, 438] width 176 height 73
click at [430, 416] on span "79D06-0712-IF-009998" at bounding box center [377, 423] width 109 height 14
drag, startPoint x: 438, startPoint y: 419, endPoint x: 310, endPoint y: 419, distance: 128.0
click at [310, 419] on td "79D06-0712-IF-009998" at bounding box center [395, 438] width 176 height 73
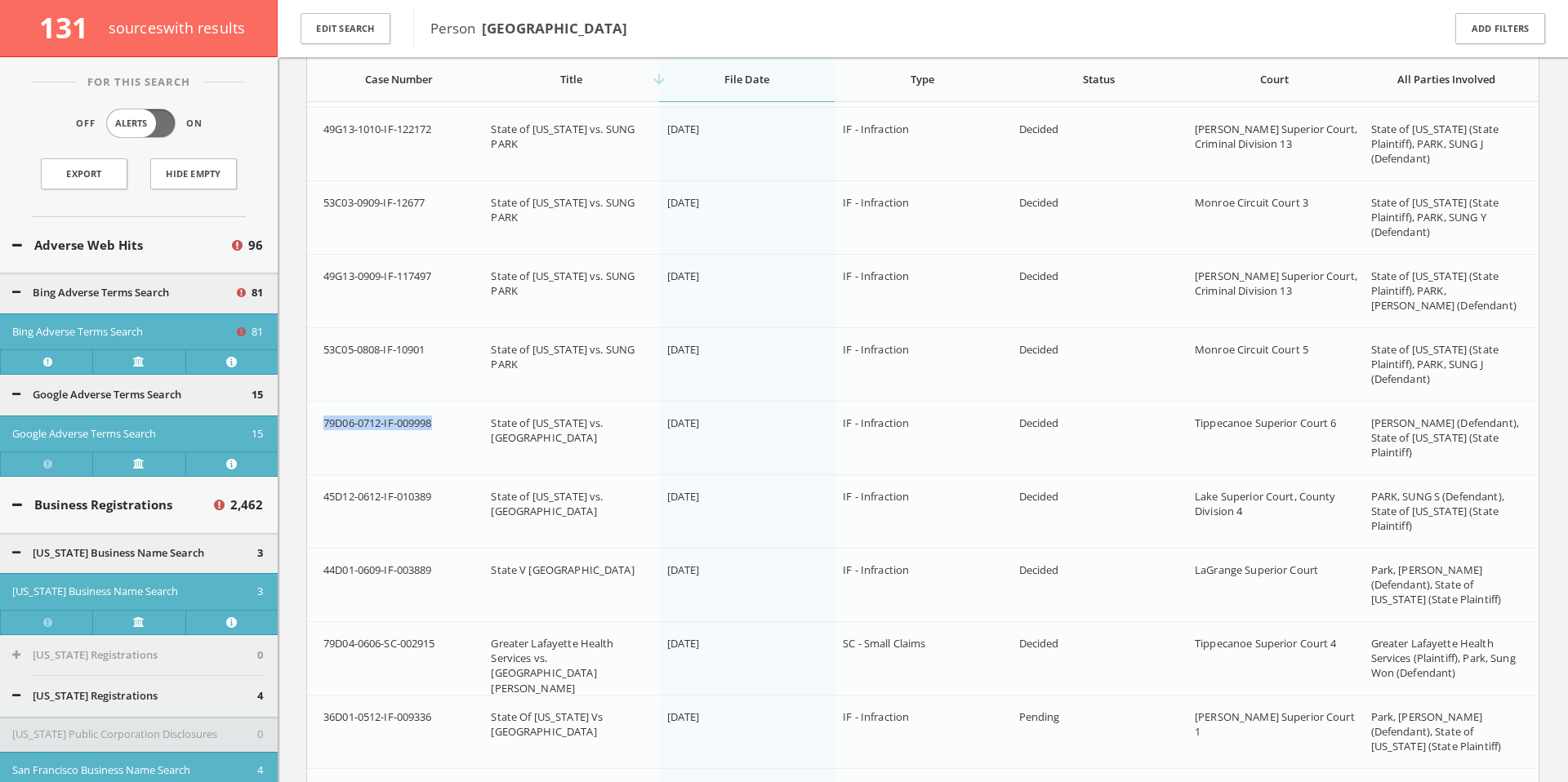
copy span "79D06-0712-IF-009998"
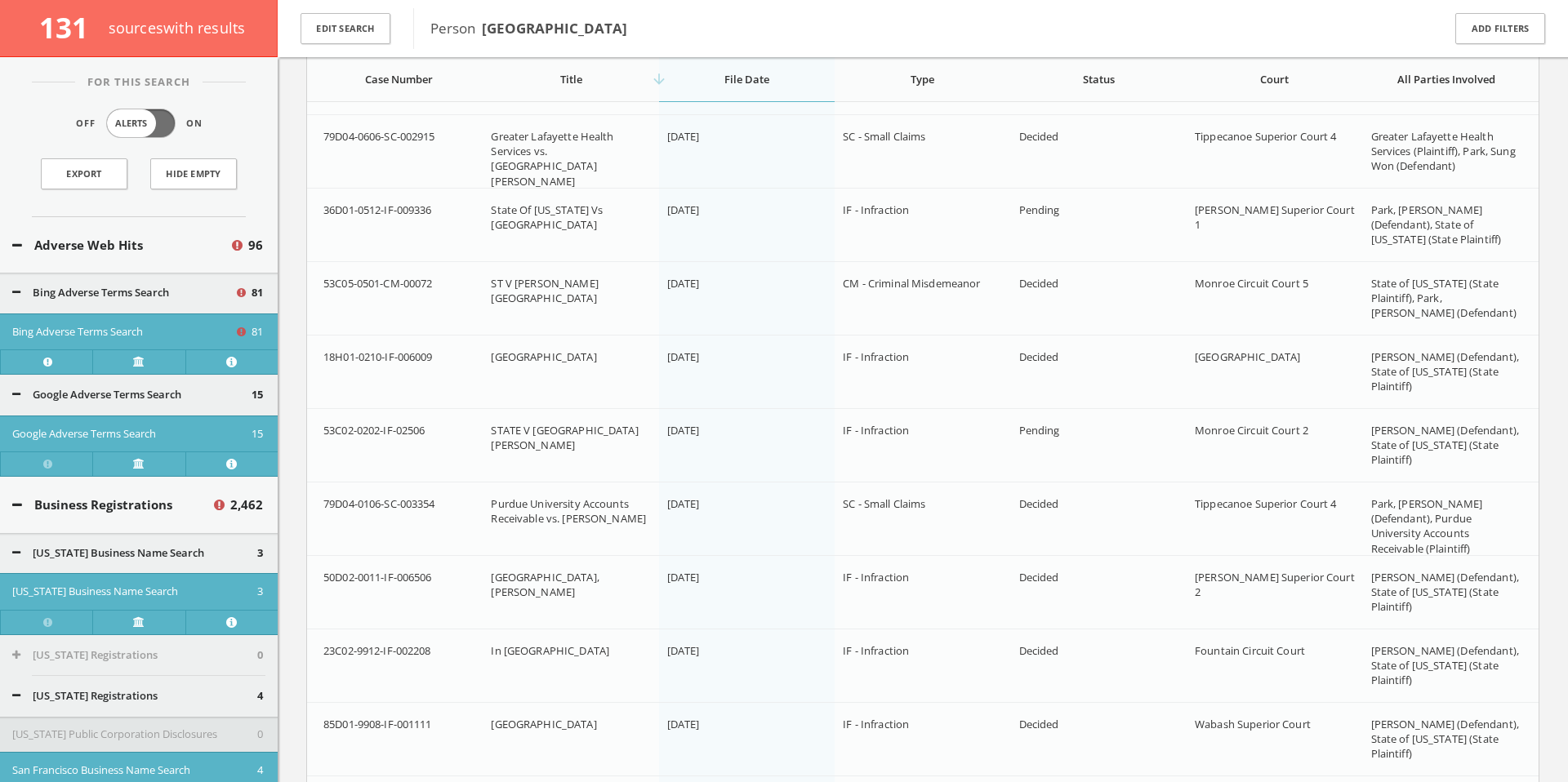
scroll to position [125351, 0]
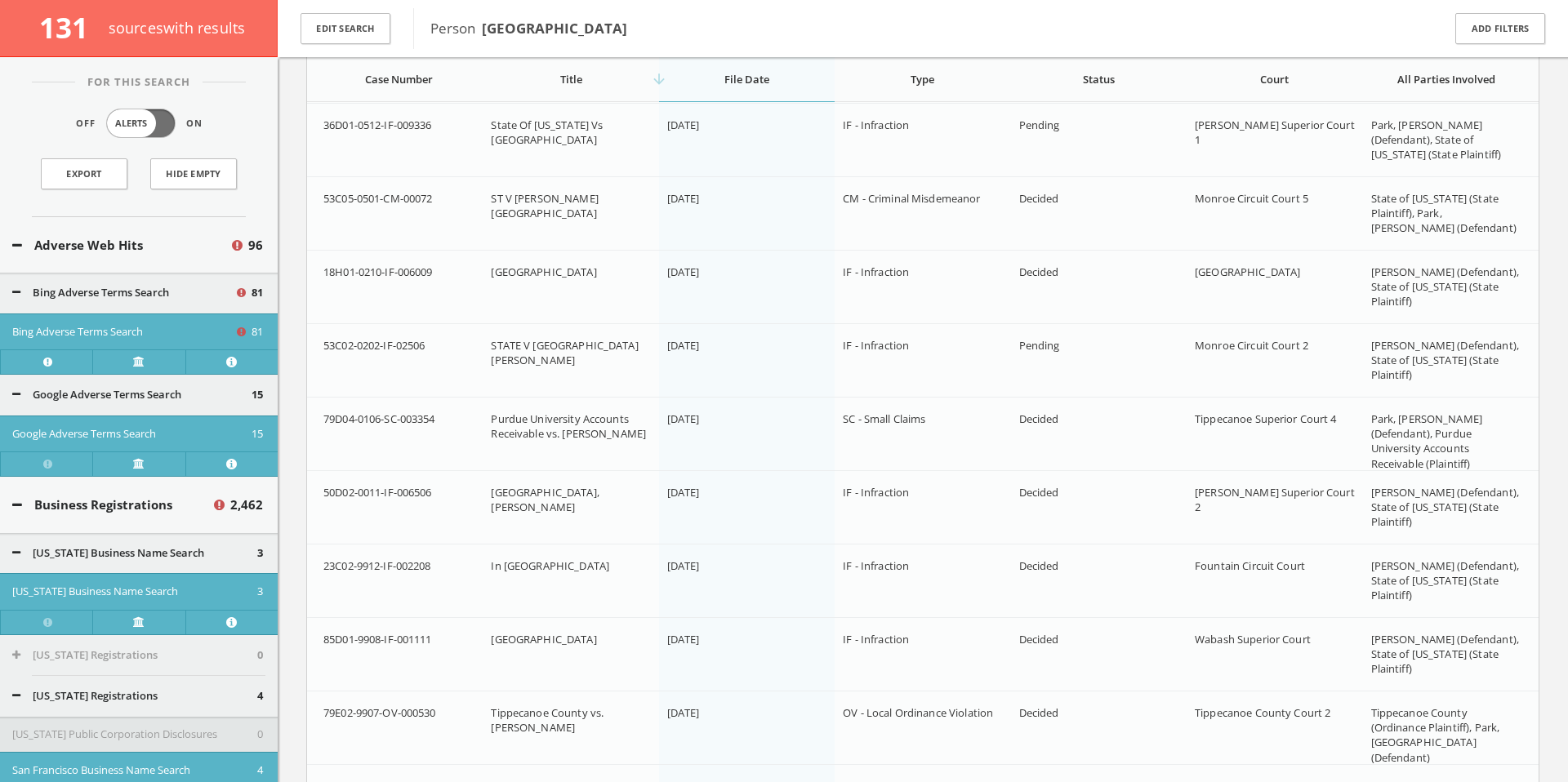
click at [423, 568] on span "23C02-9912-IF-002208" at bounding box center [377, 565] width 108 height 14
copy span "23C02-9912-IF-002208"
click at [424, 561] on span "23C02-9912-IF-002208" at bounding box center [377, 565] width 108 height 14
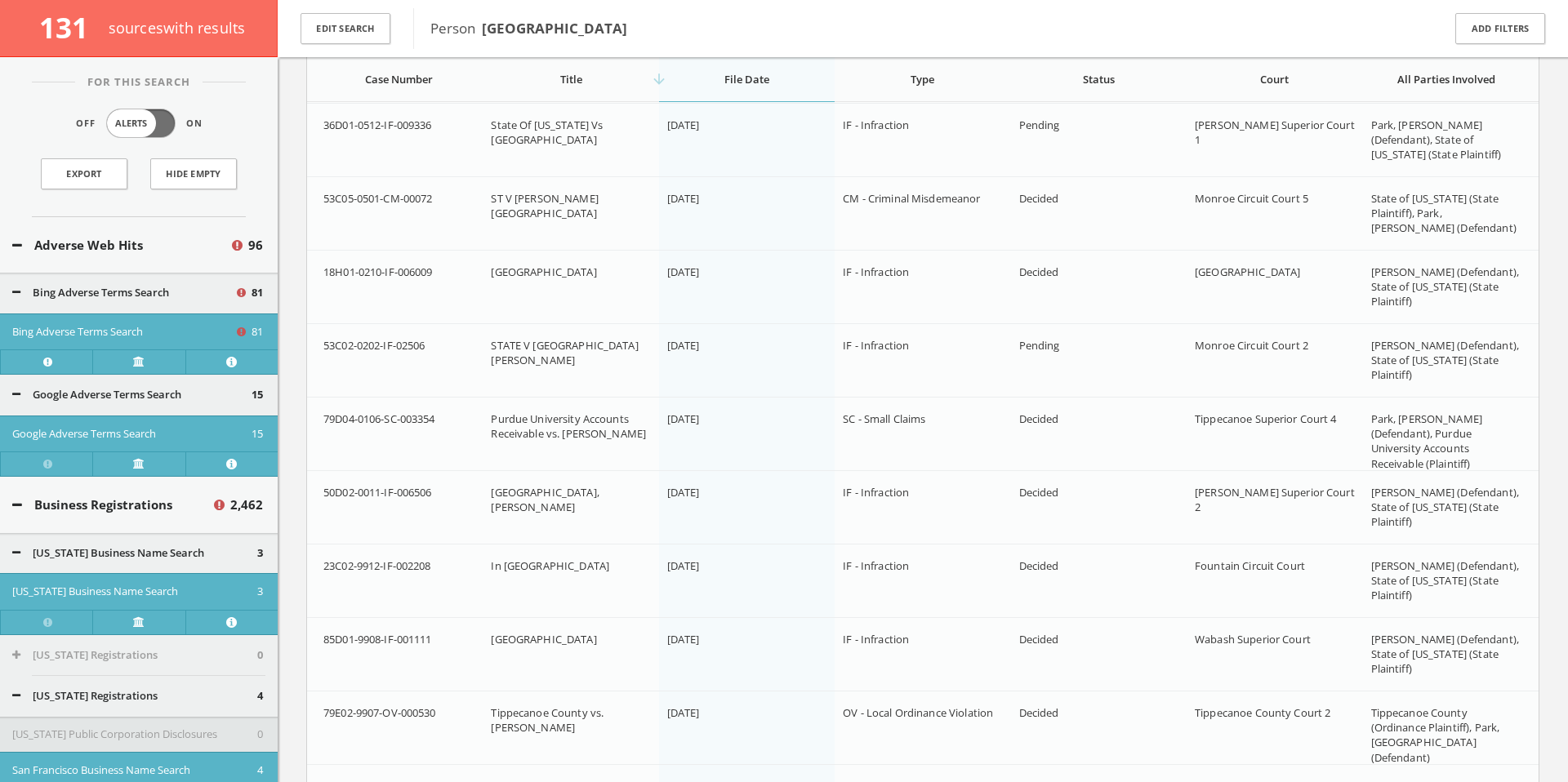
click at [425, 563] on span "23C02-9912-IF-002208" at bounding box center [377, 565] width 108 height 14
click at [431, 563] on span "23C02-9912-IF-002208" at bounding box center [377, 565] width 108 height 14
click at [431, 567] on span "23C02-9912-IF-002208" at bounding box center [377, 565] width 108 height 14
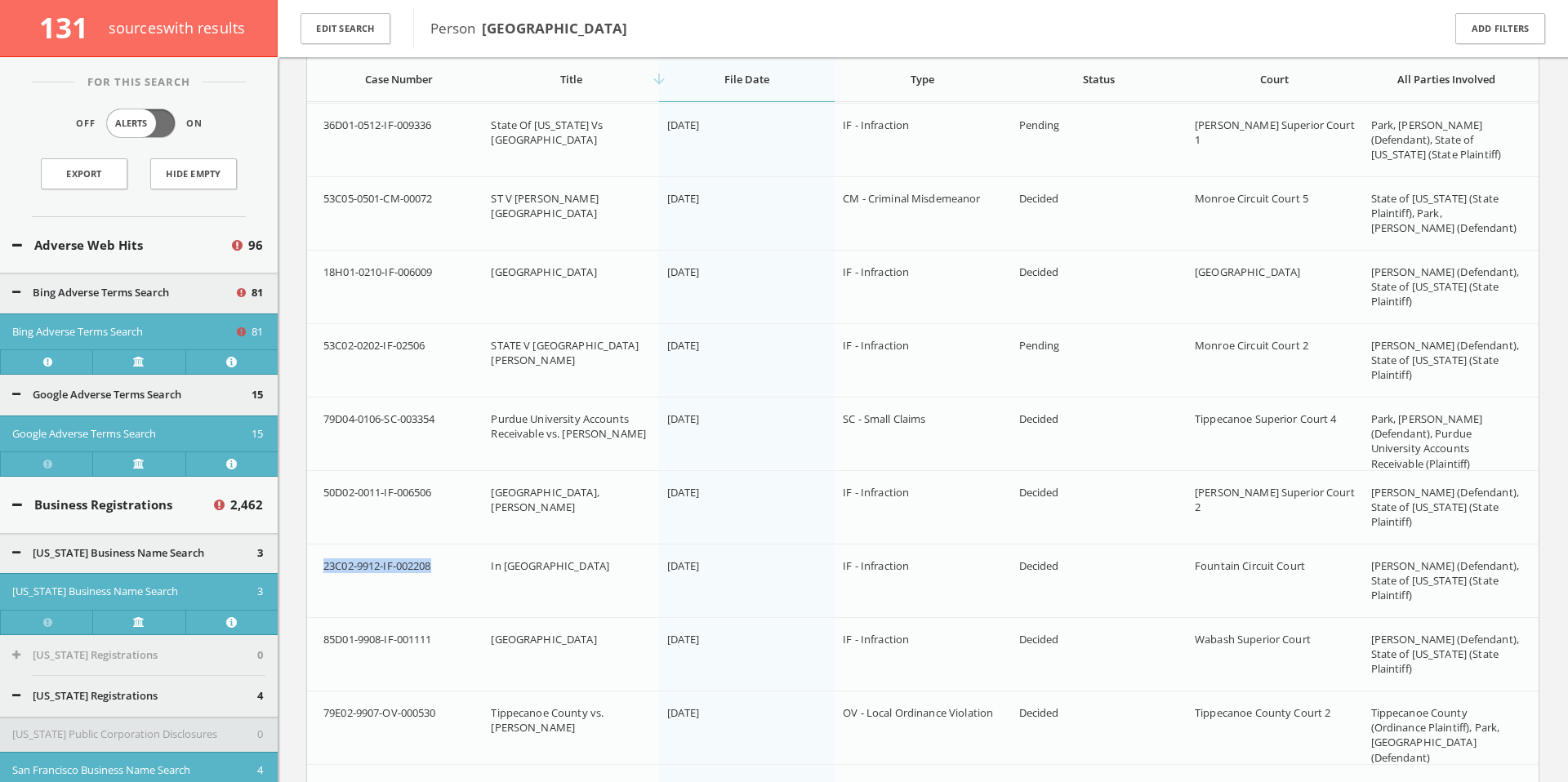
click at [431, 567] on span "23C02-9912-IF-002208" at bounding box center [377, 565] width 108 height 14
copy span "23C02-9912-IF-002208"
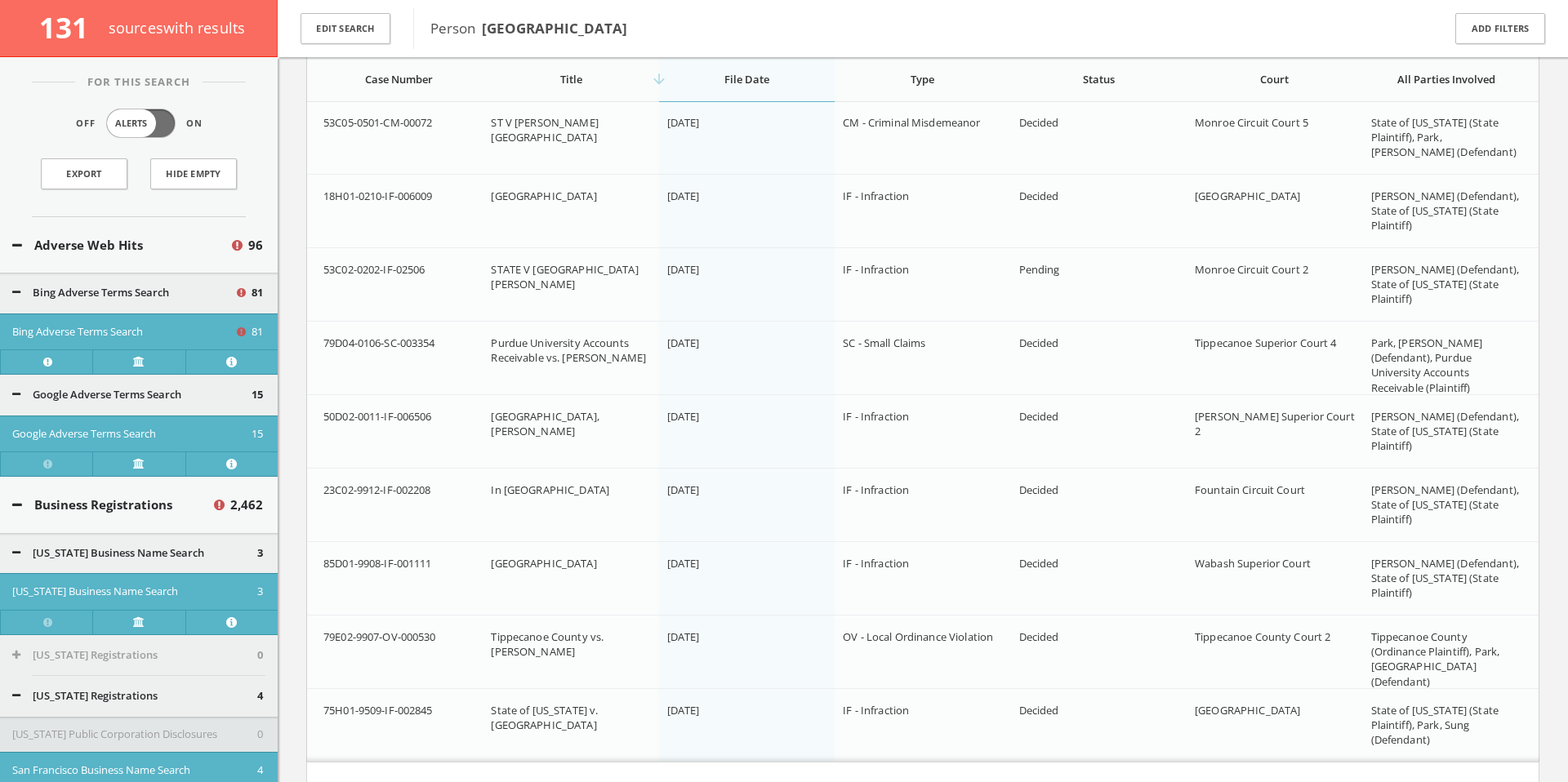
click at [579, 582] on td "[GEOGRAPHIC_DATA]" at bounding box center [570, 579] width 176 height 73
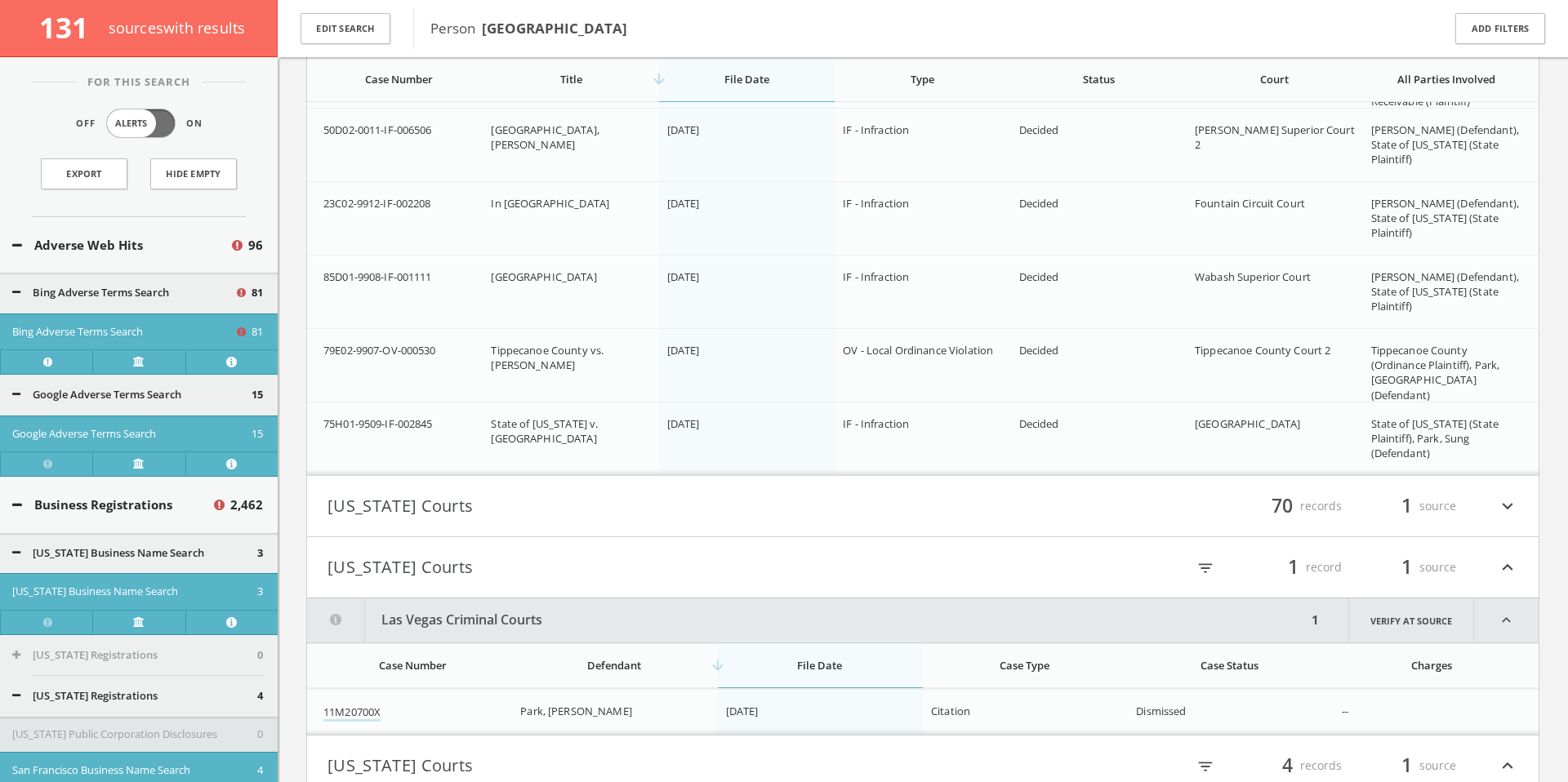
click at [646, 496] on button "[US_STATE] Courts" at bounding box center [624, 506] width 595 height 28
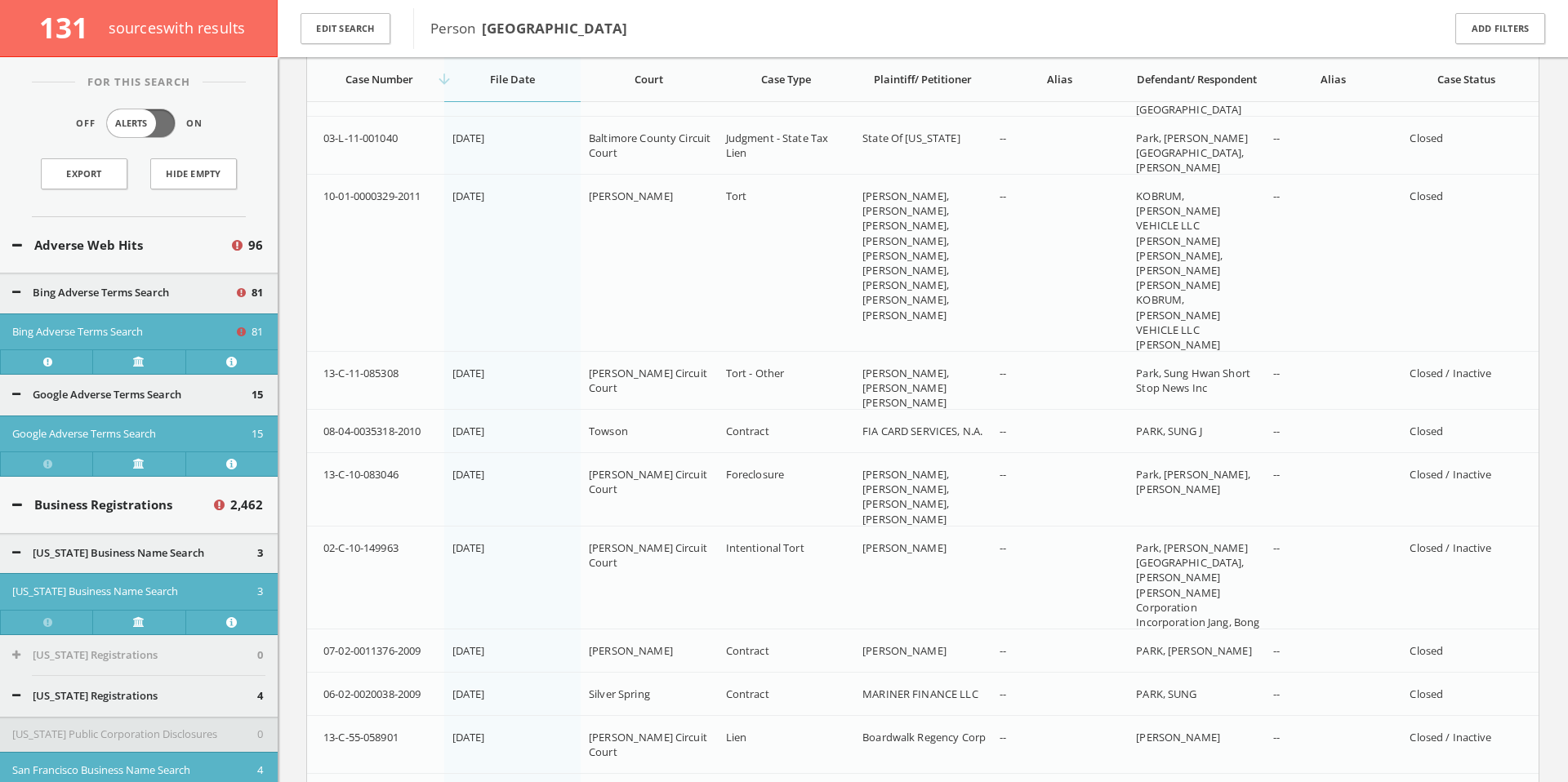
scroll to position [128262, 0]
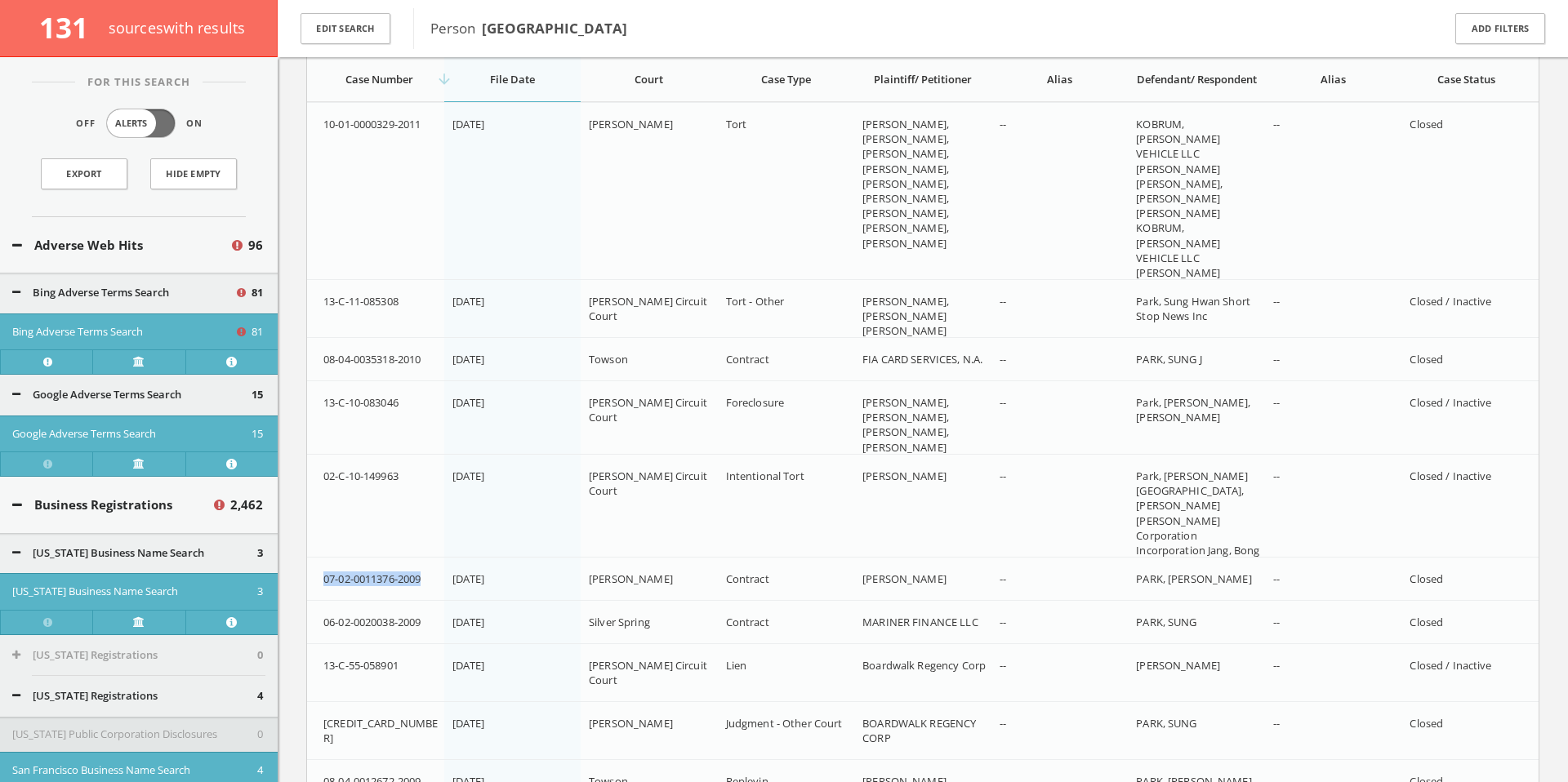
drag, startPoint x: 425, startPoint y: 580, endPoint x: 322, endPoint y: 580, distance: 103.0
click at [323, 581] on span "07-02-0011376-2009" at bounding box center [371, 578] width 97 height 14
copy span "07-02-0011376-2009"
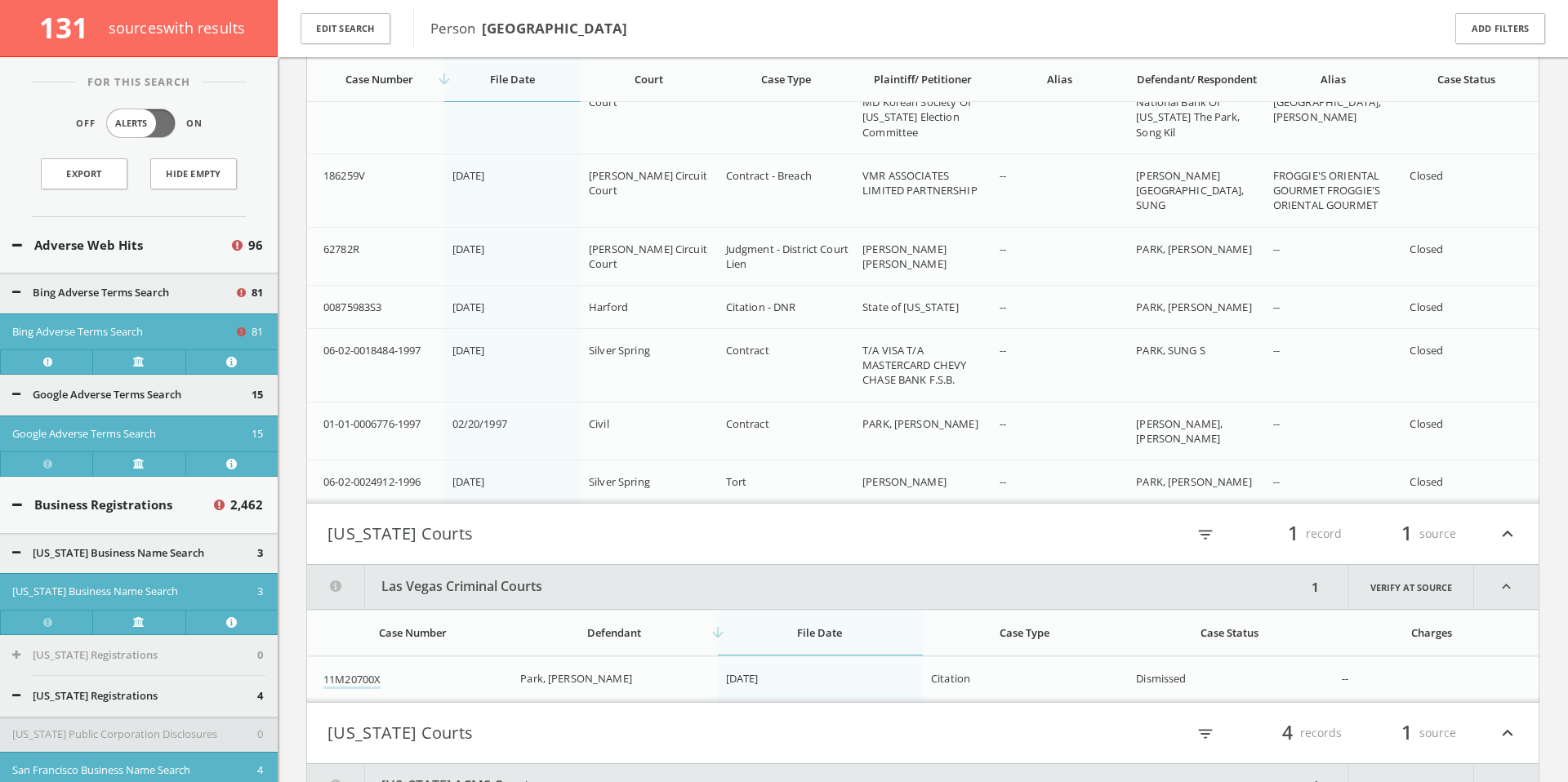
scroll to position [130483, 0]
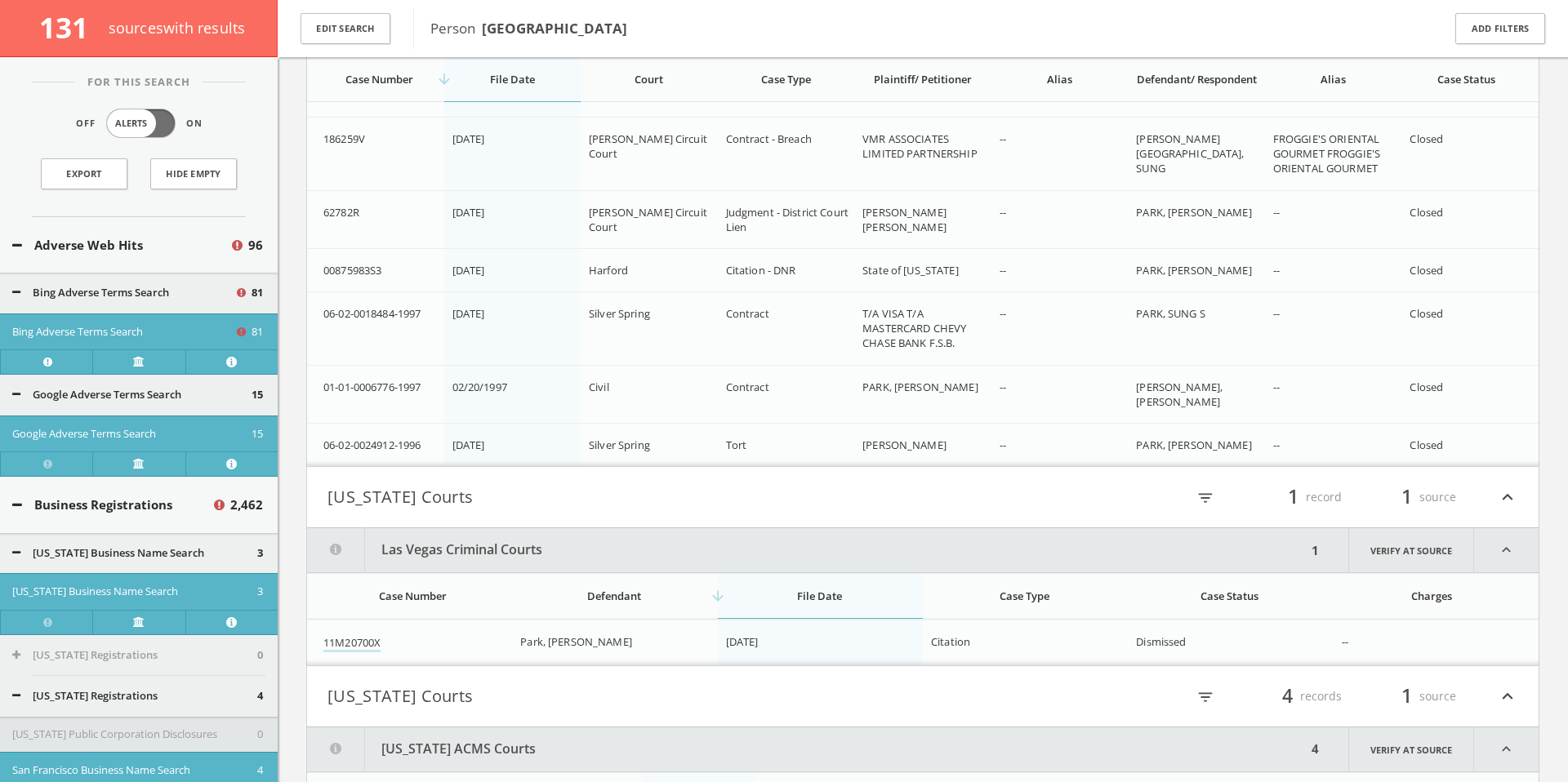
click at [1075, 505] on div "filter_list 1 record 1 source expand_less" at bounding box center [1220, 497] width 595 height 28
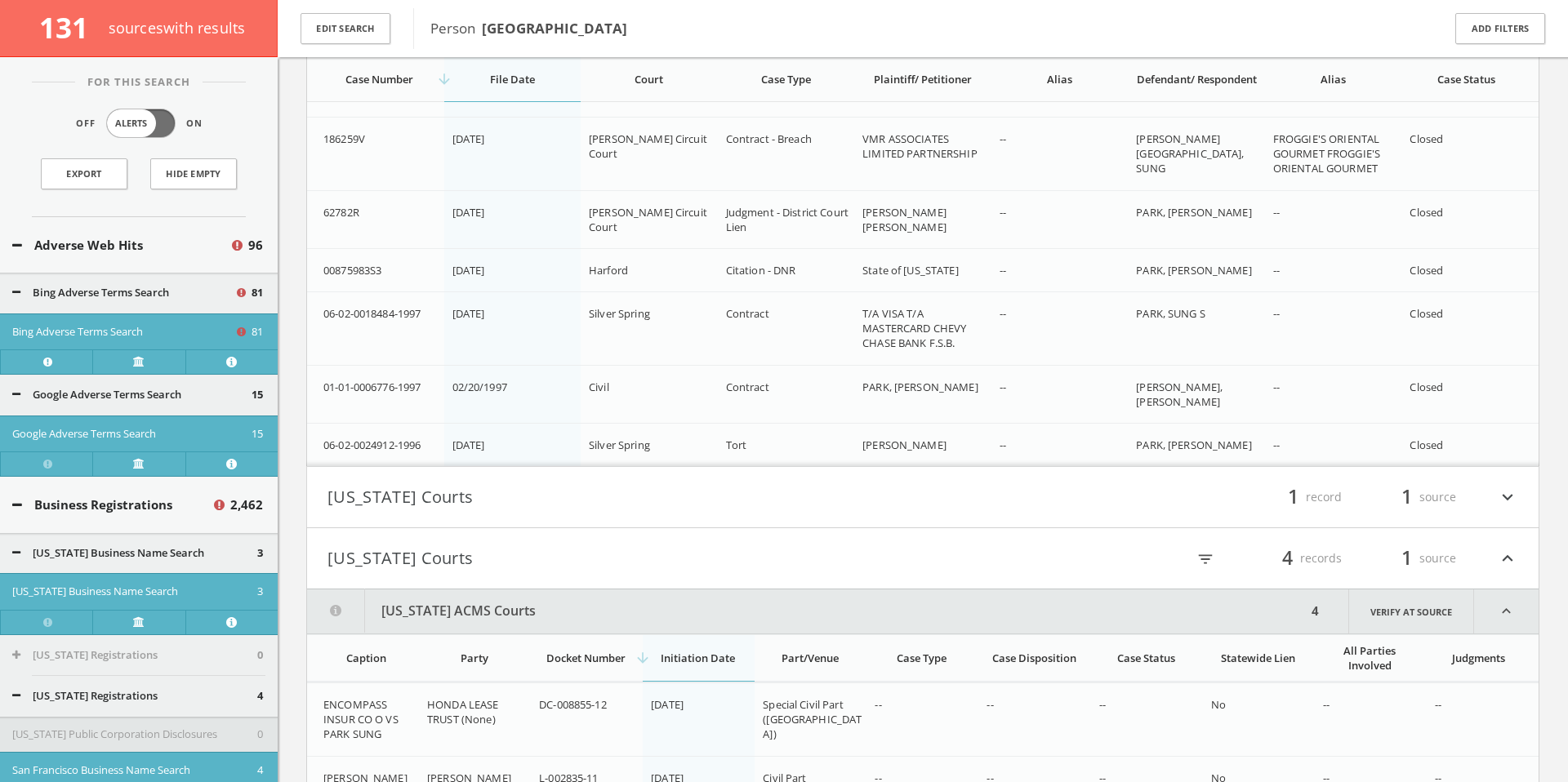
click at [1075, 502] on div "filter_list 1 record 1 source expand_more" at bounding box center [1220, 497] width 595 height 28
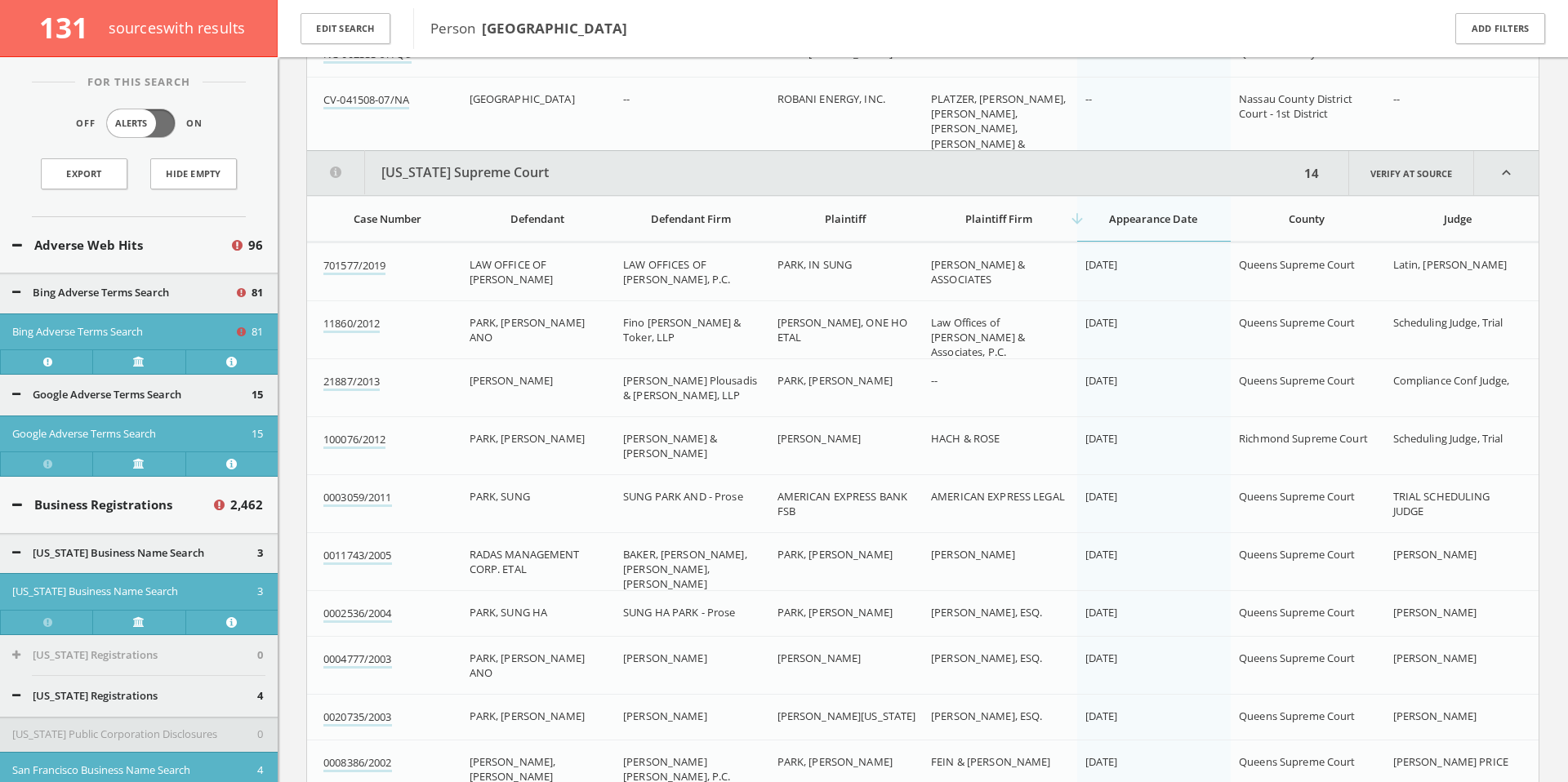
scroll to position [133274, 0]
click at [539, 443] on td "PARK, [PERSON_NAME]" at bounding box center [538, 443] width 154 height 58
drag, startPoint x: 392, startPoint y: 441, endPoint x: 317, endPoint y: 443, distance: 75.0
click at [317, 443] on td "100076/2012" at bounding box center [384, 443] width 154 height 58
copy link "100076/2012"
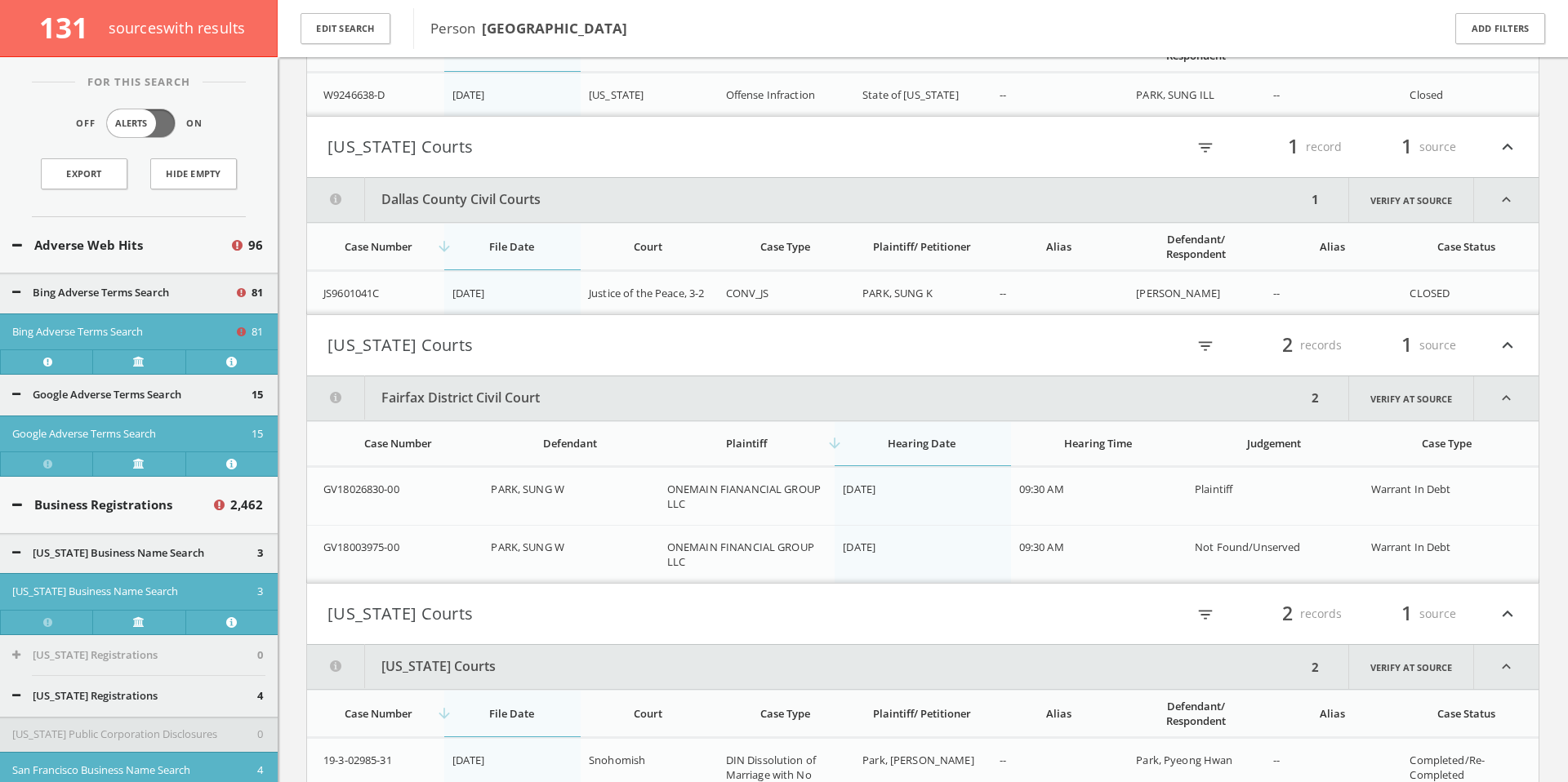
scroll to position [134313, 0]
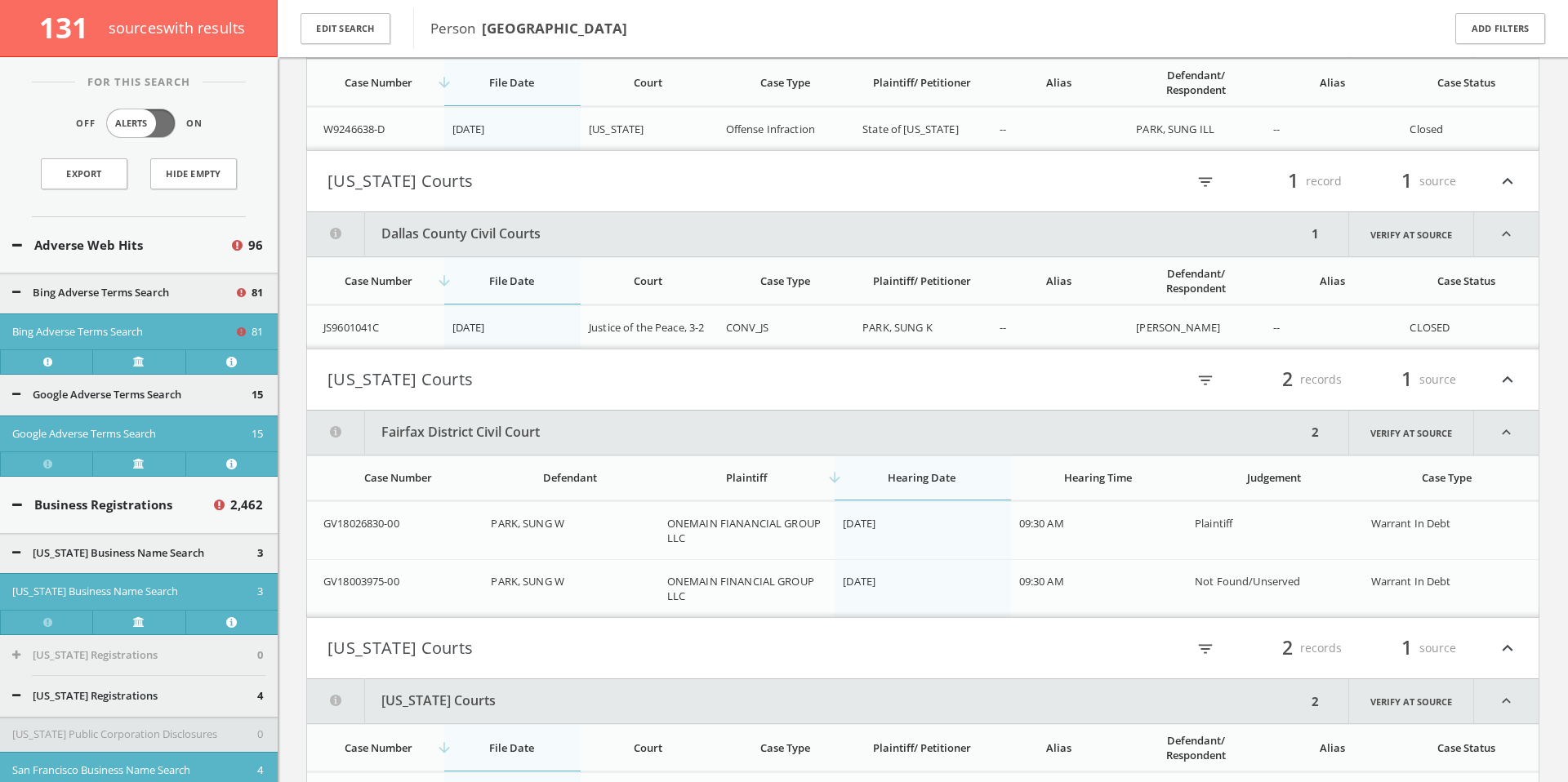
click at [378, 326] on span "JS9601041C" at bounding box center [351, 326] width 56 height 14
drag, startPoint x: 390, startPoint y: 330, endPoint x: 318, endPoint y: 330, distance: 72.0
click at [318, 330] on td "JS9601041C" at bounding box center [376, 326] width 138 height 43
copy span "JS9601041C"
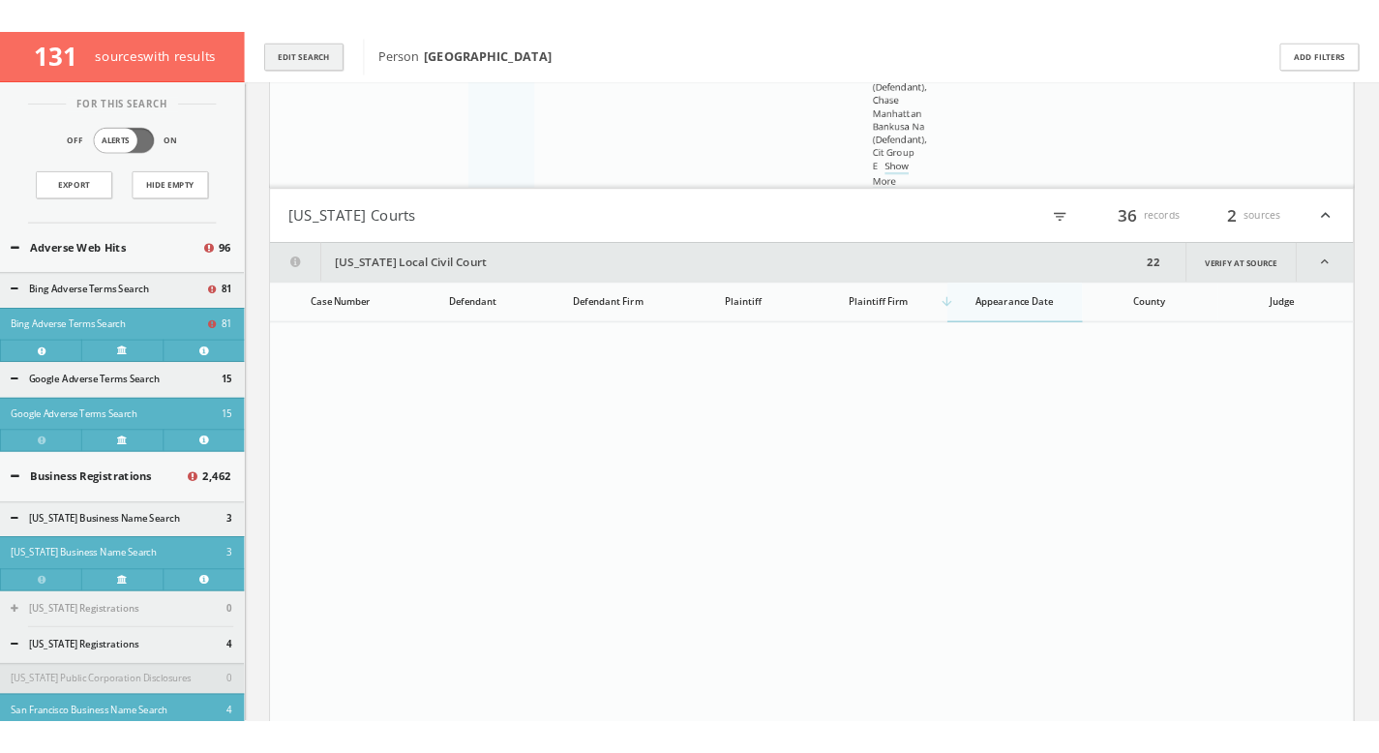
scroll to position [162396, 0]
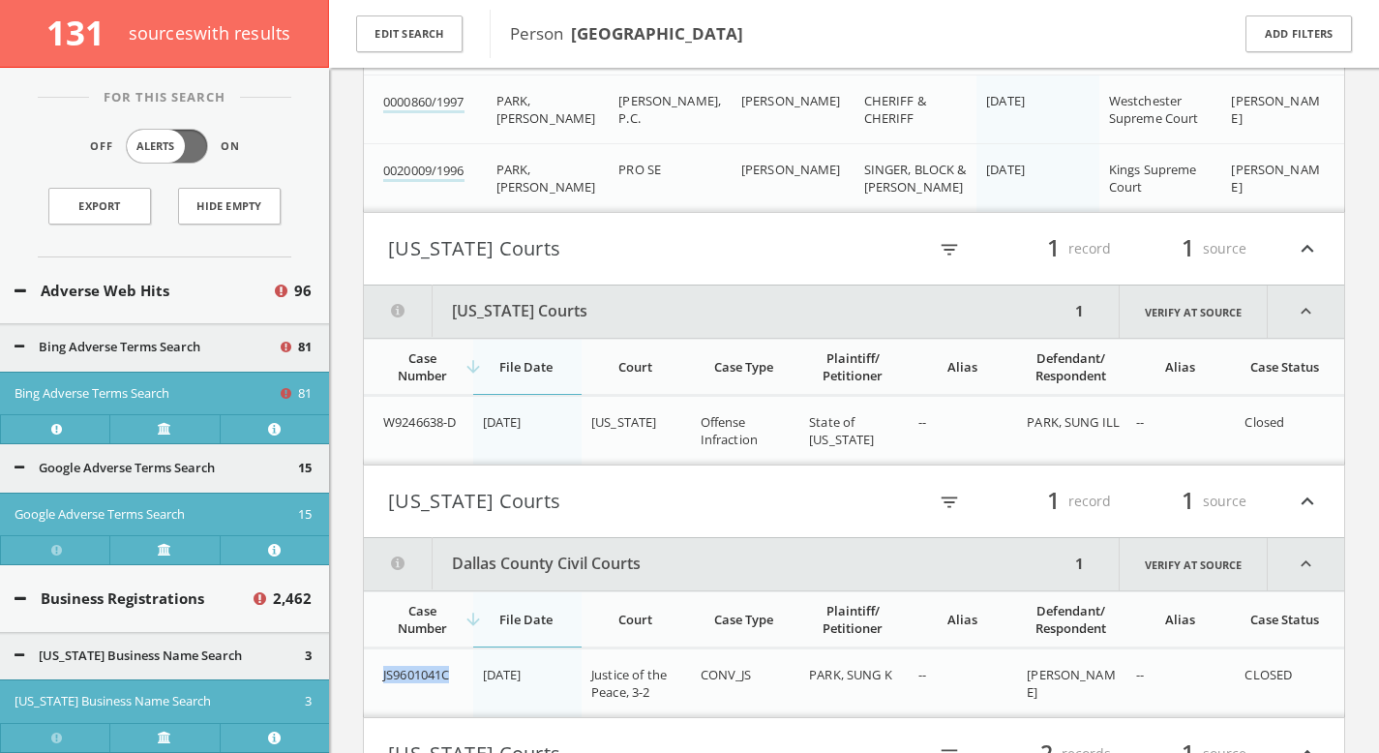
copy span "JS9601041C"
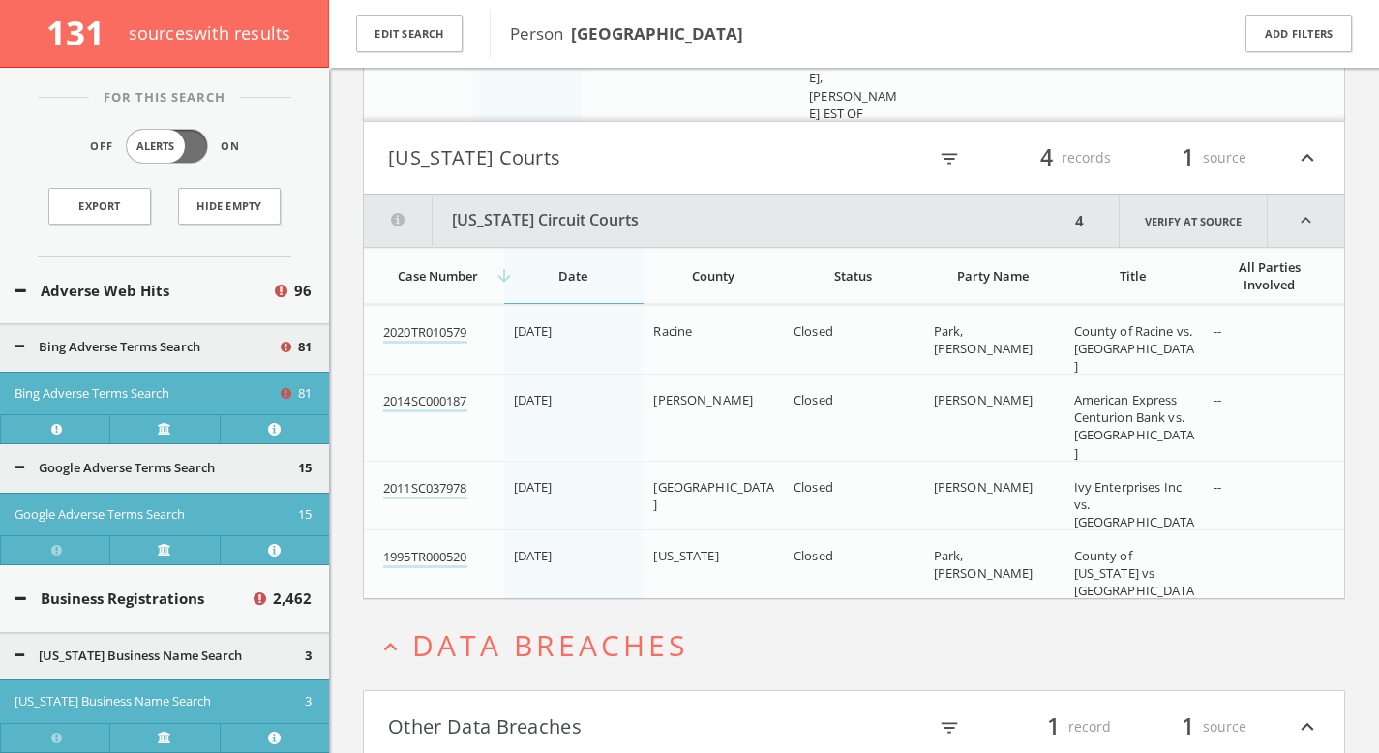
scroll to position [168086, 0]
